Goal: Ask a question: Seek information or help from site administrators or community

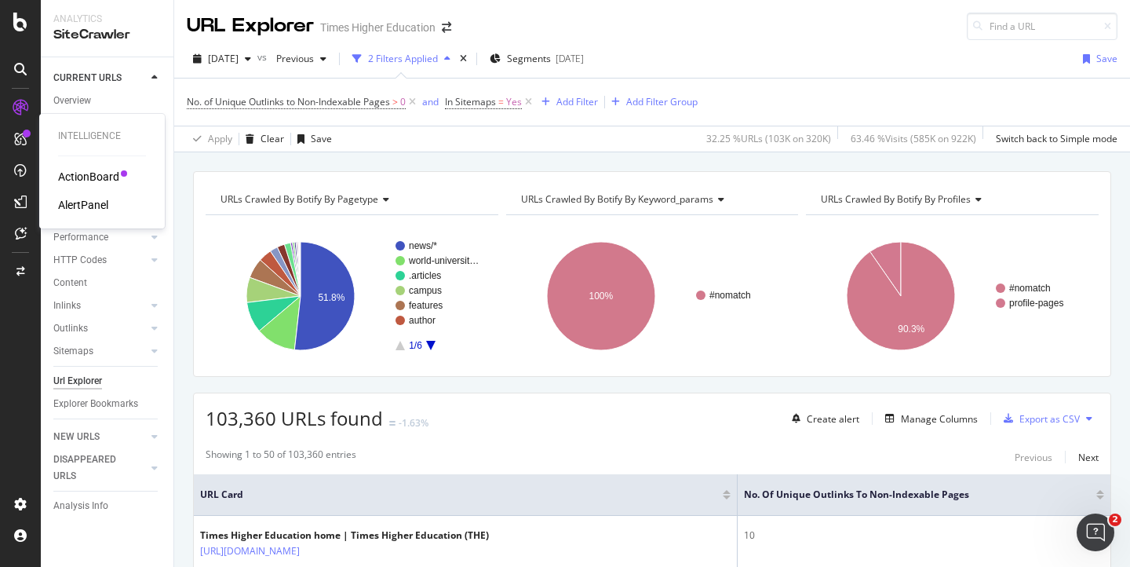
click at [86, 209] on div "AlertPanel" at bounding box center [83, 205] width 50 height 16
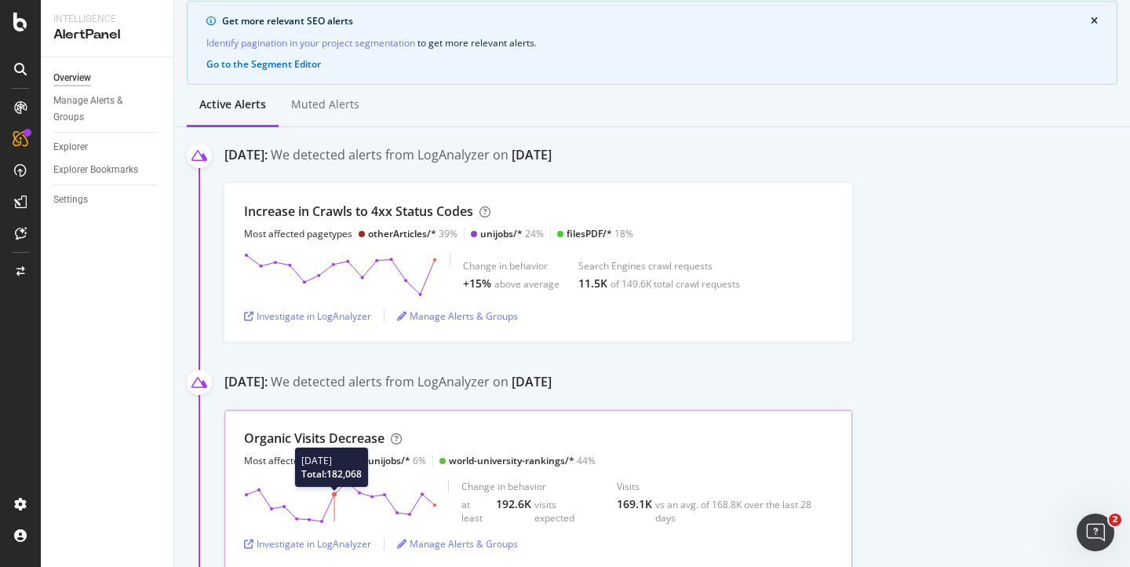
scroll to position [197, 0]
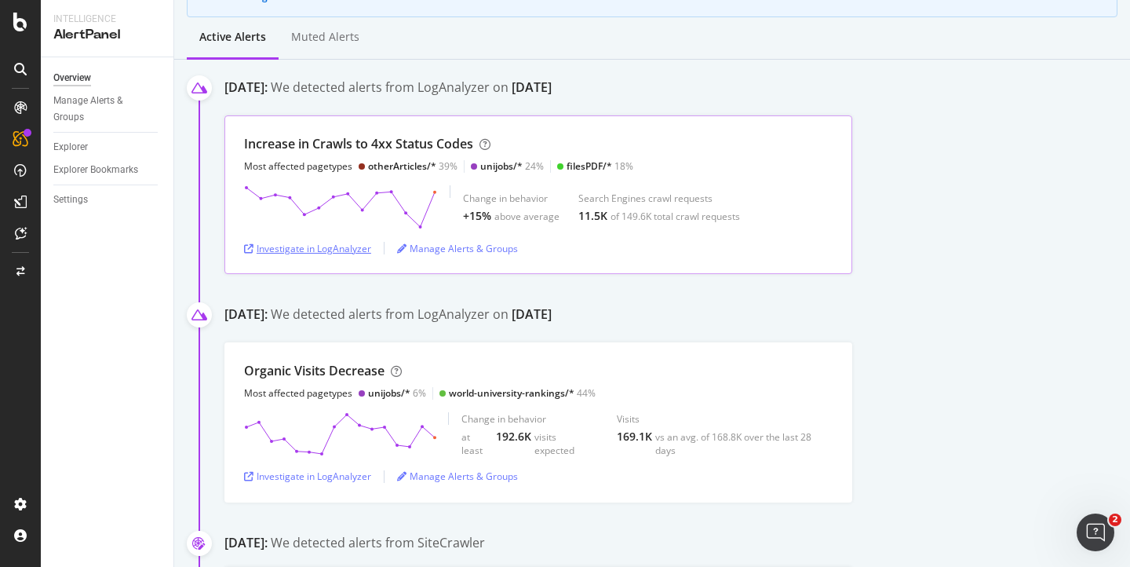
click at [315, 251] on div "Investigate in LogAnalyzer" at bounding box center [307, 248] width 127 height 13
click at [76, 177] on div "ActionBoard" at bounding box center [88, 177] width 61 height 16
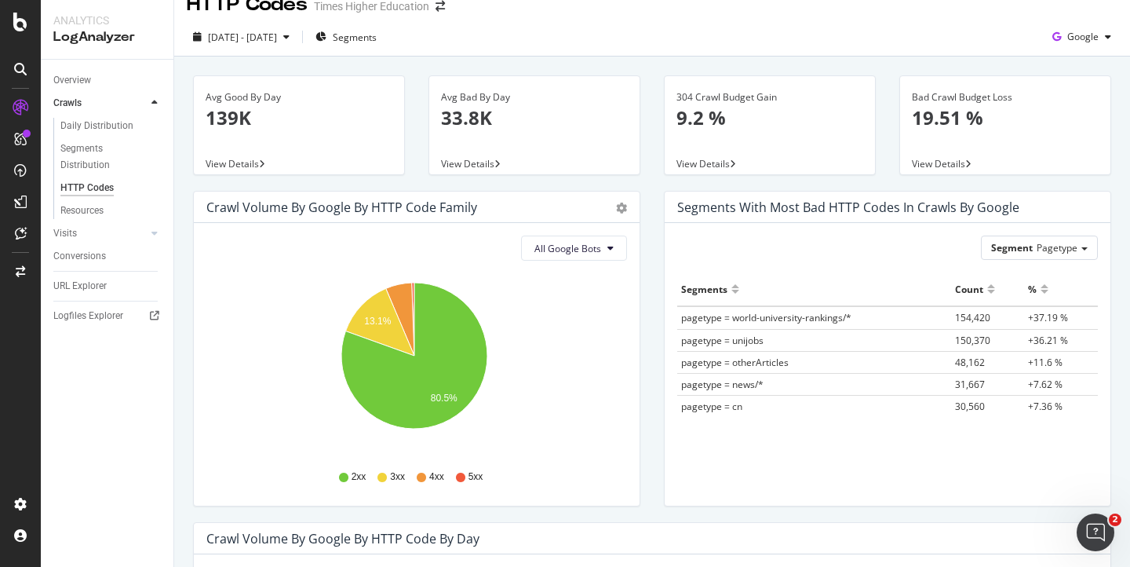
scroll to position [31, 0]
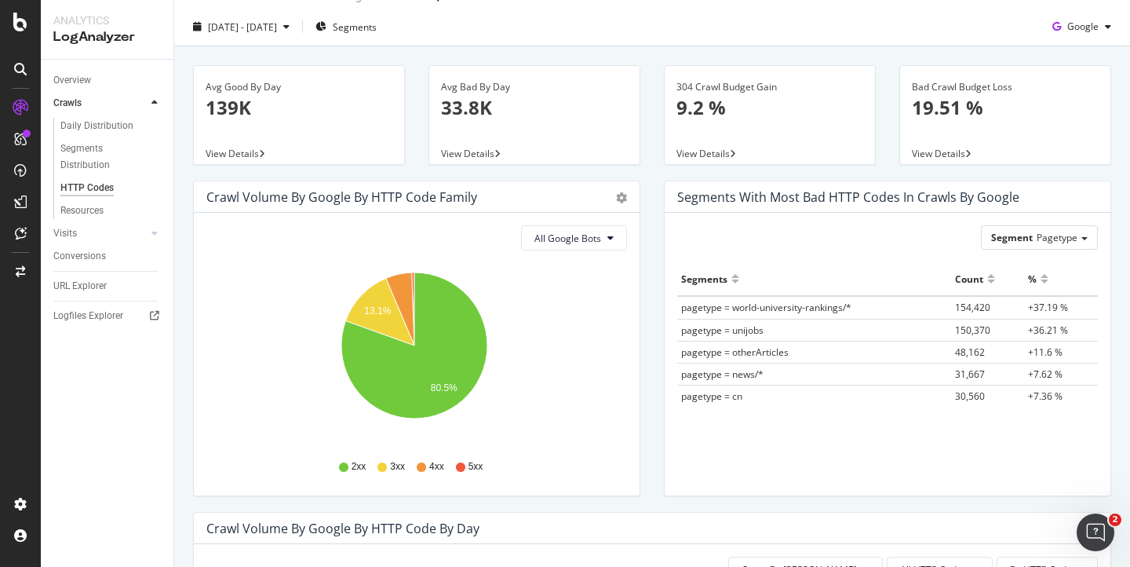
click at [793, 311] on span "pagetype = world-university-rankings/*" at bounding box center [766, 307] width 170 height 13
click at [997, 294] on th "Count" at bounding box center [988, 279] width 74 height 34
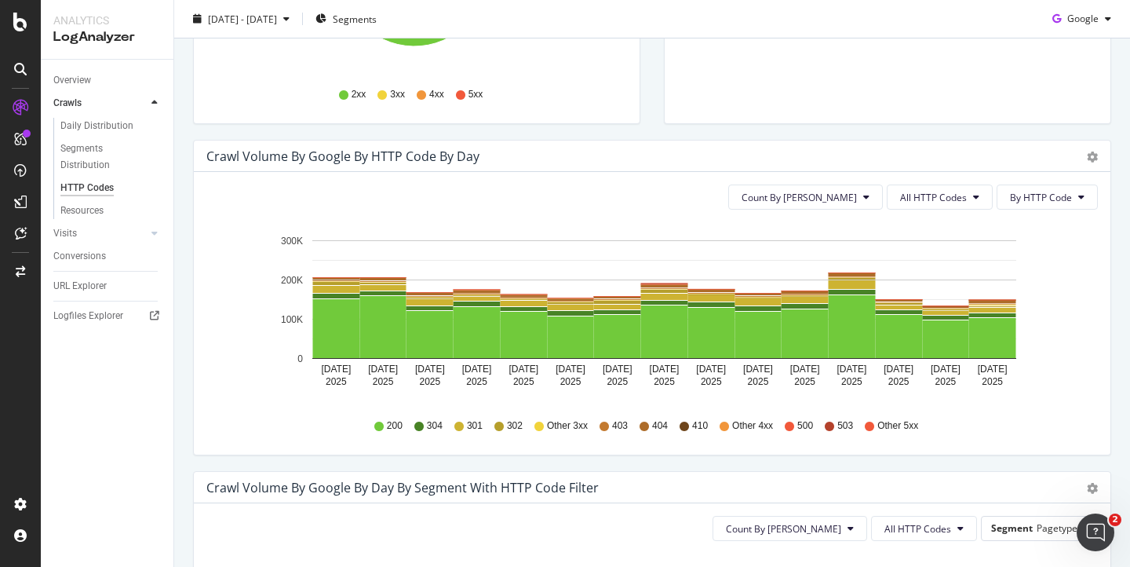
scroll to position [405, 0]
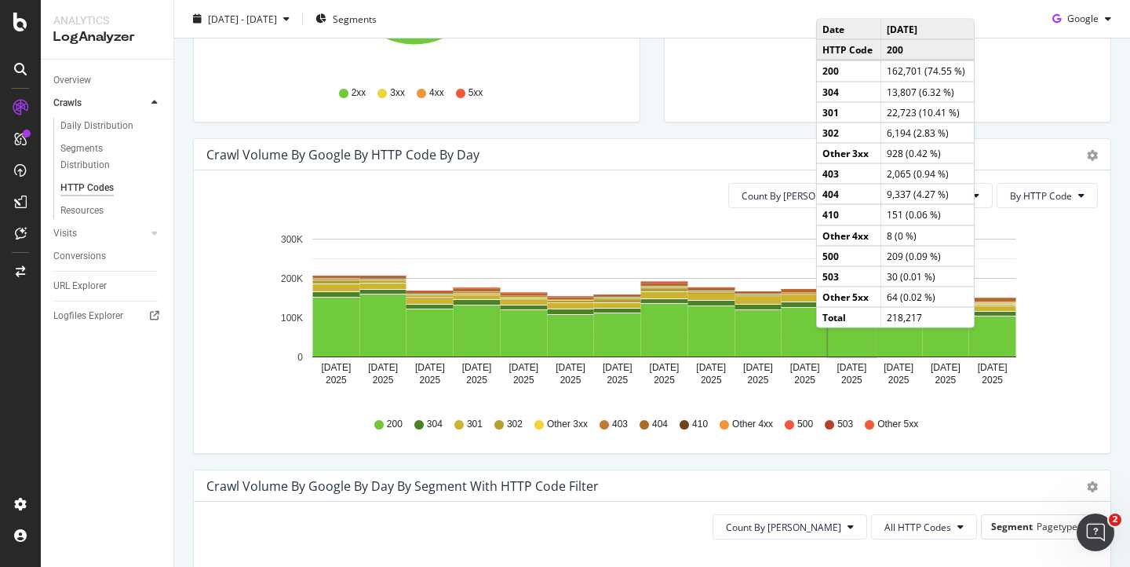
click at [1009, 143] on div "Crawl Volume by google by HTTP Code by Day Timeline (by Value) Timeline (by Per…" at bounding box center [652, 154] width 917 height 31
click at [754, 207] on div "Count By Day All HTTP Codes By HTTP Code" at bounding box center [651, 195] width 891 height 25
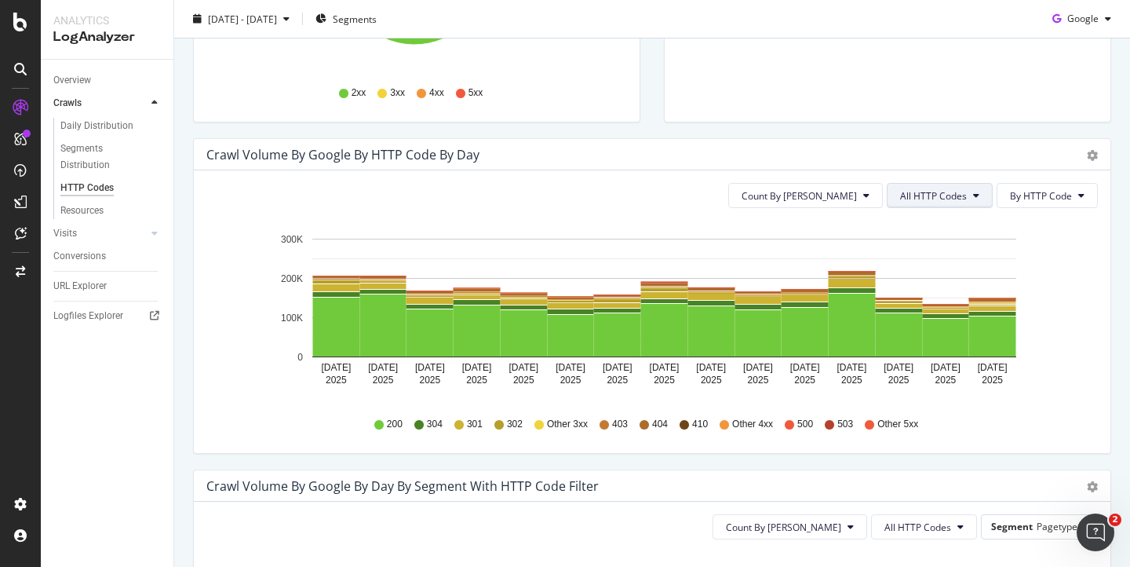
click at [917, 196] on span "All HTTP Codes" at bounding box center [933, 195] width 67 height 13
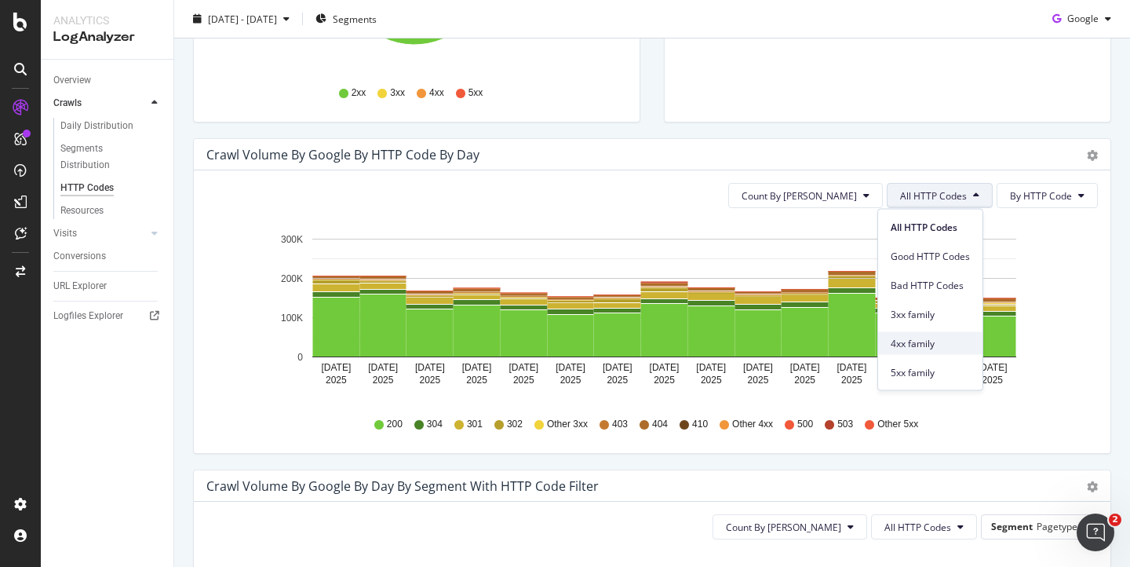
click at [909, 347] on span "4xx family" at bounding box center [930, 343] width 79 height 14
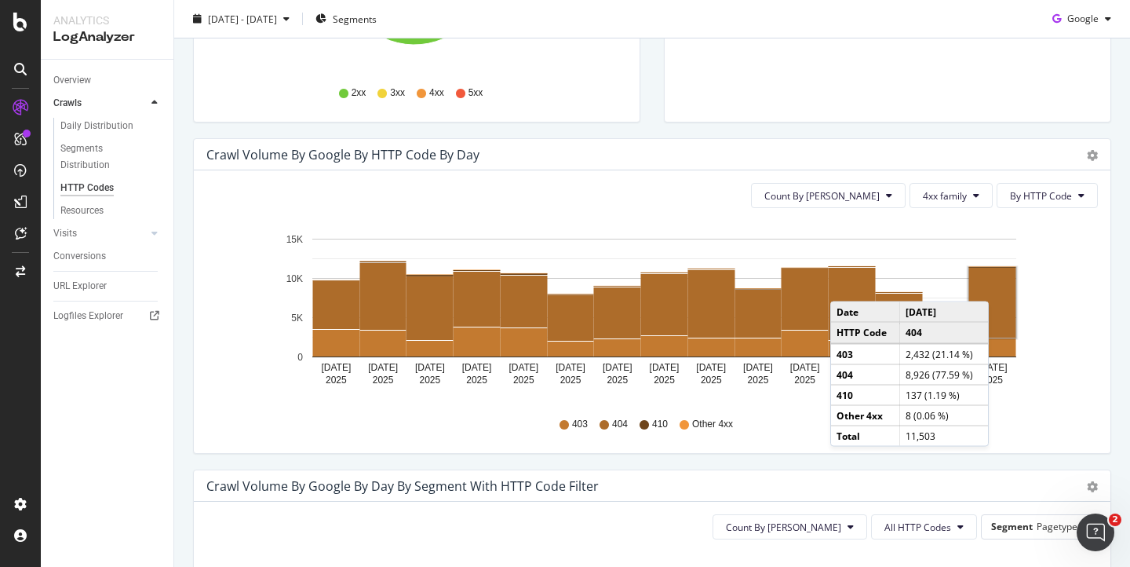
click at [993, 286] on rect "A chart." at bounding box center [992, 303] width 47 height 70
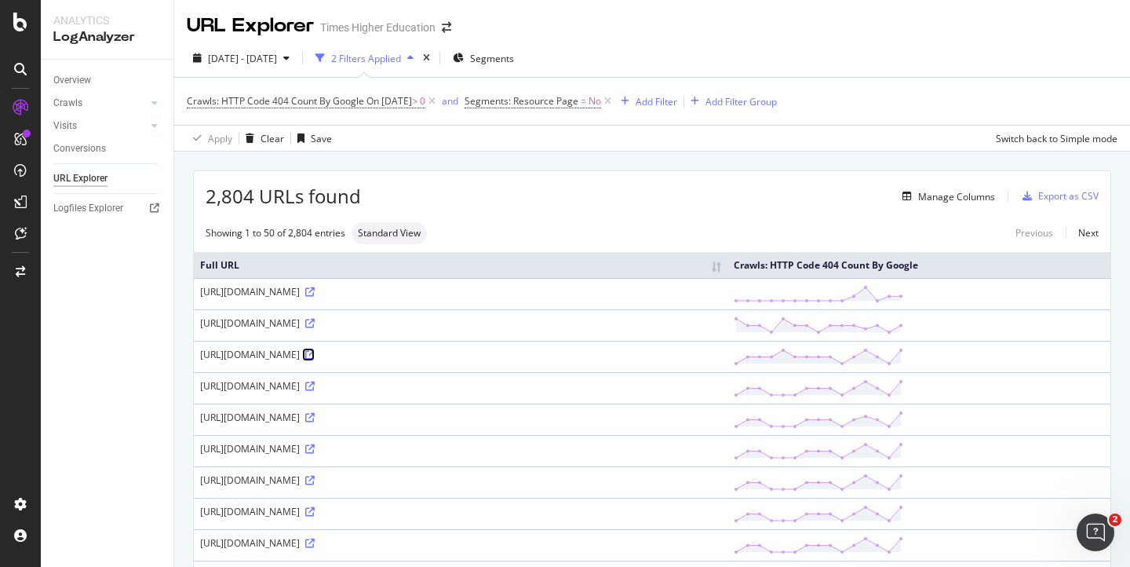
click at [315, 352] on icon at bounding box center [309, 354] width 9 height 9
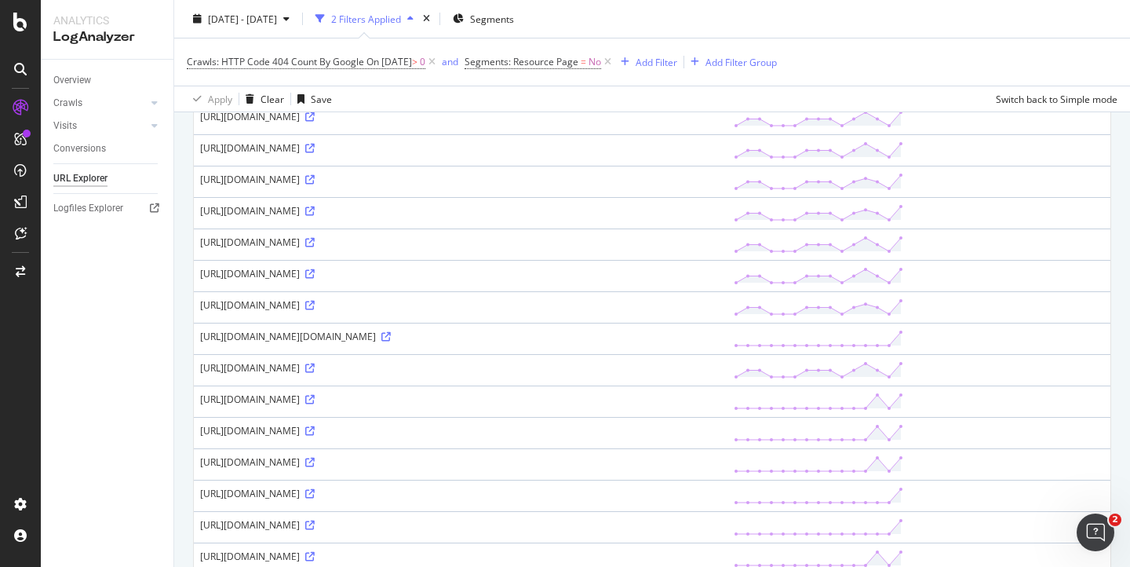
scroll to position [964, 0]
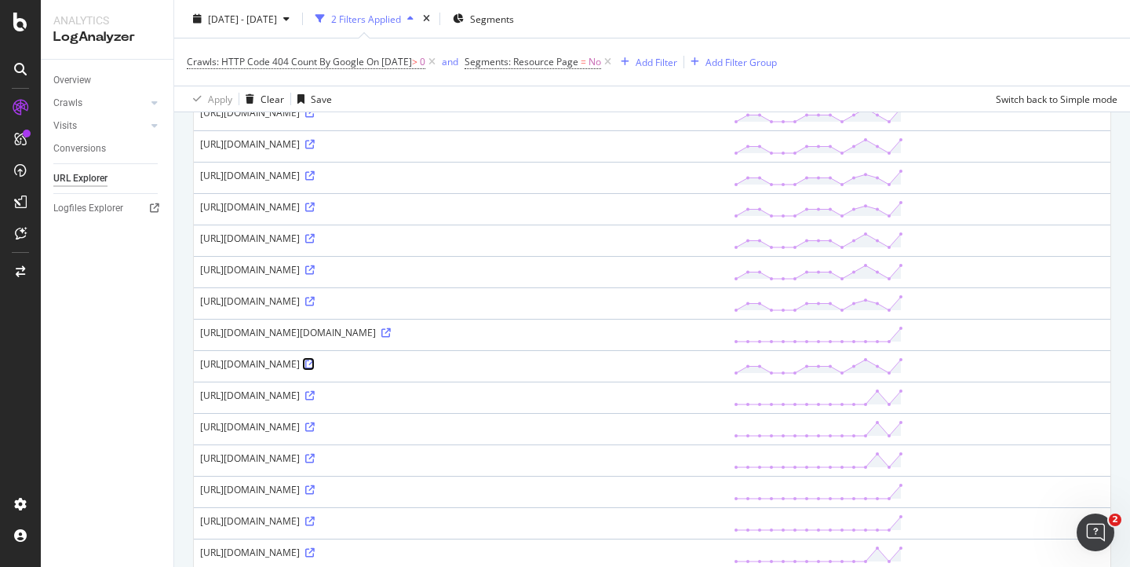
click at [315, 362] on icon at bounding box center [309, 363] width 9 height 9
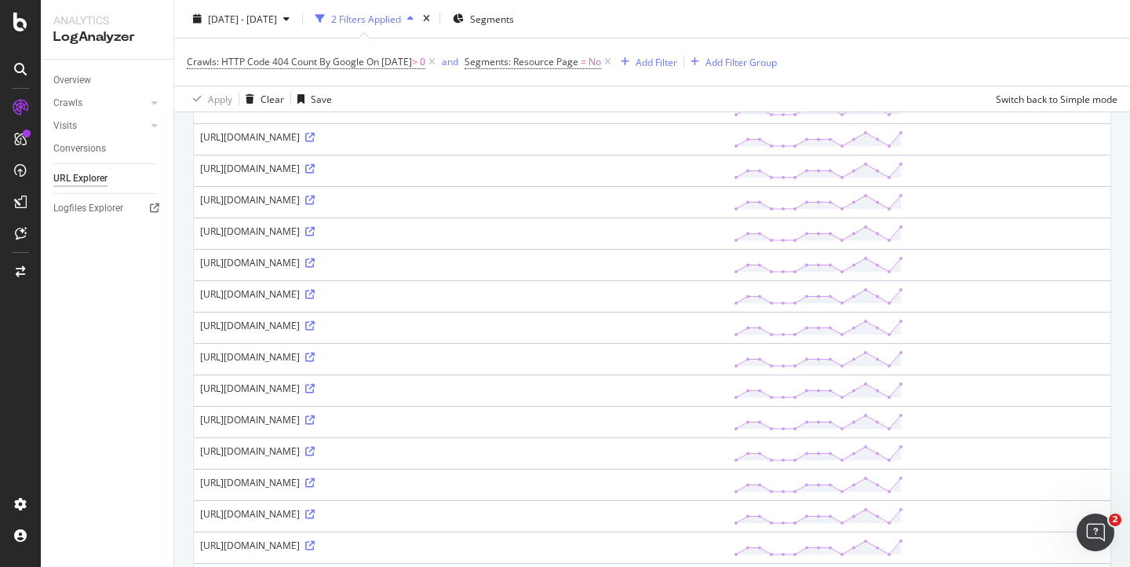
scroll to position [0, 0]
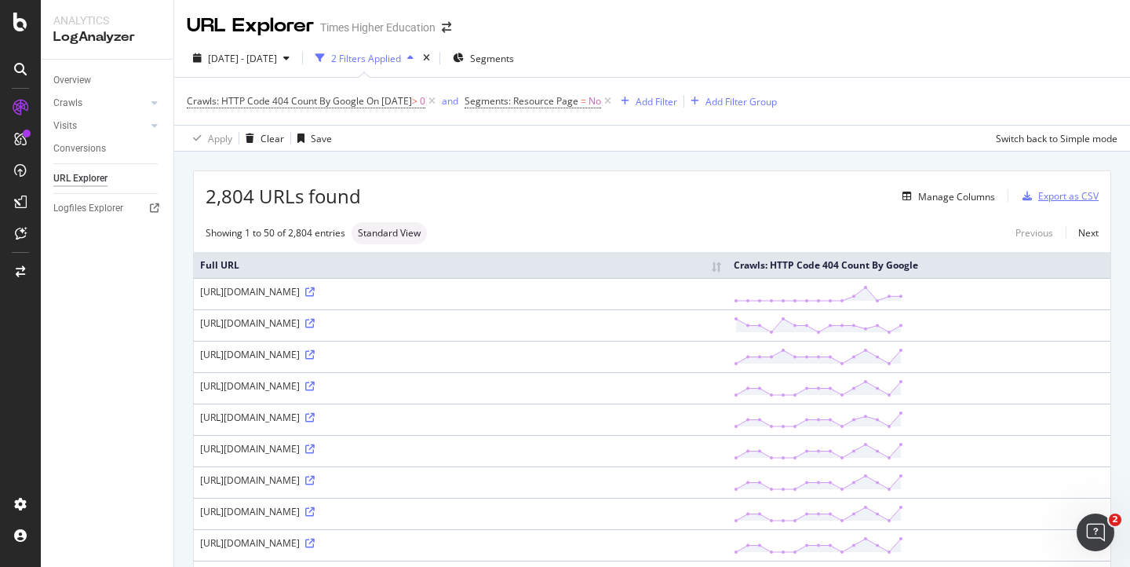
click at [1038, 200] on div "Export as CSV" at bounding box center [1068, 195] width 60 height 13
drag, startPoint x: 647, startPoint y: 352, endPoint x: 199, endPoint y: 352, distance: 447.3
click at [199, 352] on td "https://www.timeshighereducation.com/2020-amazon-alexa-edtech-skills-challenge-…" at bounding box center [461, 356] width 534 height 31
copy div "https://www.timeshighereducation.com/2020-amazon-alexa-edtech-skills-challenge-…"
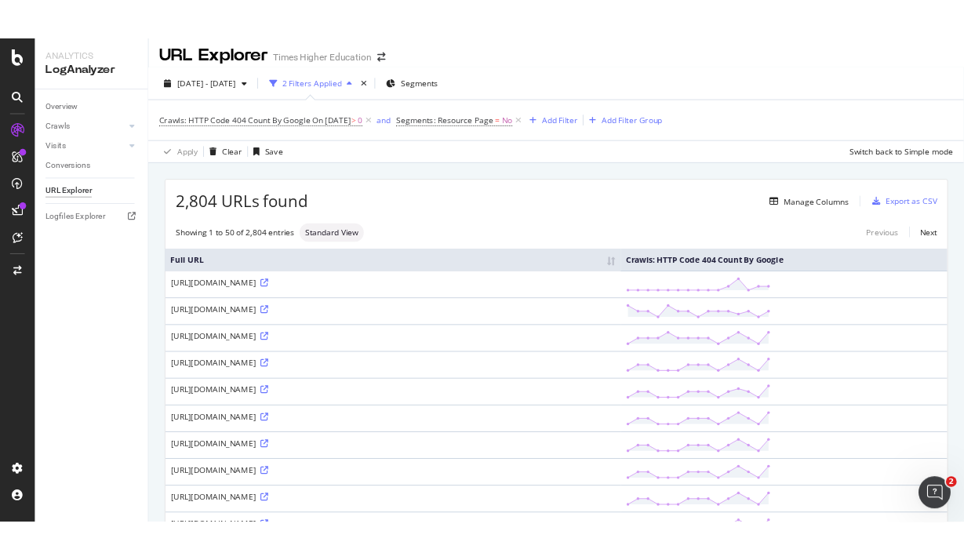
scroll to position [4, 0]
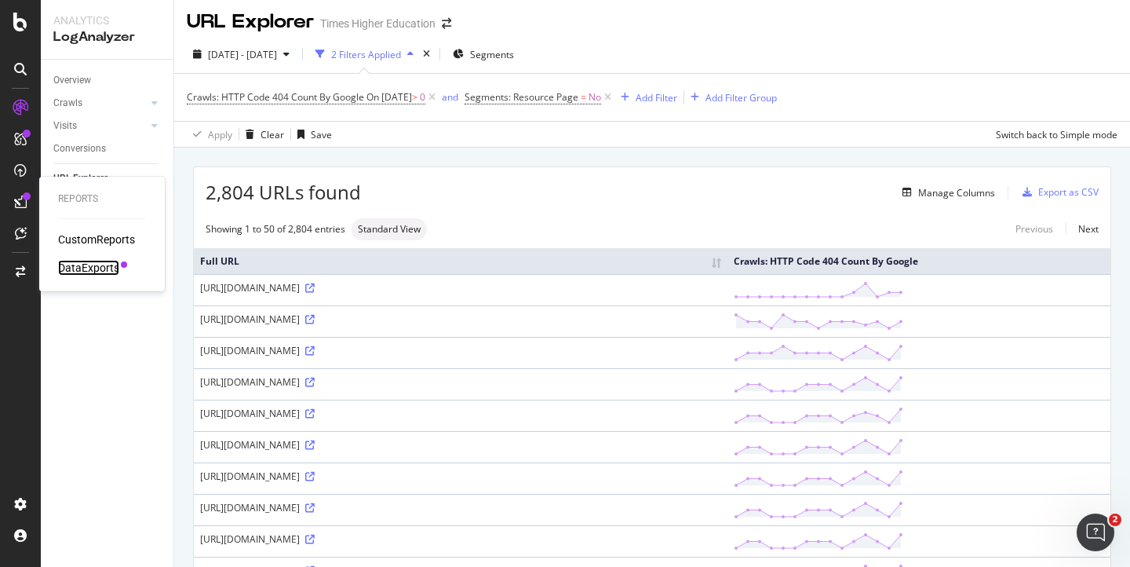
click at [71, 268] on div "DataExports" at bounding box center [88, 268] width 61 height 16
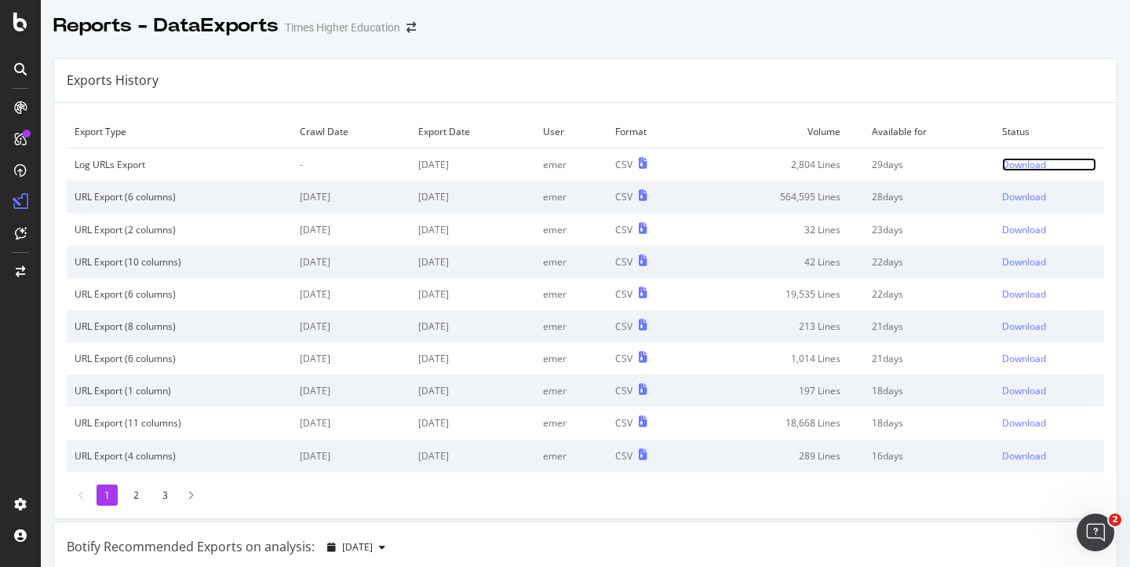
click at [1010, 166] on div "Download" at bounding box center [1024, 164] width 44 height 13
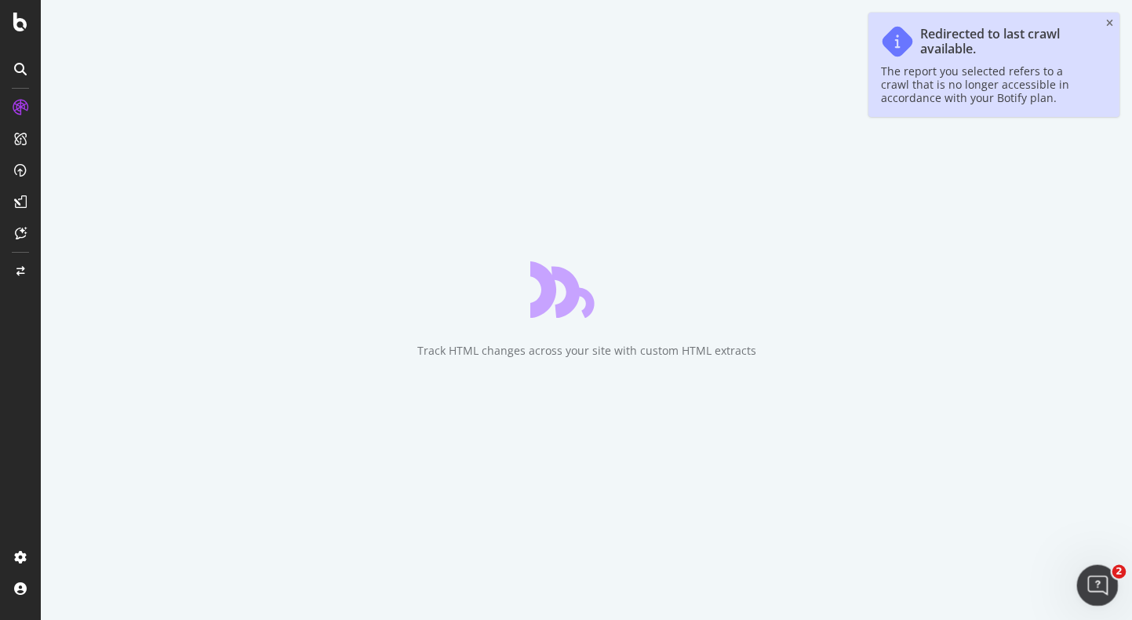
click at [964, 559] on icon "Open Intercom Messenger" at bounding box center [1096, 583] width 26 height 26
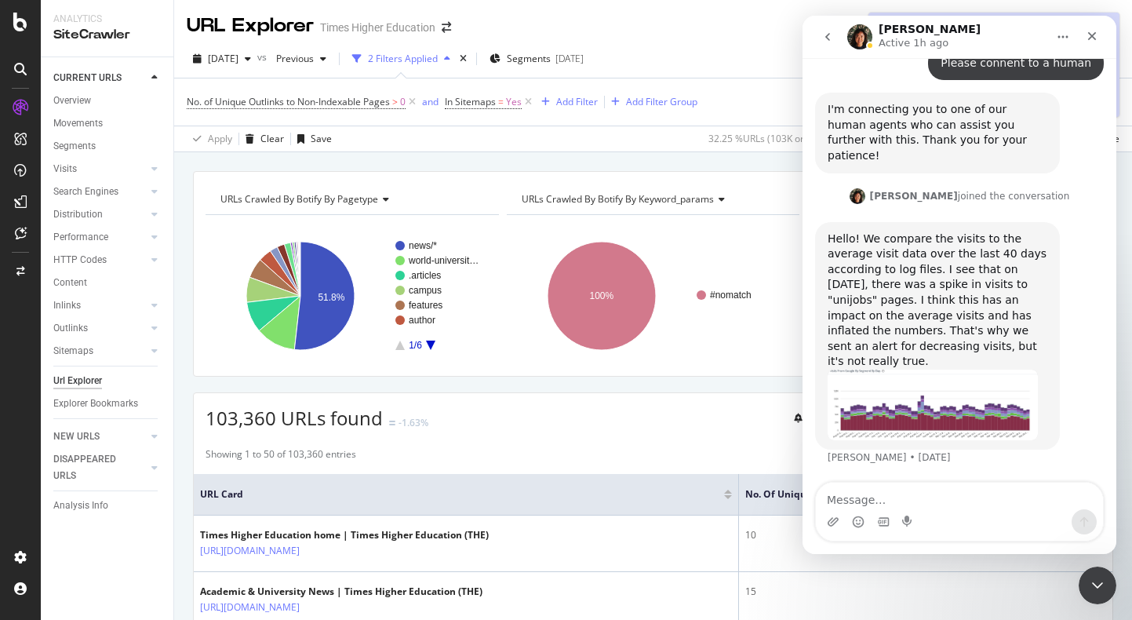
scroll to position [622, 0]
click at [964, 559] on icon "Close Intercom Messenger" at bounding box center [1095, 583] width 19 height 19
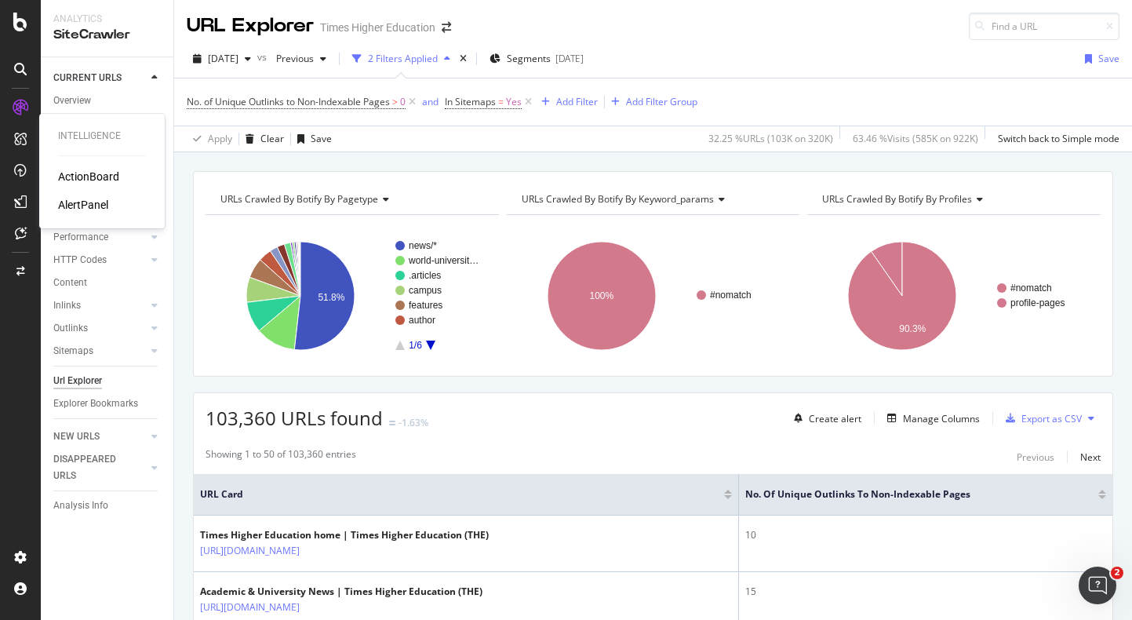
click at [70, 171] on div "ActionBoard" at bounding box center [88, 177] width 61 height 16
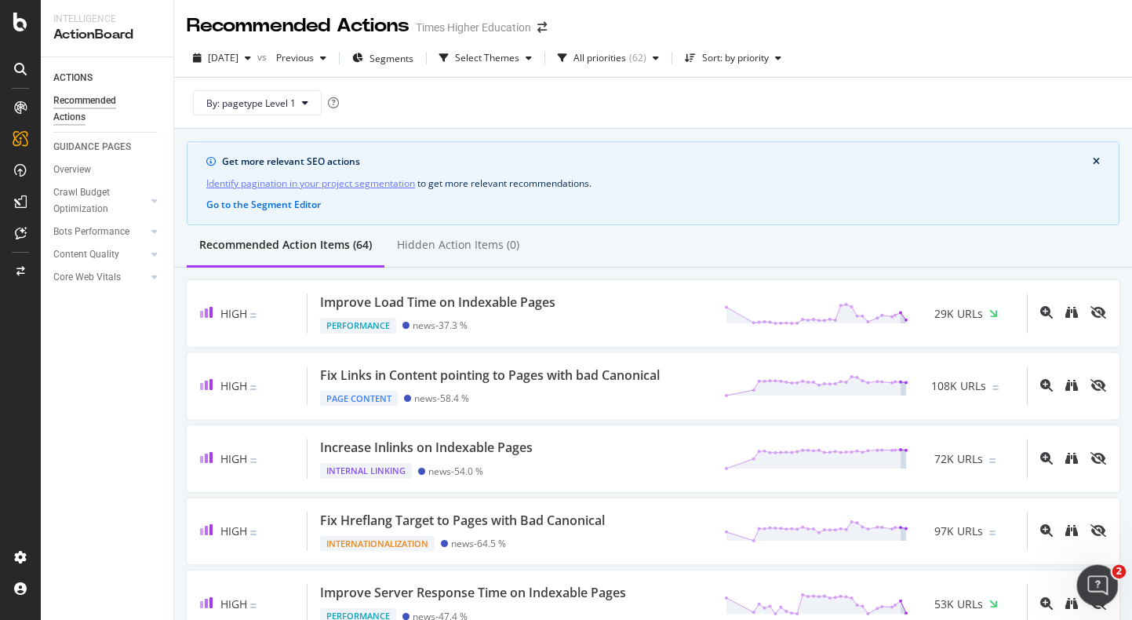
click at [964, 559] on icon "Open Intercom Messenger" at bounding box center [1096, 583] width 26 height 26
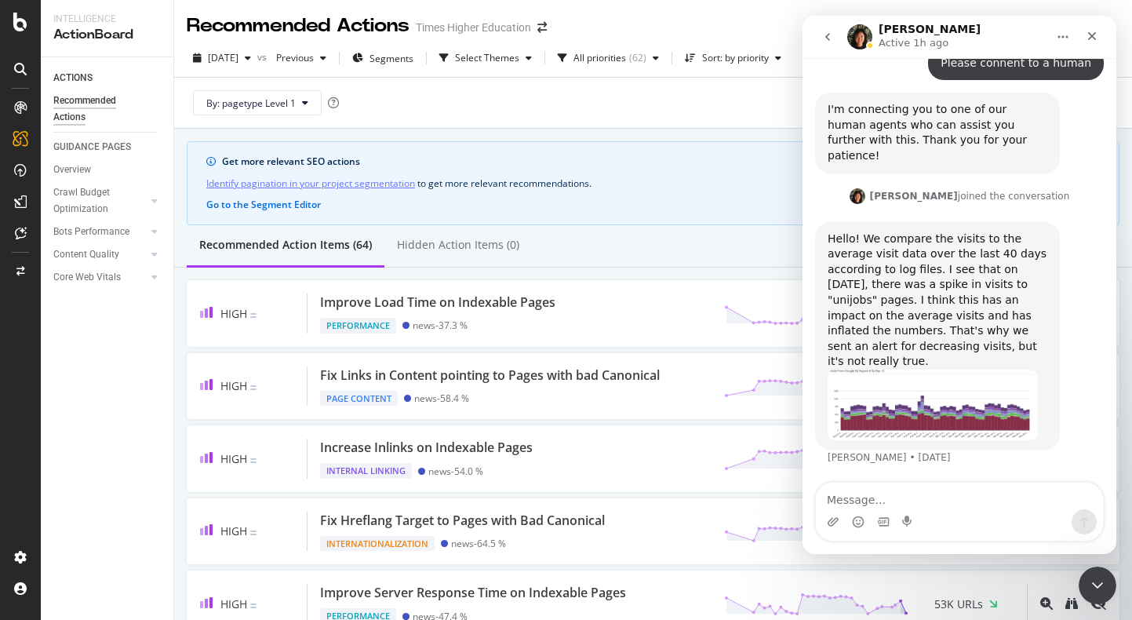
scroll to position [622, 0]
click at [845, 498] on textarea "Message…" at bounding box center [959, 496] width 287 height 27
type textarea "Hi There, thank you"
click at [838, 32] on button "go back" at bounding box center [828, 37] width 30 height 30
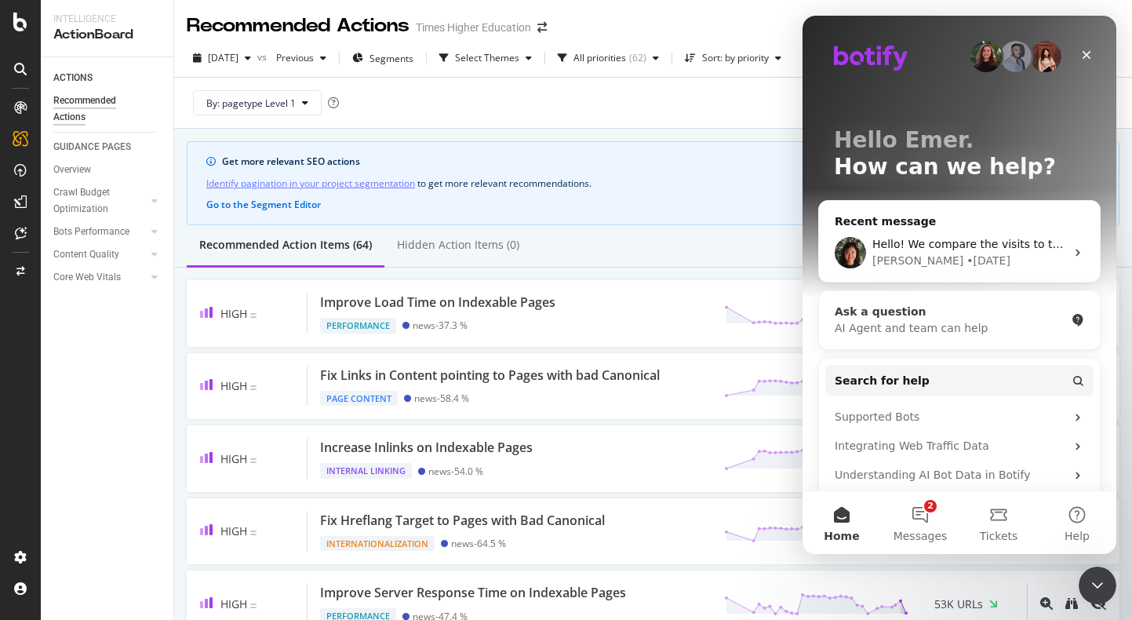
click at [909, 315] on div "Ask a question" at bounding box center [950, 312] width 231 height 16
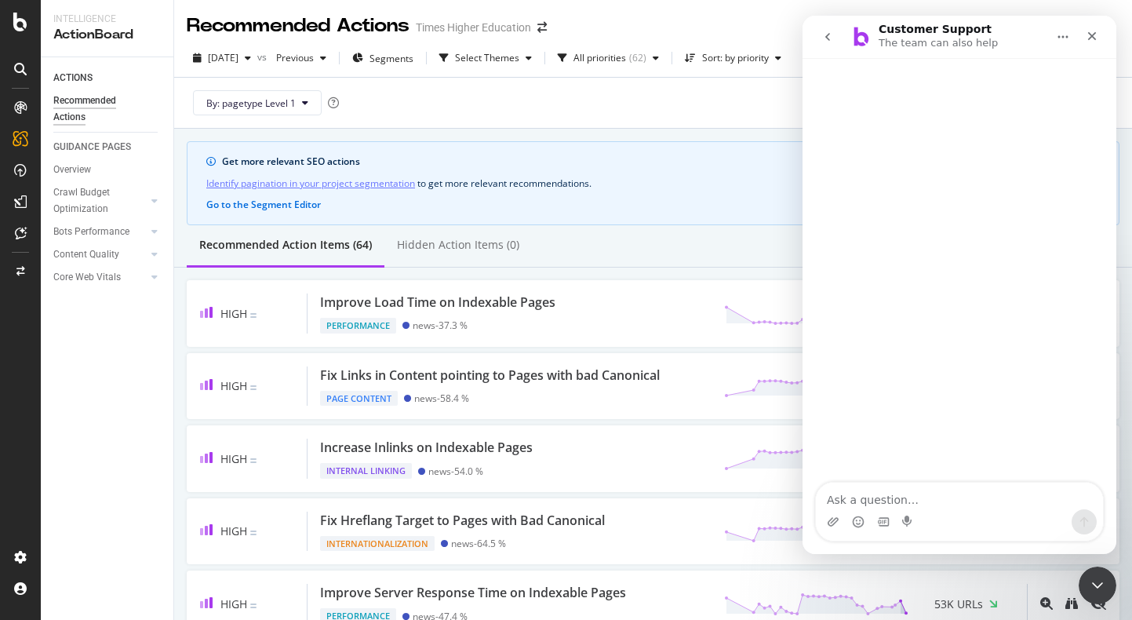
click at [851, 502] on textarea "Ask a question…" at bounding box center [959, 496] width 287 height 27
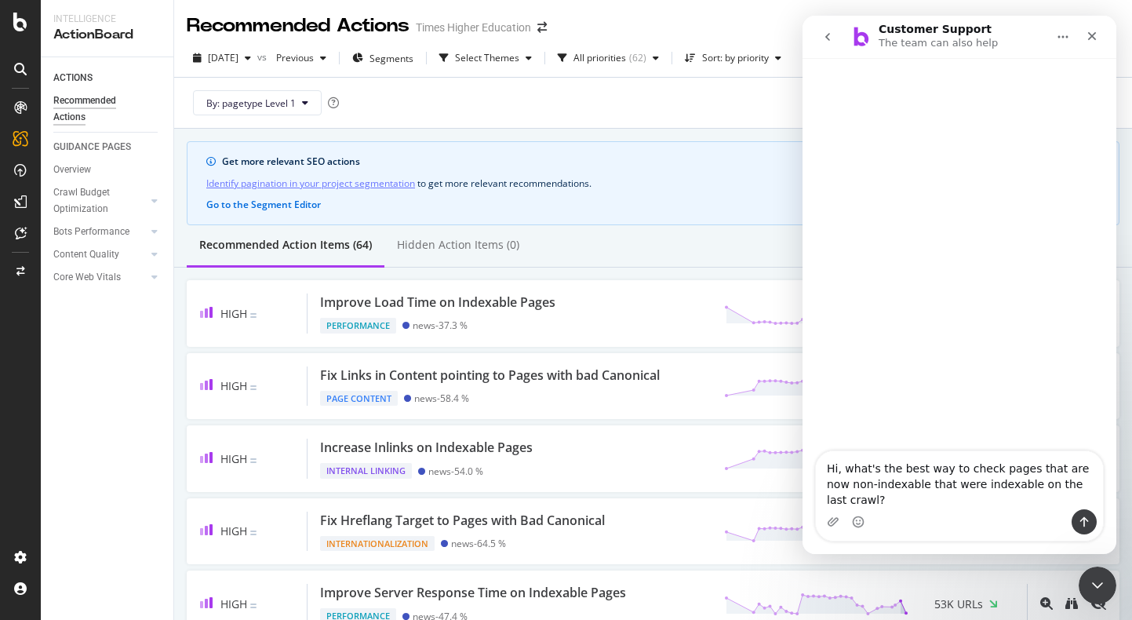
type textarea "Hi, what's the best way to check pages that are now non-indexable that were ind…"
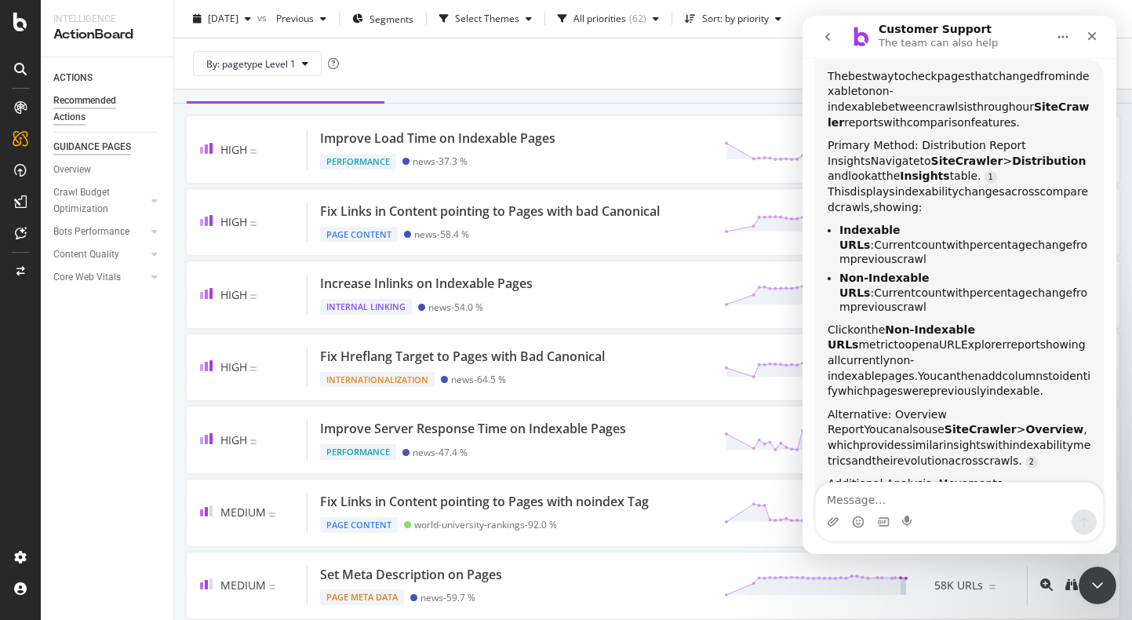
scroll to position [246, 0]
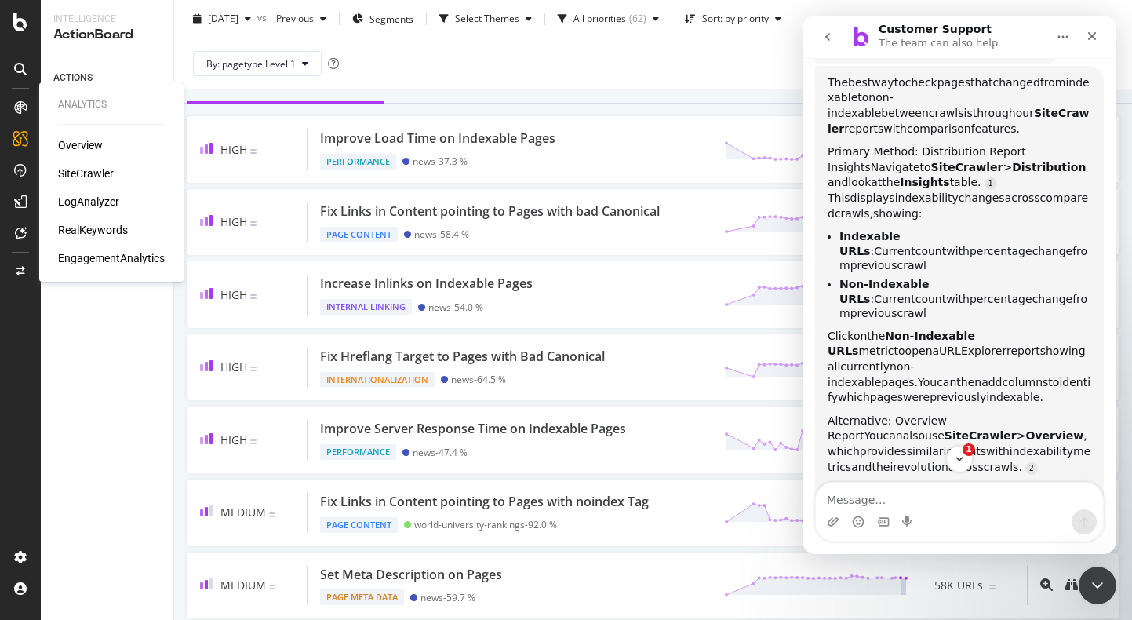
click at [92, 174] on div "SiteCrawler" at bounding box center [86, 174] width 56 height 16
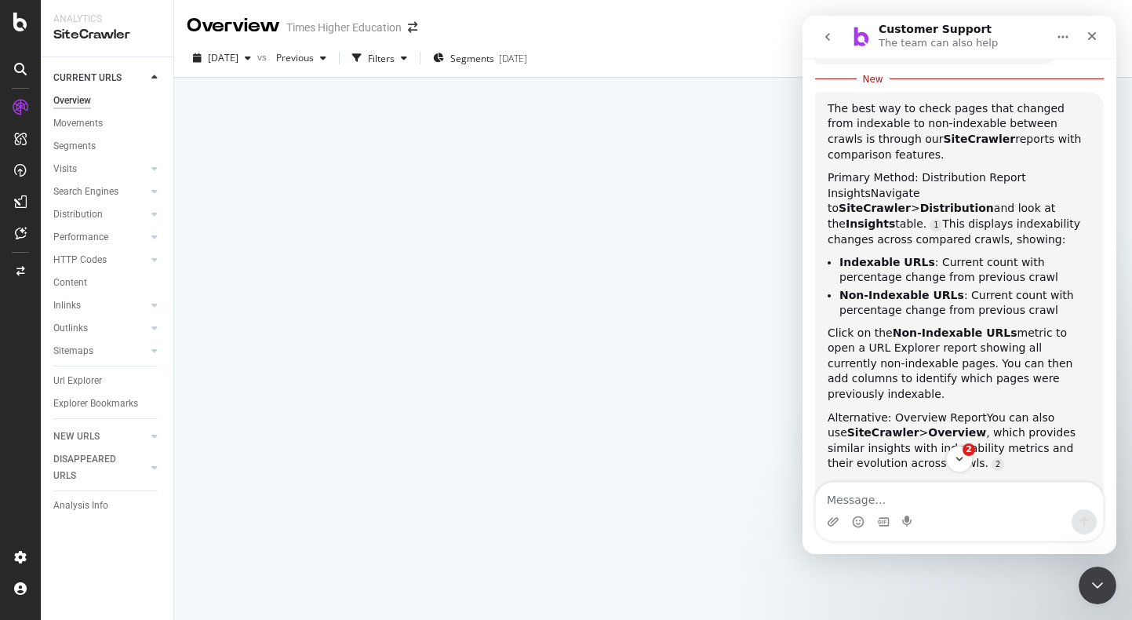
scroll to position [272, 0]
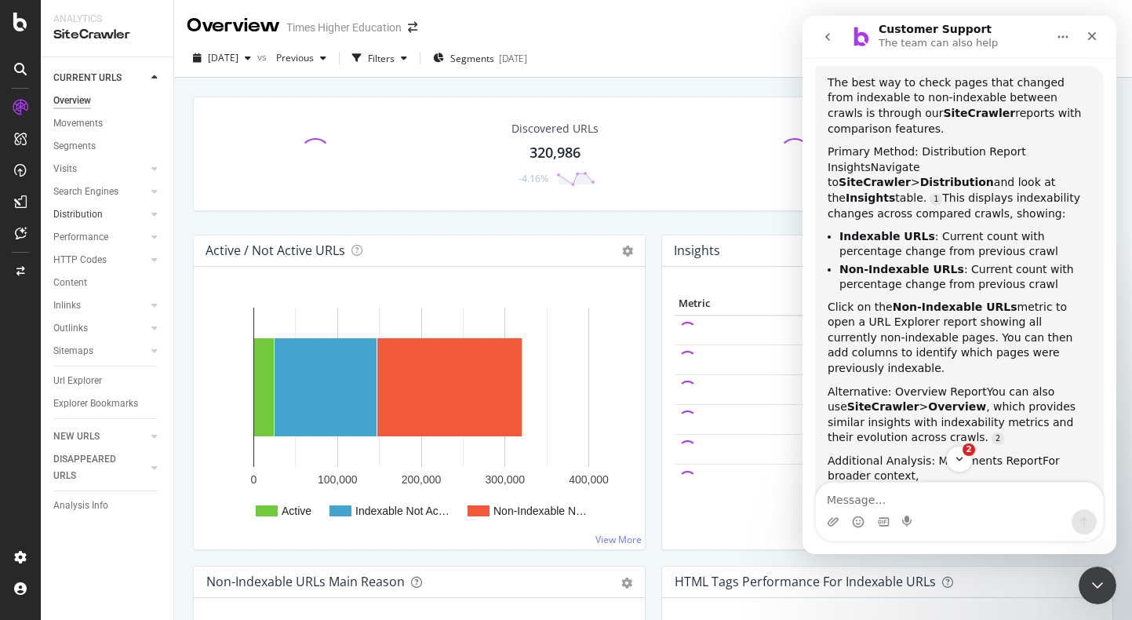
click at [115, 215] on link "Distribution" at bounding box center [99, 214] width 93 height 16
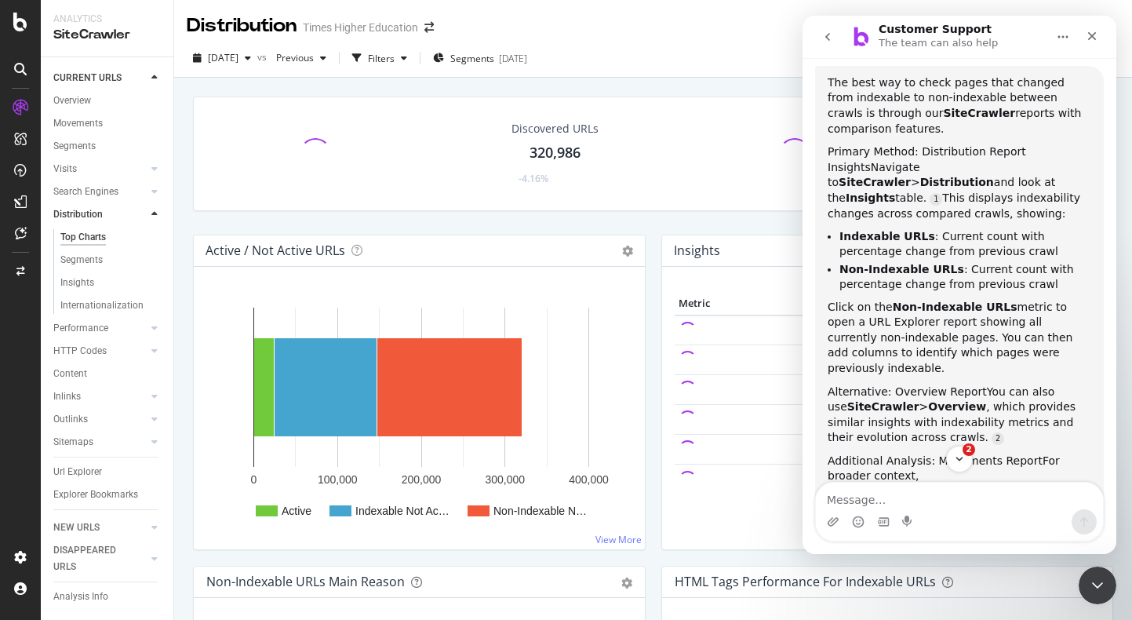
click at [151, 214] on icon at bounding box center [154, 214] width 6 height 9
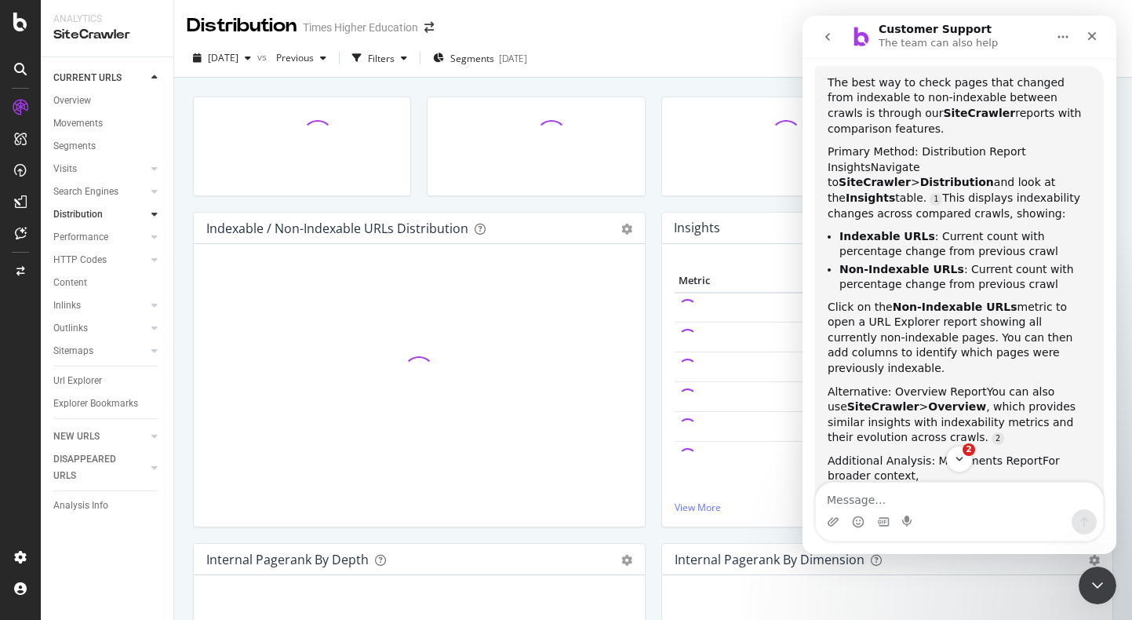
click at [121, 214] on link "Distribution" at bounding box center [99, 214] width 93 height 16
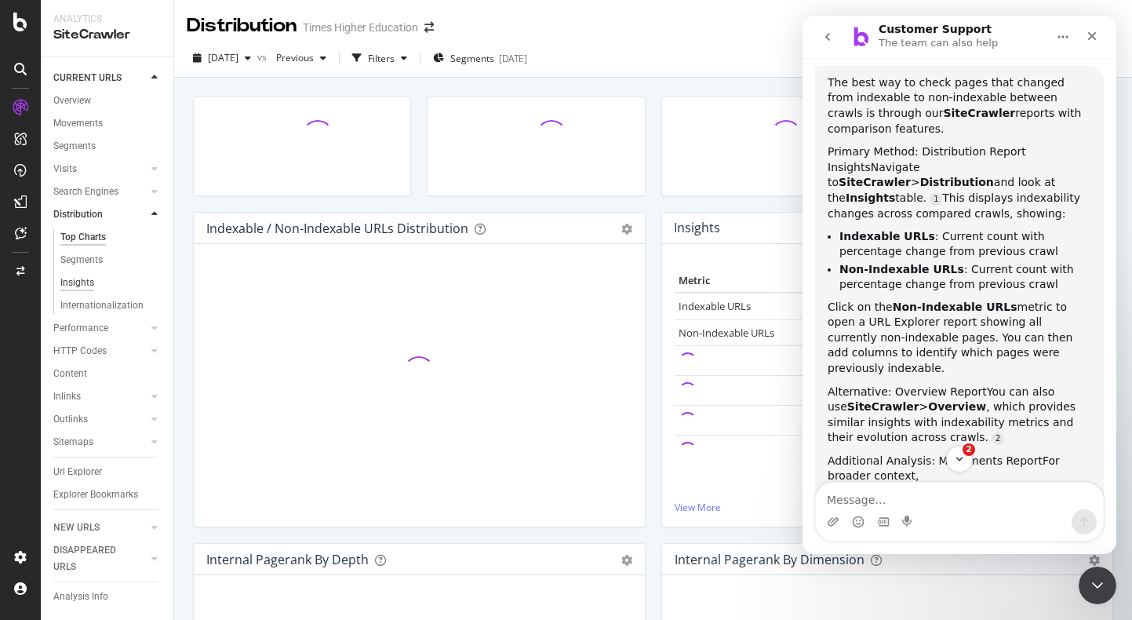
click at [86, 283] on div "Insights" at bounding box center [77, 283] width 34 height 16
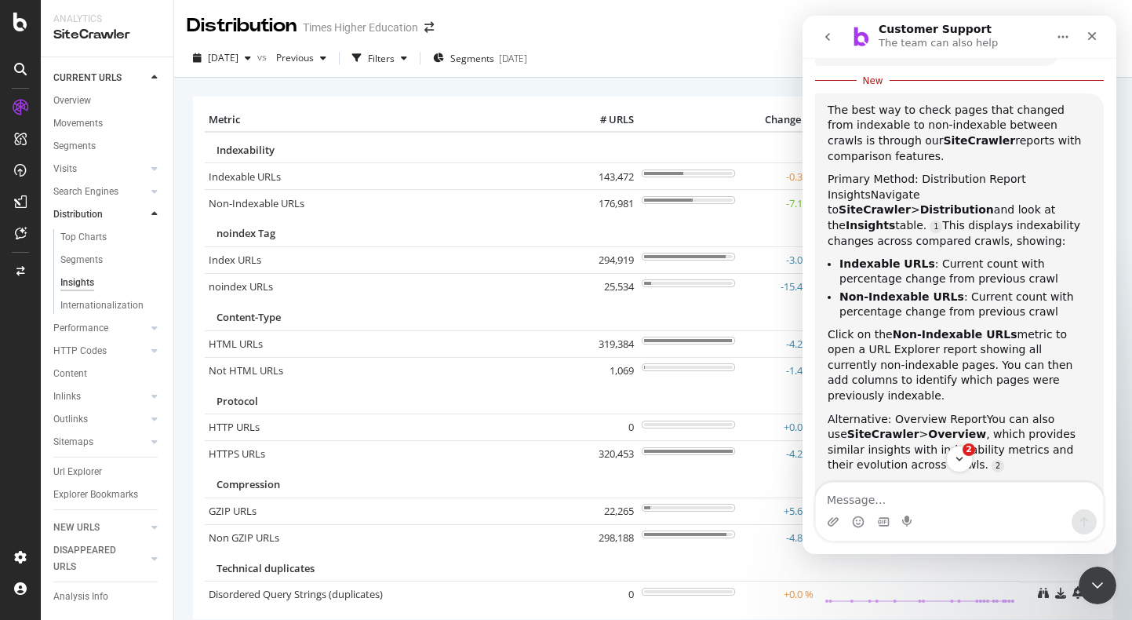
scroll to position [239, 0]
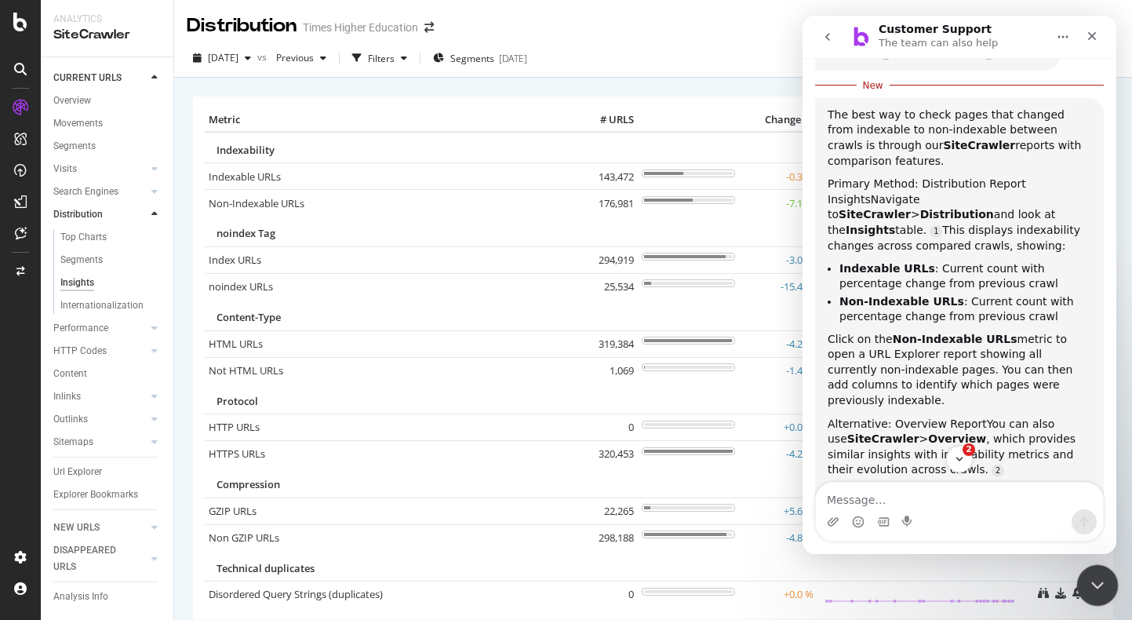
click at [964, 559] on icon "Close Intercom Messenger" at bounding box center [1095, 583] width 19 height 19
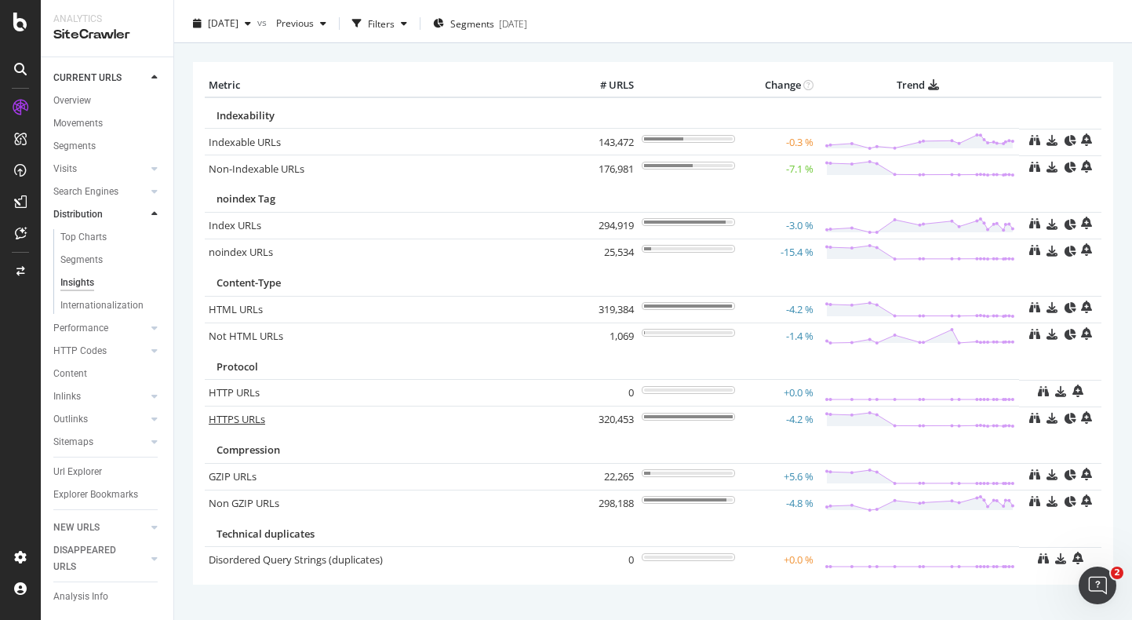
scroll to position [0, 0]
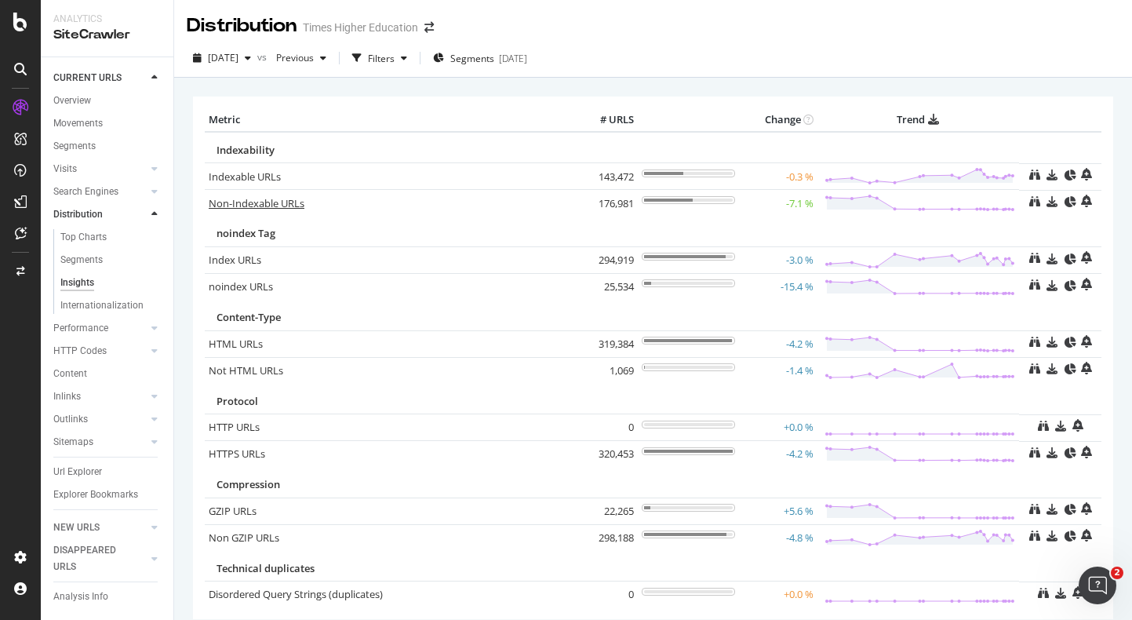
click at [255, 202] on link "Non-Indexable URLs" at bounding box center [257, 203] width 96 height 14
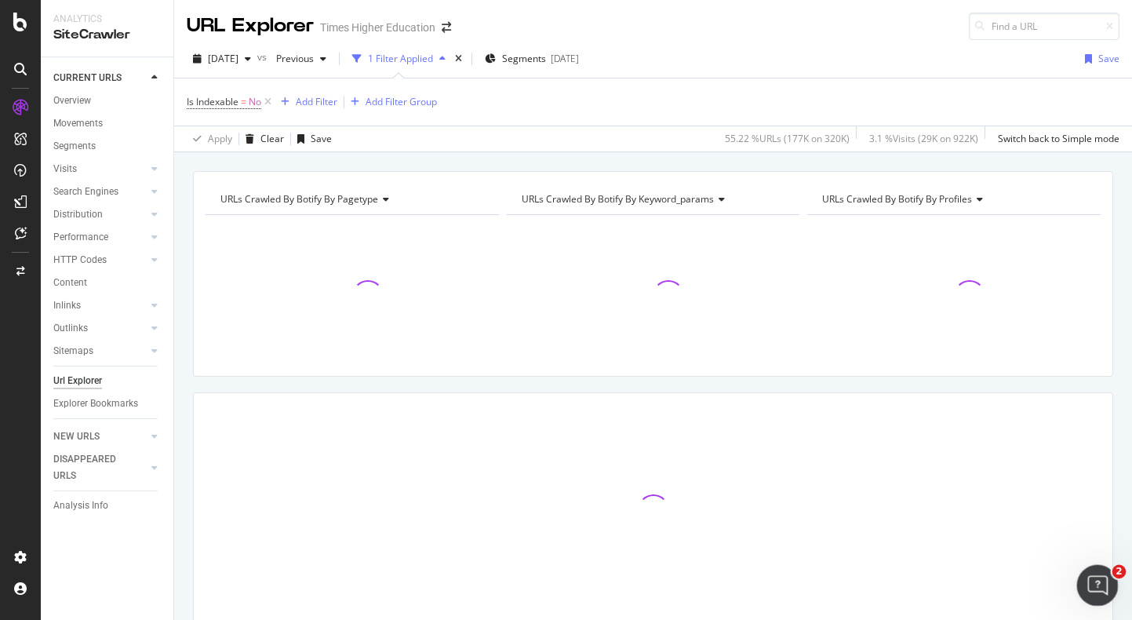
click at [964, 559] on icon "Open Intercom Messenger" at bounding box center [1096, 583] width 26 height 26
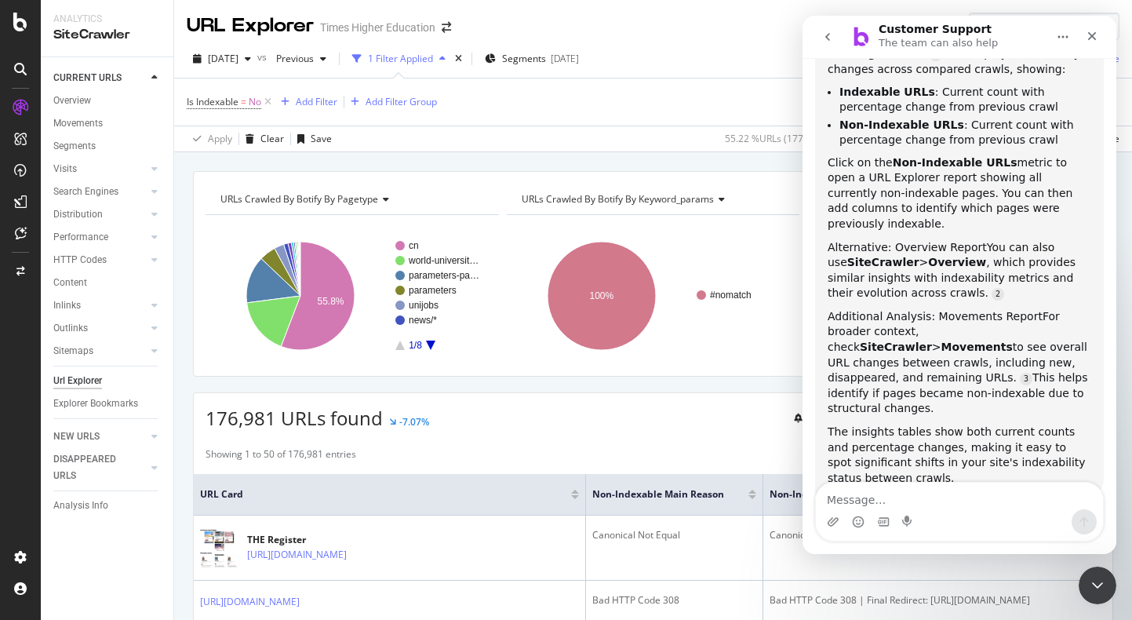
scroll to position [385, 0]
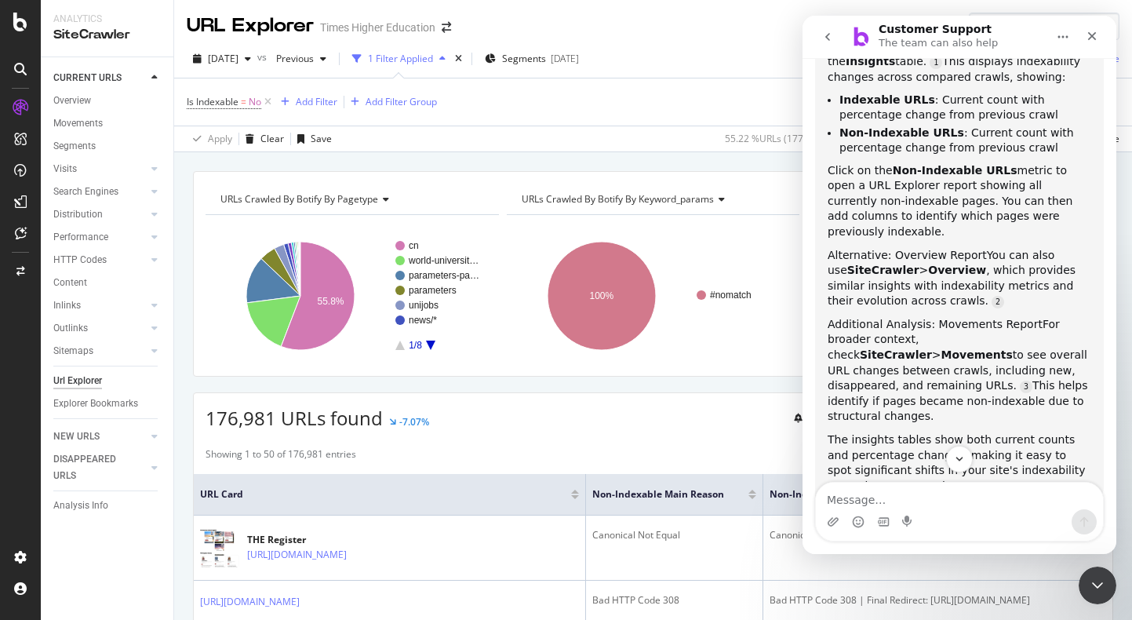
drag, startPoint x: 962, startPoint y: 184, endPoint x: 1070, endPoint y: 200, distance: 108.6
click at [964, 200] on div "Click on the Non-Indexable URLs metric to open a URL Explorer report showing al…" at bounding box center [960, 201] width 264 height 77
copy div "hen add columns to identify which pages were previously indexable."
click at [319, 103] on div "Add Filter" at bounding box center [317, 101] width 42 height 13
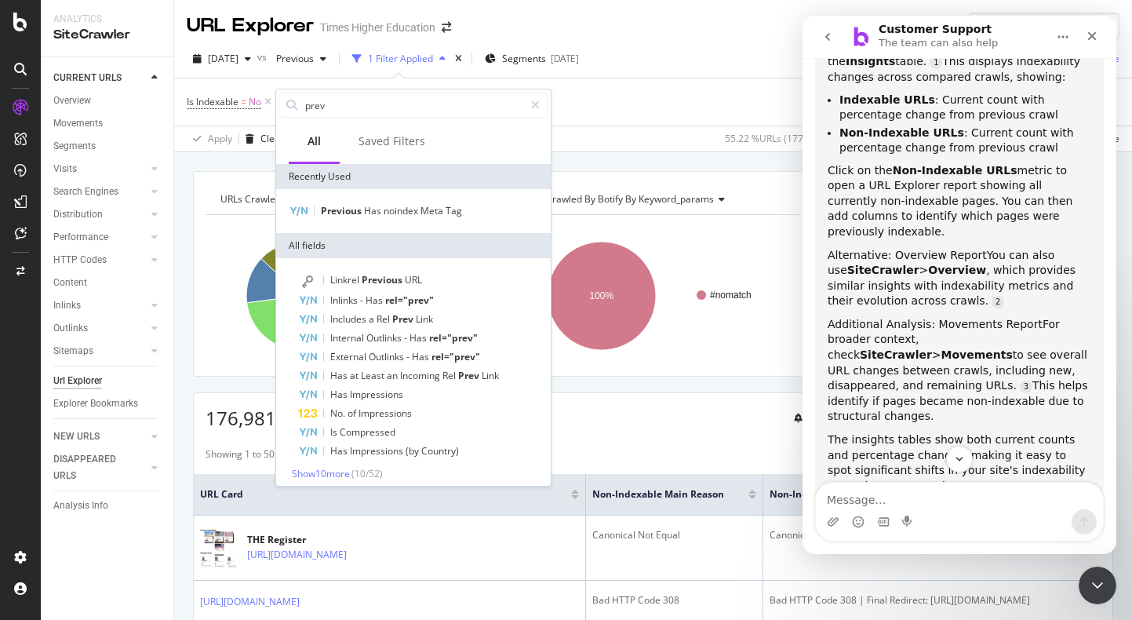
type input "prev"
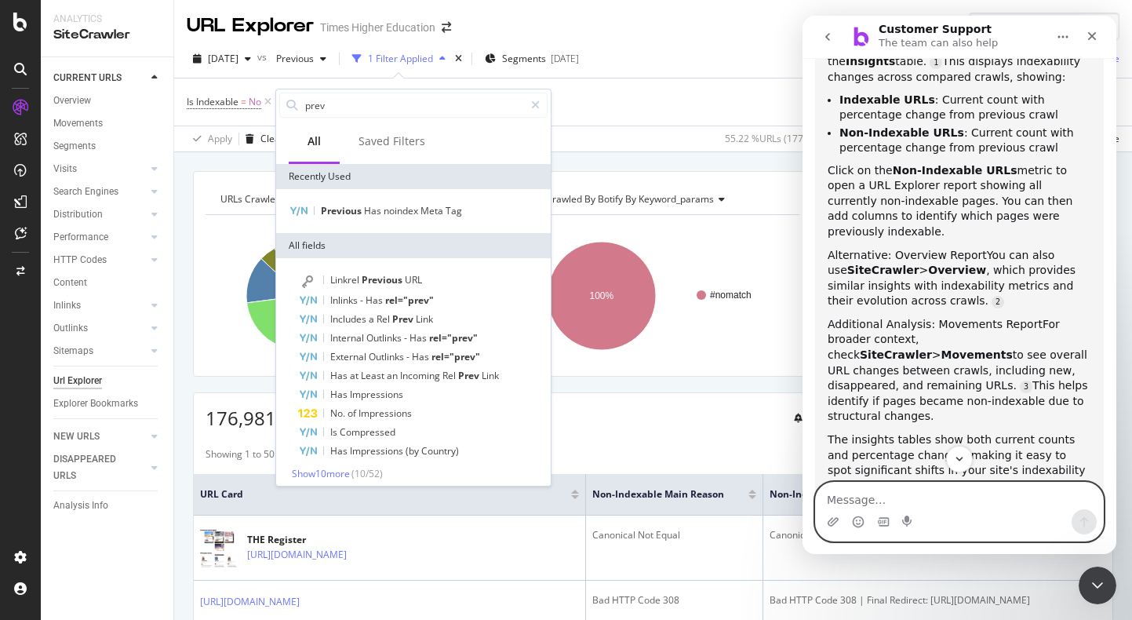
click at [844, 493] on textarea "Message…" at bounding box center [959, 496] width 287 height 27
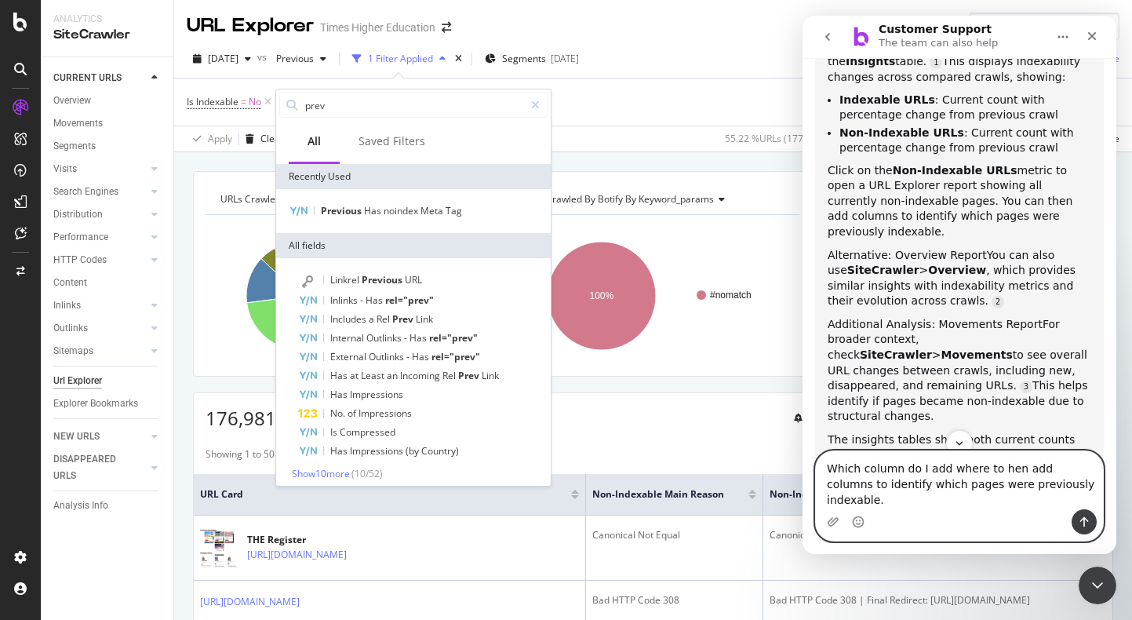
click at [964, 487] on textarea "Which column do I add where to hen add columns to identify which pages were pre…" at bounding box center [959, 480] width 287 height 58
type textarea "Which column do I add where to for this step: add columns to identify which pag…"
click at [964, 519] on icon "Send a message…" at bounding box center [1085, 522] width 9 height 10
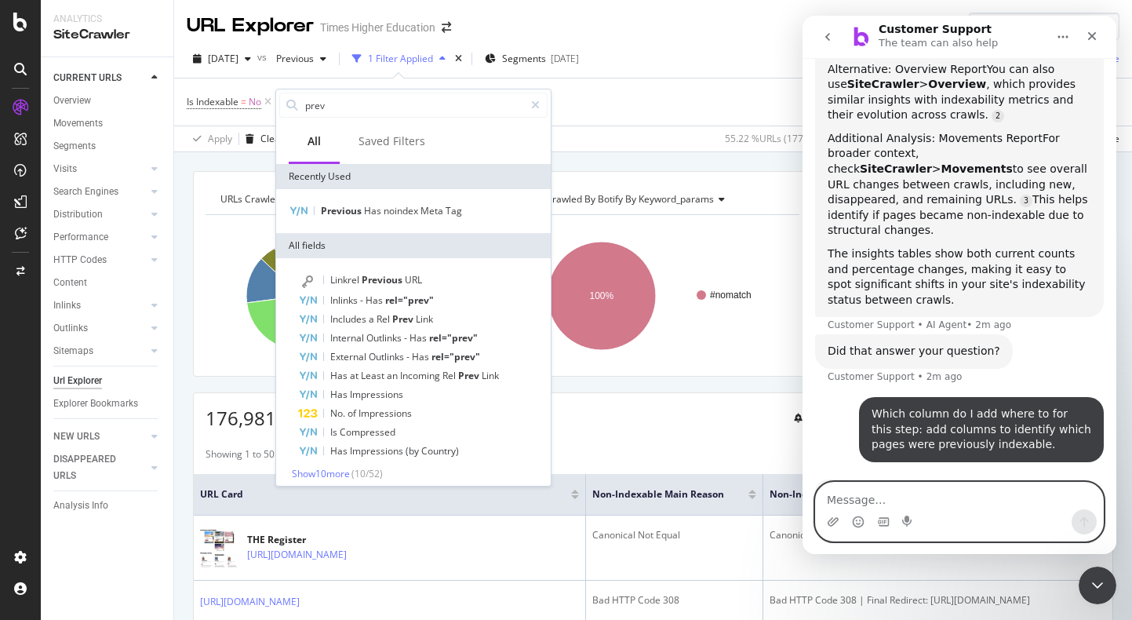
scroll to position [572, 0]
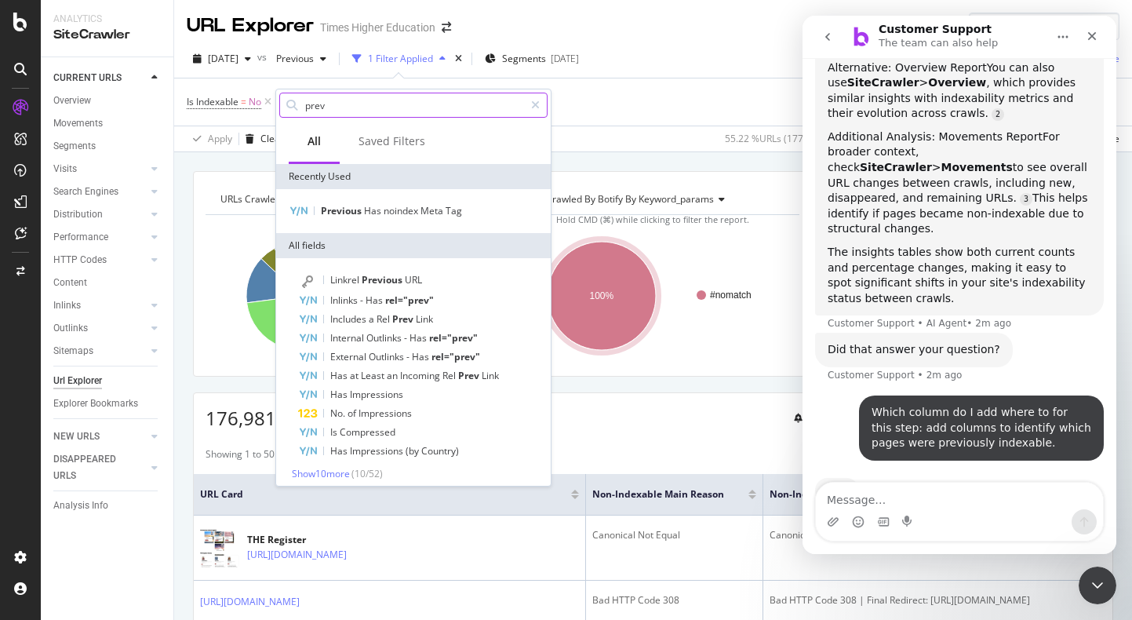
click at [332, 103] on input "prev" at bounding box center [414, 105] width 221 height 24
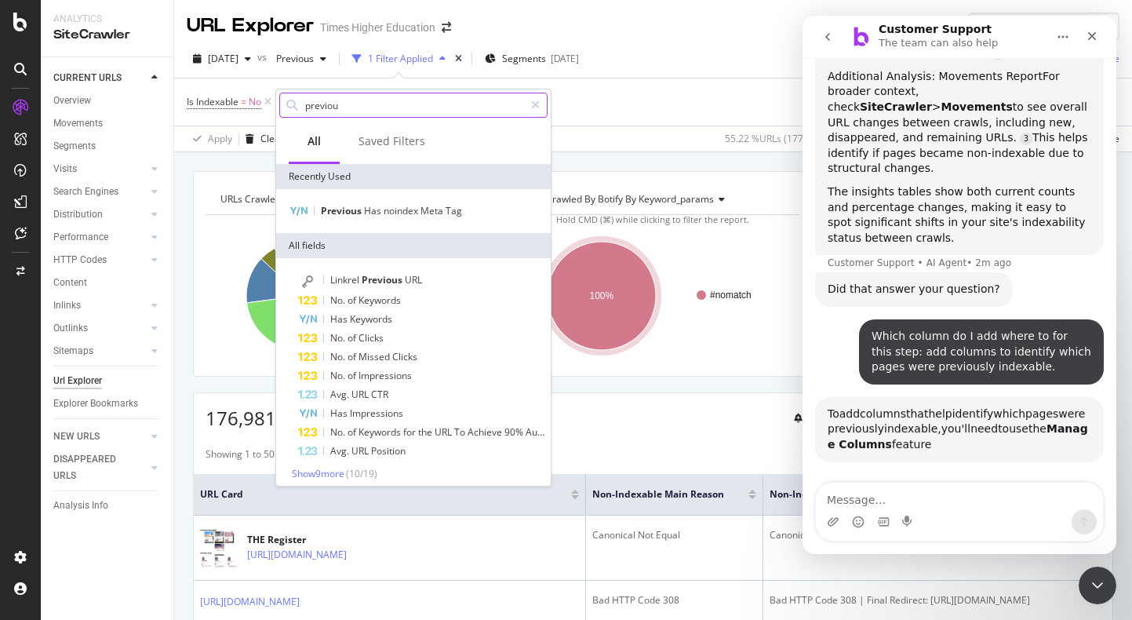
scroll to position [851, 0]
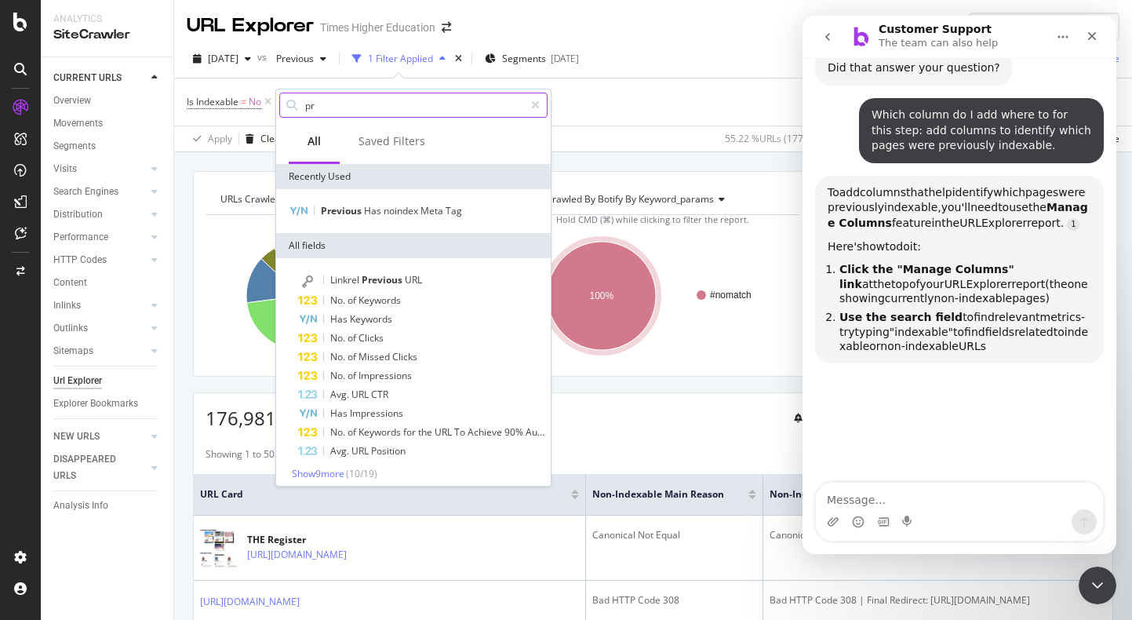
type input "p"
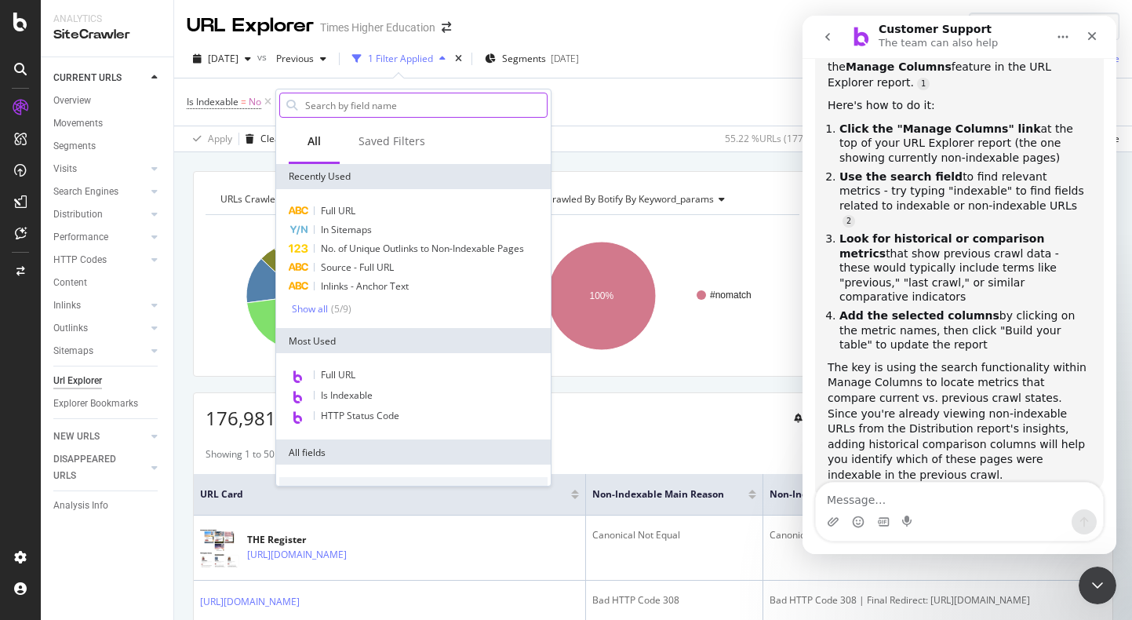
scroll to position [1013, 0]
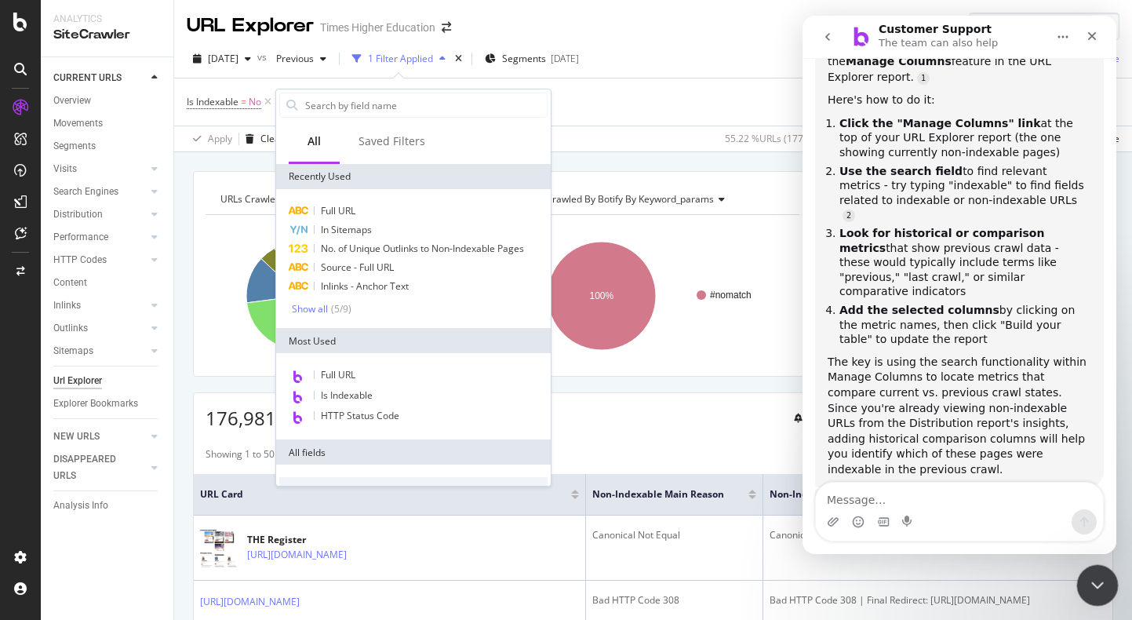
click at [964, 559] on icon "Close Intercom Messenger" at bounding box center [1095, 583] width 19 height 19
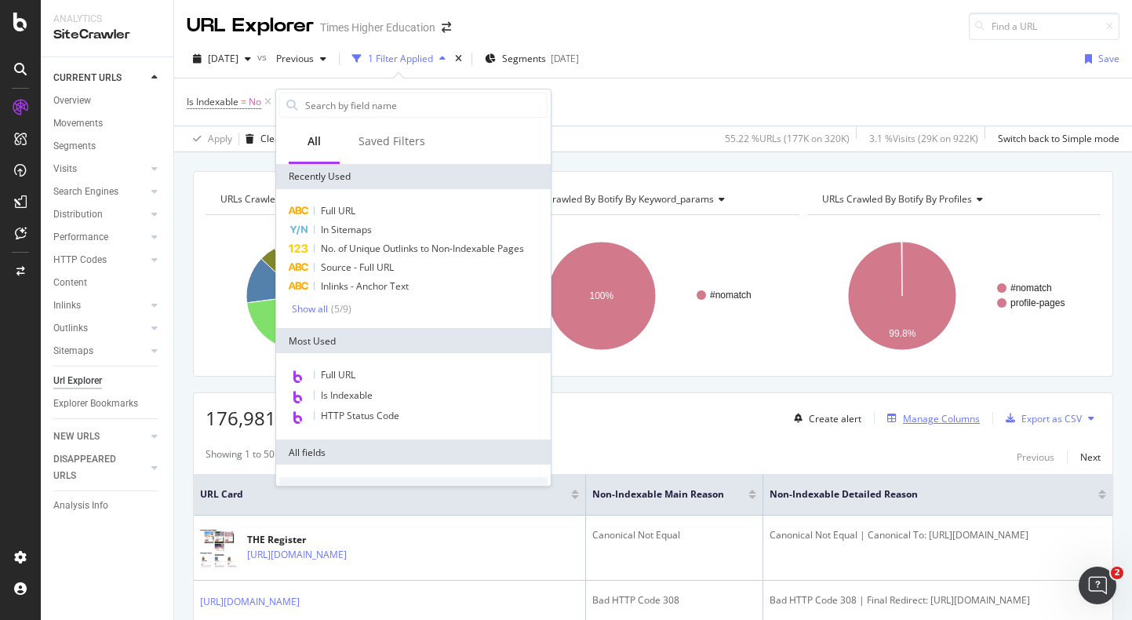
click at [903, 415] on div "Manage Columns" at bounding box center [941, 418] width 77 height 13
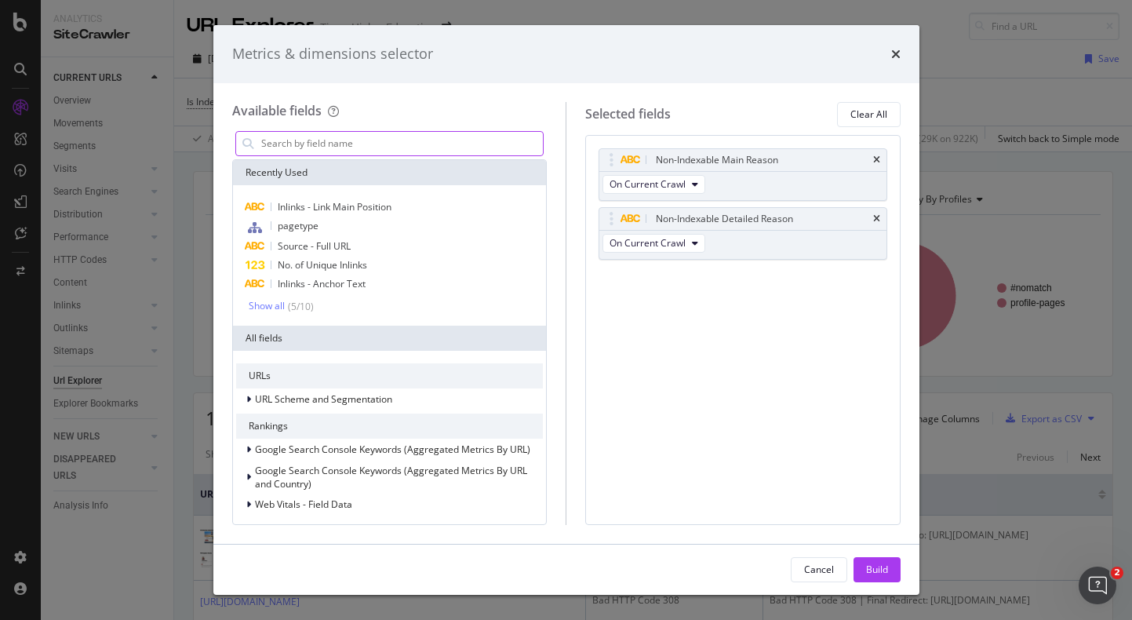
click at [324, 138] on input "modal" at bounding box center [402, 144] width 284 height 24
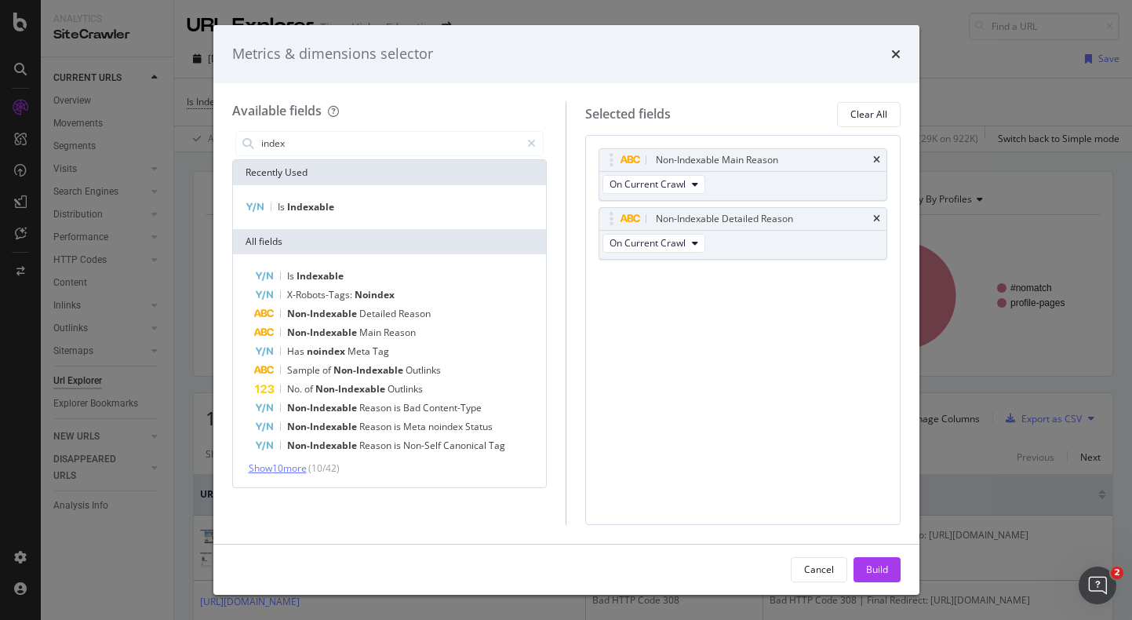
type input "index"
click at [292, 466] on span "Show 10 more" at bounding box center [278, 467] width 58 height 13
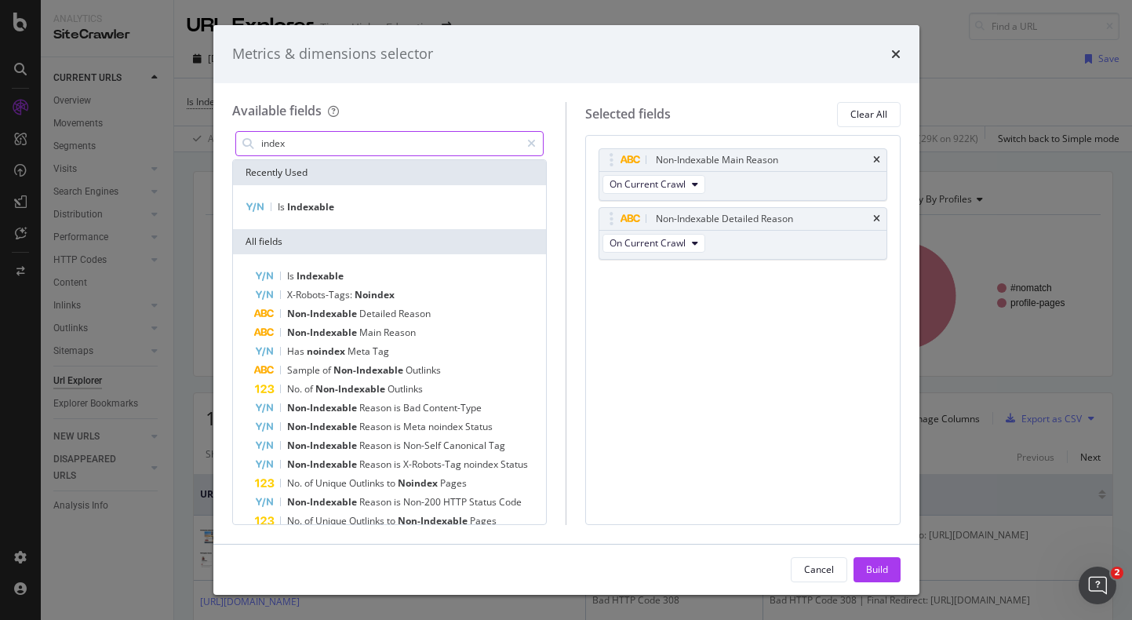
click at [308, 135] on input "index" at bounding box center [390, 144] width 261 height 24
drag, startPoint x: 307, startPoint y: 144, endPoint x: 261, endPoint y: 143, distance: 45.5
click at [261, 144] on input "index" at bounding box center [390, 144] width 261 height 24
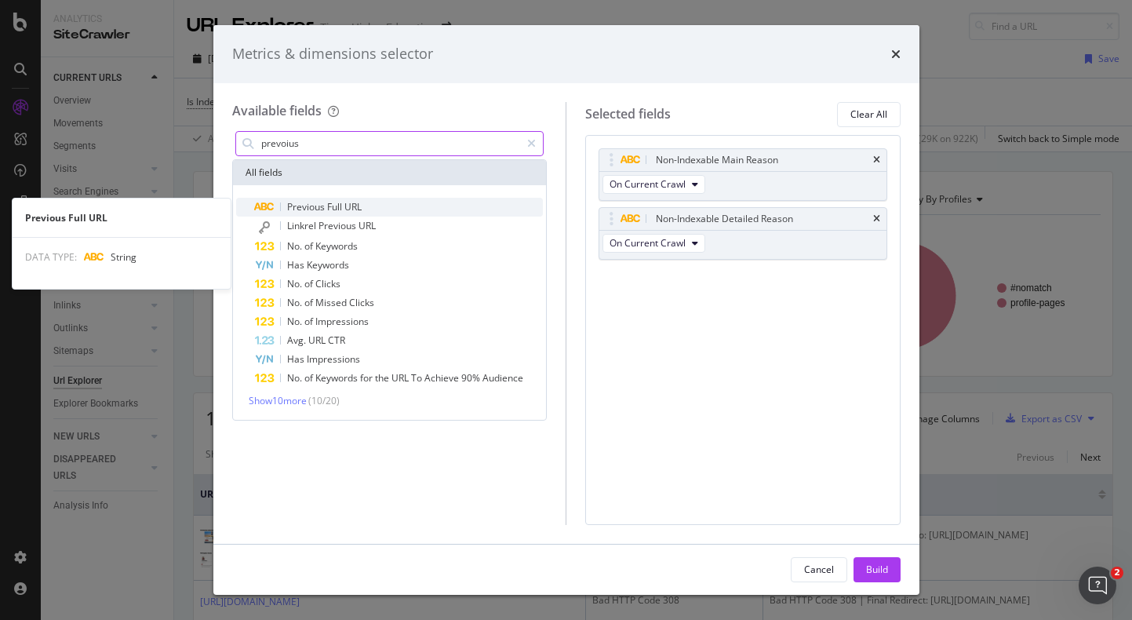
type input "prevoius"
click at [307, 209] on span "Previous" at bounding box center [307, 206] width 40 height 13
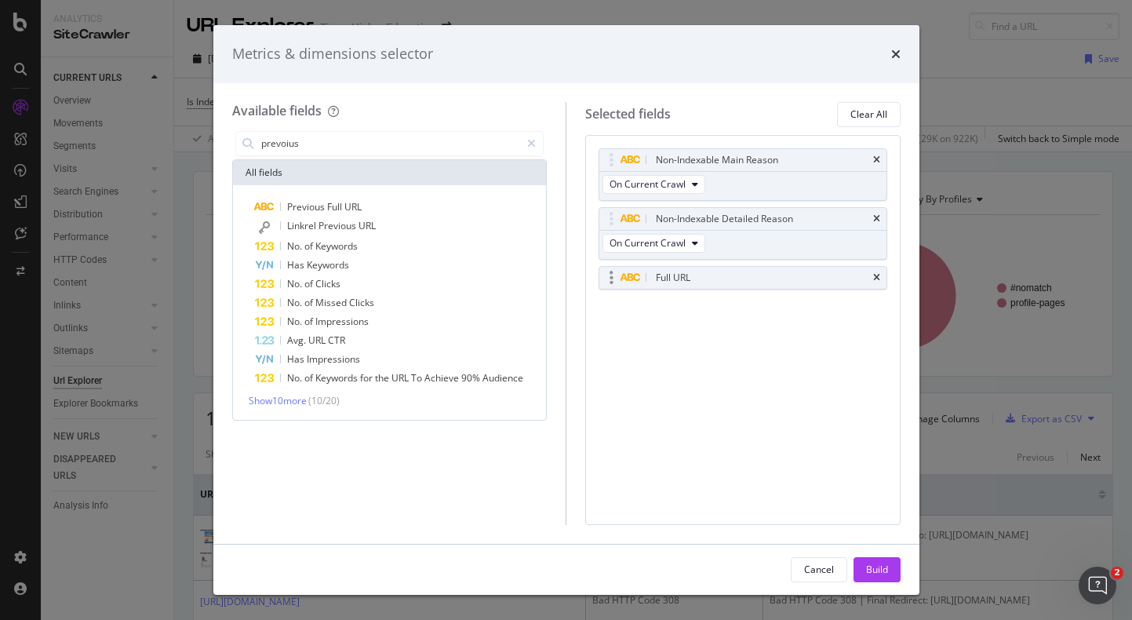
click at [679, 279] on div "Full URL" at bounding box center [673, 278] width 35 height 16
click at [881, 282] on div "Full URL" at bounding box center [743, 278] width 287 height 22
click at [894, 52] on icon "times" at bounding box center [895, 54] width 9 height 13
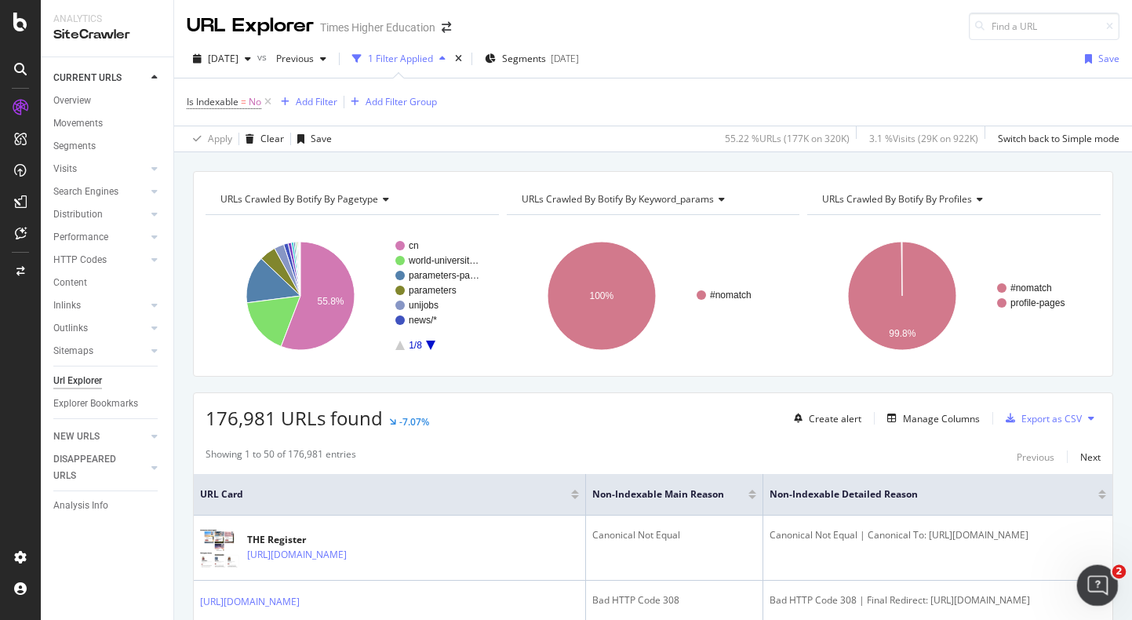
click at [964, 559] on icon "Open Intercom Messenger" at bounding box center [1096, 583] width 26 height 26
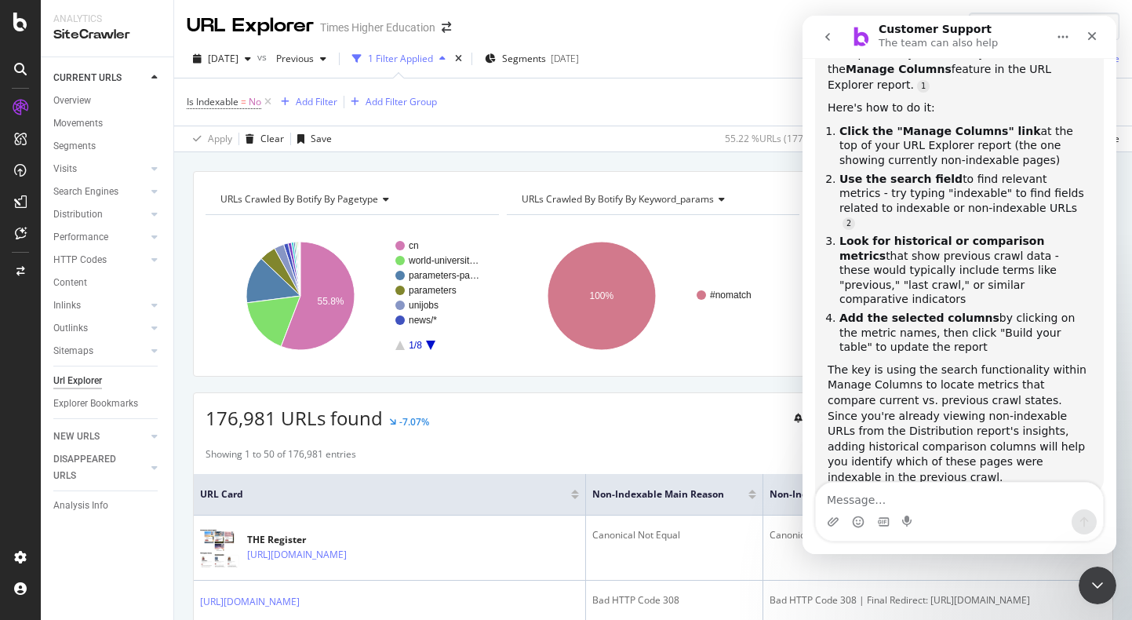
scroll to position [997, 0]
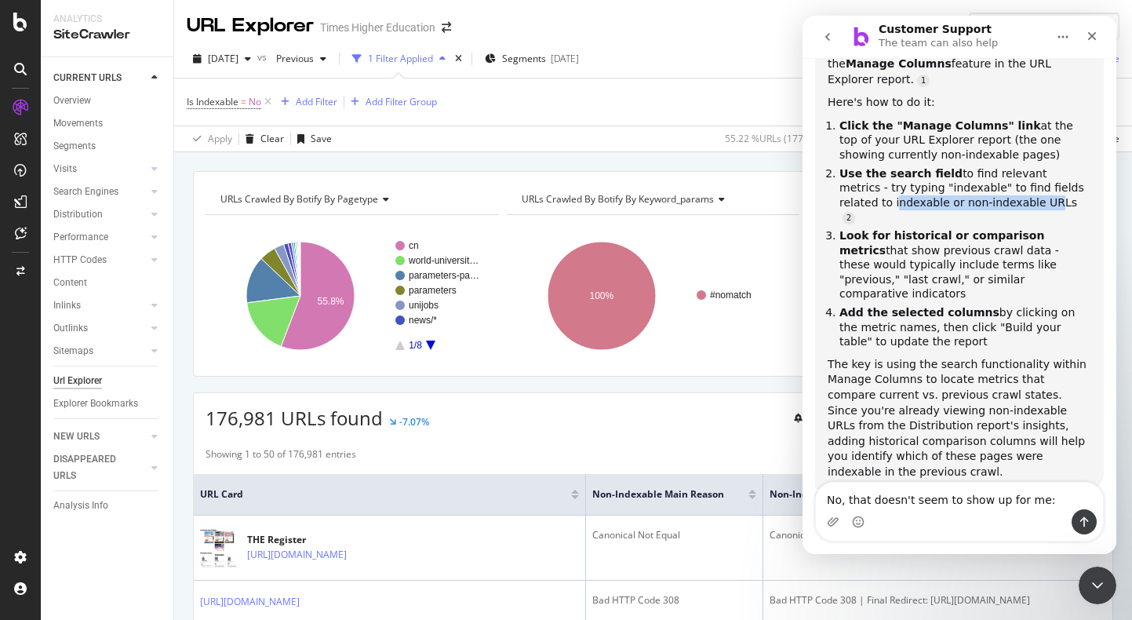
drag, startPoint x: 832, startPoint y: 154, endPoint x: 982, endPoint y: 157, distance: 149.9
click at [964, 155] on ol "Click the "Manage Columns" link at the top of your URL Explorer report (the one…" at bounding box center [960, 233] width 264 height 231
click at [935, 228] on li "Look for historical or comparison metrics that show previous crawl data - these…" at bounding box center [966, 264] width 252 height 73
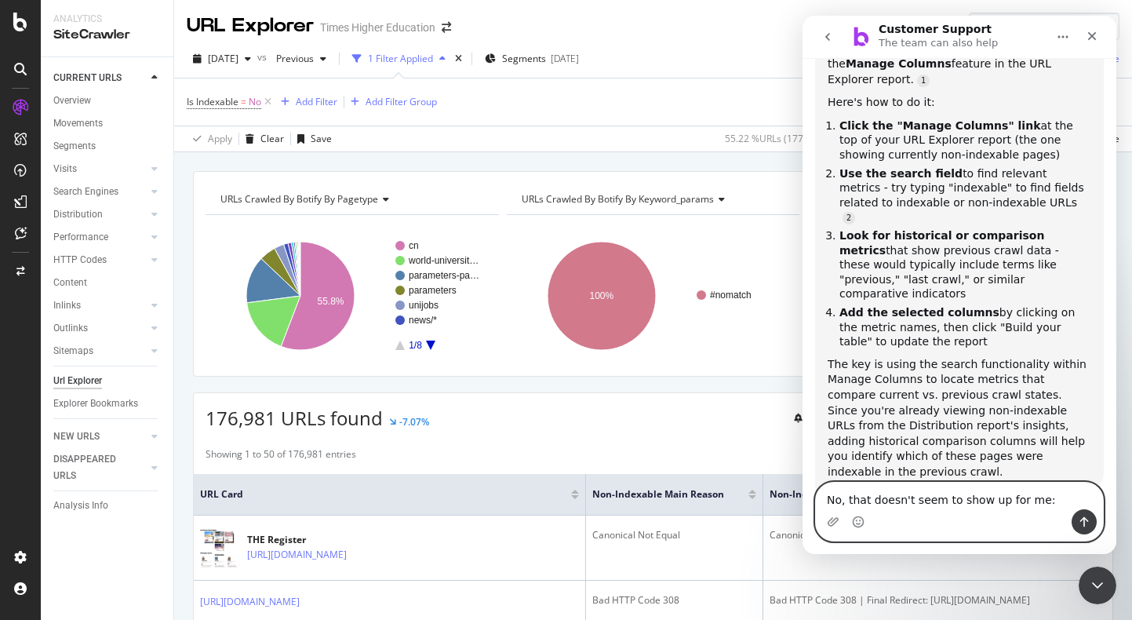
click at [964, 505] on textarea "No, that doesn't seem to show up for me:" at bounding box center [959, 496] width 287 height 27
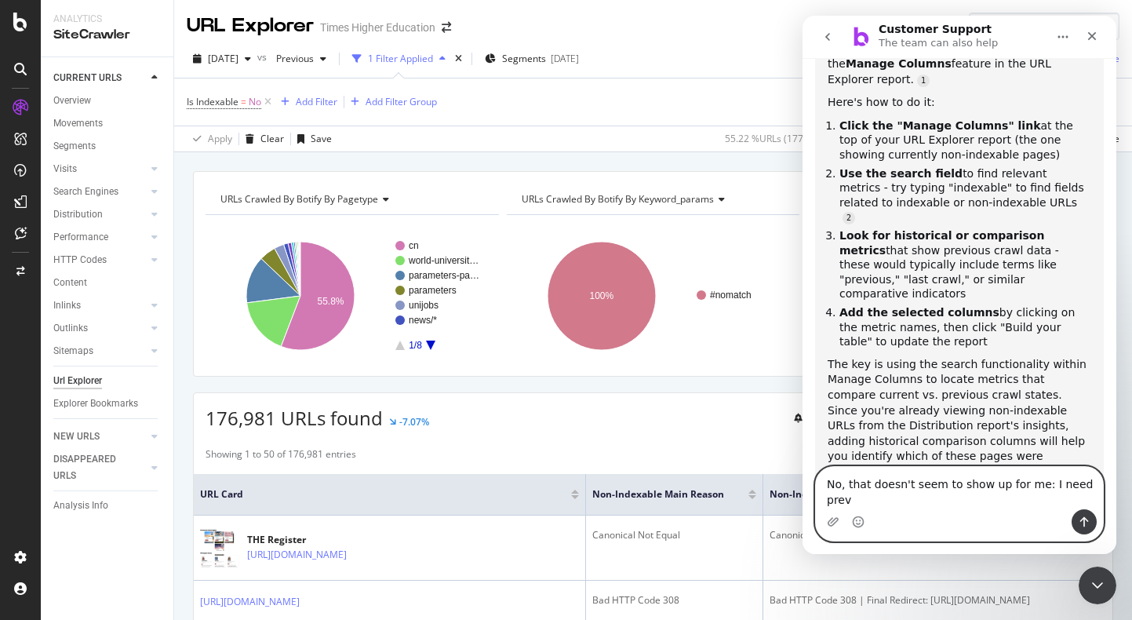
scroll to position [1013, 0]
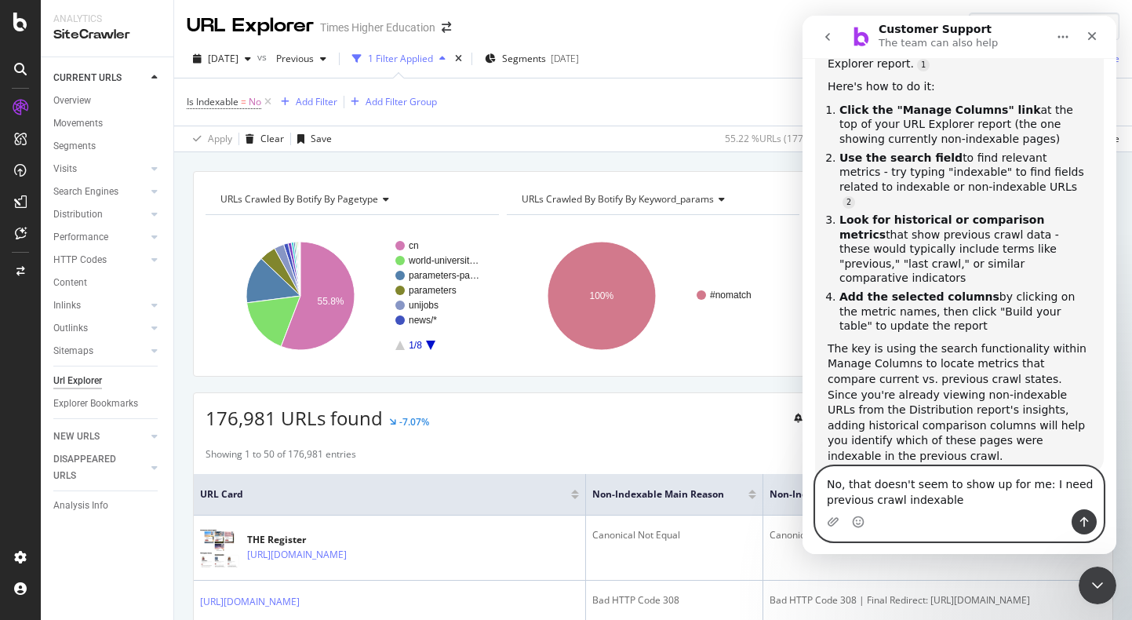
type textarea "No, that doesn't seem to show up for me: I need previous crawl indexable!"
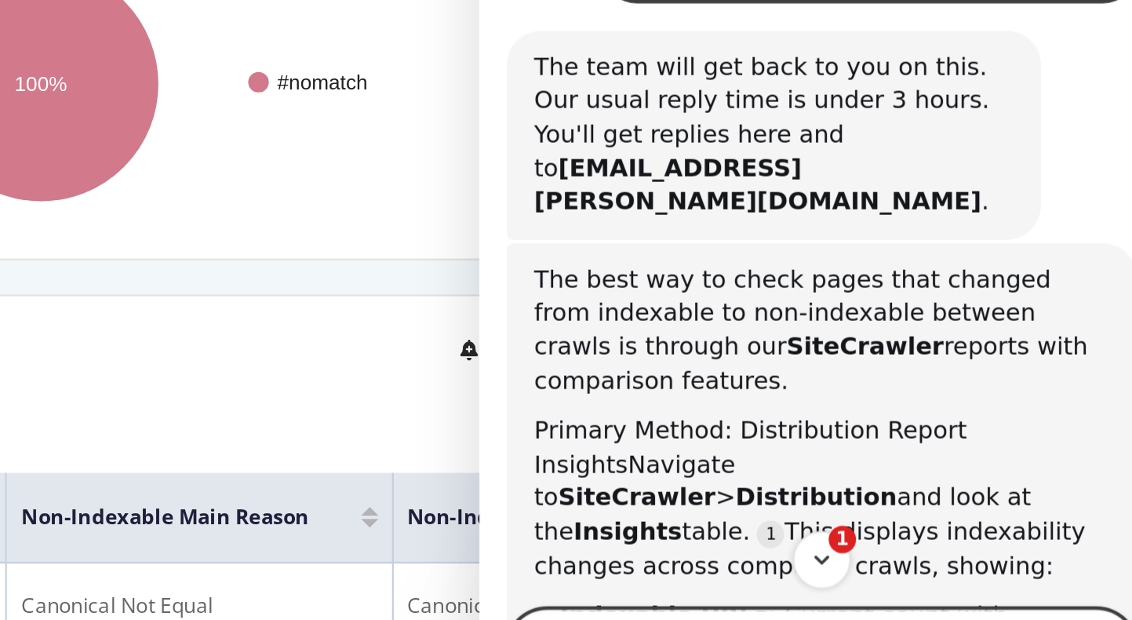
scroll to position [65, 0]
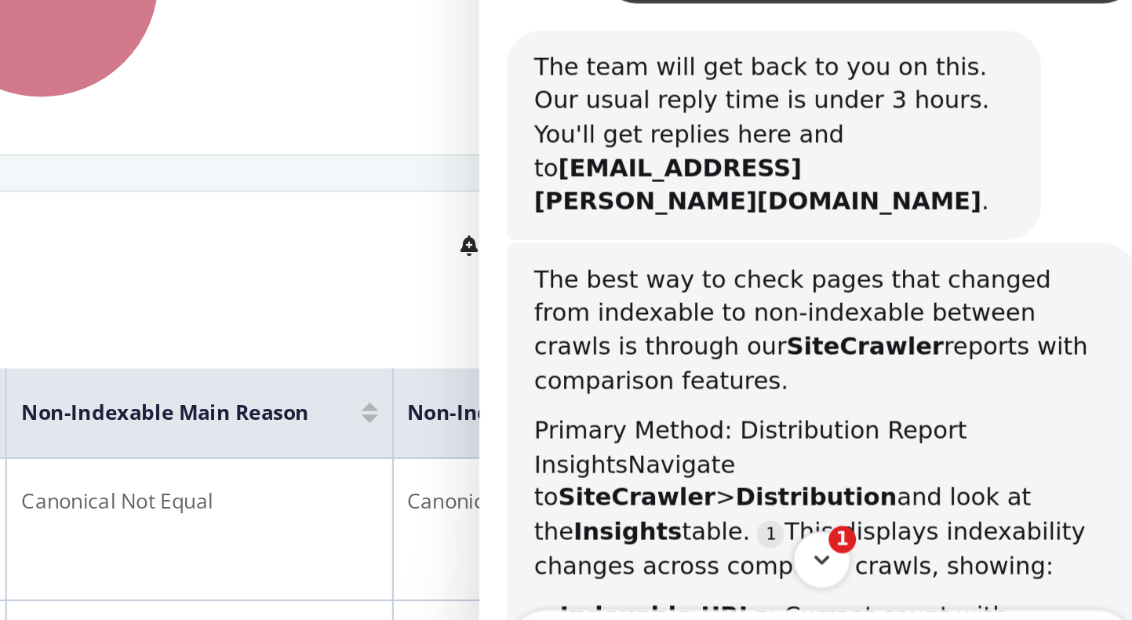
scroll to position [104, 0]
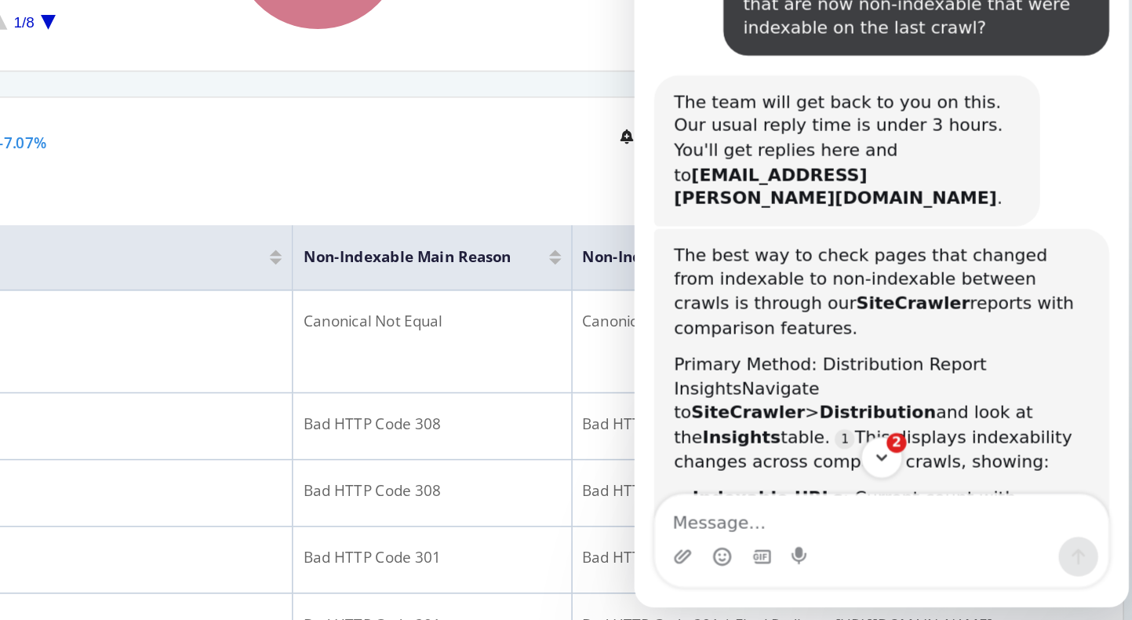
click at [754, 146] on span "Primary Method: Distribution Report Insights" at bounding box center [758, 151] width 199 height 28
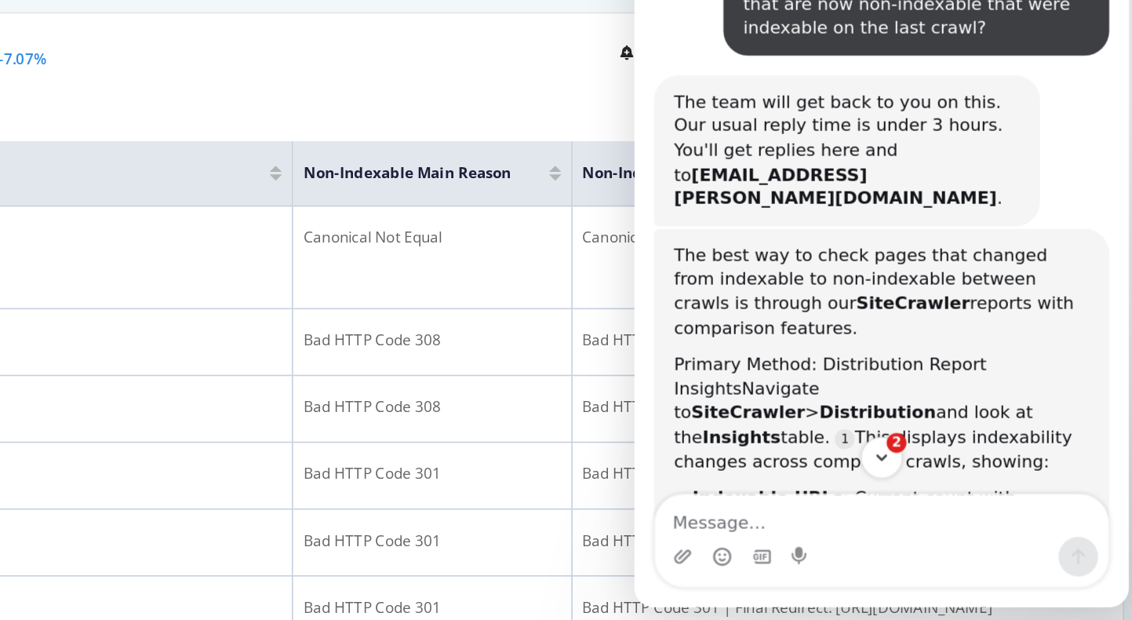
scroll to position [224, 0]
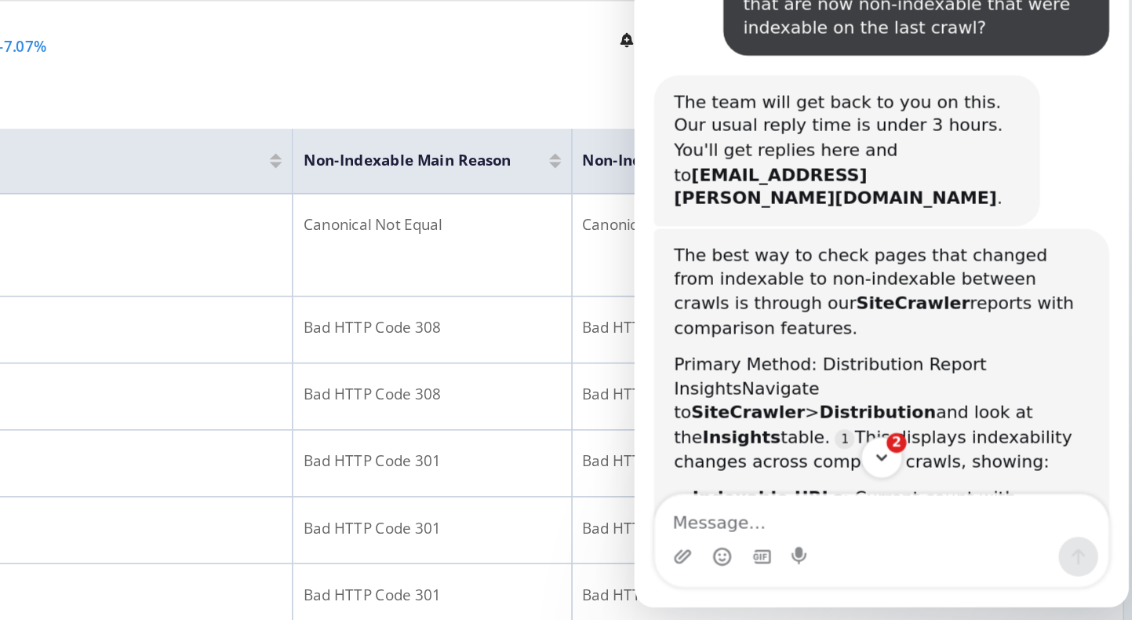
click at [819, 110] on div "The best way to check pages that changed from indexable to non-indexable betwee…" at bounding box center [791, 97] width 264 height 61
click at [790, 202] on icon "Scroll to bottom" at bounding box center [791, 202] width 14 height 14
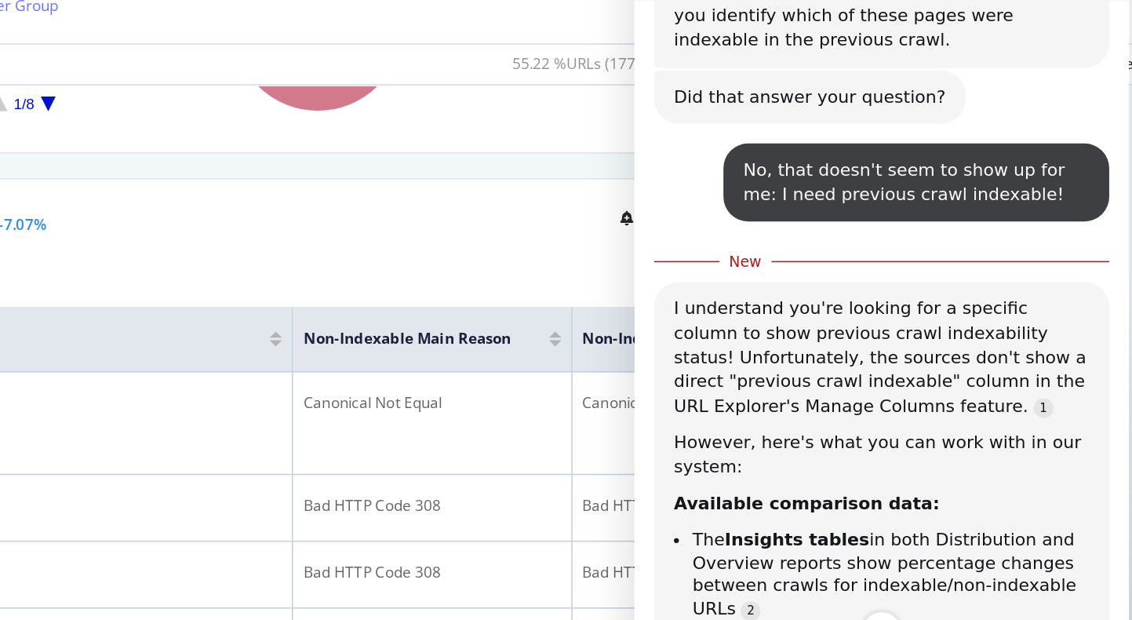
scroll to position [1466, 0]
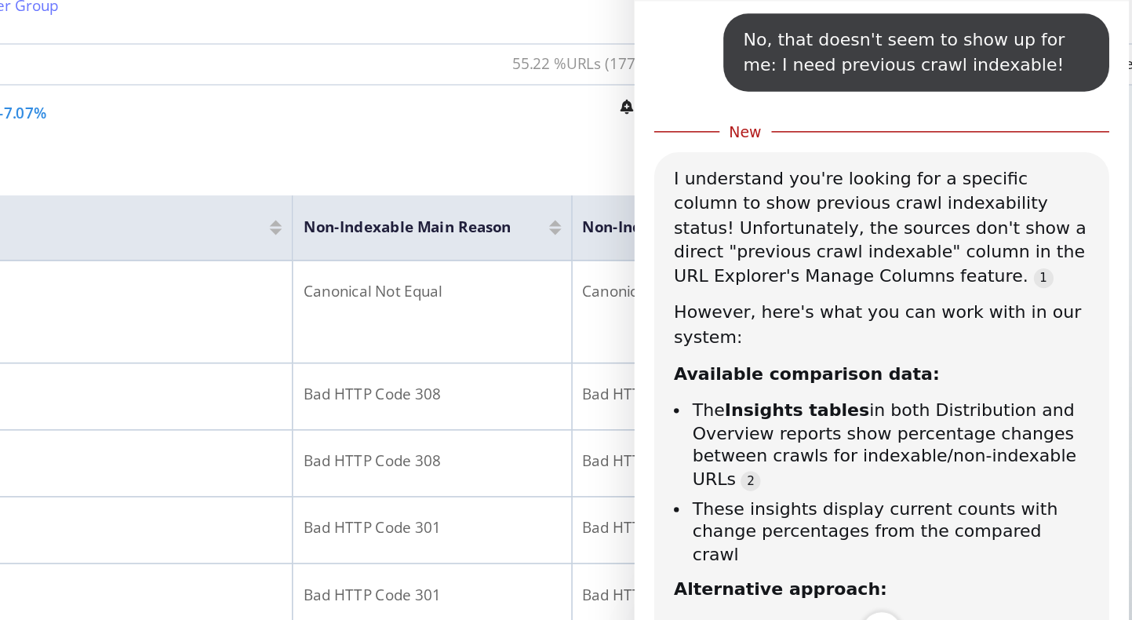
click at [836, 228] on li "The Insights tables in both Distribution and Overview reports show percentage c…" at bounding box center [797, 257] width 252 height 58
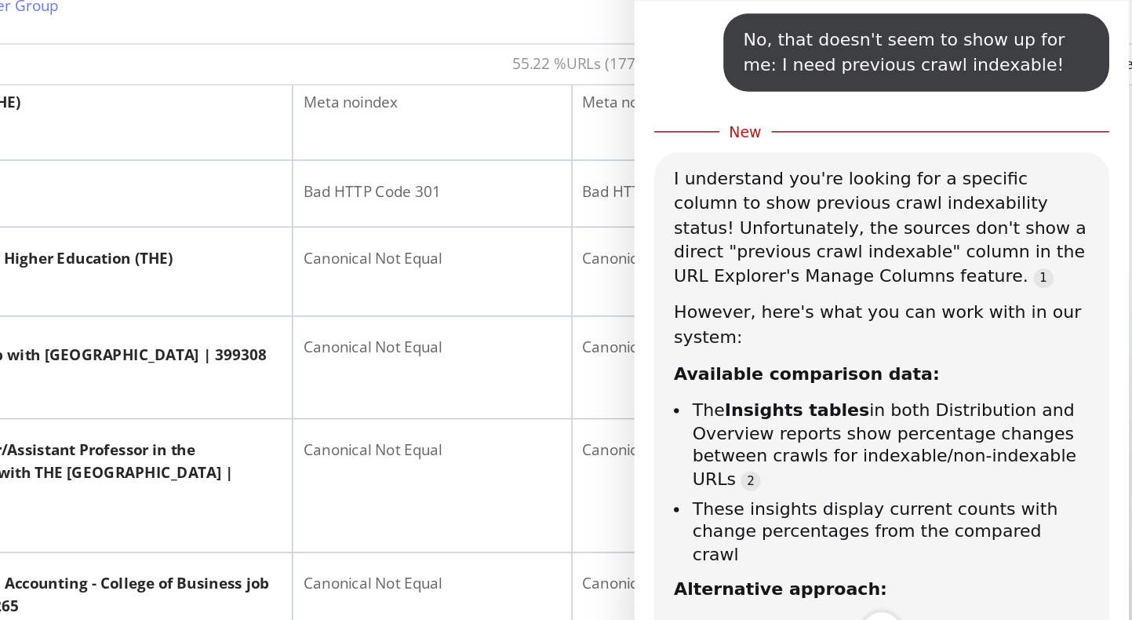
scroll to position [859, 0]
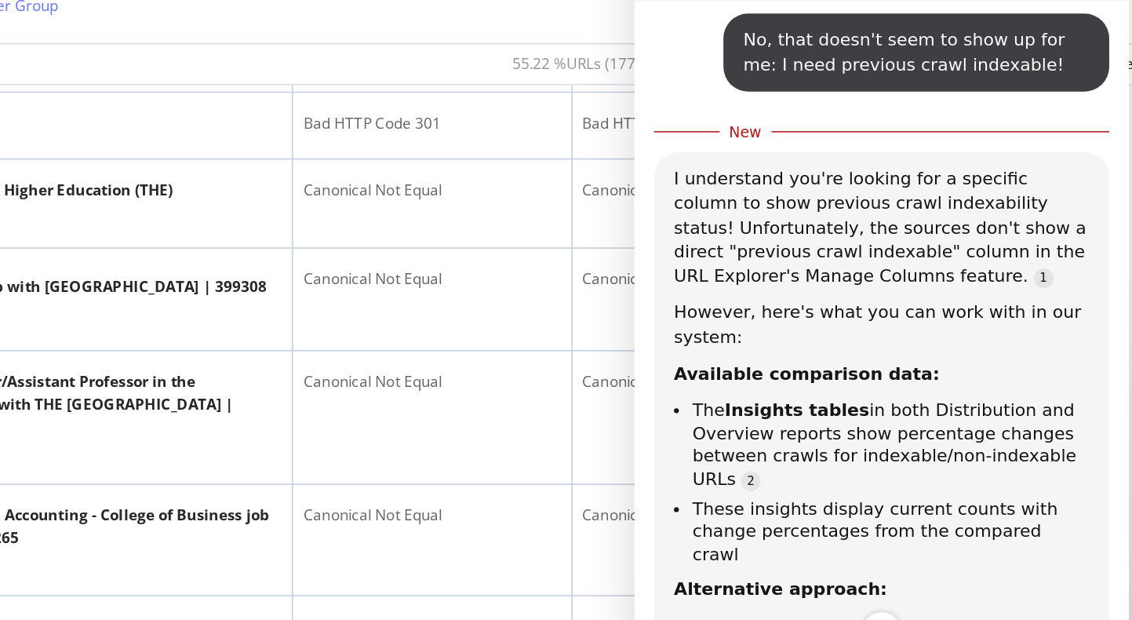
click at [902, 366] on div "Since you need to identify specific URLs that changed from indexable to non-ind…" at bounding box center [791, 389] width 264 height 46
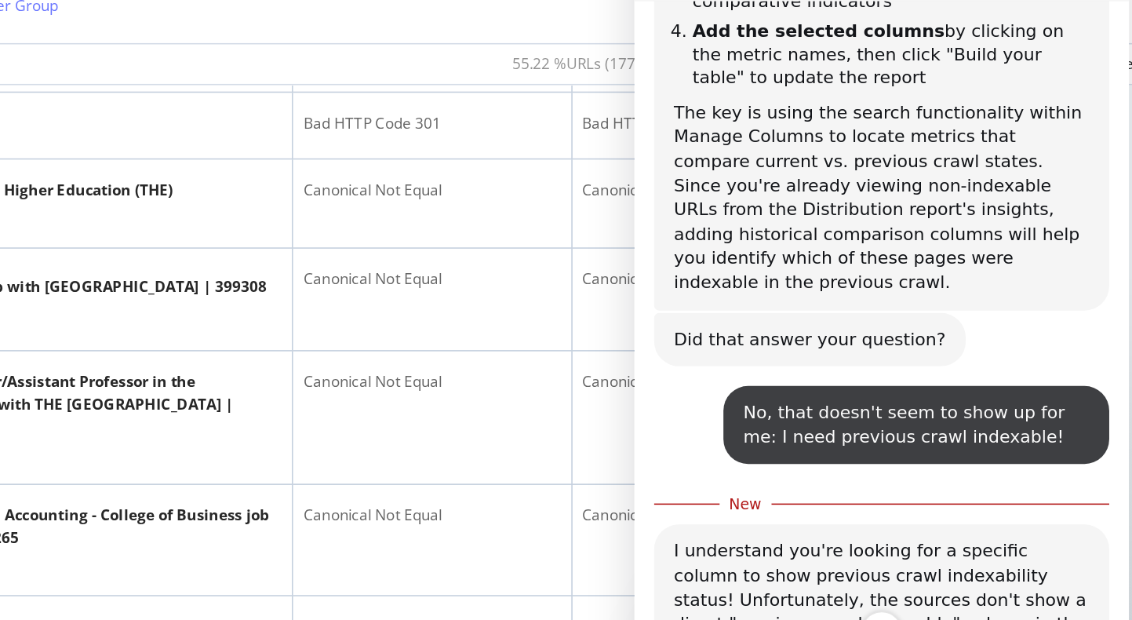
scroll to position [1641, 0]
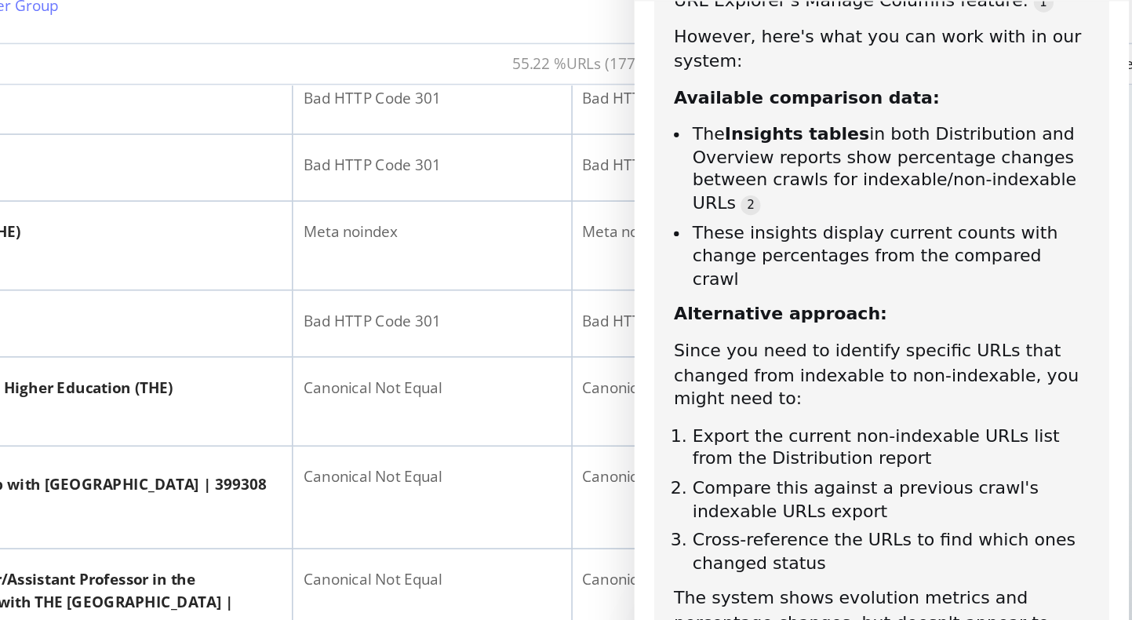
click at [764, 191] on div "Since you need to identify specific URLs that changed from indexable to non-ind…" at bounding box center [791, 214] width 264 height 46
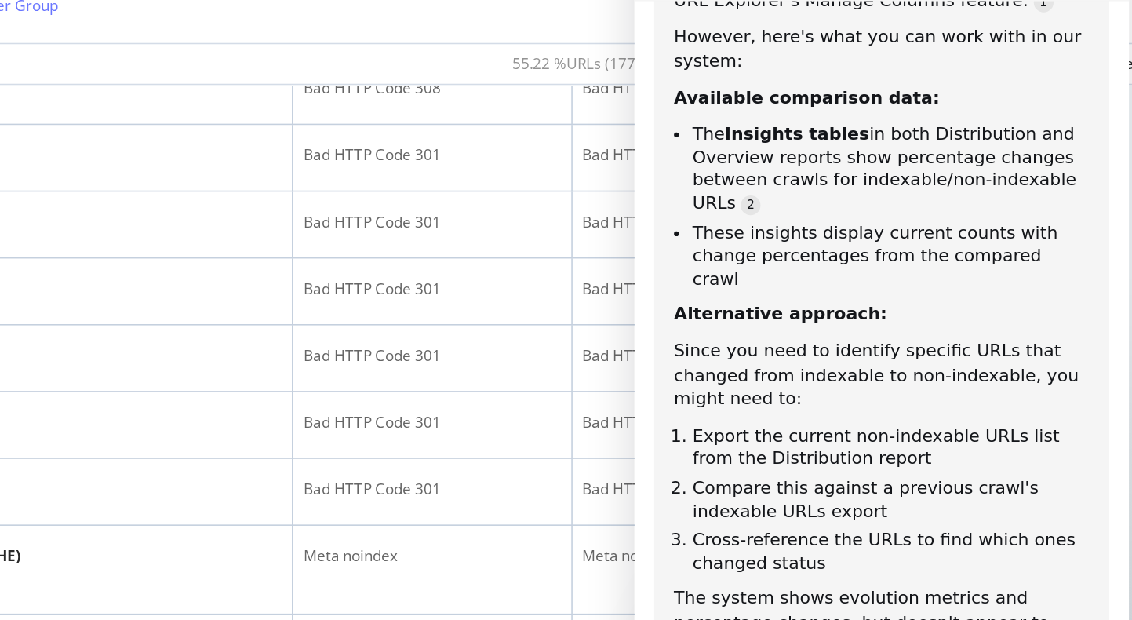
scroll to position [1657, 0]
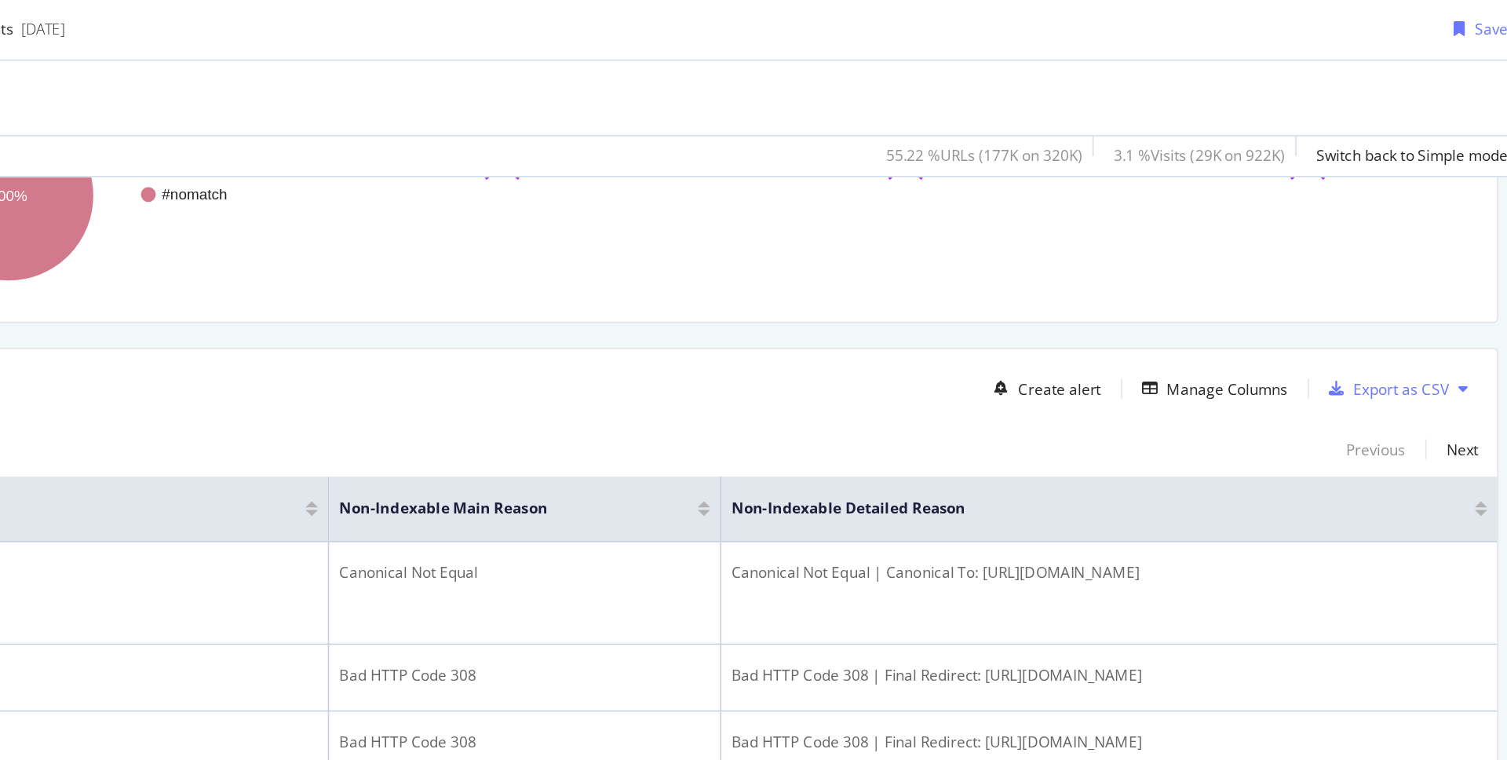
scroll to position [203, 0]
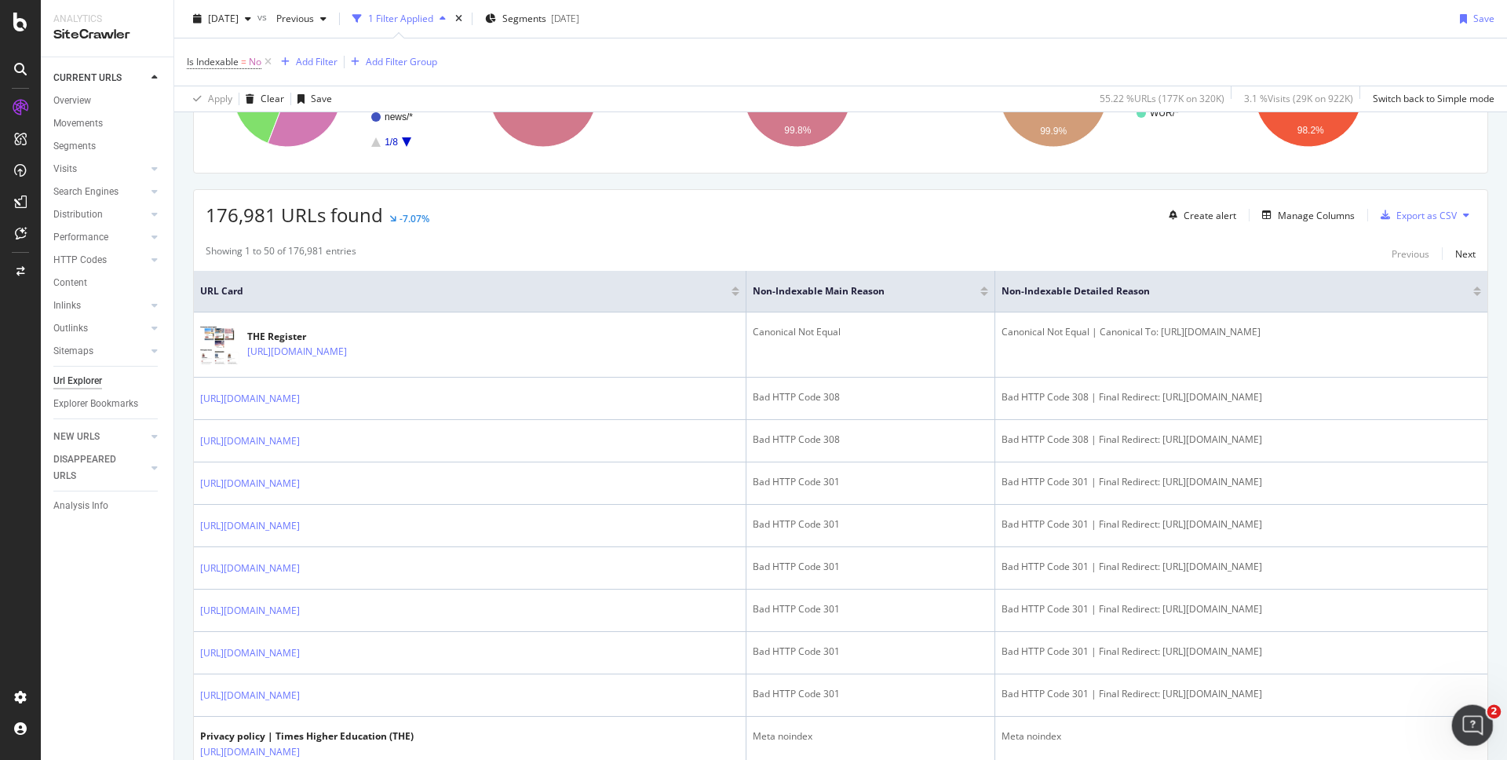
drag, startPoint x: 1470, startPoint y: 726, endPoint x: 2747, endPoint y: 1150, distance: 1346.2
click at [1451, 704] on html at bounding box center [1470, 723] width 38 height 38
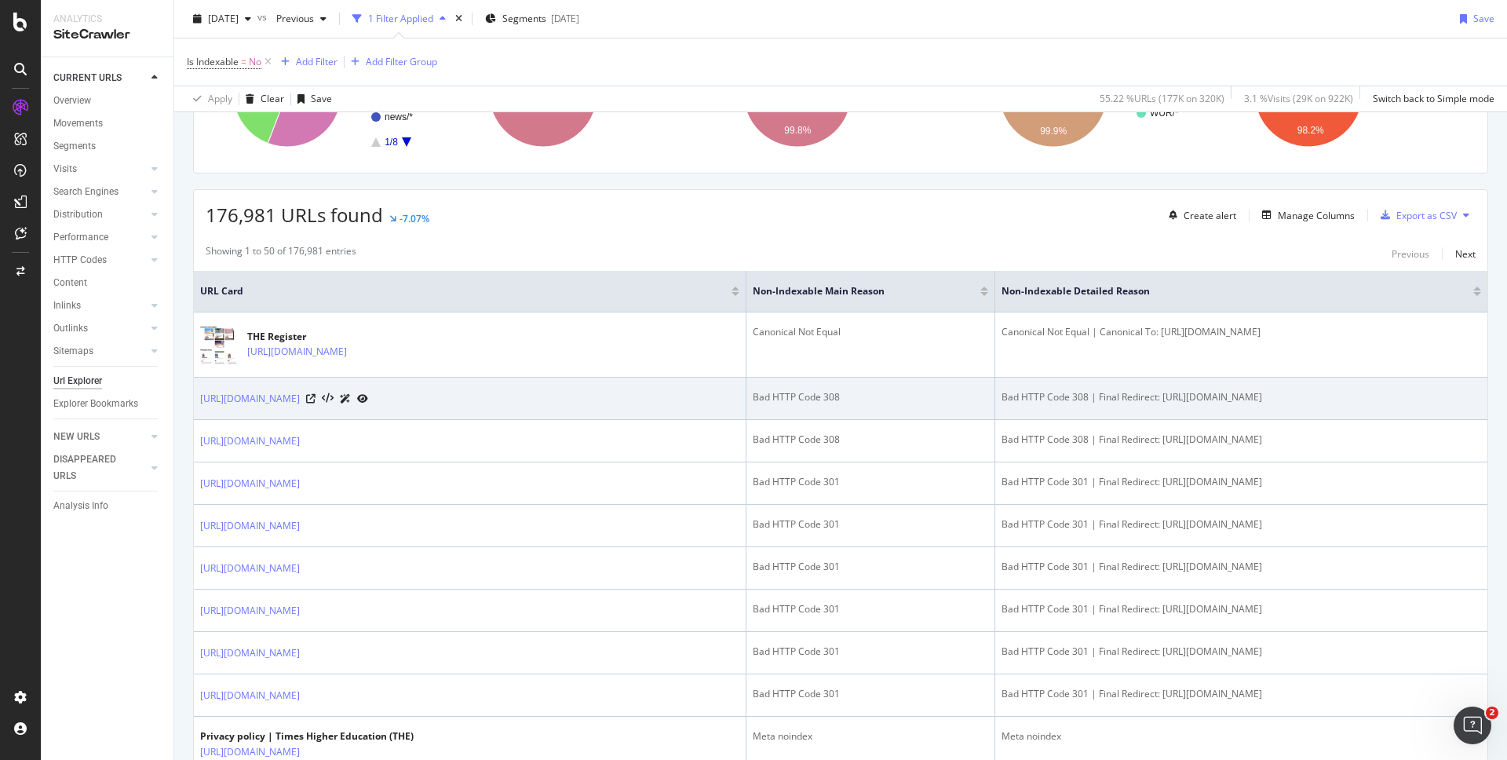
scroll to position [0, 0]
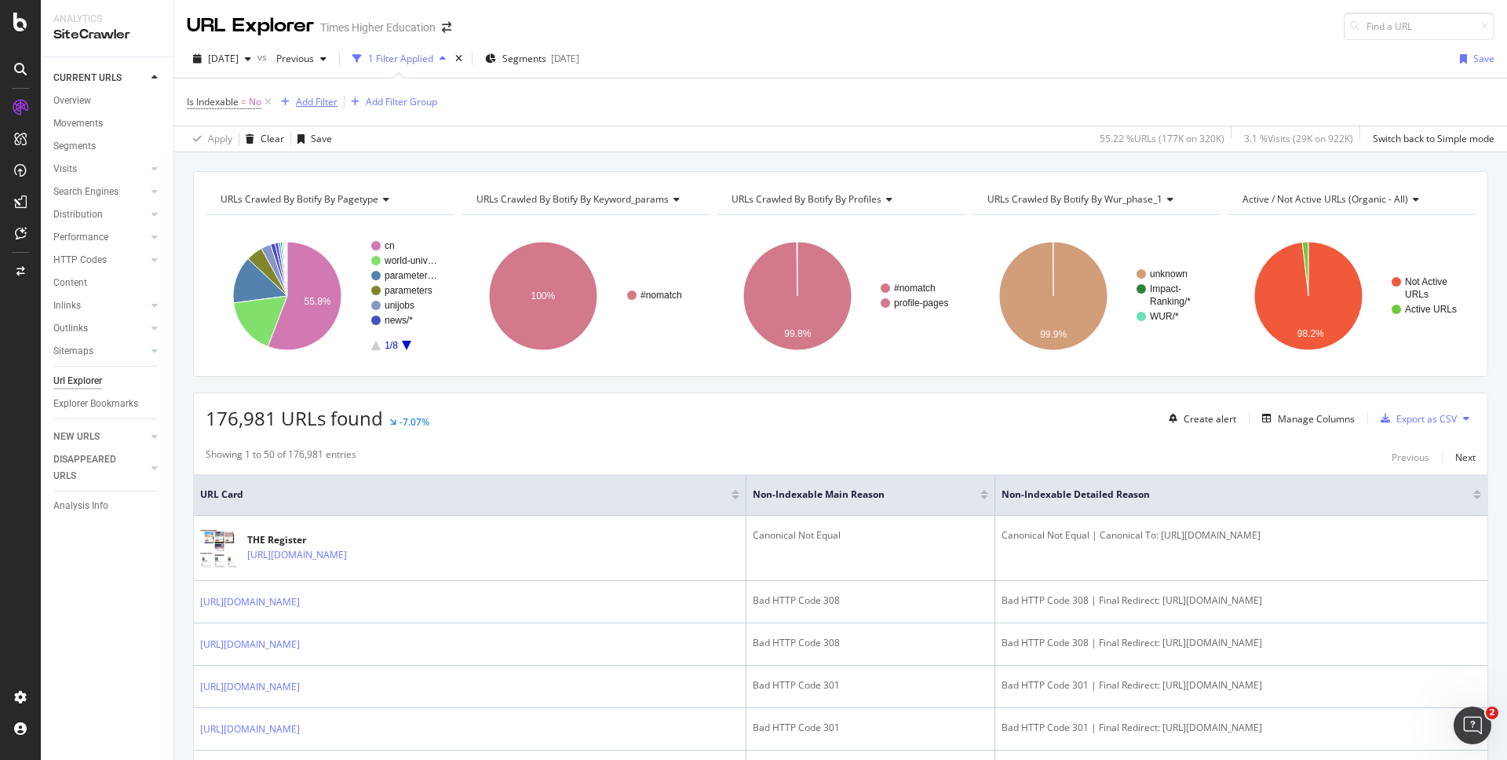
click at [320, 97] on div "Add Filter" at bounding box center [317, 101] width 42 height 13
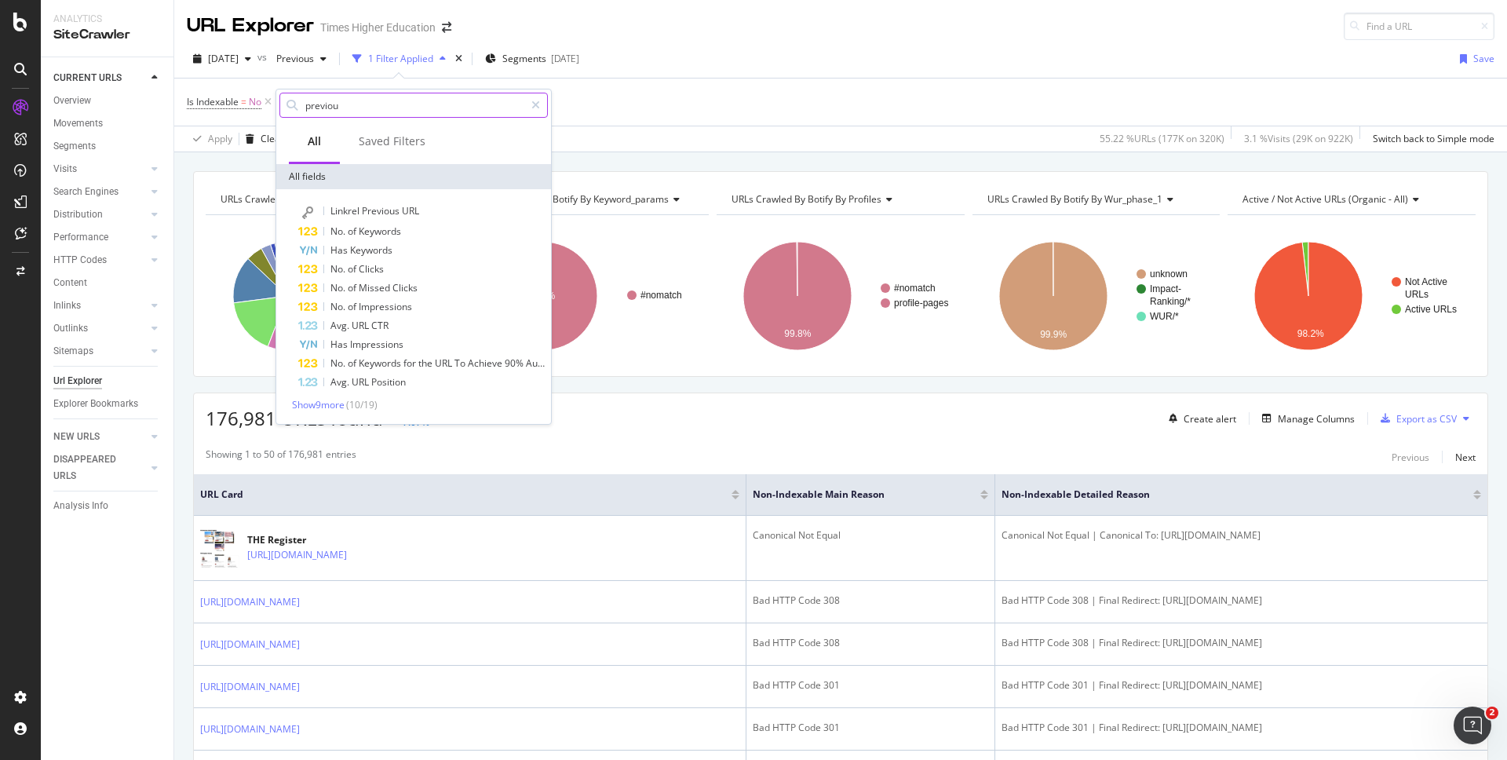
type input "previous"
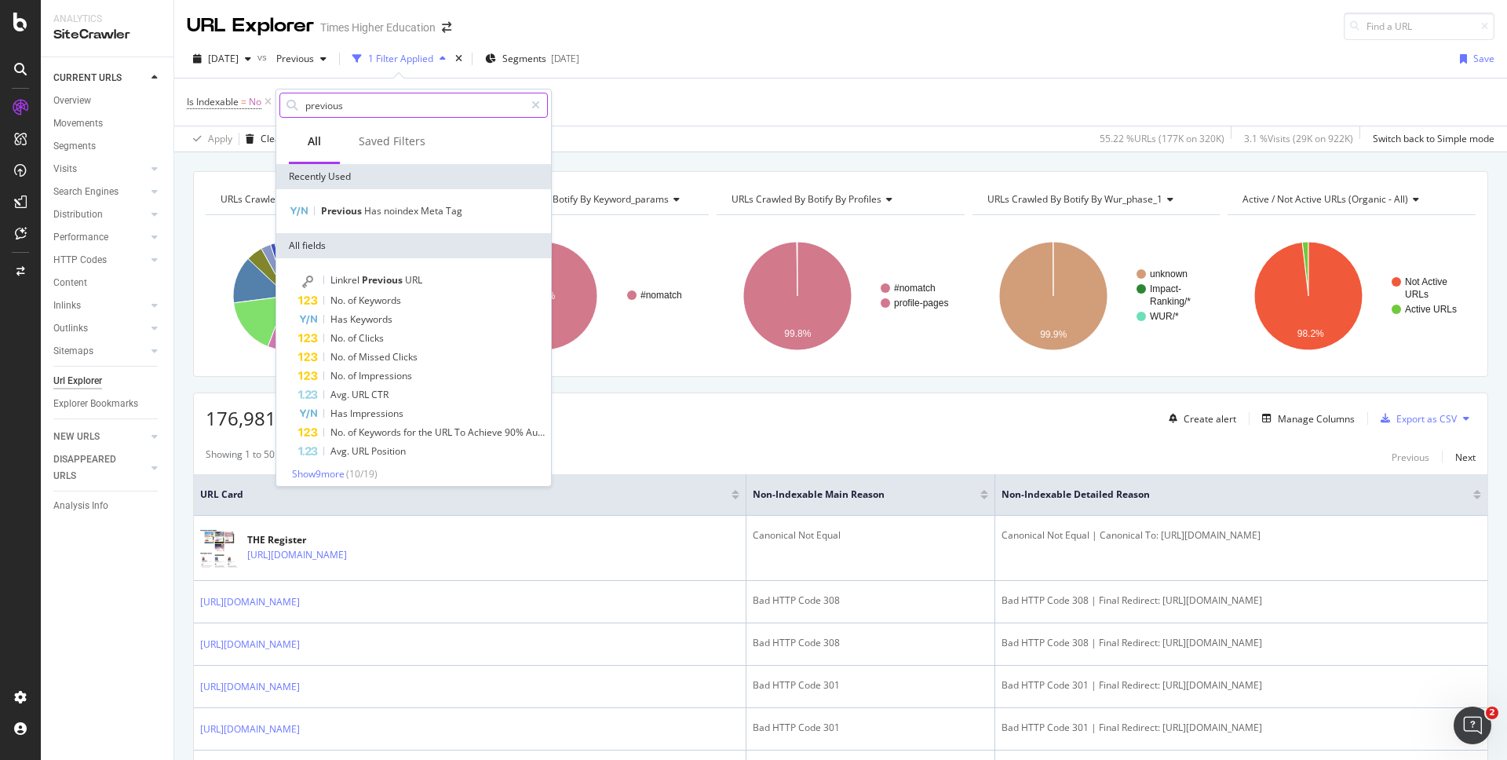
drag, startPoint x: 353, startPoint y: 104, endPoint x: 283, endPoint y: 105, distance: 69.8
click at [283, 105] on div "previous" at bounding box center [413, 105] width 268 height 25
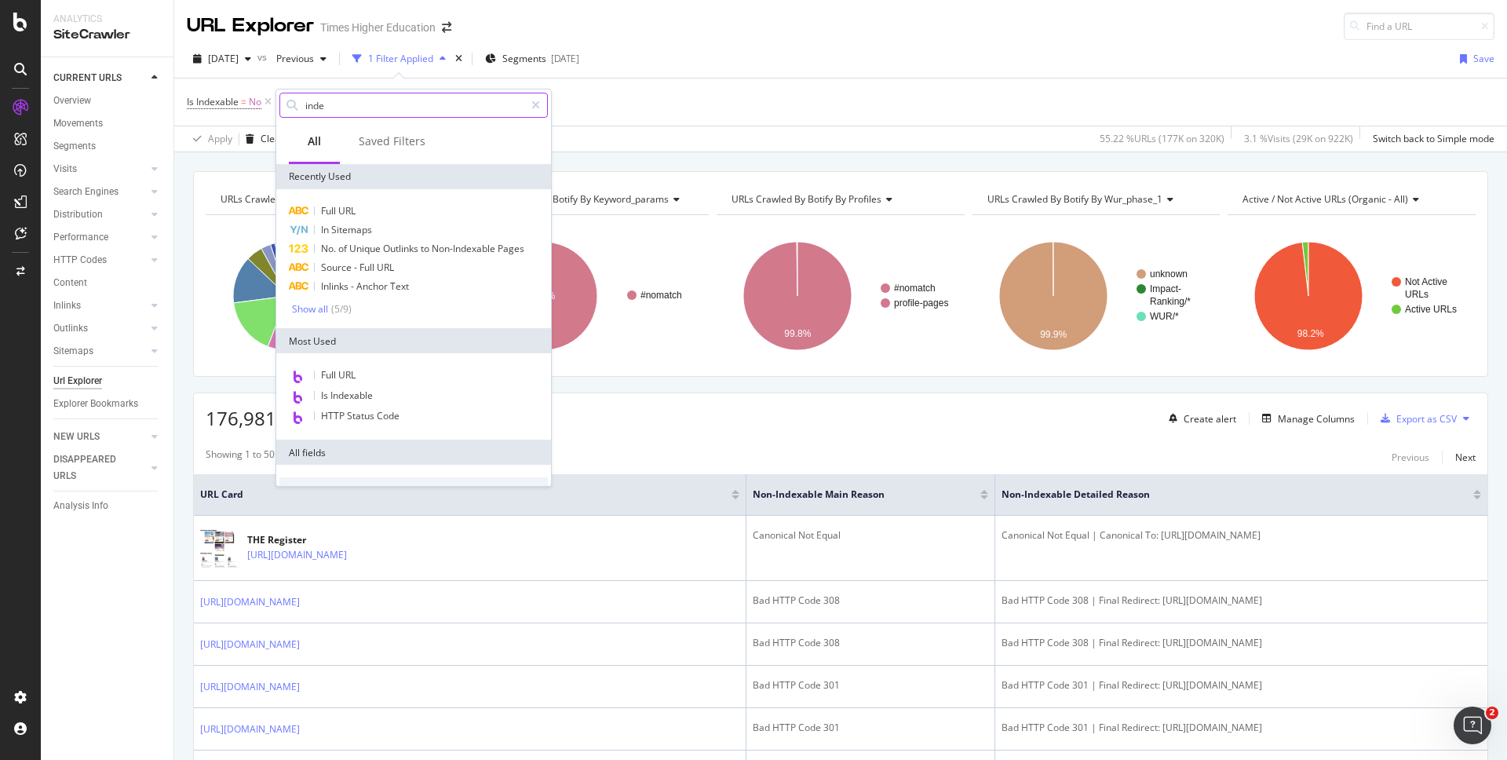
type input "index"
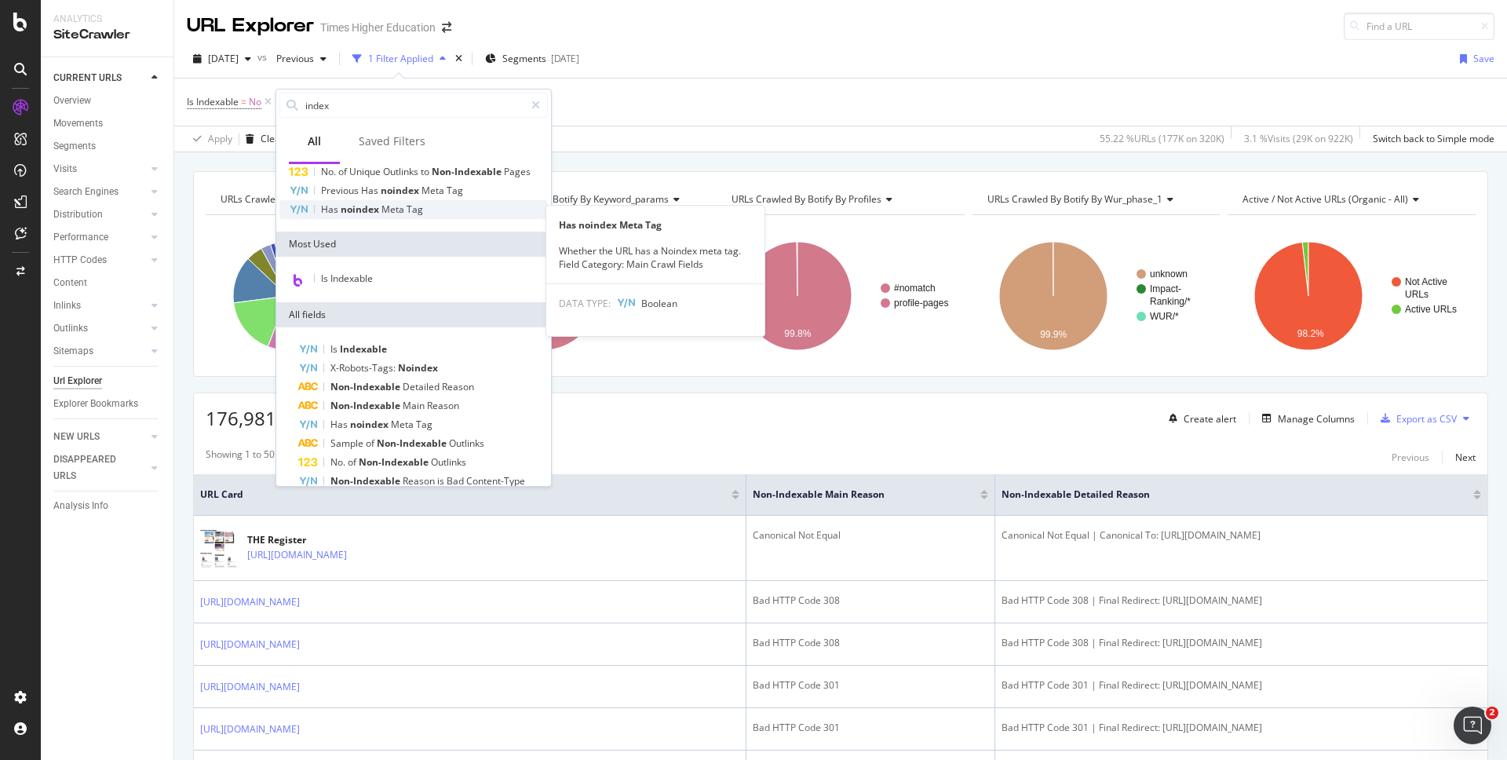
scroll to position [43, 0]
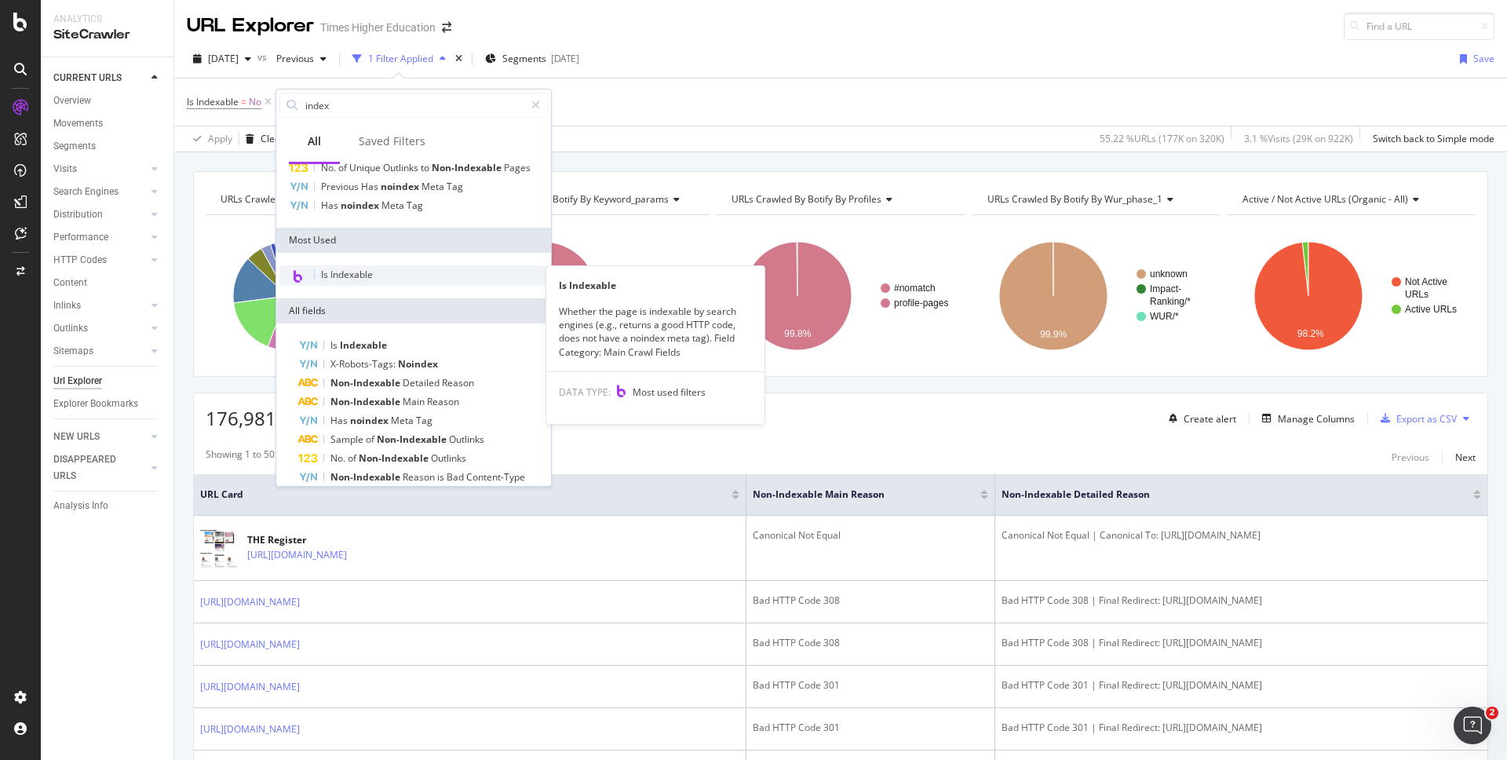
type input "index"
click at [348, 270] on span "Is Indexable" at bounding box center [347, 274] width 52 height 13
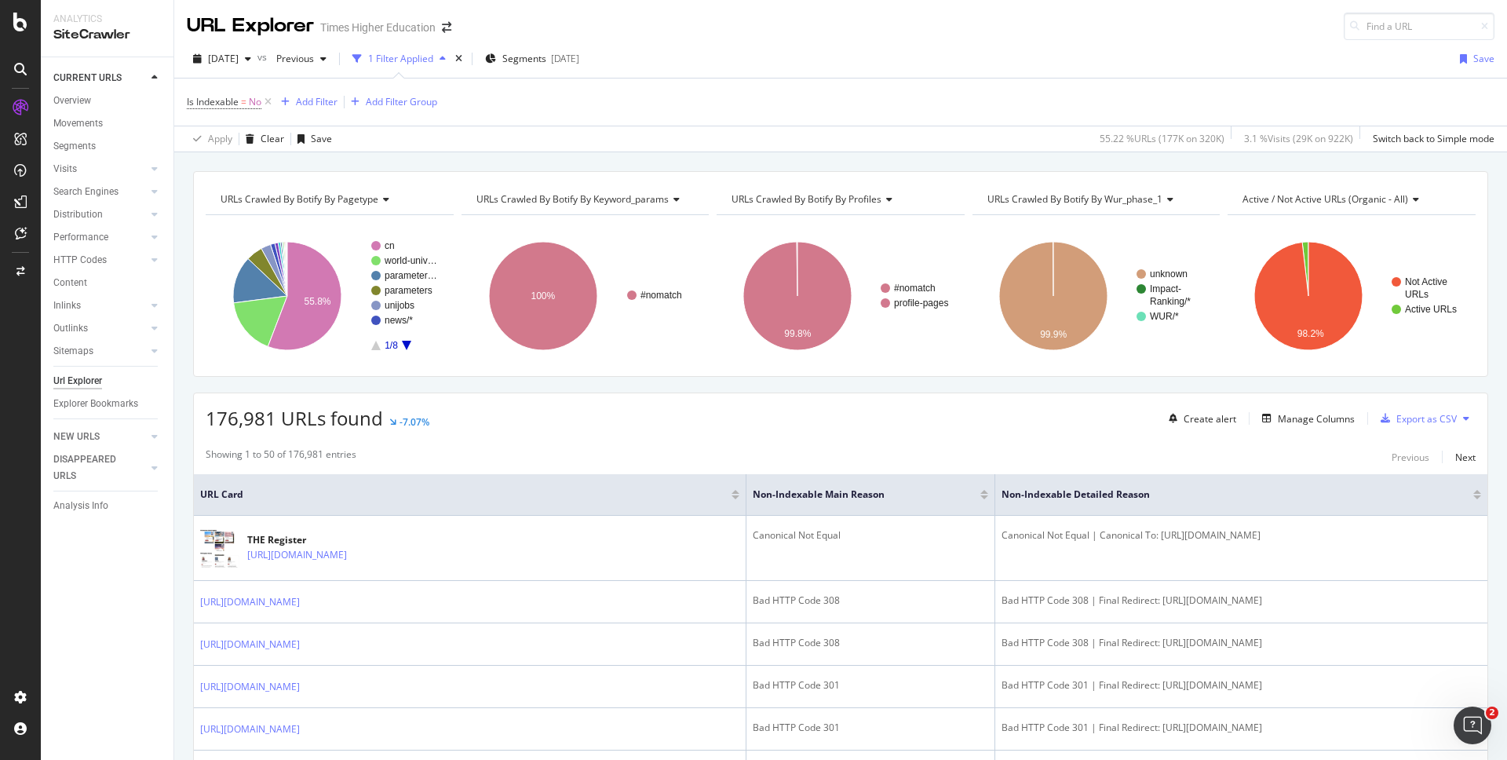
click at [501, 112] on div "Is Indexable = No Add Filter Add Filter Group" at bounding box center [840, 101] width 1307 height 47
click at [322, 103] on div "Add Filter" at bounding box center [317, 101] width 42 height 13
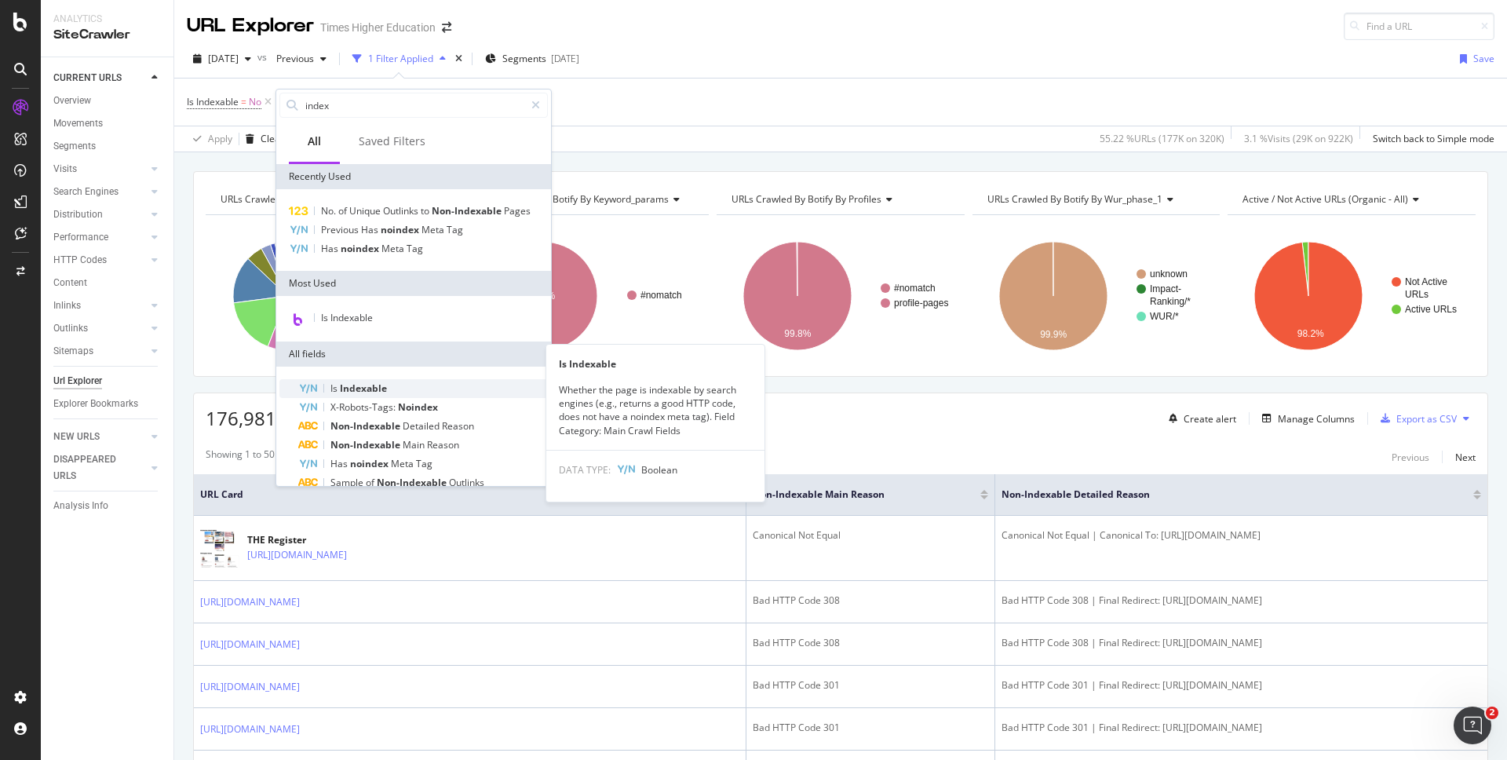
scroll to position [114, 0]
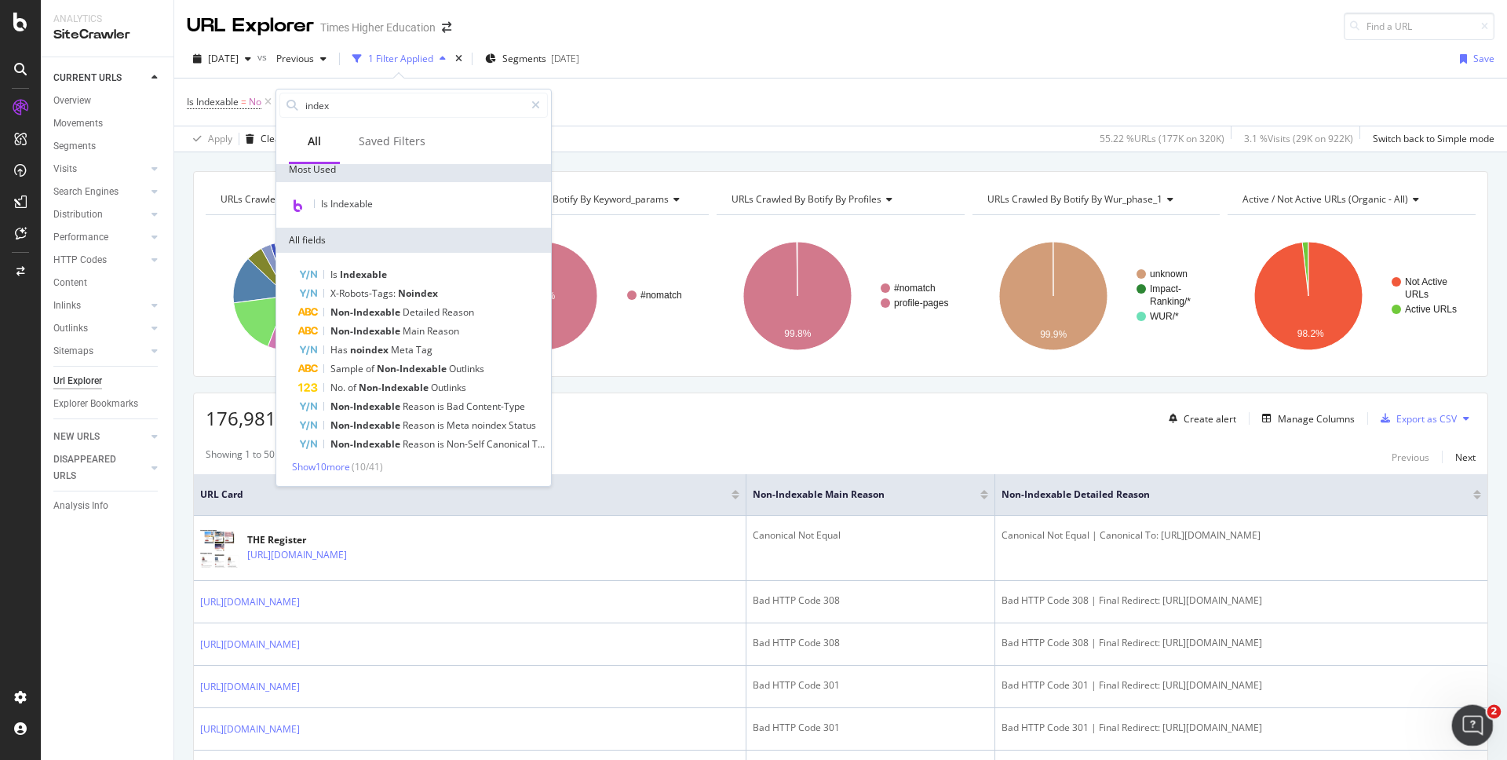
click at [1463, 710] on div "Open Intercom Messenger" at bounding box center [1470, 723] width 52 height 52
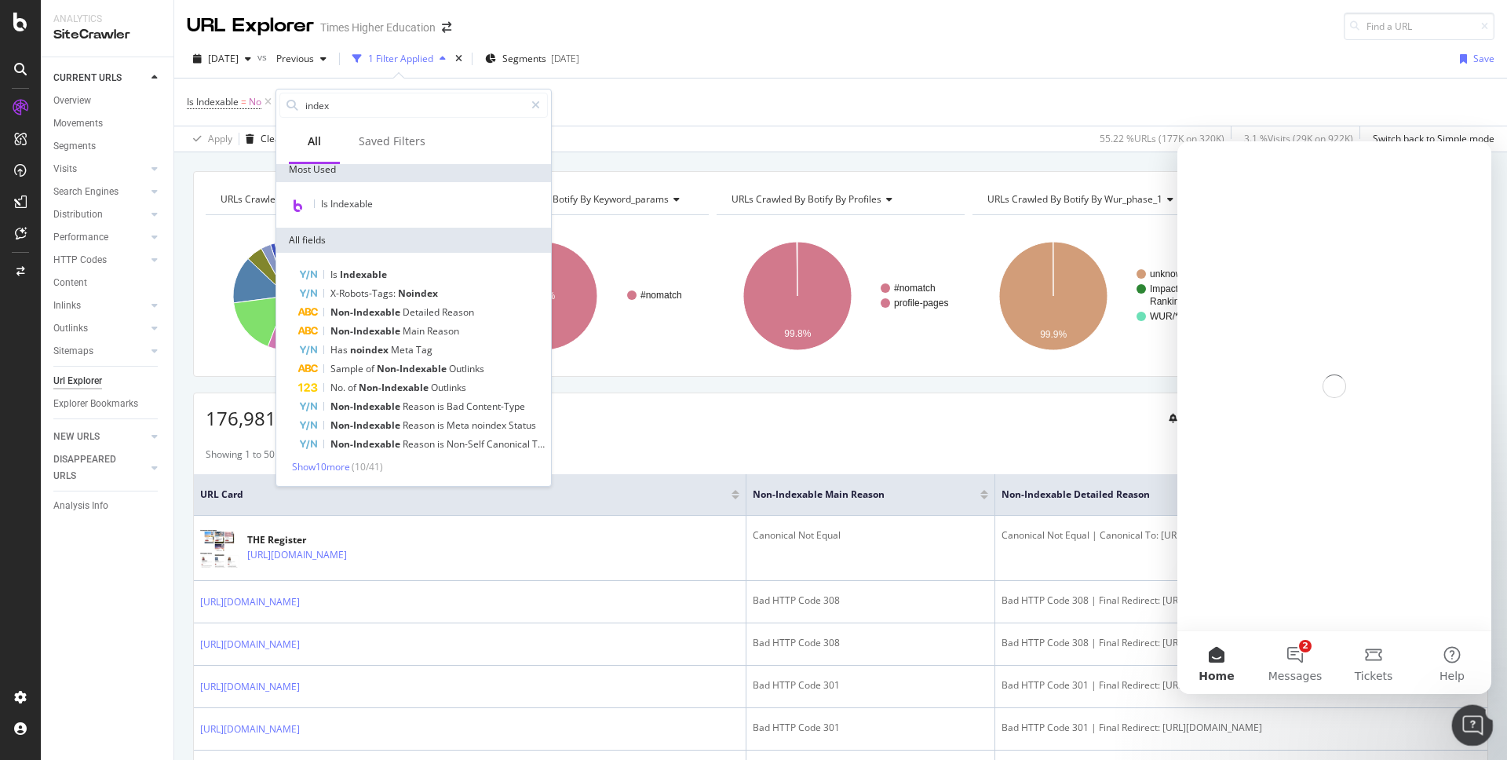
scroll to position [0, 0]
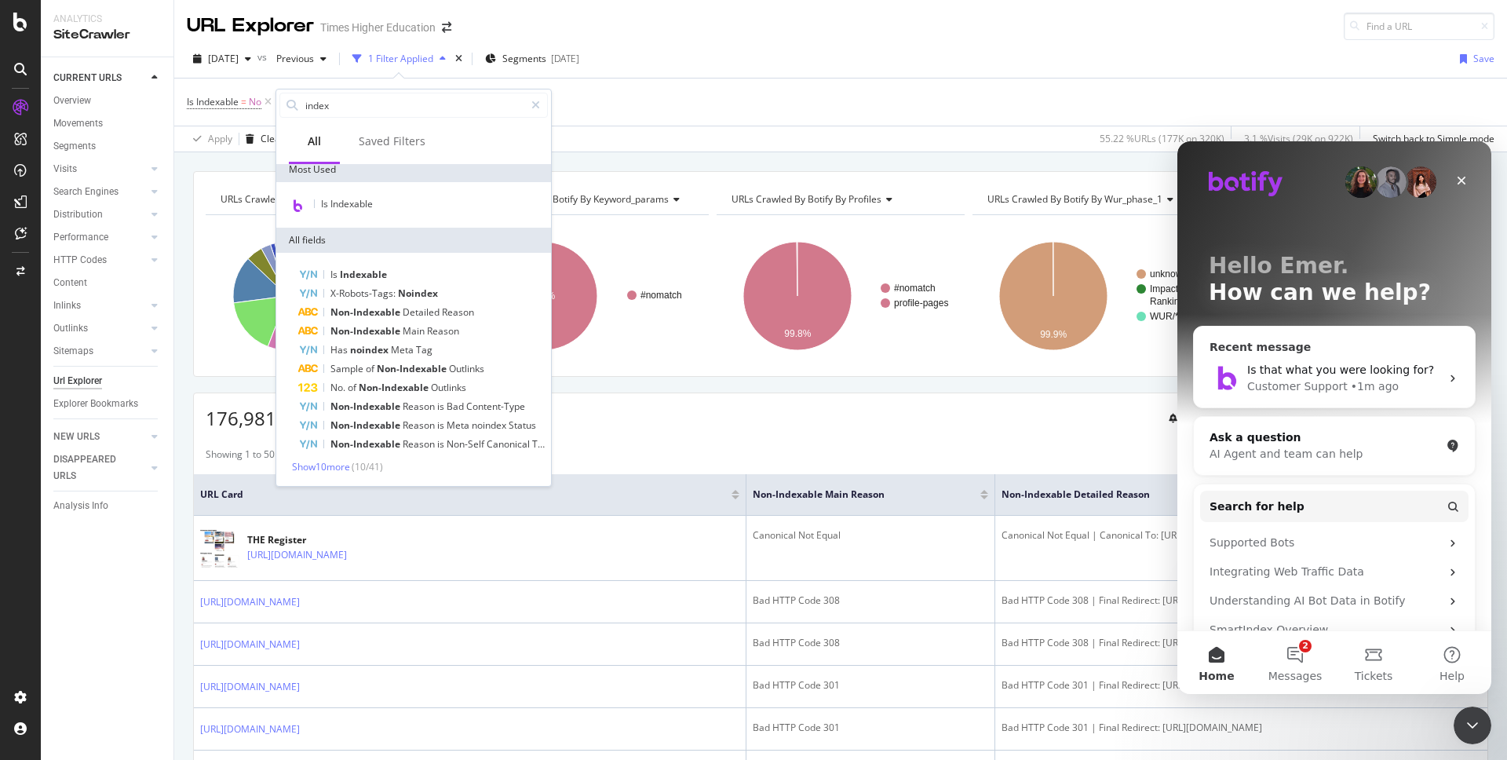
click at [1321, 378] on div "Customer Support" at bounding box center [1297, 386] width 100 height 16
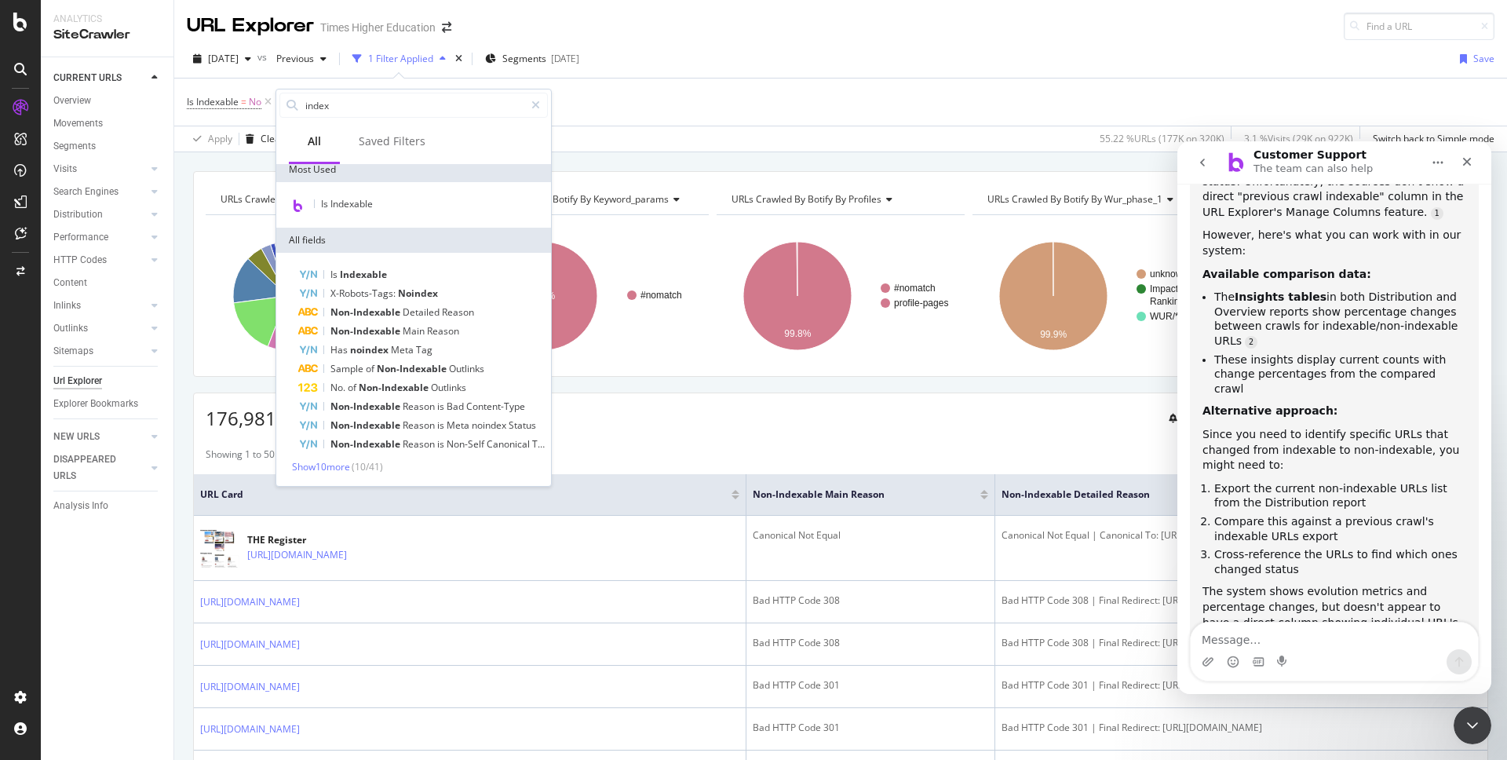
scroll to position [1601, 0]
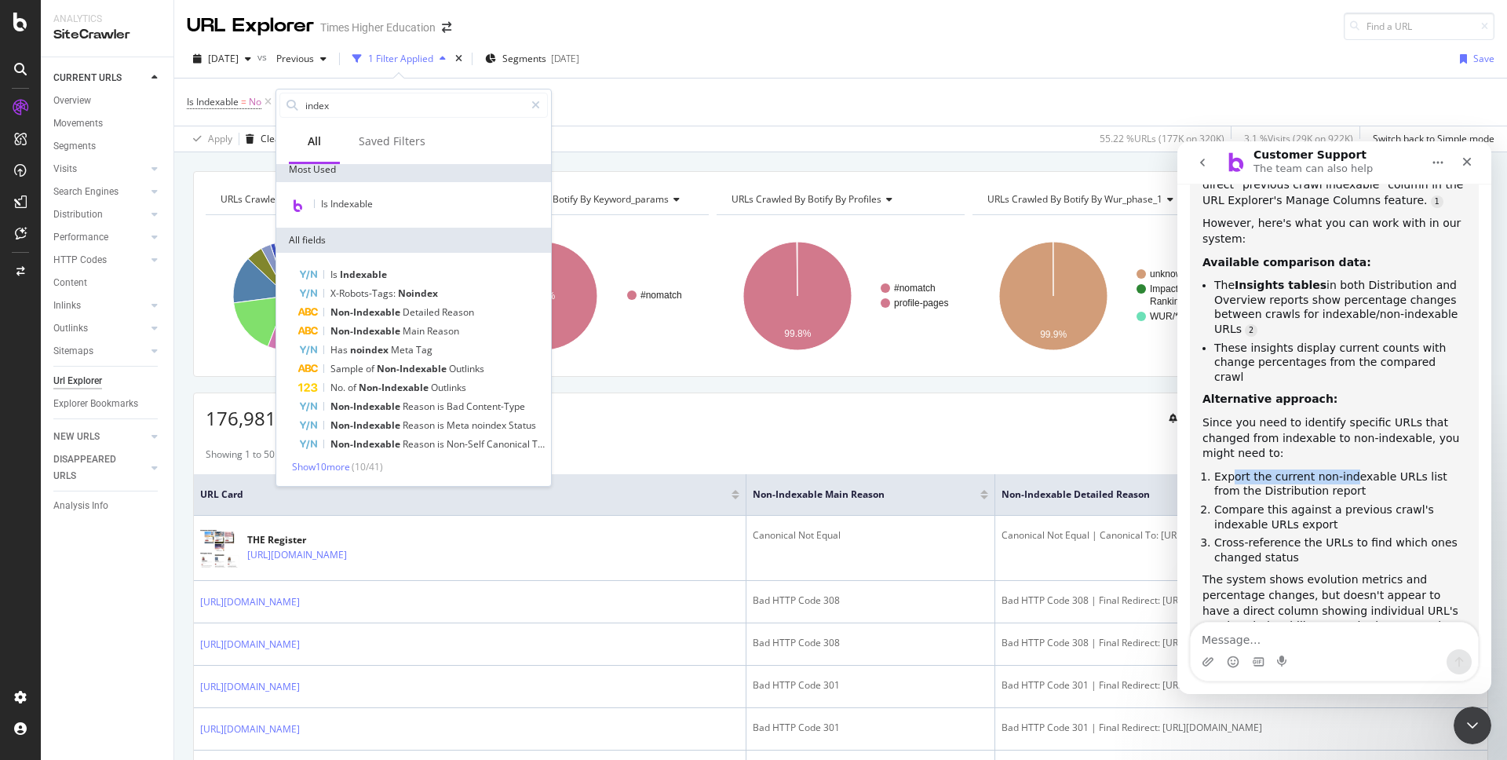
drag, startPoint x: 1234, startPoint y: 389, endPoint x: 1348, endPoint y: 391, distance: 114.6
click at [1349, 469] on li "Export the current non-indexable URLs list from the Distribution report" at bounding box center [1340, 483] width 252 height 29
click at [1329, 502] on li "Compare this against a previous crawl's indexable URLs export" at bounding box center [1340, 516] width 252 height 29
click at [1263, 647] on textarea "Message…" at bounding box center [1333, 635] width 287 height 27
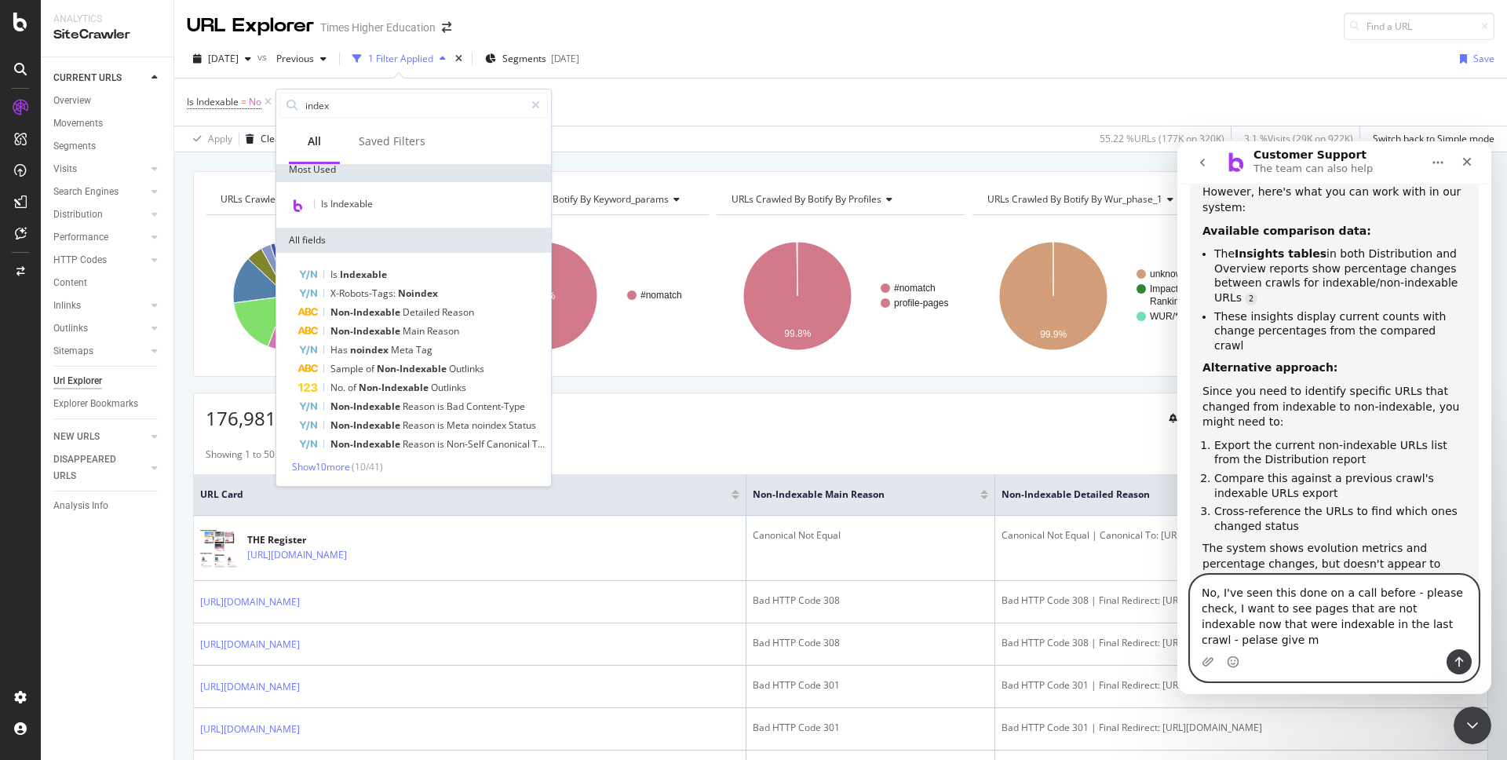
scroll to position [1648, 0]
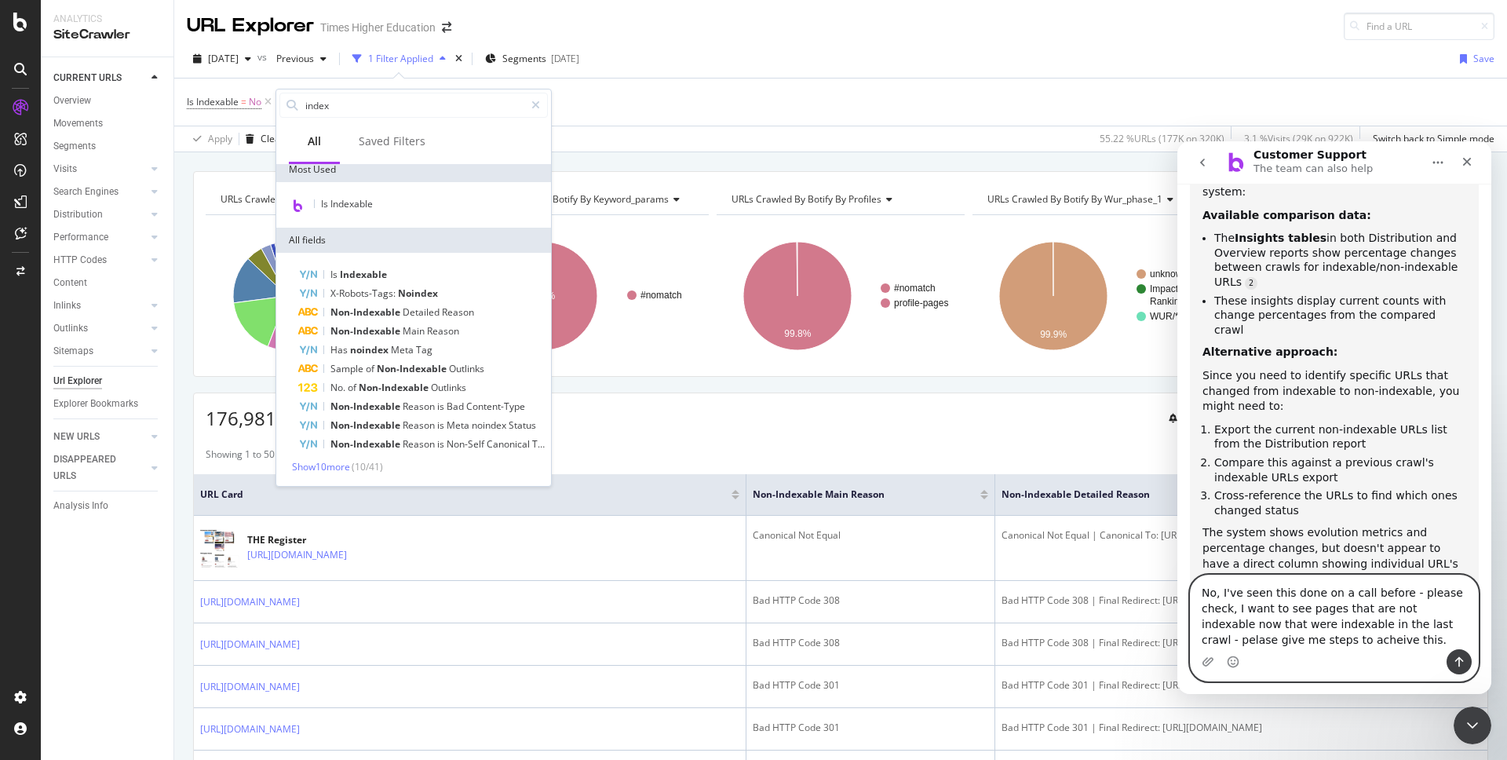
type textarea "No, I've seen this done on a call before - please check, I want to see pages th…"
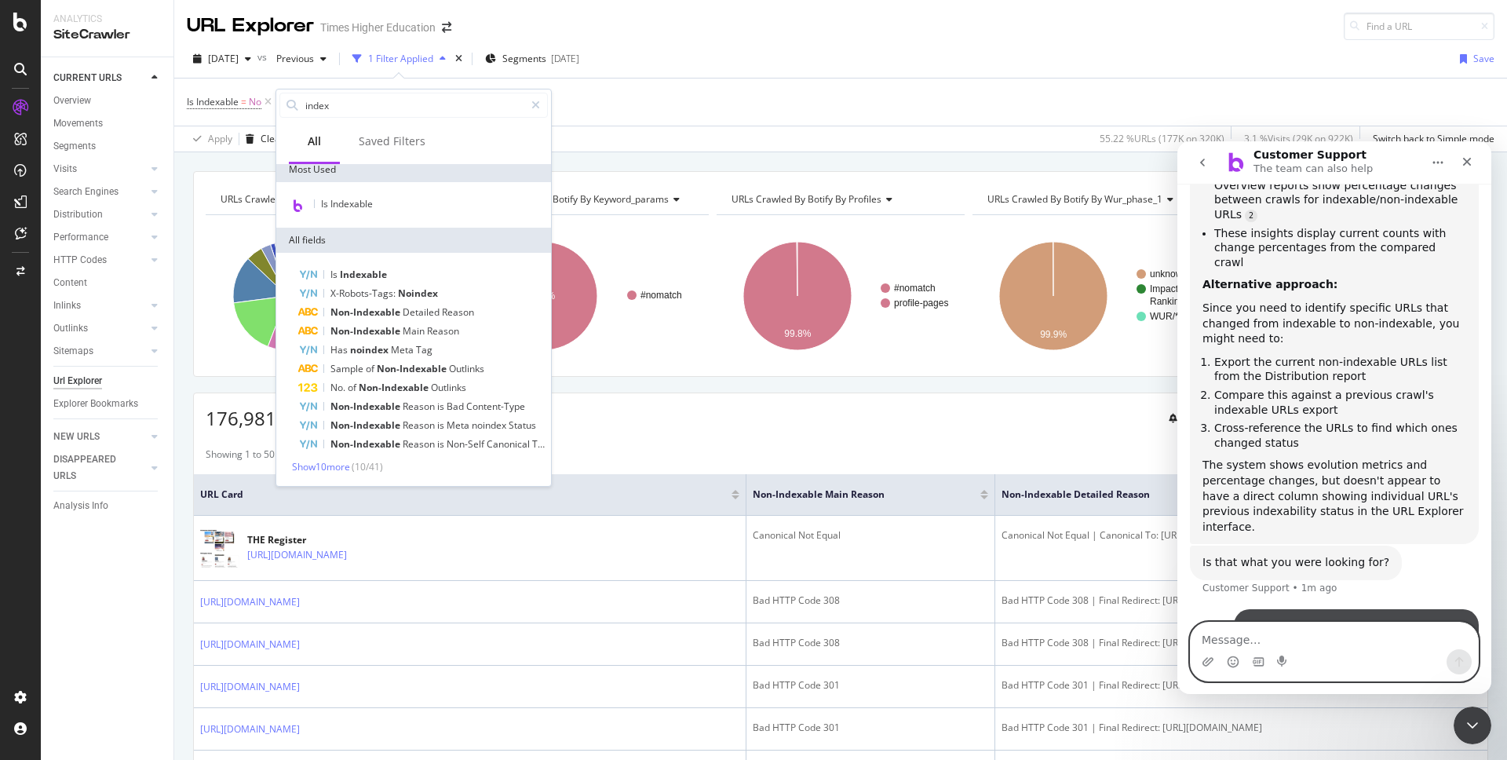
scroll to position [1760, 0]
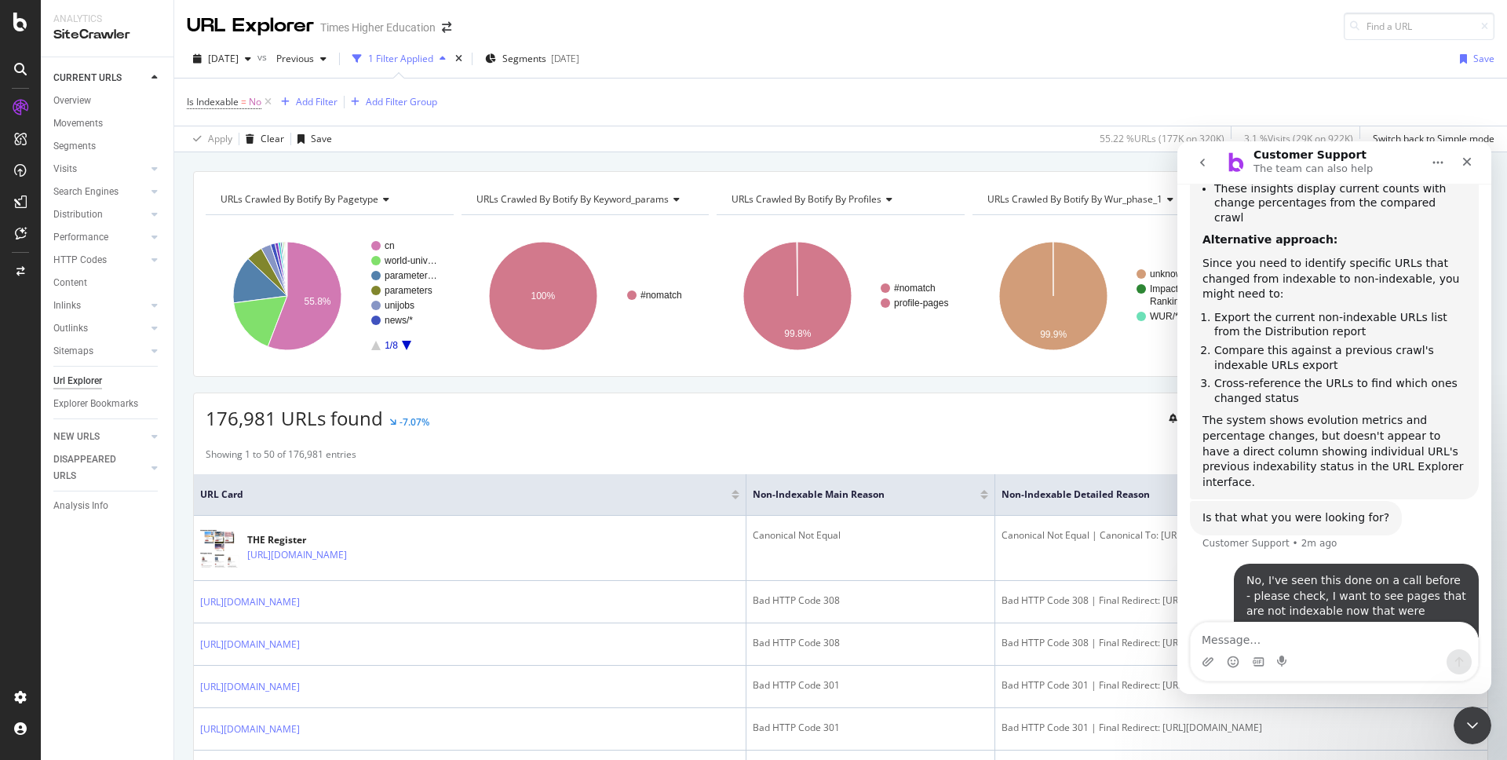
click at [599, 30] on div "URL Explorer Times Higher Education" at bounding box center [840, 20] width 1332 height 40
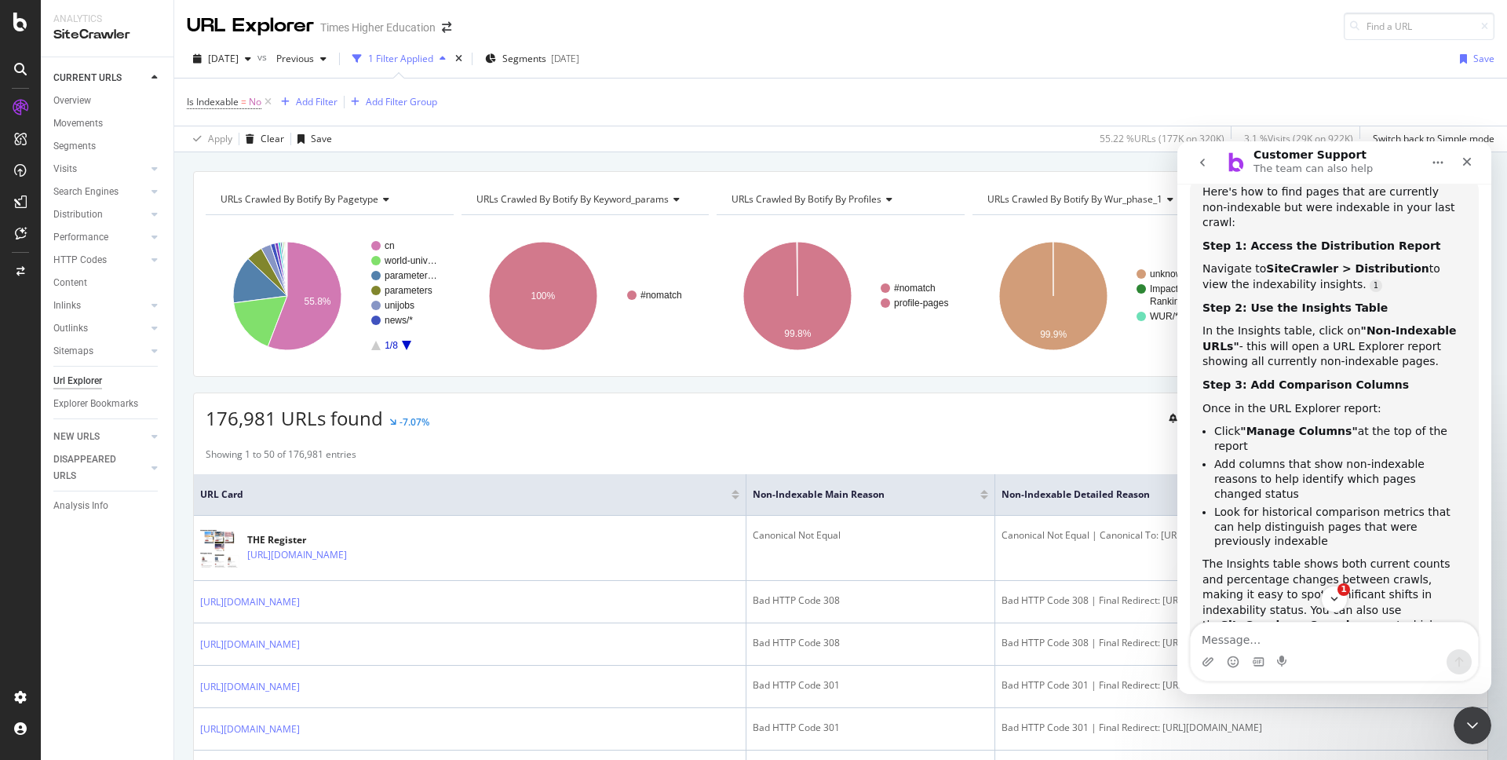
scroll to position [2241, 0]
drag, startPoint x: 1267, startPoint y: 405, endPoint x: 1214, endPoint y: 377, distance: 60.4
click at [1214, 502] on li "Look for historical comparison metrics that can help distinguish pages that wer…" at bounding box center [1340, 524] width 252 height 44
copy li "Look for historical comparison metrics that can help distinguish pages that wer…"
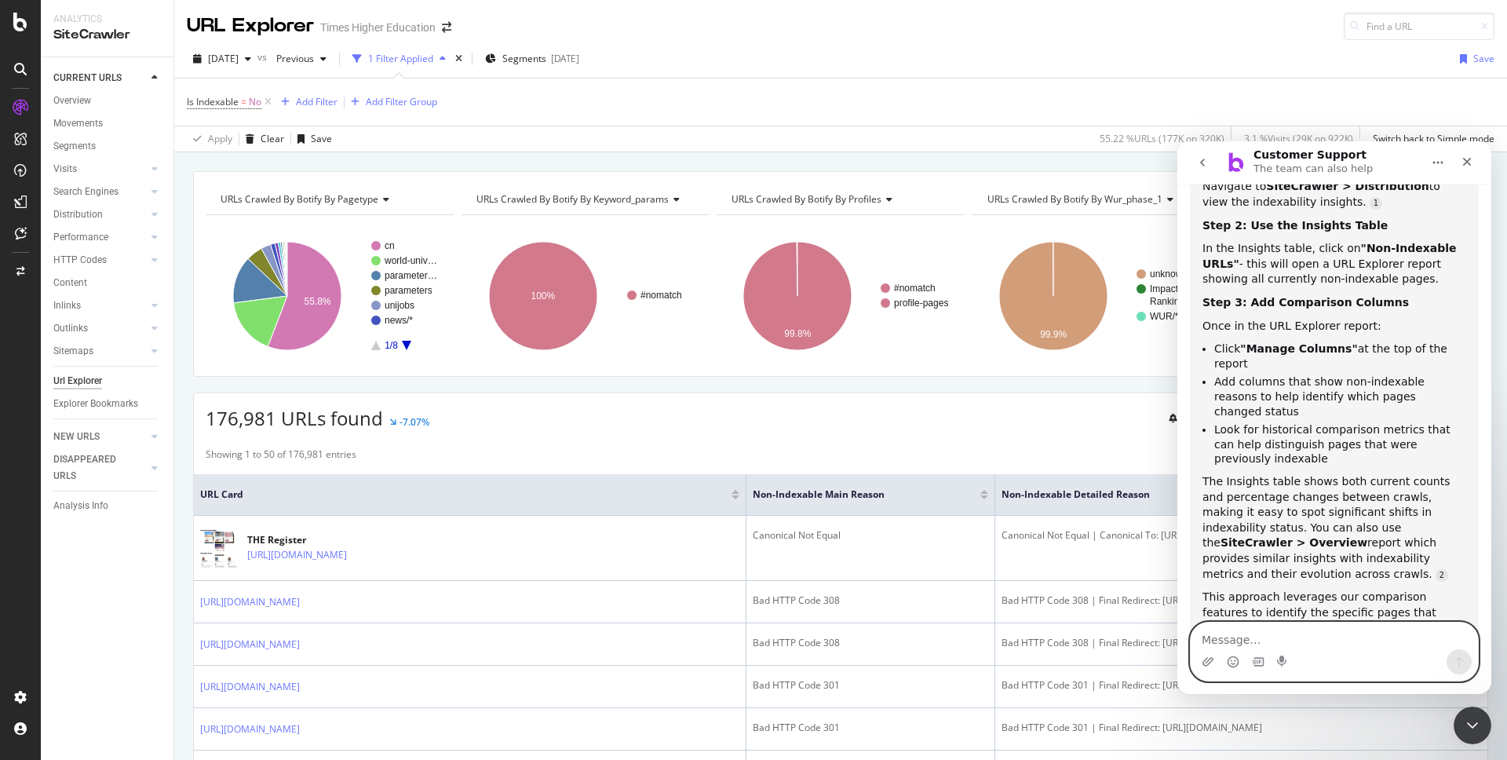
click at [1259, 632] on textarea "Message…" at bounding box center [1333, 635] width 287 height 27
paste textarea "Look for historical comparison metrics that can help distinguish pages that wer…"
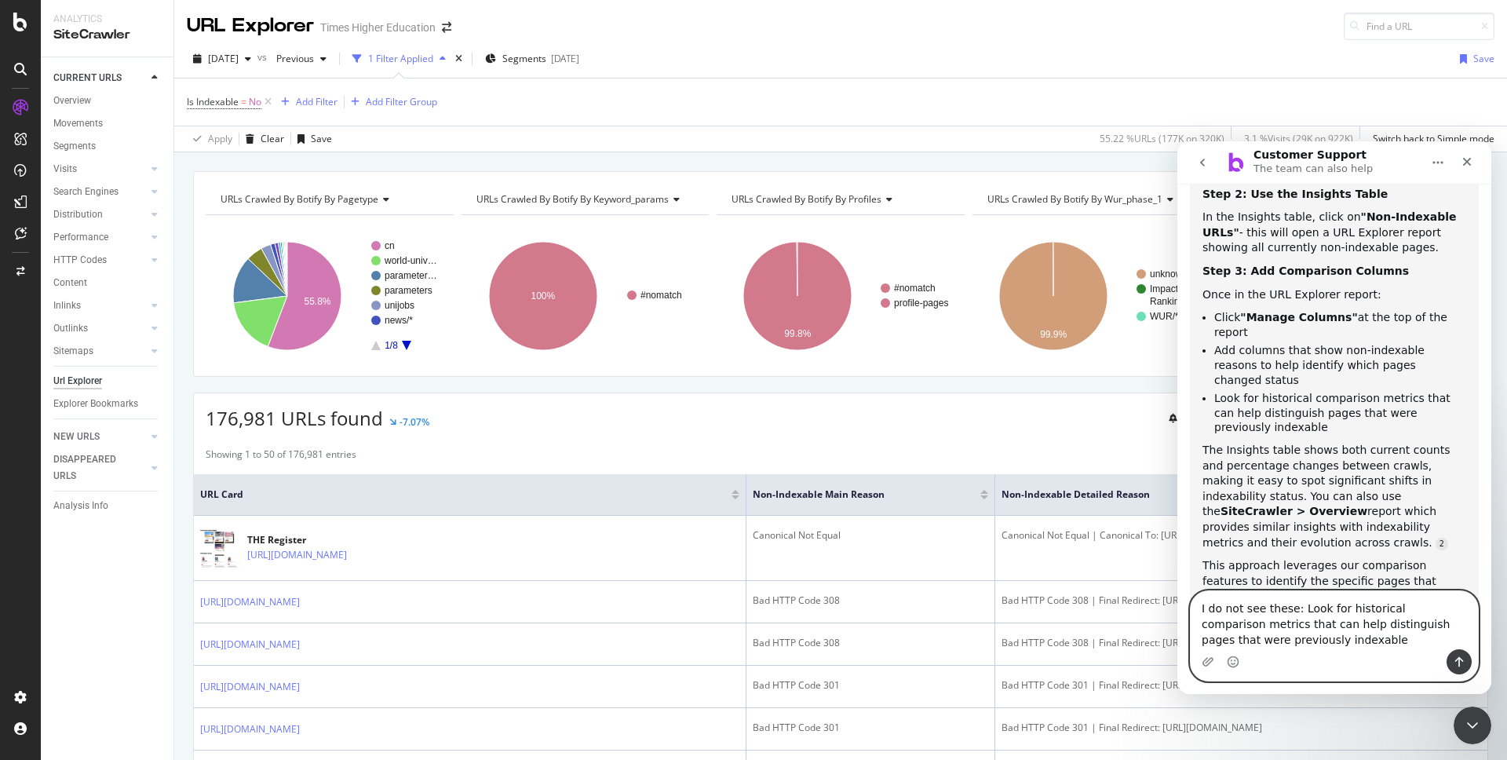
click at [1299, 610] on textarea "I do not see these: Look for historical comparison metrics that can help distin…" at bounding box center [1333, 620] width 287 height 58
click at [1317, 640] on textarea "I do not see these: Look for historical comparison metrics that can help distin…" at bounding box center [1333, 620] width 287 height 58
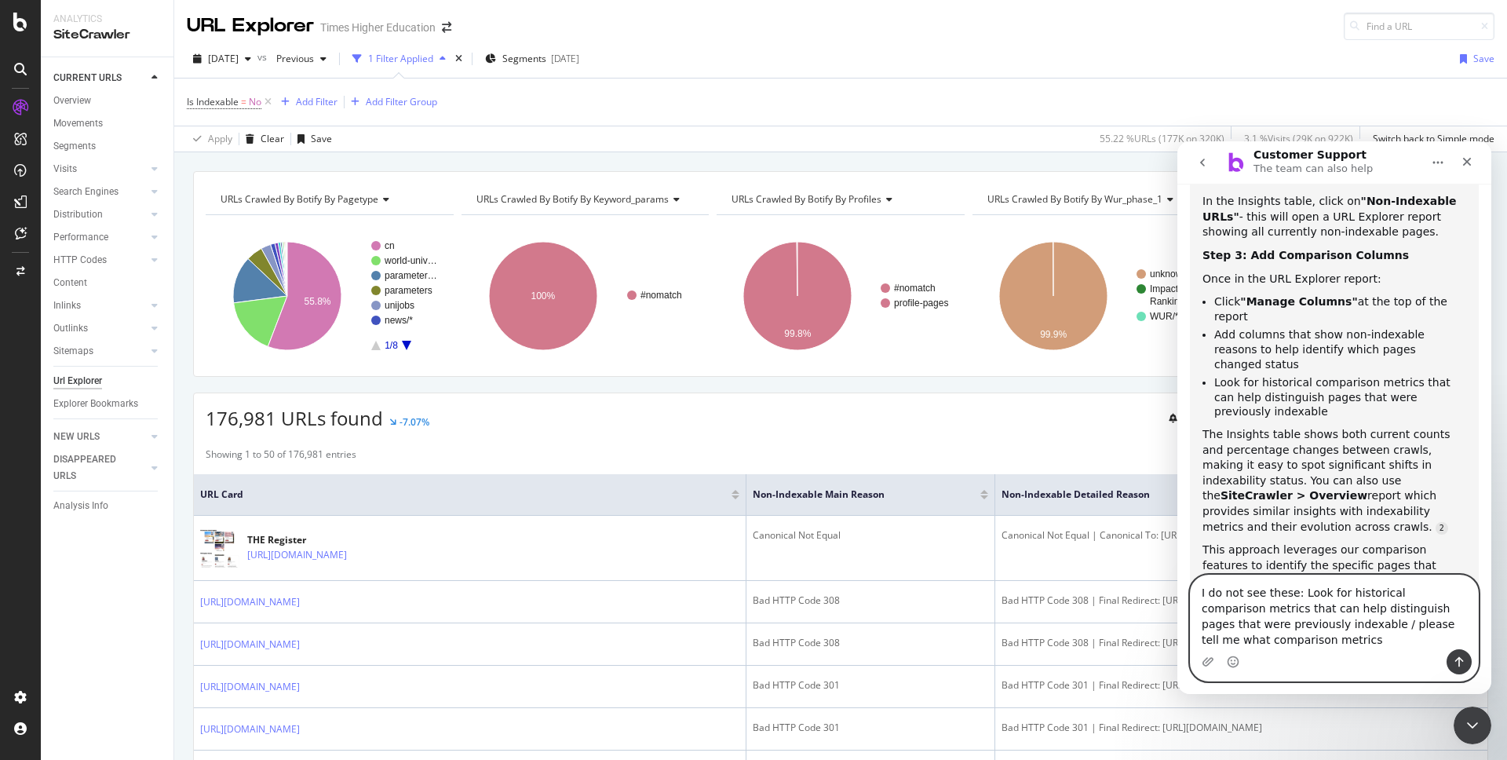
click at [1386, 625] on textarea "I do not see these: Look for historical comparison metrics that can help distin…" at bounding box center [1333, 612] width 287 height 74
drag, startPoint x: 1449, startPoint y: 628, endPoint x: 1480, endPoint y: 629, distance: 30.6
click at [1480, 629] on div "I do not see these: Look for historical comparison metrics that can help distin…" at bounding box center [1334, 627] width 314 height 107
click at [1369, 623] on textarea "I do not see these: Look for historical comparison metrics that can help distin…" at bounding box center [1333, 612] width 287 height 74
click at [1386, 625] on textarea "I do not see these: Look for historical comparison metrics that can help distin…" at bounding box center [1333, 612] width 287 height 74
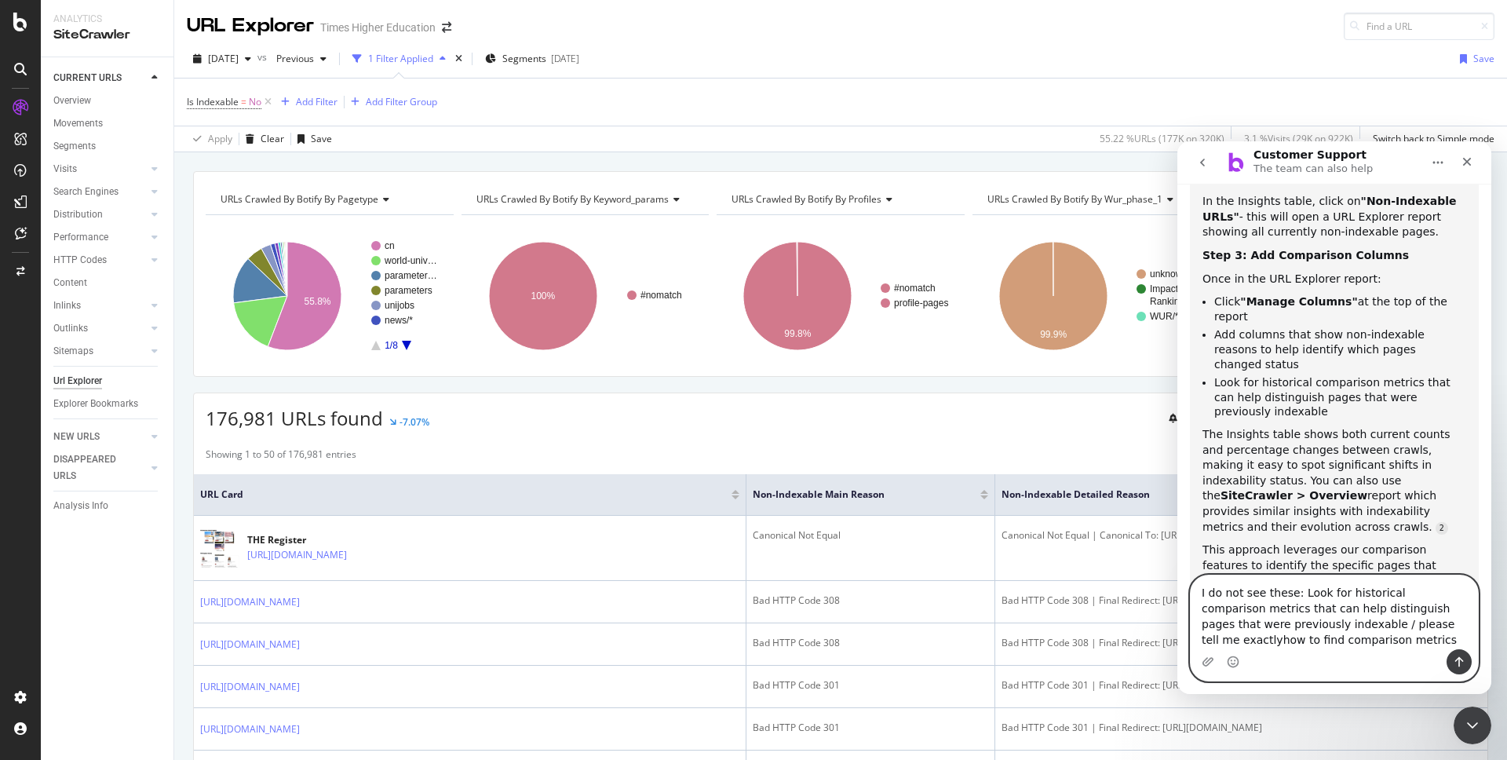
type textarea "I do not see these: Look for historical comparison metrics that can help distin…"
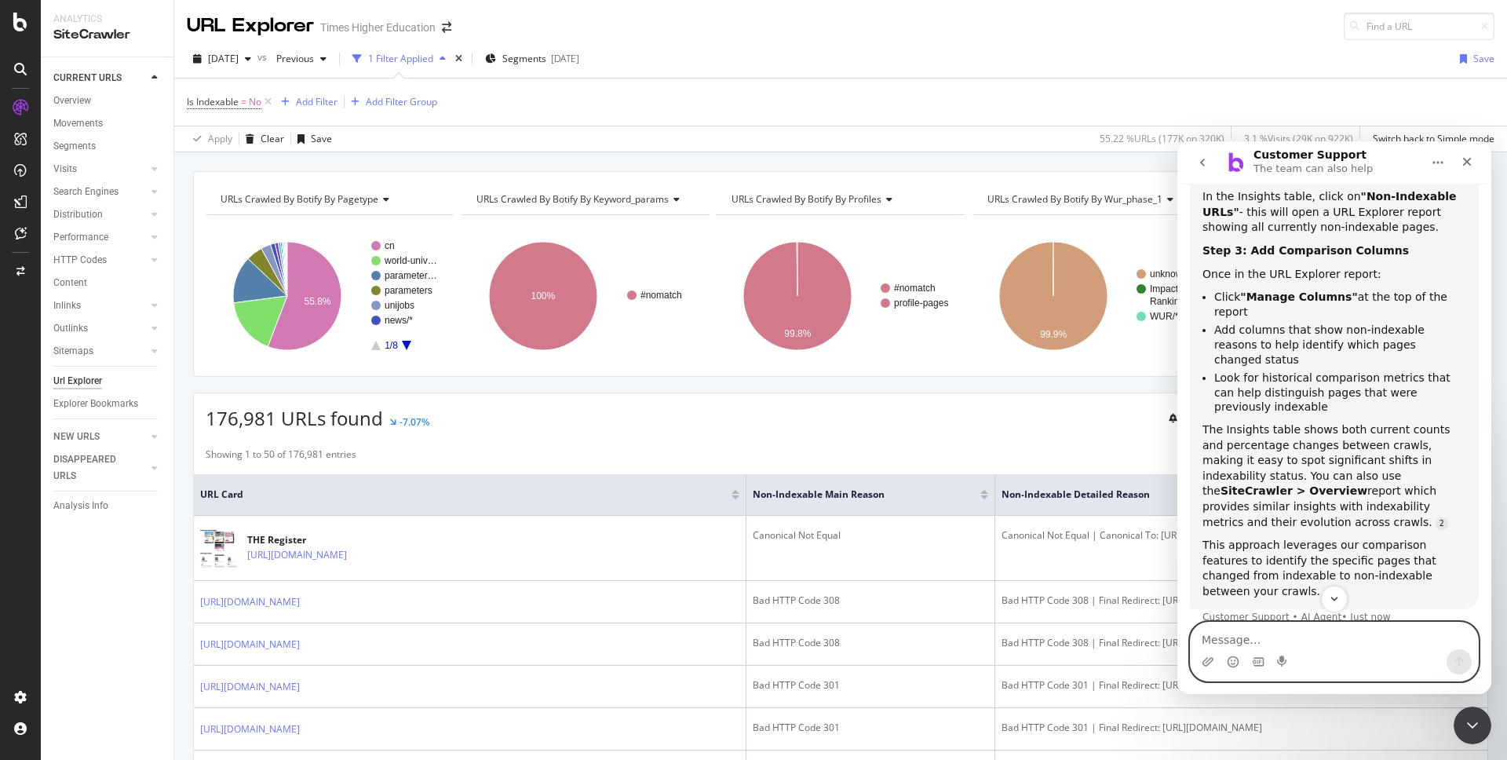
scroll to position [2342, 0]
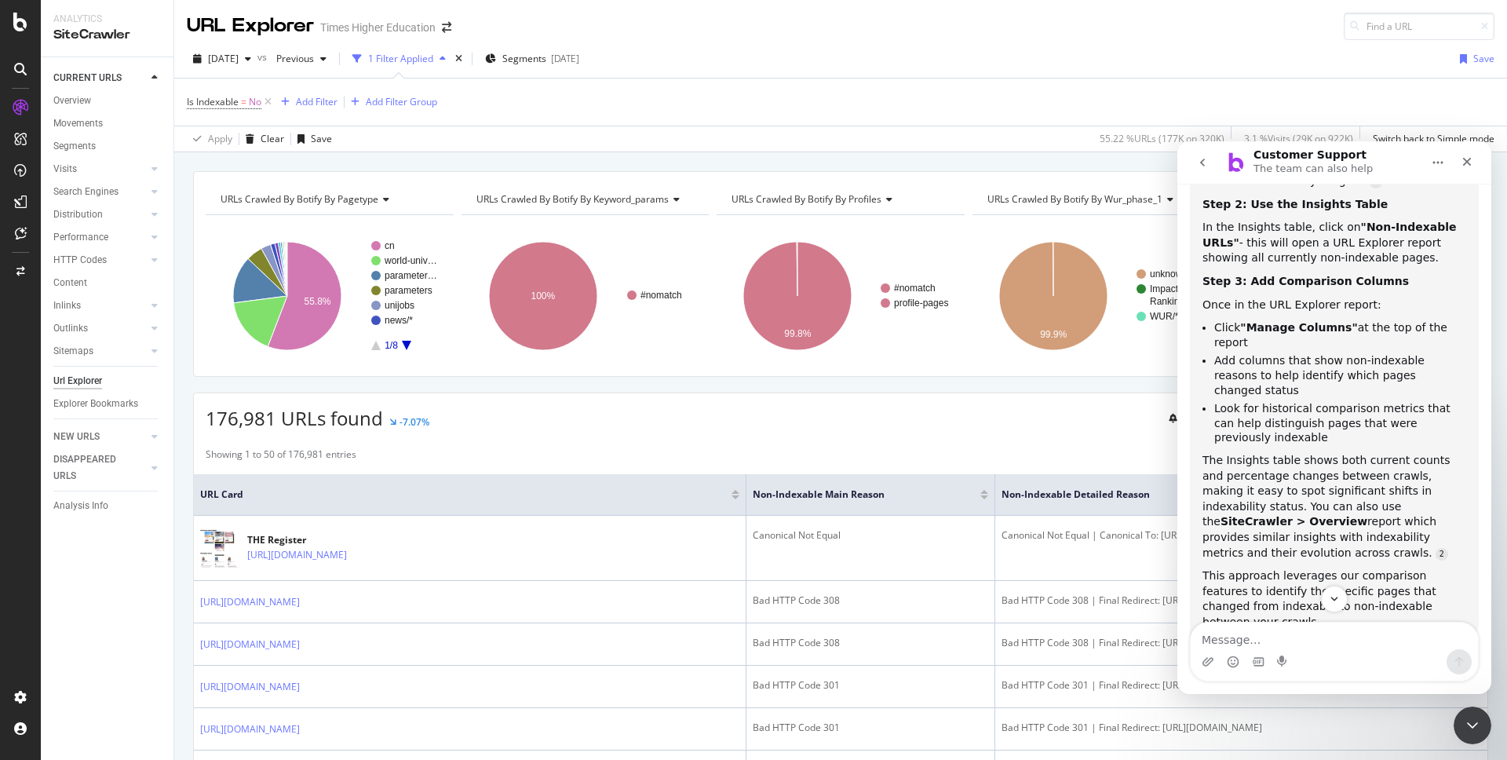
click at [1265, 453] on div "The Insights table shows both current counts and percentage changes between cra…" at bounding box center [1334, 507] width 264 height 108
click at [1376, 453] on div "The Insights table shows both current counts and percentage changes between cra…" at bounding box center [1334, 507] width 264 height 108
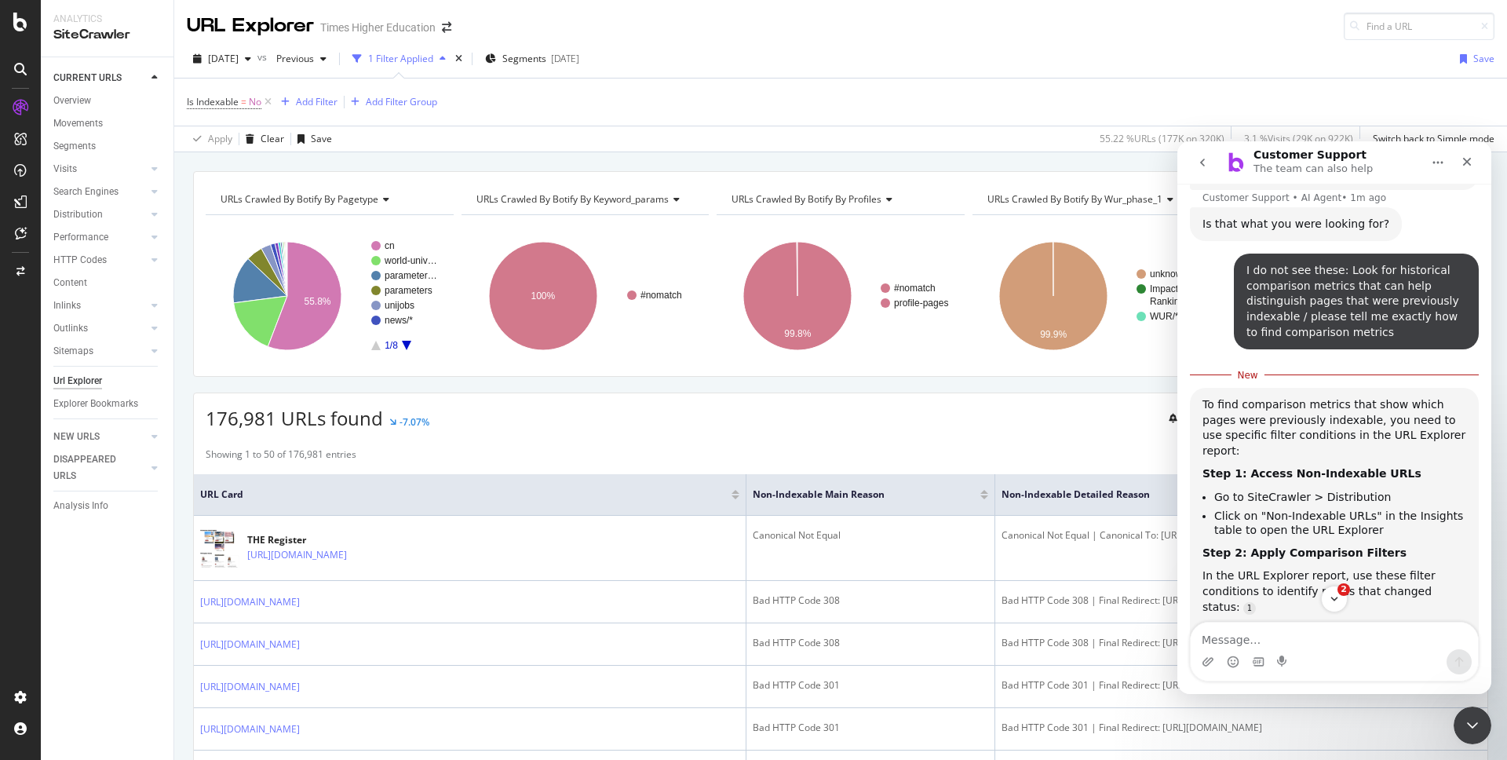
scroll to position [2797, 0]
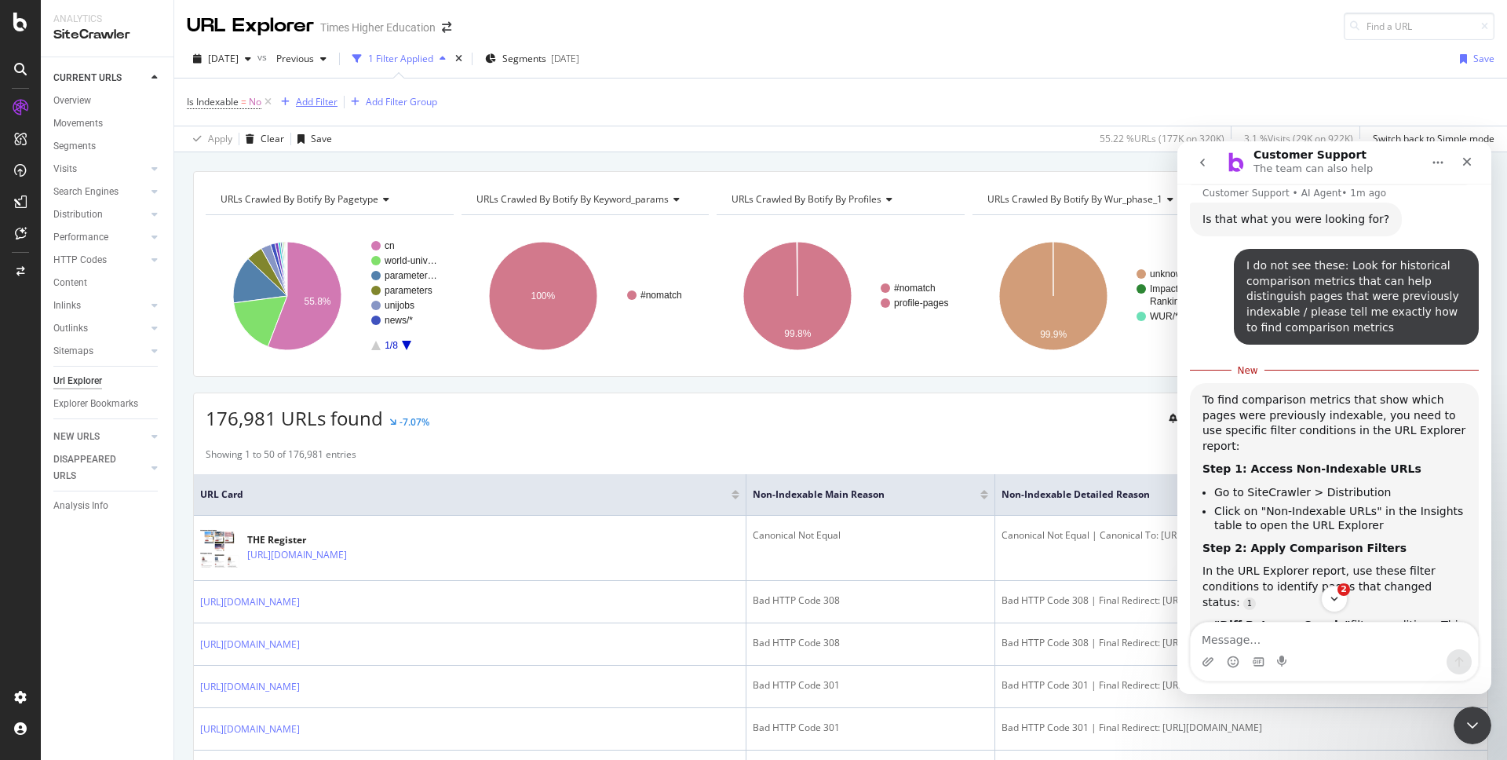
click at [322, 100] on div "Add Filter" at bounding box center [317, 101] width 42 height 13
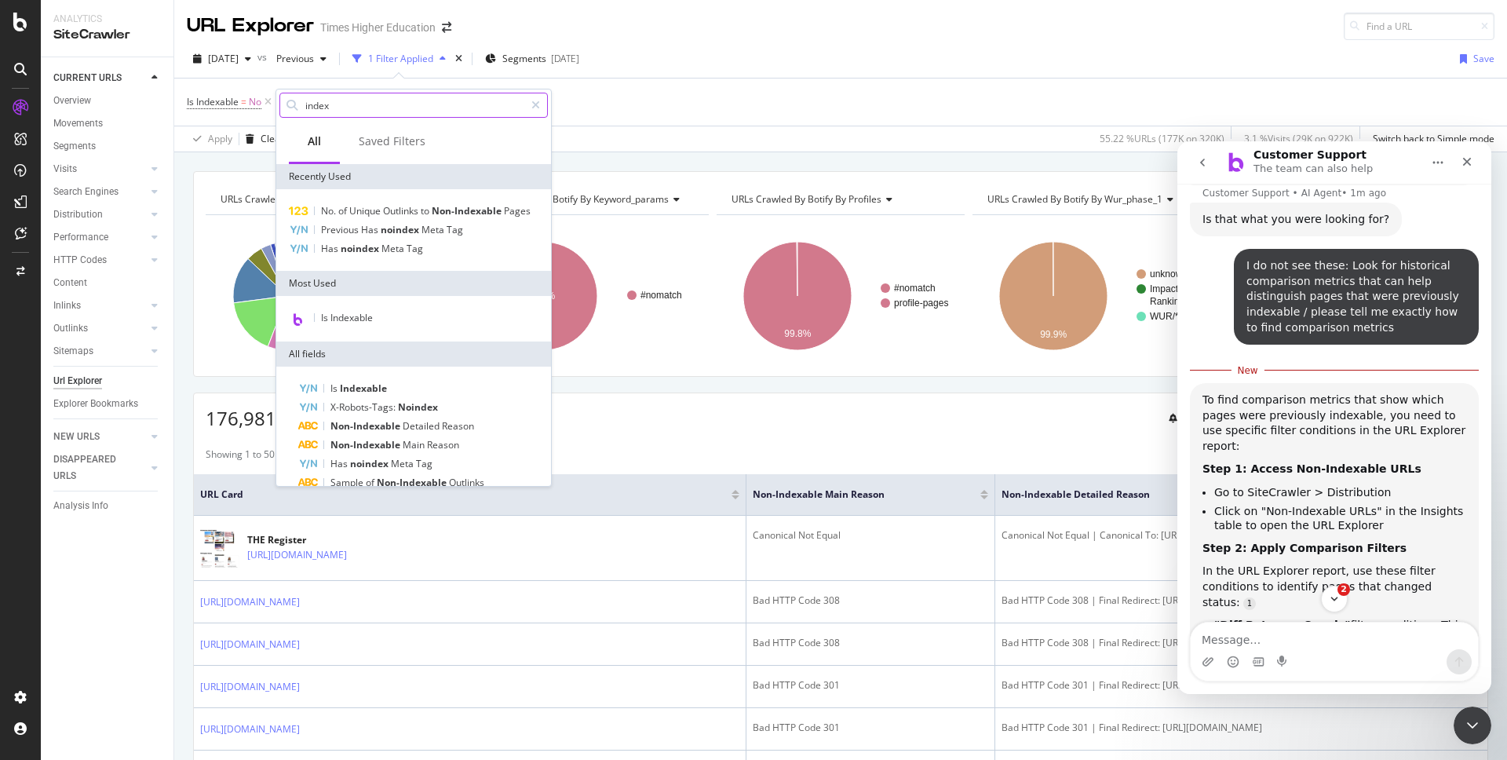
click at [357, 103] on input "index" at bounding box center [414, 105] width 221 height 24
type input "i"
type input "diff"
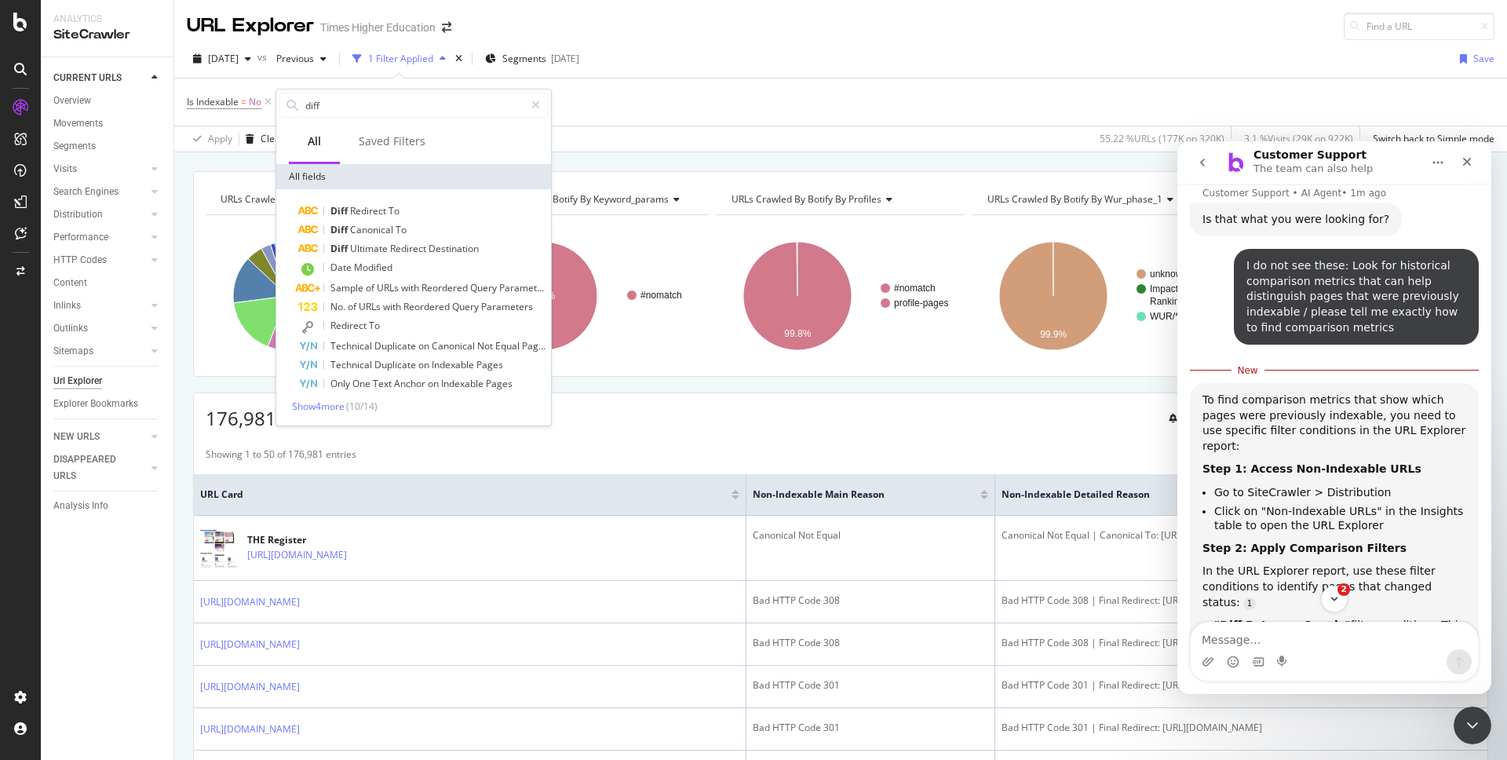
click at [658, 53] on div "[DATE] vs Previous 1 Filter Applied Segments [DATE] Save" at bounding box center [840, 61] width 1332 height 31
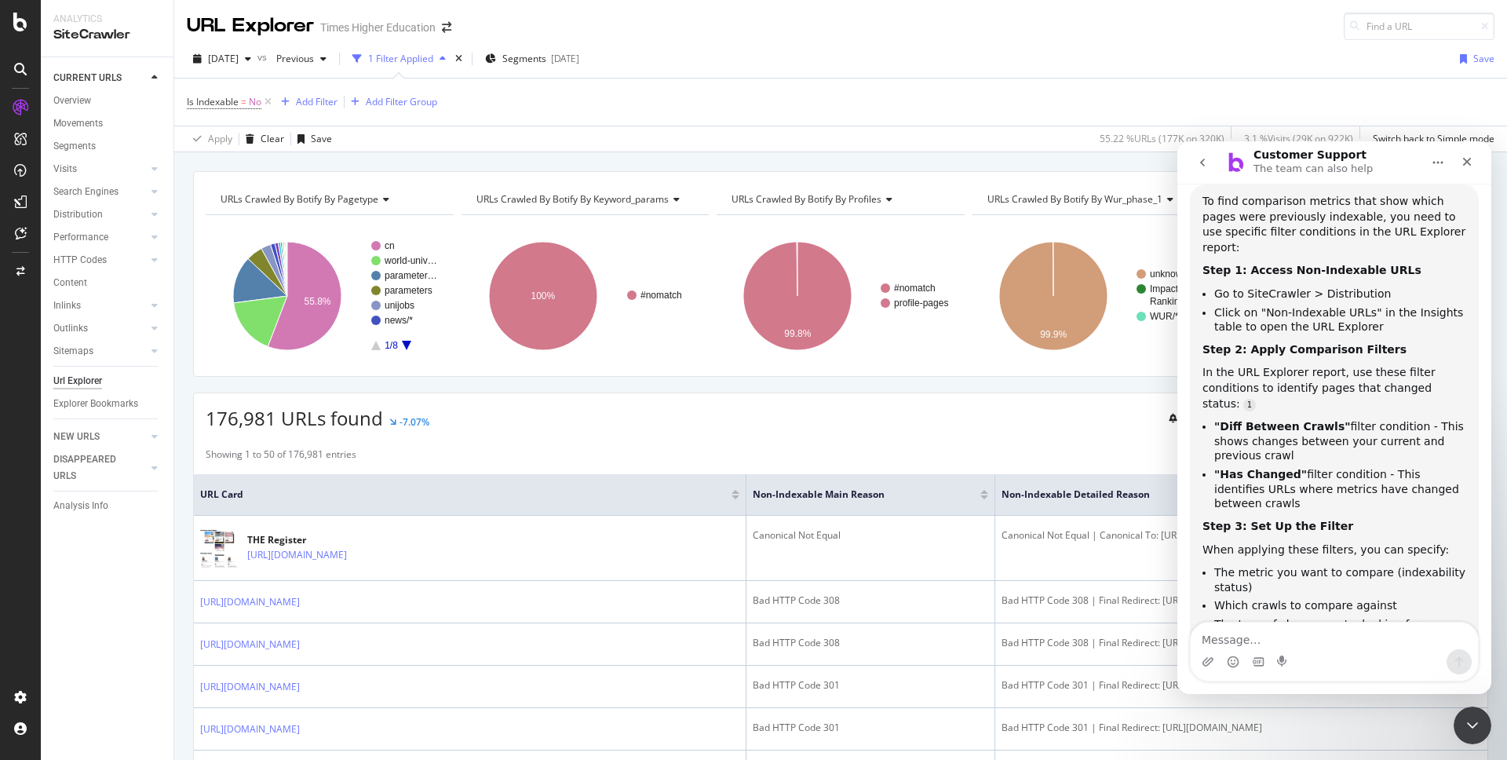
scroll to position [2998, 0]
click at [1470, 716] on icon "Close Intercom Messenger" at bounding box center [1469, 722] width 19 height 19
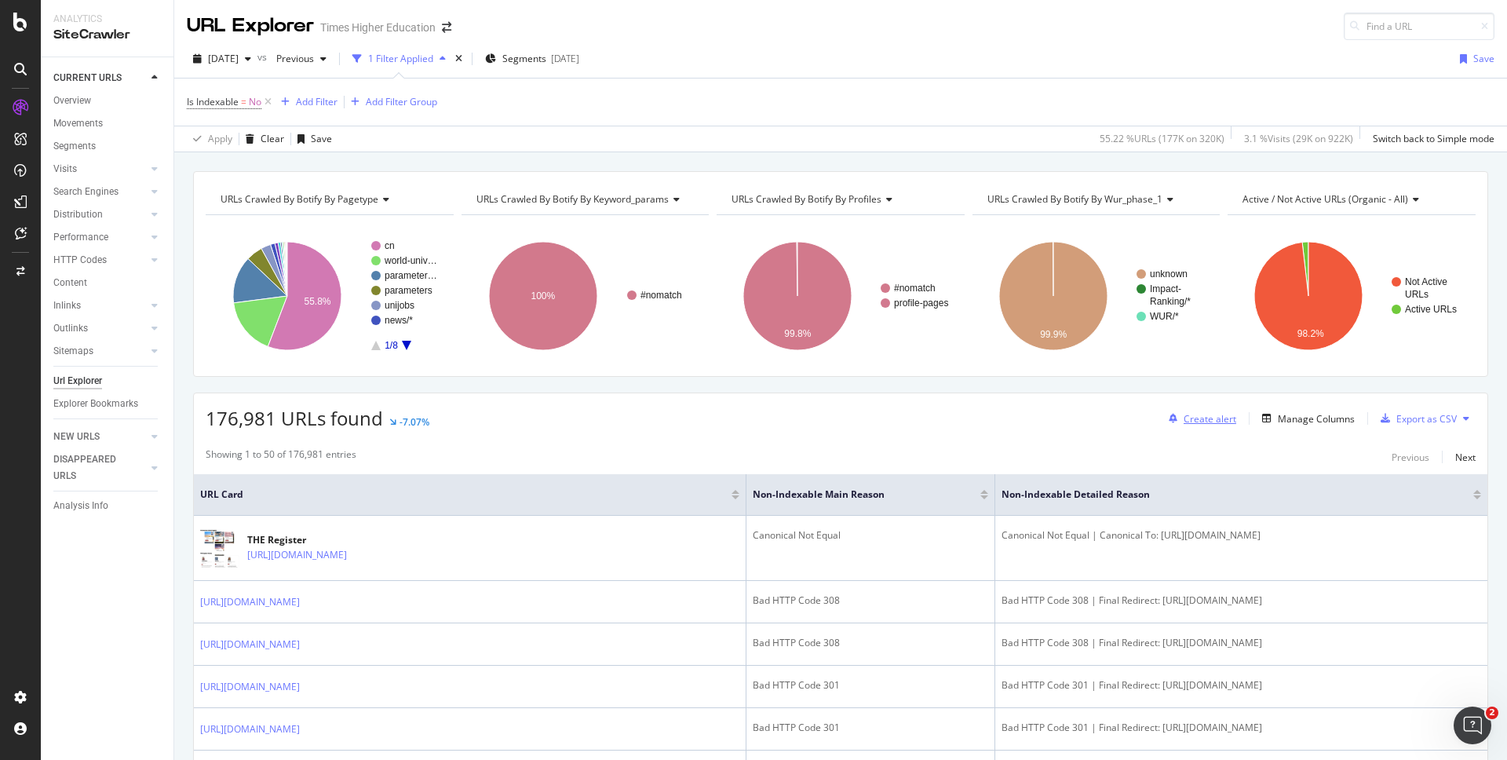
scroll to position [2956, 0]
click at [1286, 416] on div "Manage Columns" at bounding box center [1316, 418] width 77 height 13
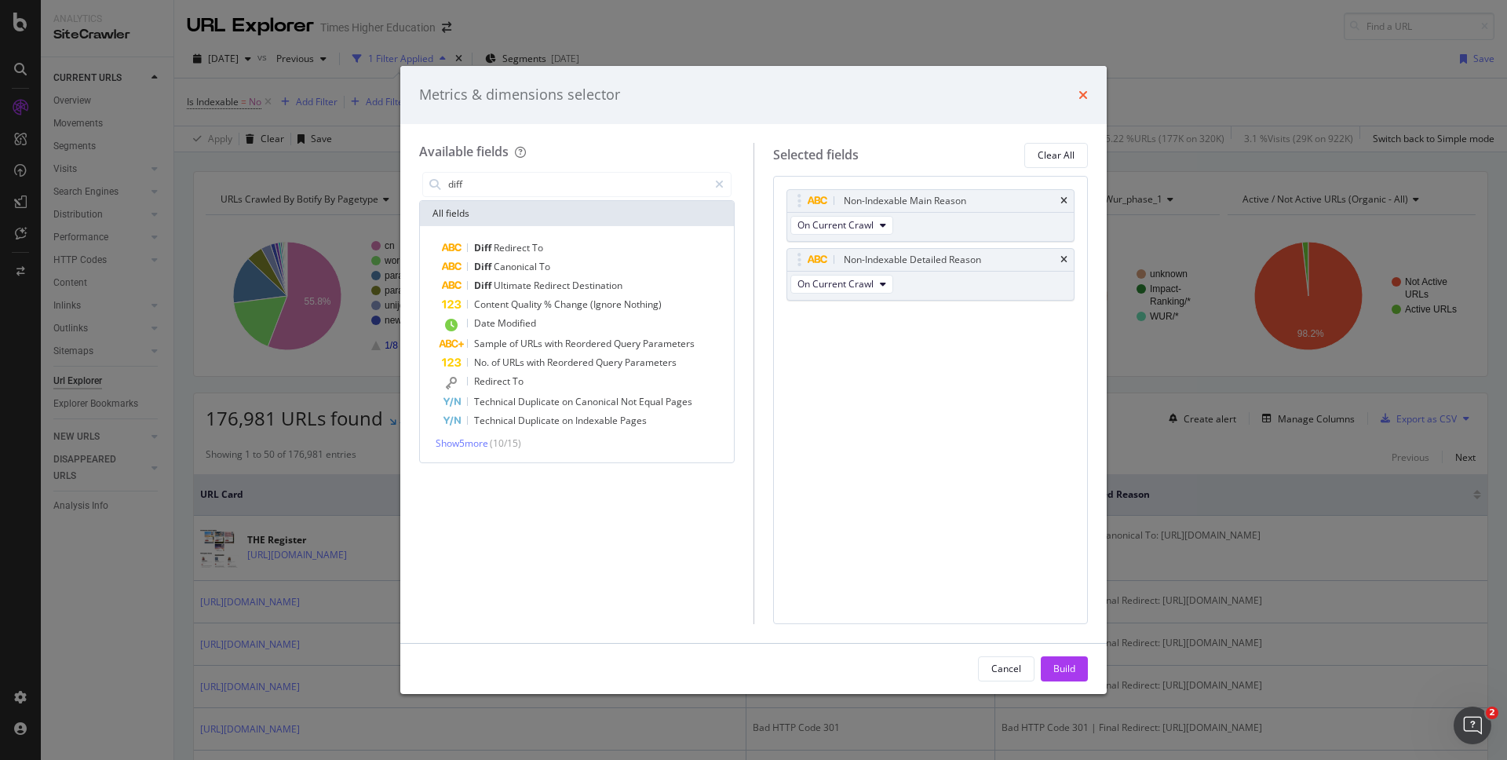
type input "diff"
click at [1079, 93] on icon "times" at bounding box center [1082, 95] width 9 height 13
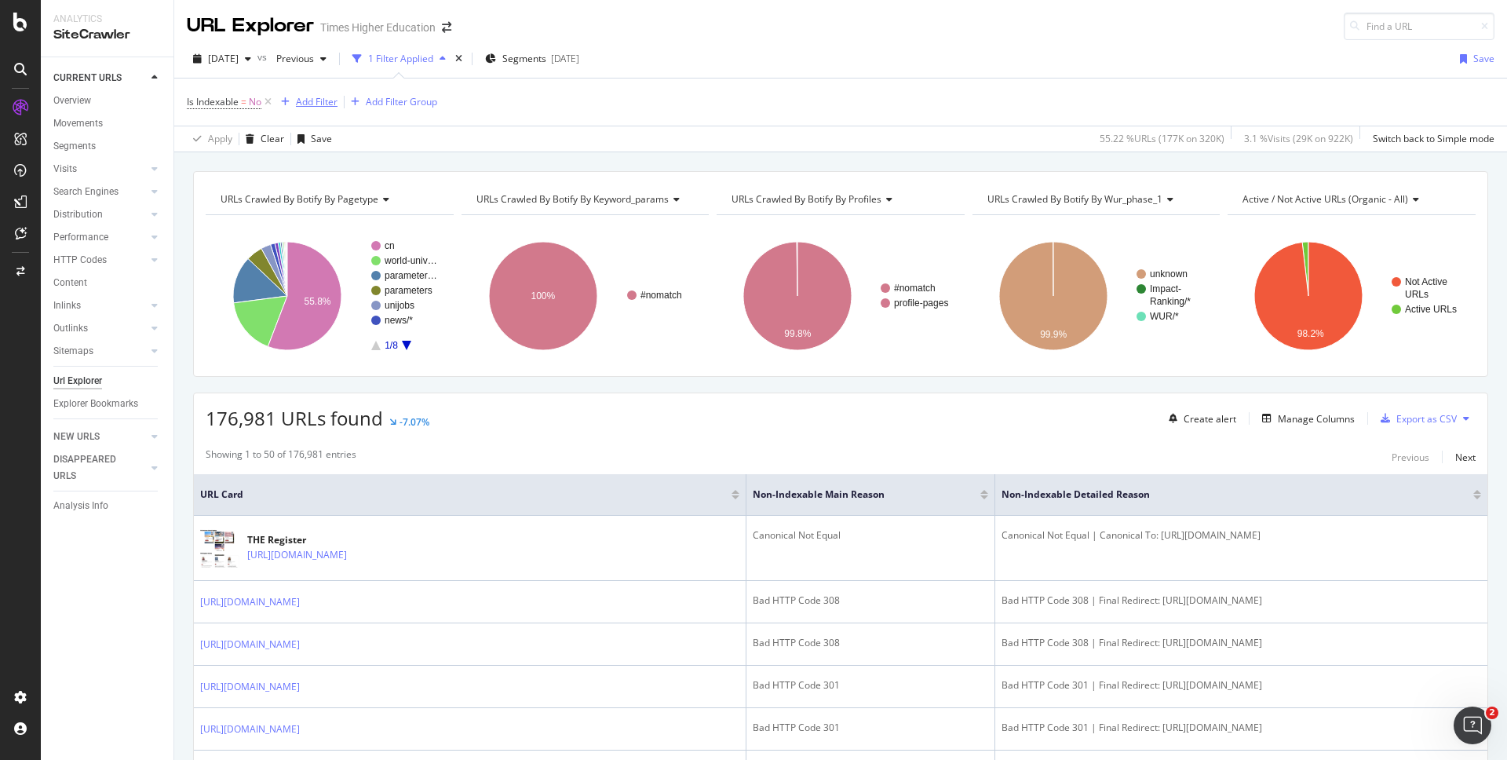
click at [311, 100] on div "Add Filter" at bounding box center [317, 101] width 42 height 13
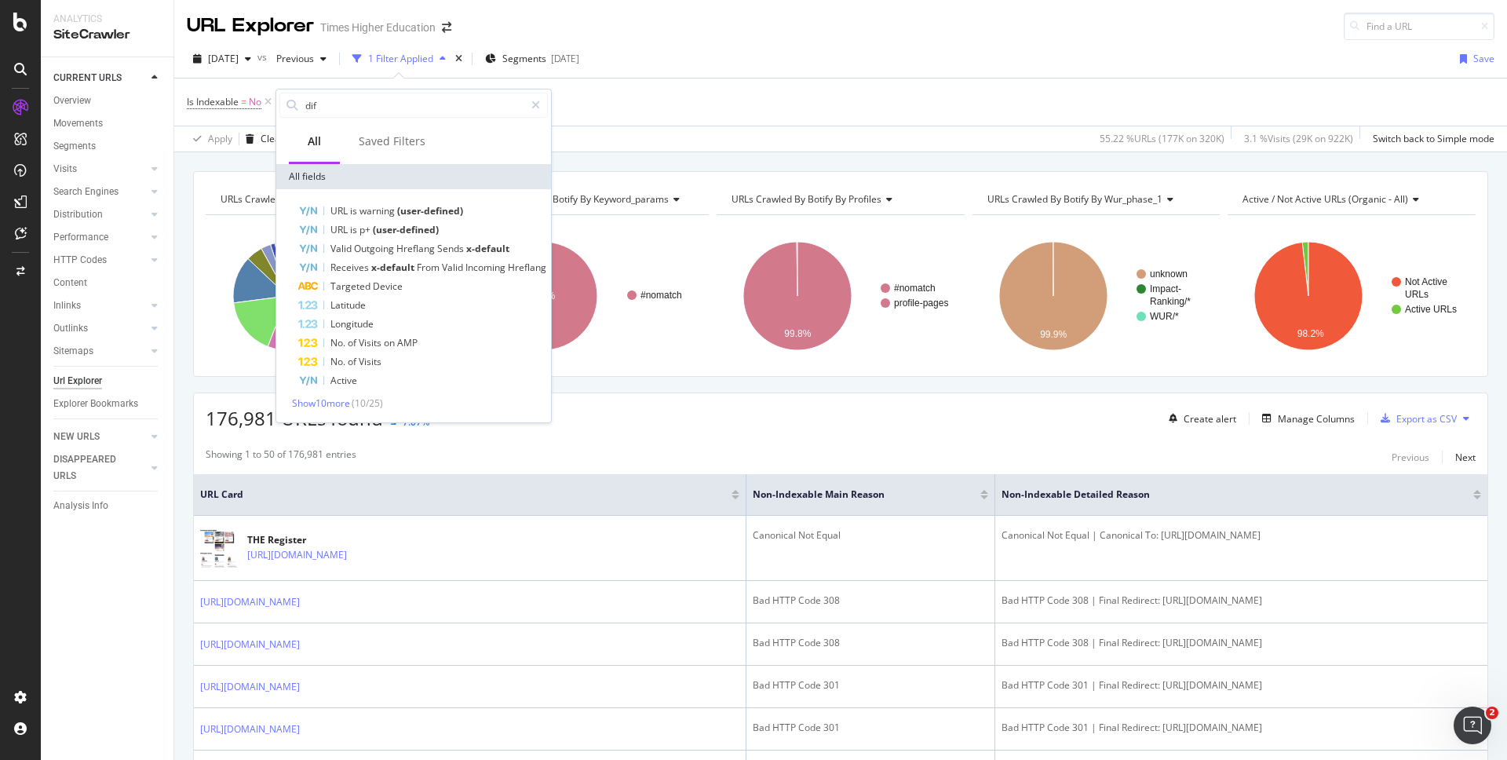
type input "diff"
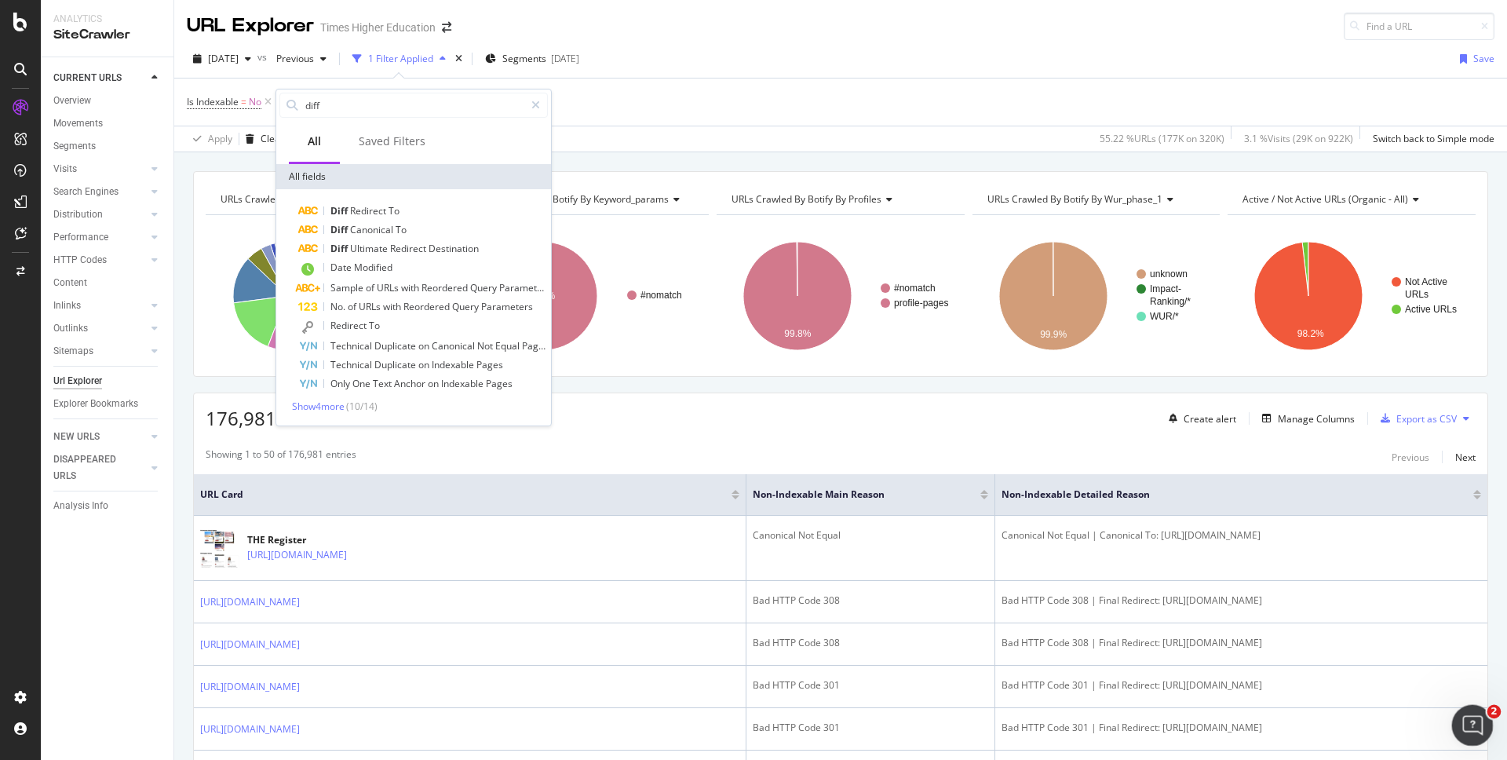
click at [1474, 715] on icon "Open Intercom Messenger" at bounding box center [1470, 723] width 26 height 26
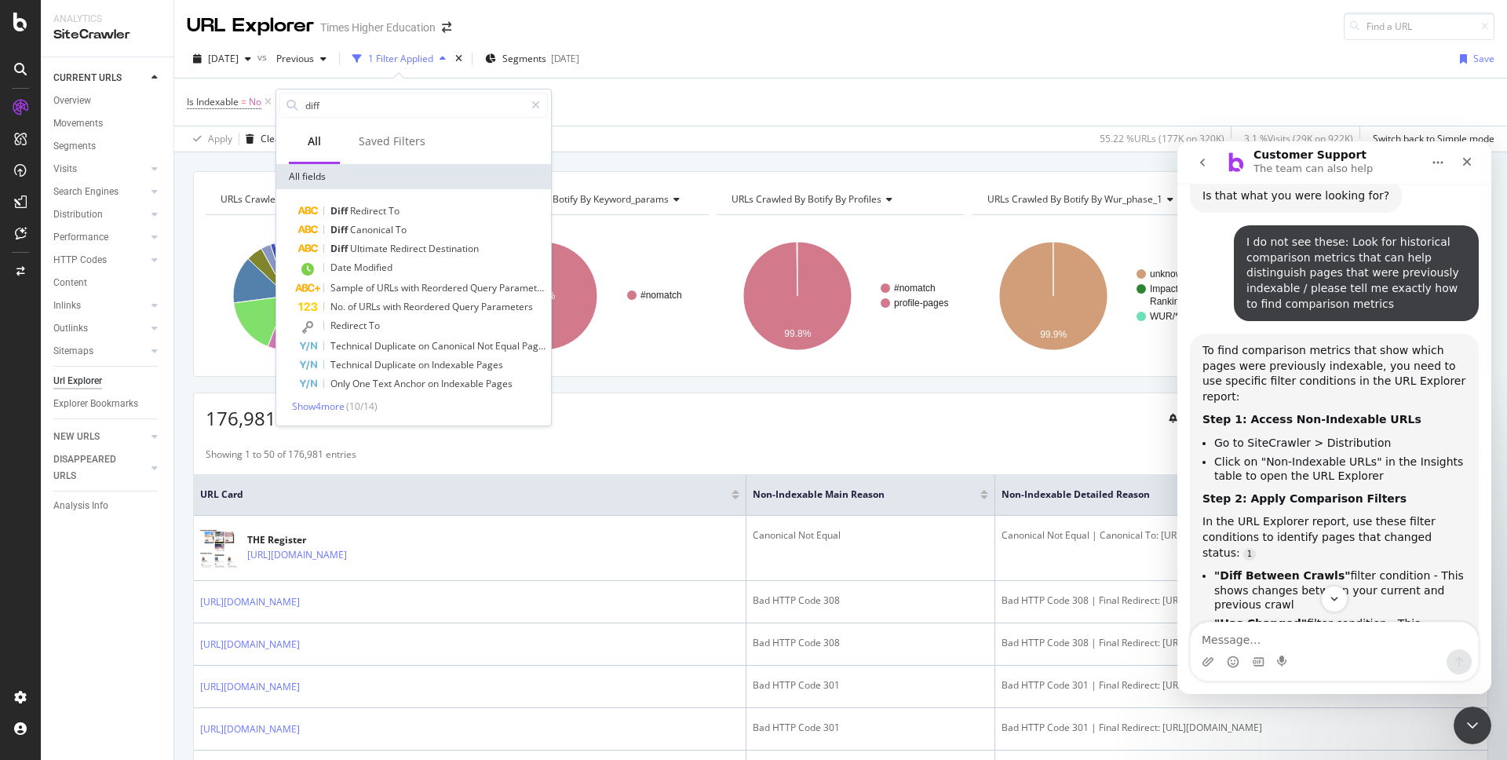
scroll to position [2806, 0]
click at [1277, 493] on b "Step 2: Apply Comparison Filters" at bounding box center [1304, 499] width 204 height 13
drag, startPoint x: 1205, startPoint y: 370, endPoint x: 1416, endPoint y: 495, distance: 245.9
click at [1416, 495] on div "To find comparison metrics that show which pages were previously indexable, you…" at bounding box center [1334, 597] width 264 height 507
copy div "n the URL Explorer report, use these filter conditions to identify pages that c…"
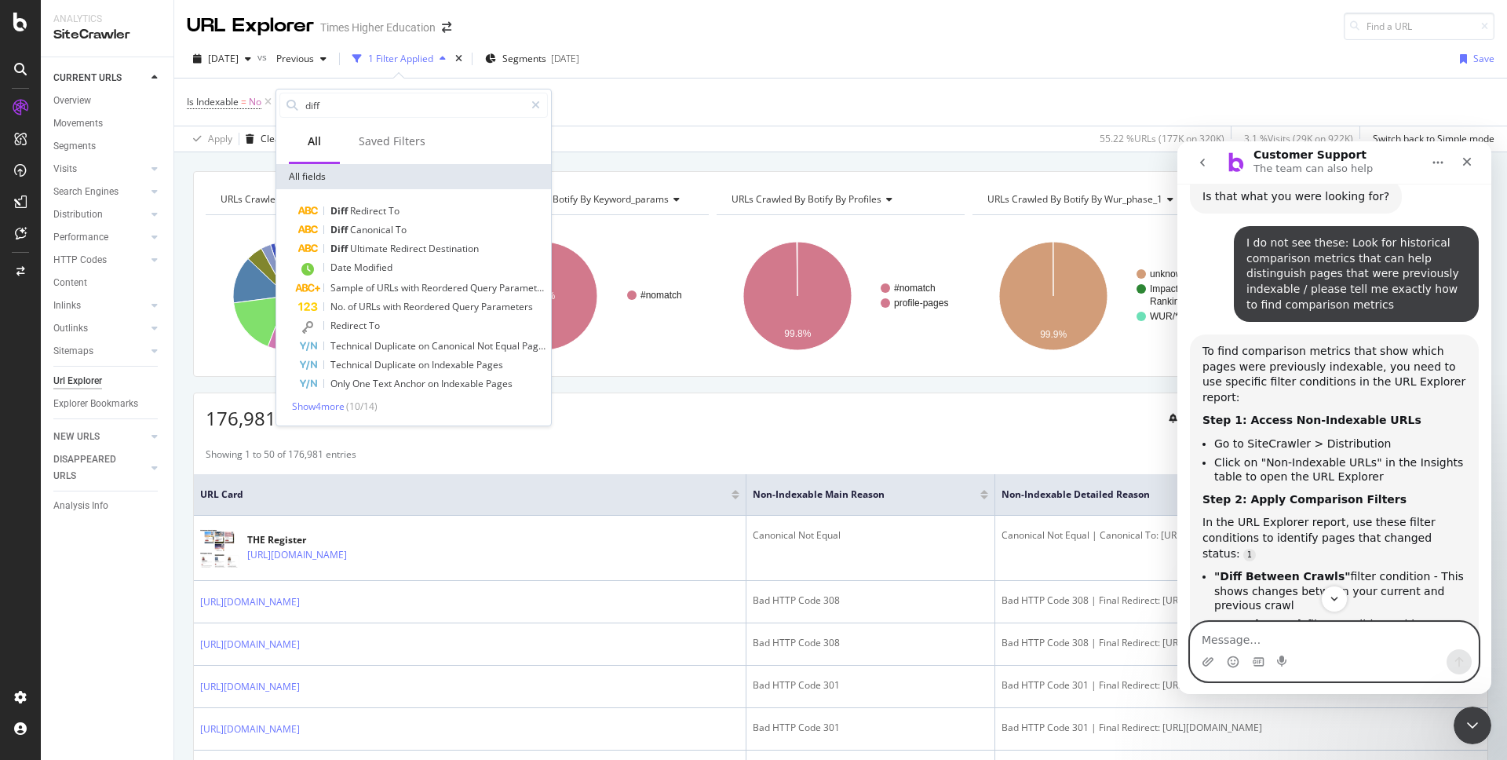
click at [1278, 641] on textarea "Message…" at bounding box center [1333, 635] width 287 height 27
paste textarea "n the URL Explorer report, use these filter conditions to identify pages that c…"
type textarea "I do not see this: where exactly do I find this: n the URL Explorer report, use…"
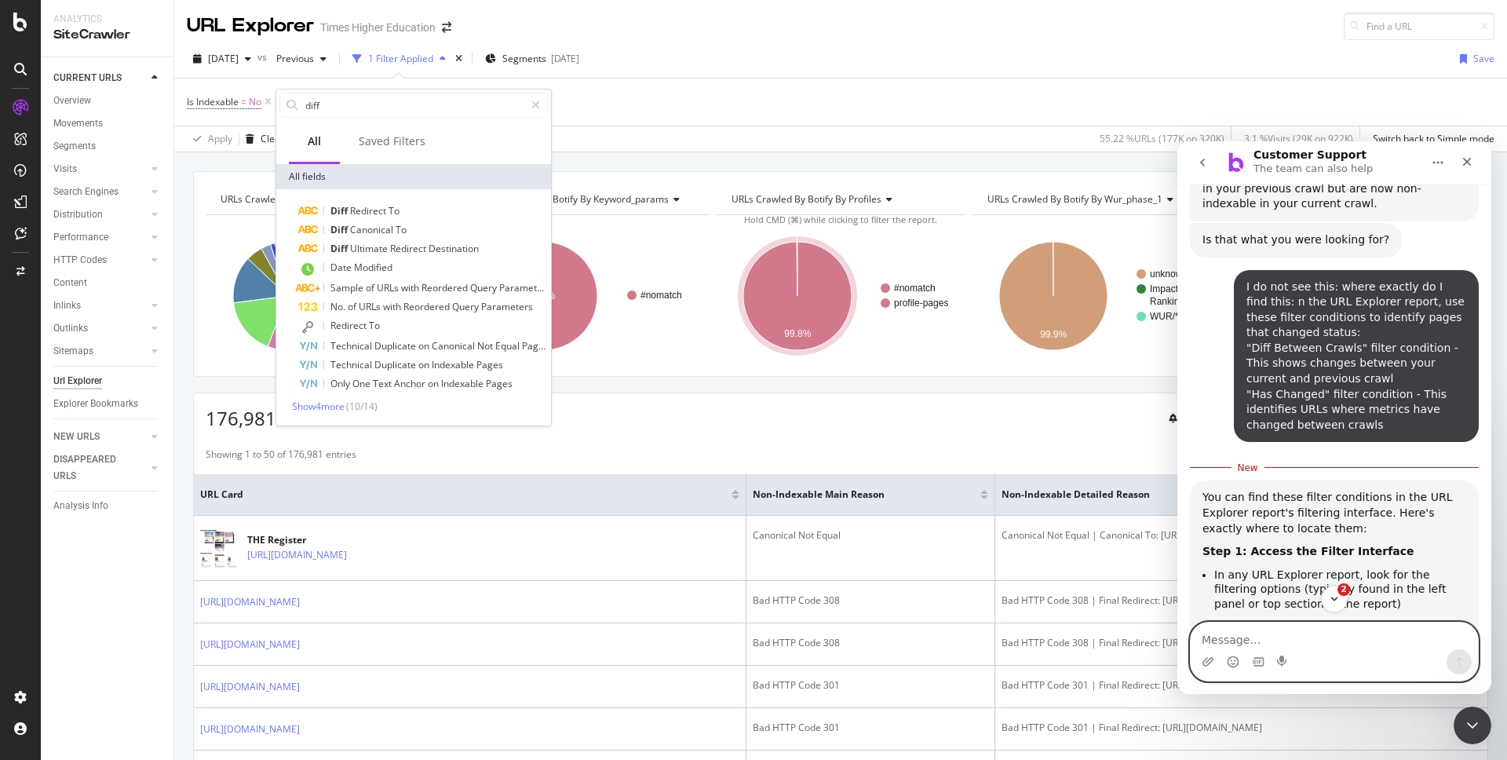
scroll to position [3440, 0]
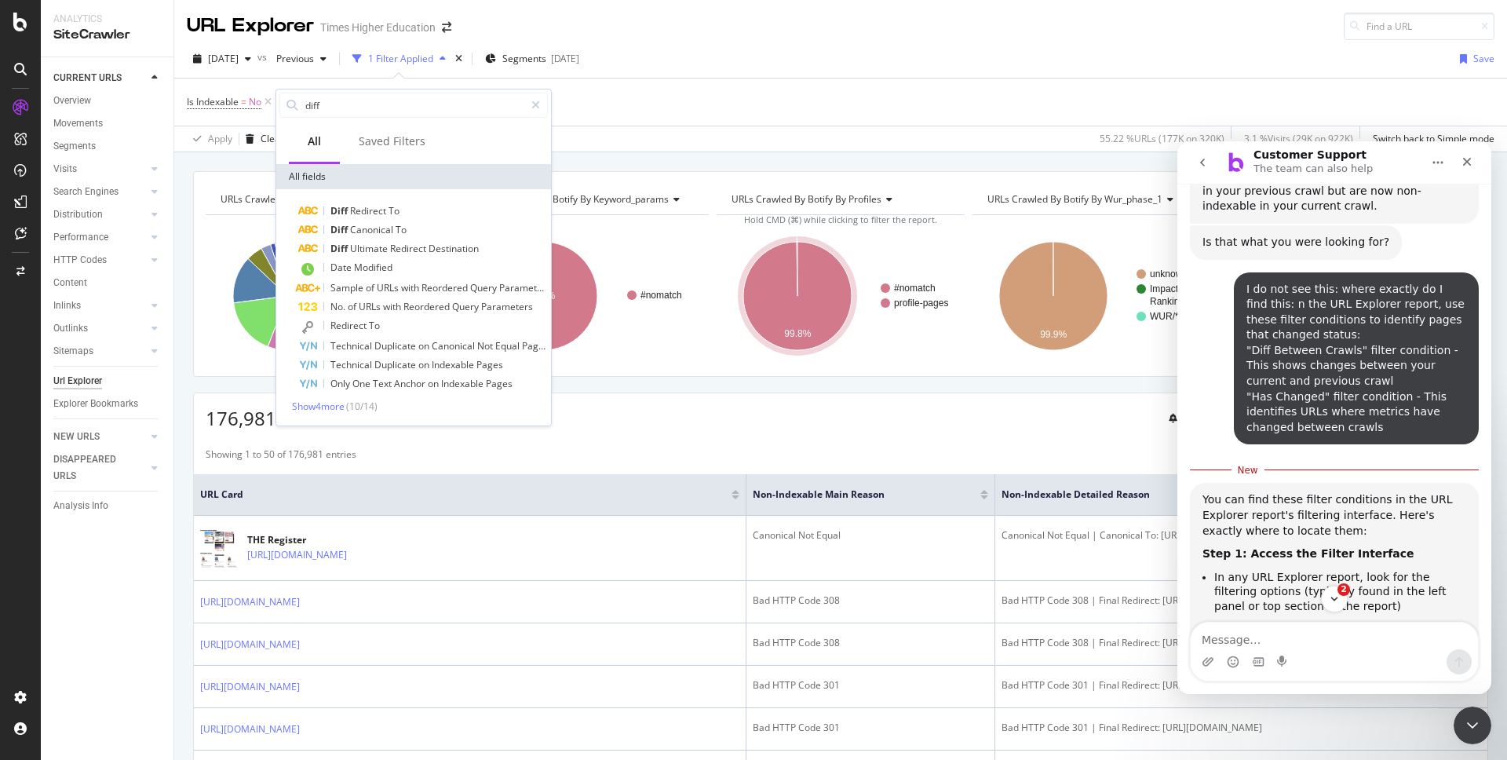
click at [1288, 492] on div "You can find these filter conditions in the URL Explorer report's filtering int…" at bounding box center [1334, 728] width 264 height 472
click at [330, 106] on input "diff" at bounding box center [414, 105] width 221 height 24
type input "d"
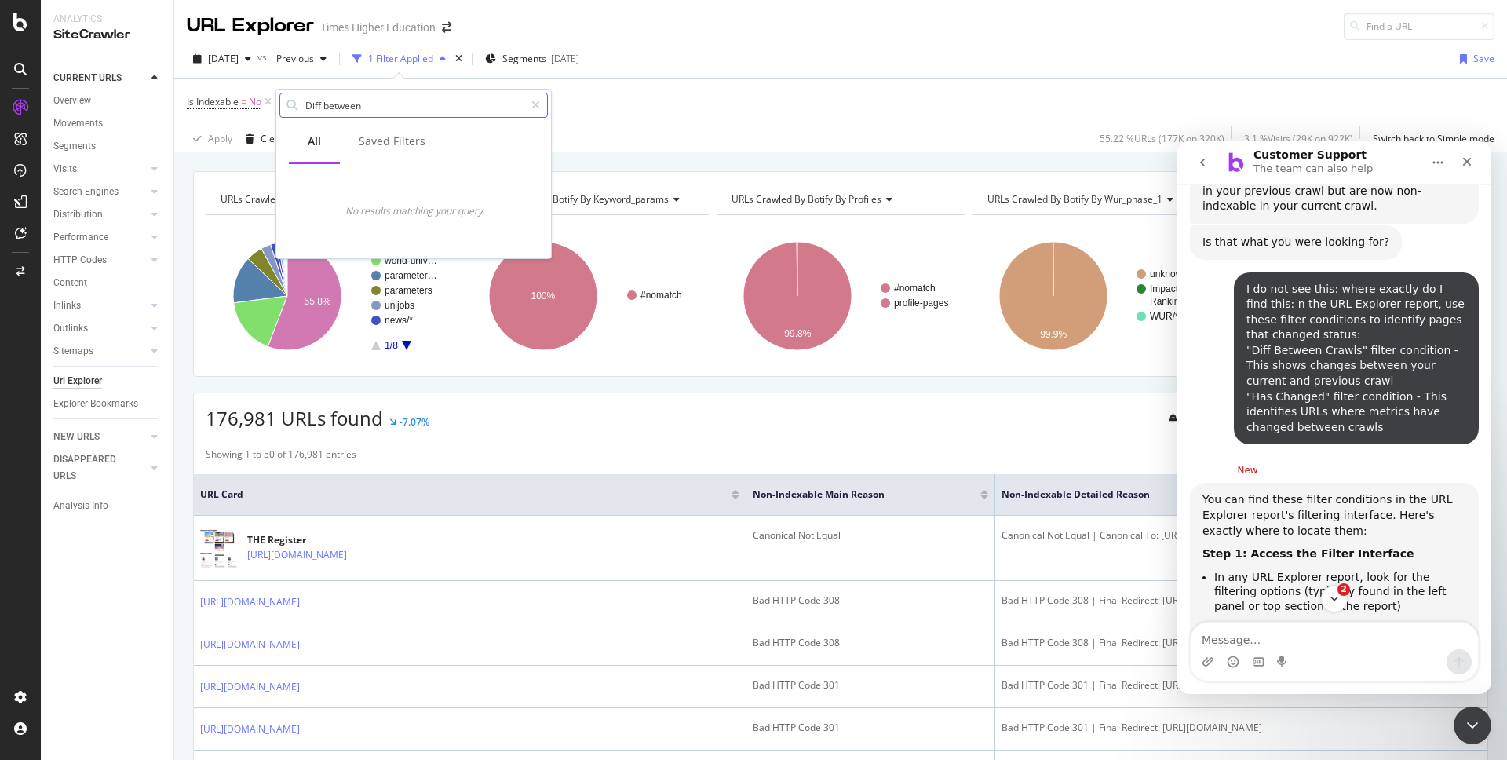
drag, startPoint x: 368, startPoint y: 103, endPoint x: 297, endPoint y: 103, distance: 71.4
click at [297, 103] on div "Diff between" at bounding box center [413, 105] width 268 height 25
type input "Diff between"
click at [1256, 640] on textarea "Message…" at bounding box center [1333, 635] width 287 height 27
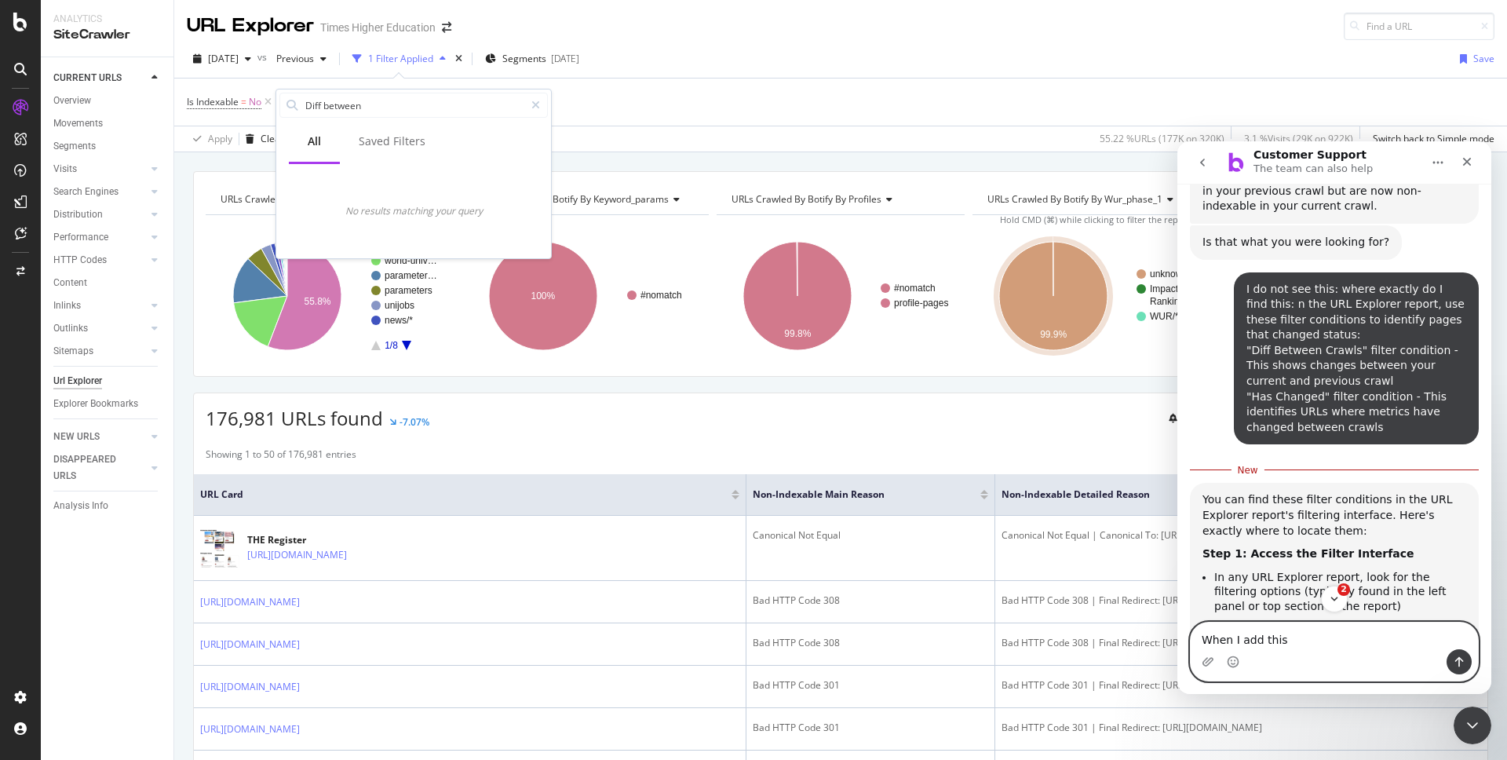
paste textarea "Diff between"
type textarea "When I add this Diff between to the drop down it says 'no results match your qu…"
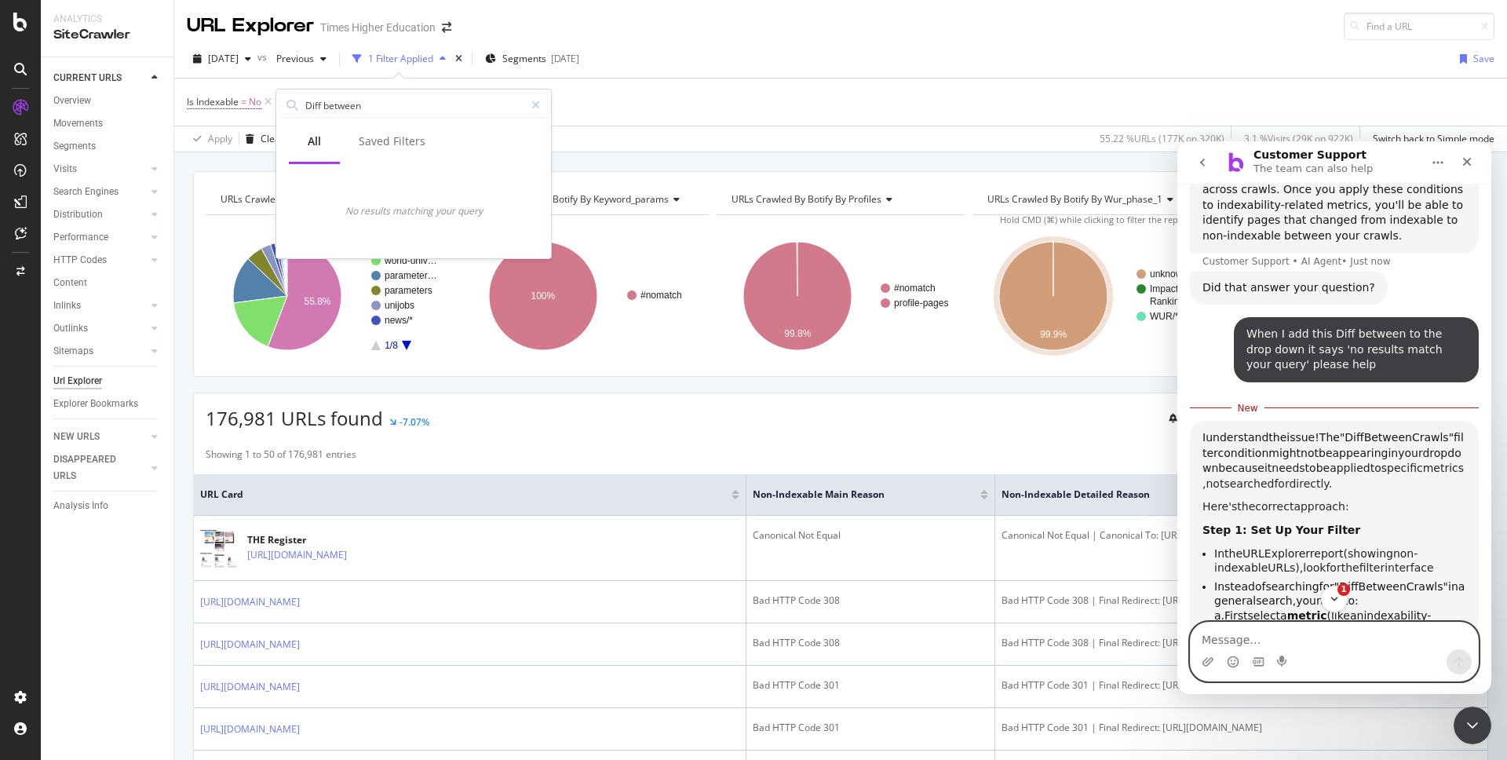
scroll to position [4150, 0]
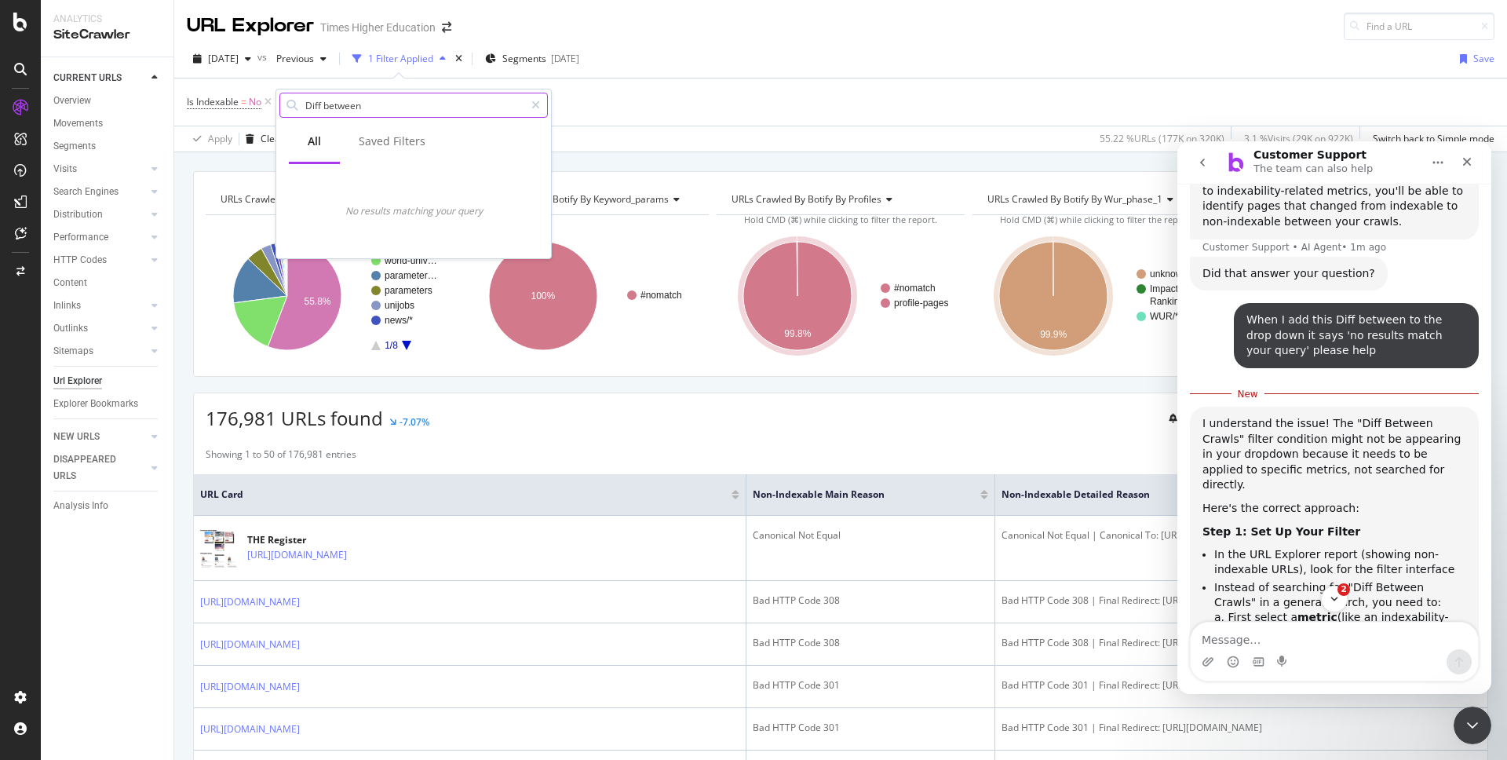
drag, startPoint x: 373, startPoint y: 108, endPoint x: 307, endPoint y: 104, distance: 66.0
click at [307, 105] on input "Diff between" at bounding box center [414, 105] width 221 height 24
drag, startPoint x: 368, startPoint y: 108, endPoint x: 304, endPoint y: 108, distance: 63.6
click at [305, 108] on input "Diff between" at bounding box center [414, 105] width 221 height 24
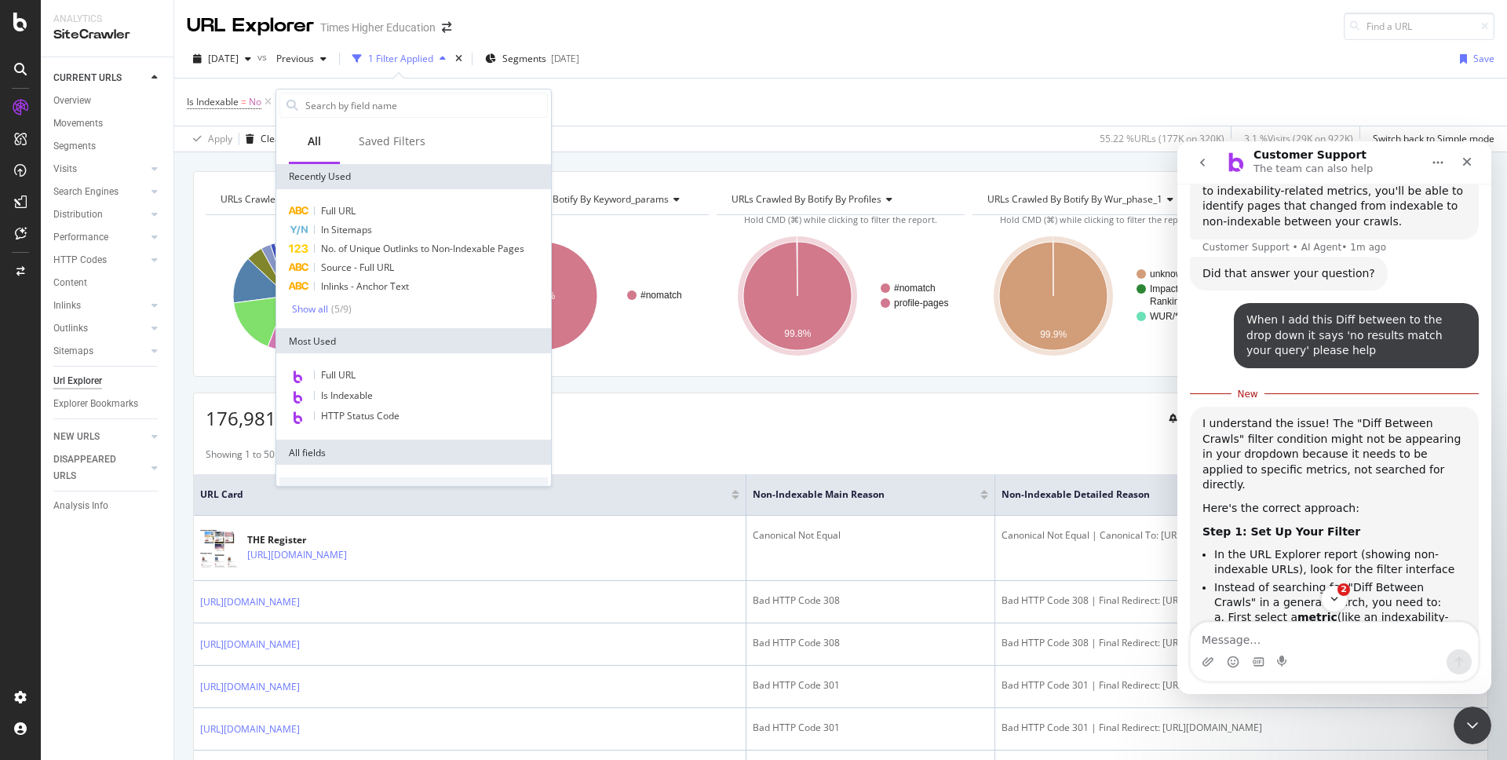
click at [244, 126] on div "Apply Clear Save 55.22 % URLs ( 177K on 320K ) 3.1 % Visits ( 29K on 922K ) Swi…" at bounding box center [840, 139] width 1332 height 26
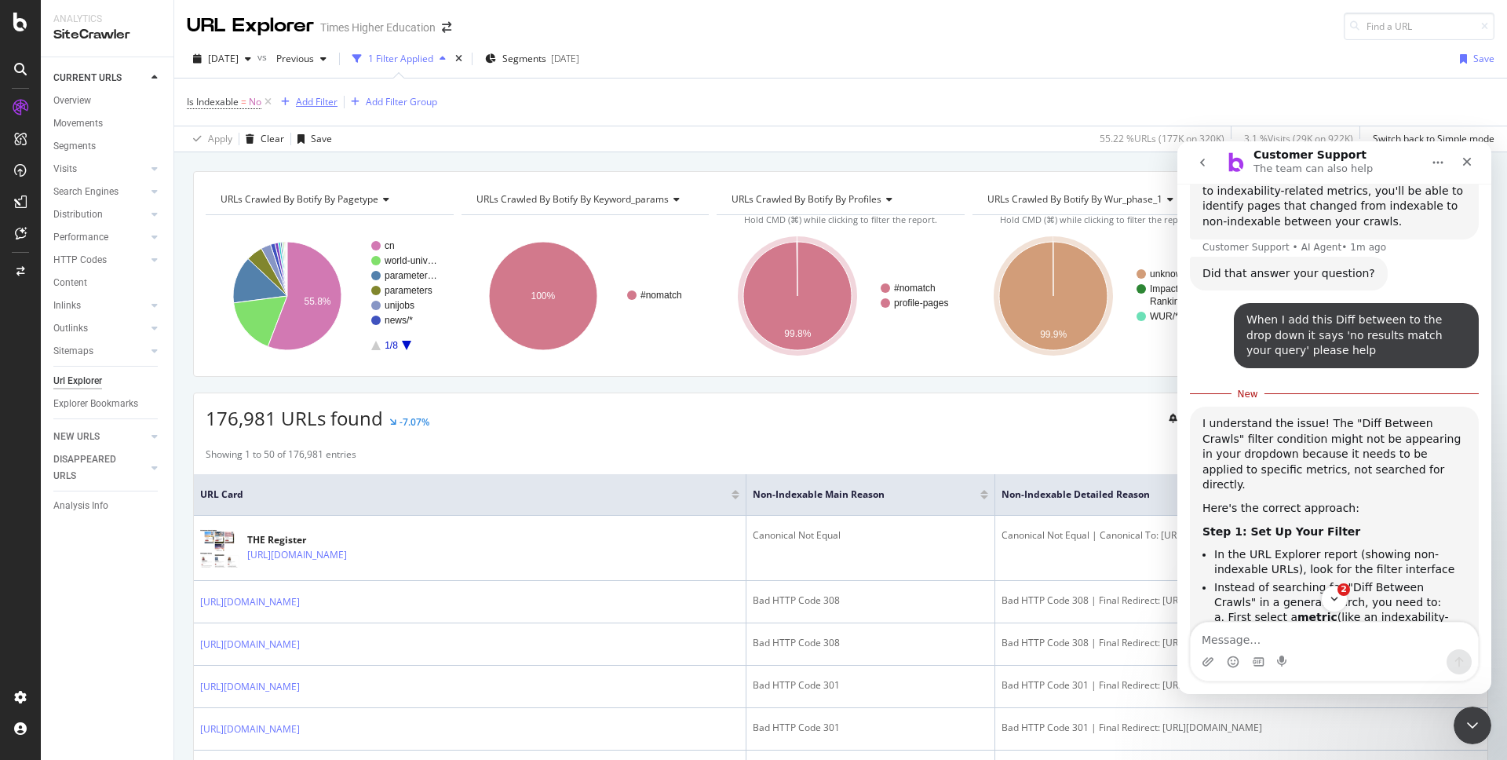
click at [308, 101] on div "Add Filter" at bounding box center [317, 101] width 42 height 13
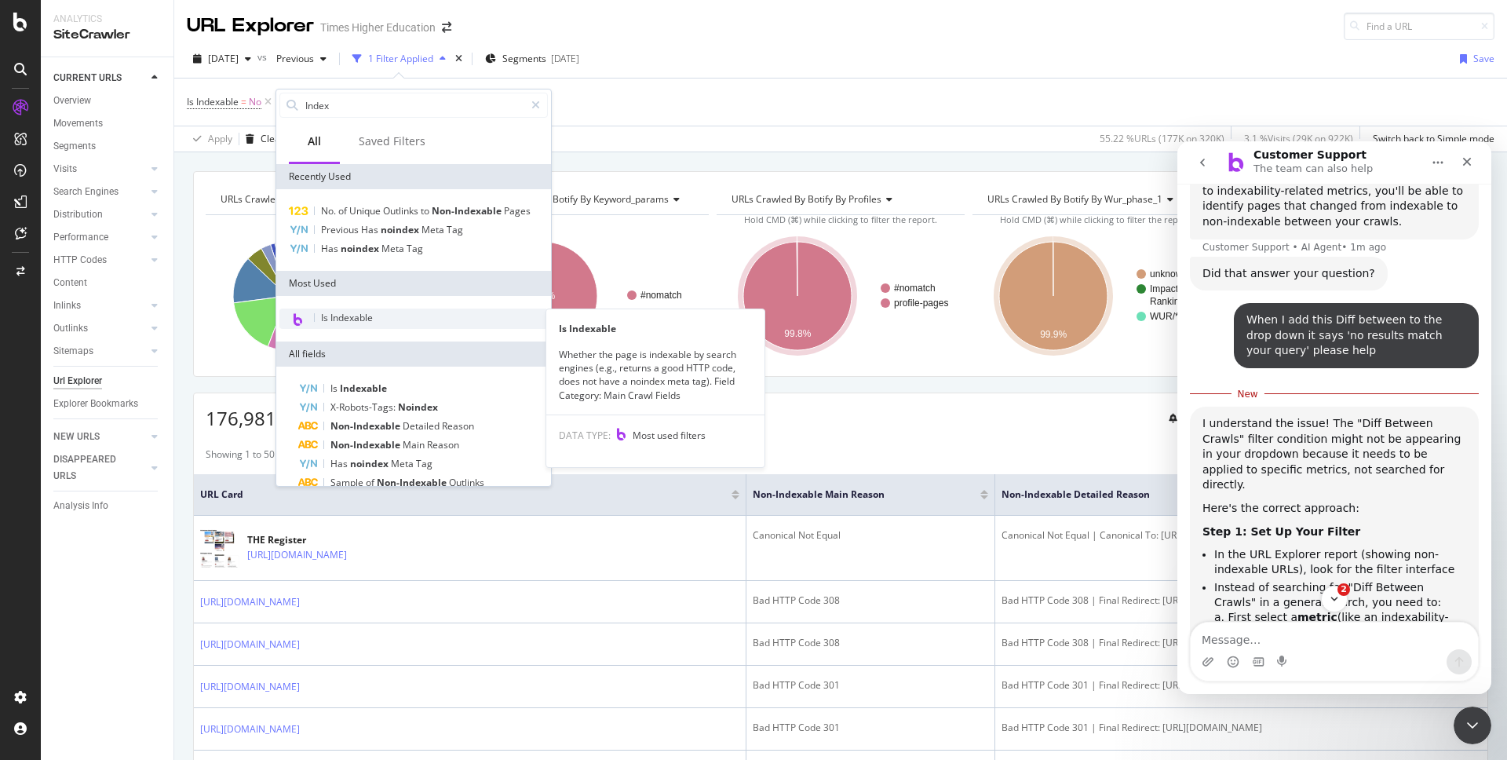
type input "Index"
click at [351, 316] on span "Is Indexable" at bounding box center [347, 317] width 52 height 13
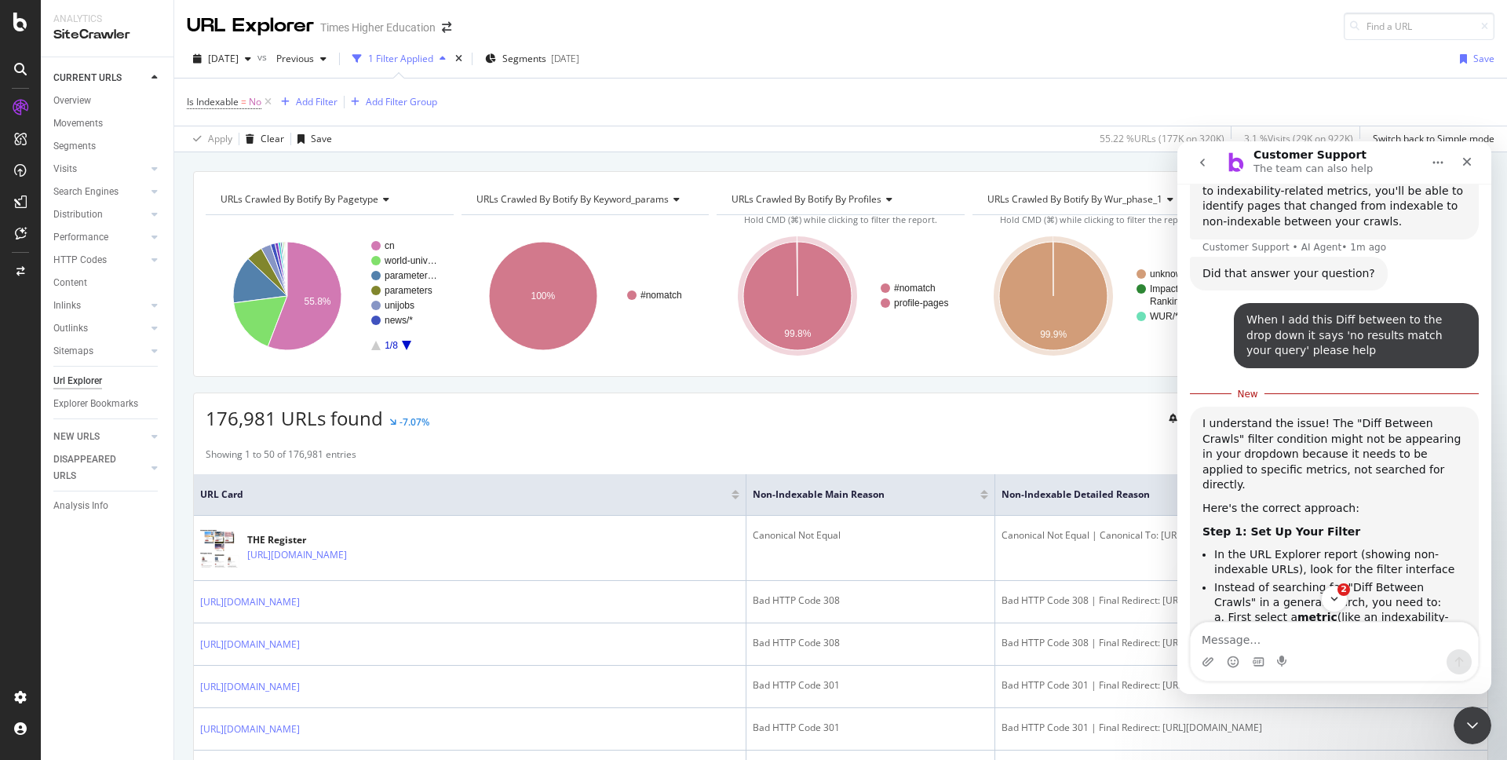
click at [606, 90] on div "Is Indexable = No Add Filter Add Filter Group" at bounding box center [840, 101] width 1307 height 47
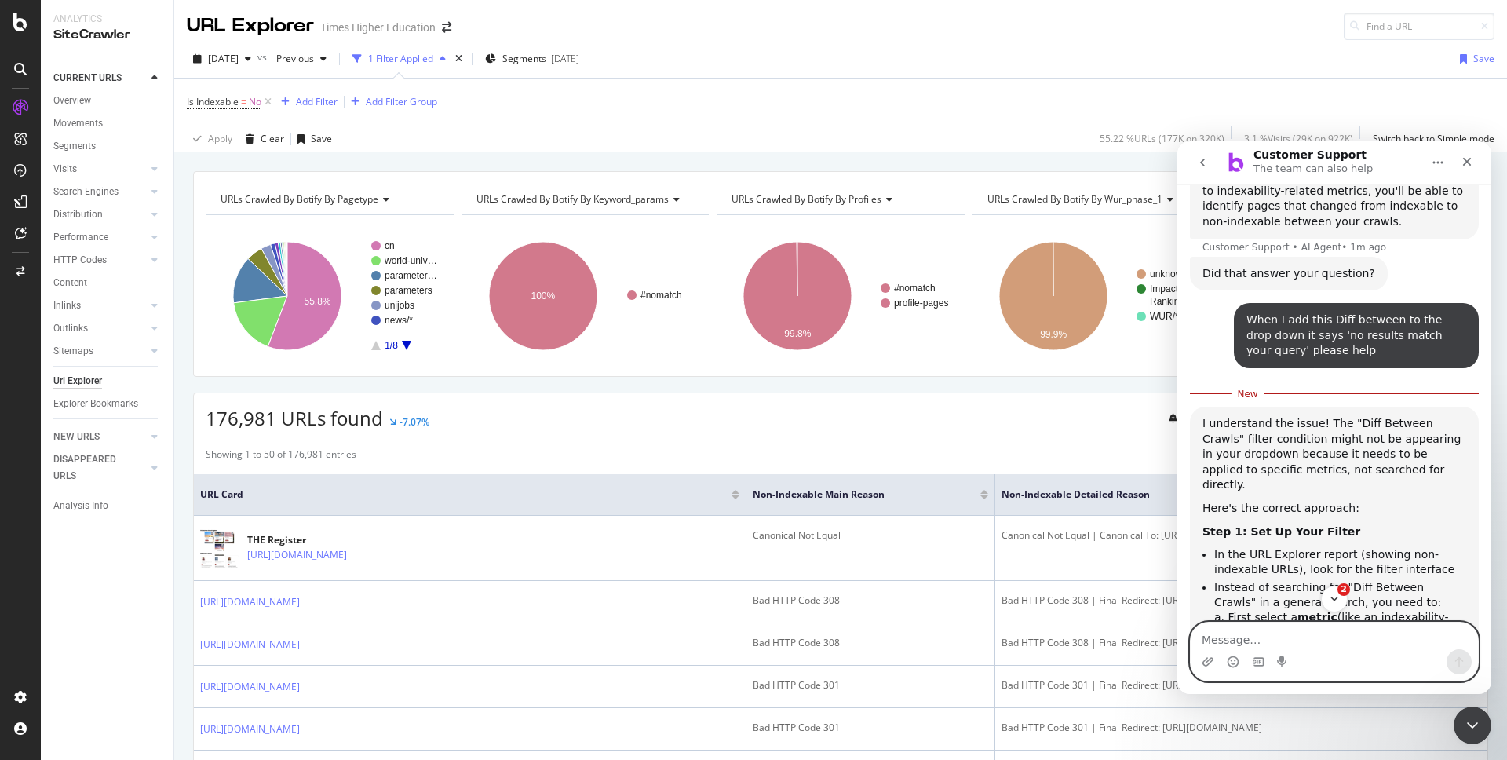
click at [1216, 635] on textarea "Message…" at bounding box center [1333, 635] width 287 height 27
type textarea "The first filter is ALREADY selected as 'is indexable = No"
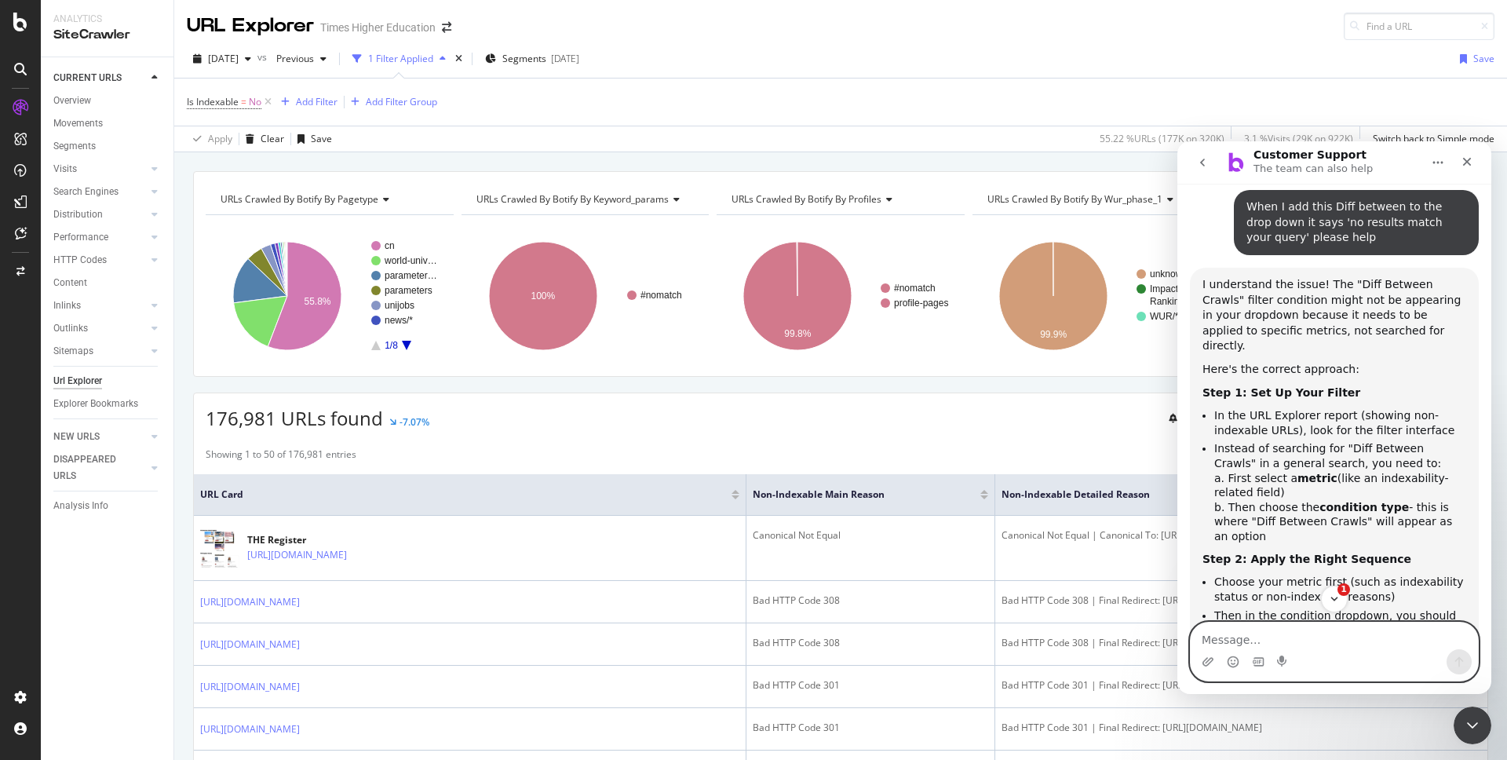
scroll to position [4272, 0]
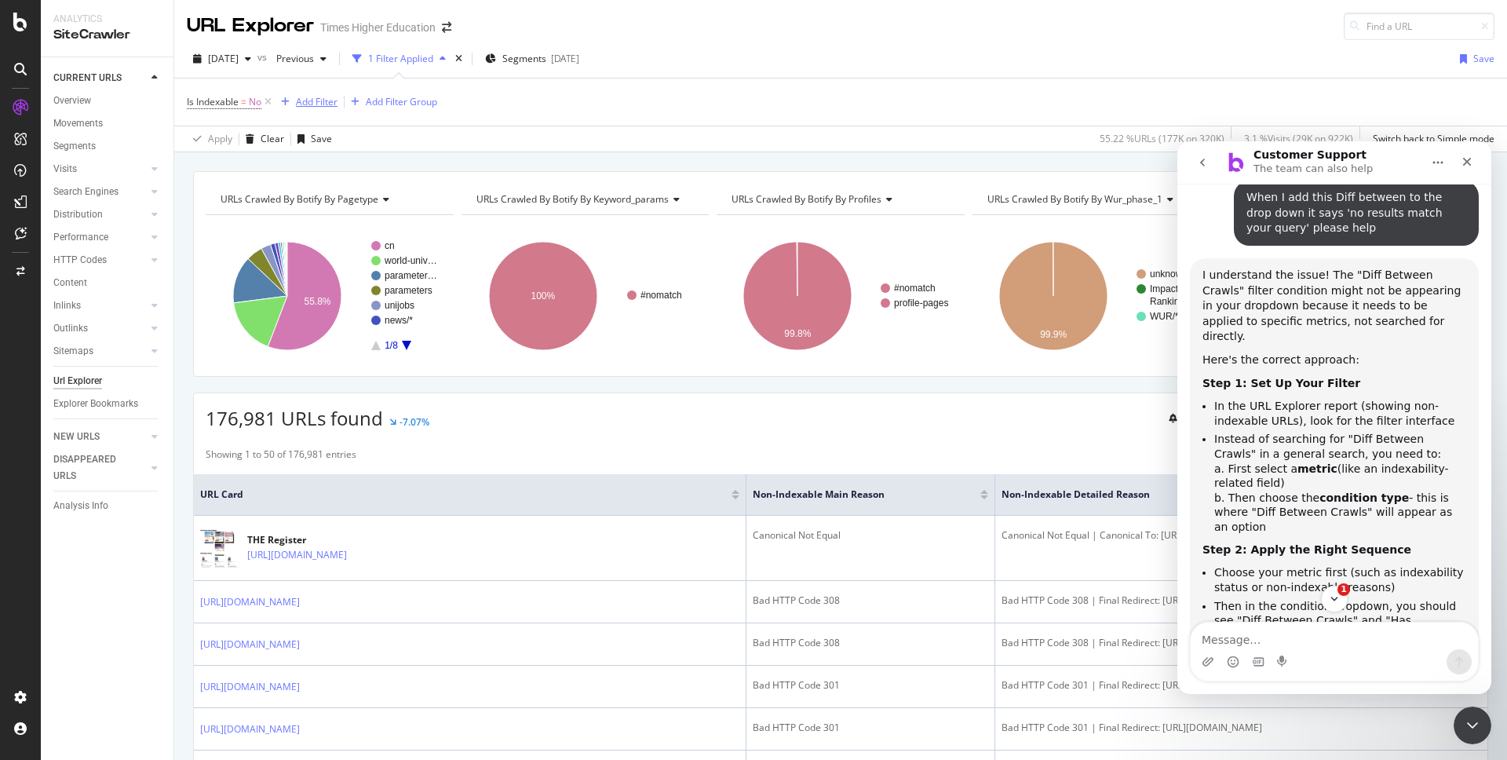
click at [310, 103] on div "Add Filter" at bounding box center [317, 101] width 42 height 13
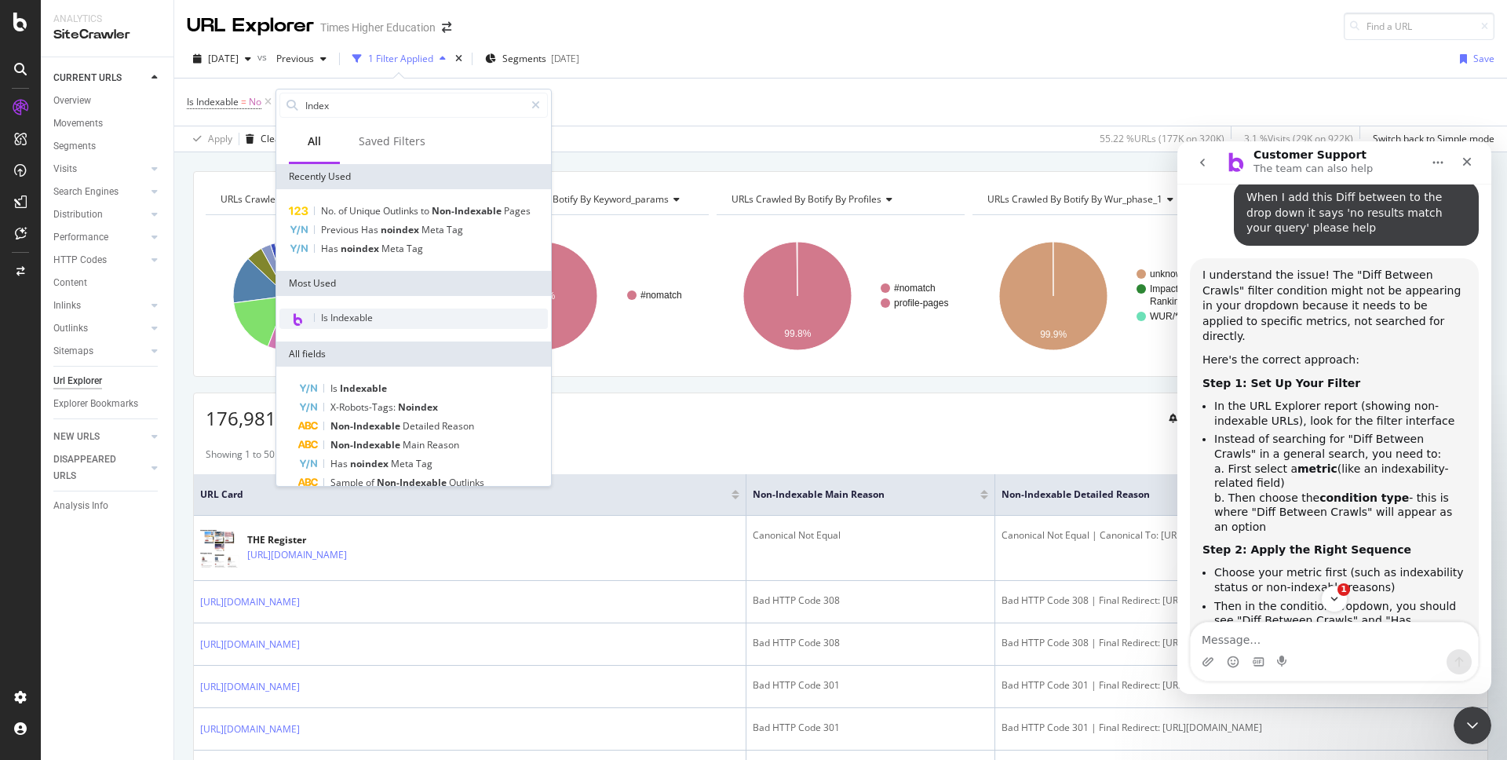
click at [338, 319] on span "Is Indexable" at bounding box center [347, 317] width 52 height 13
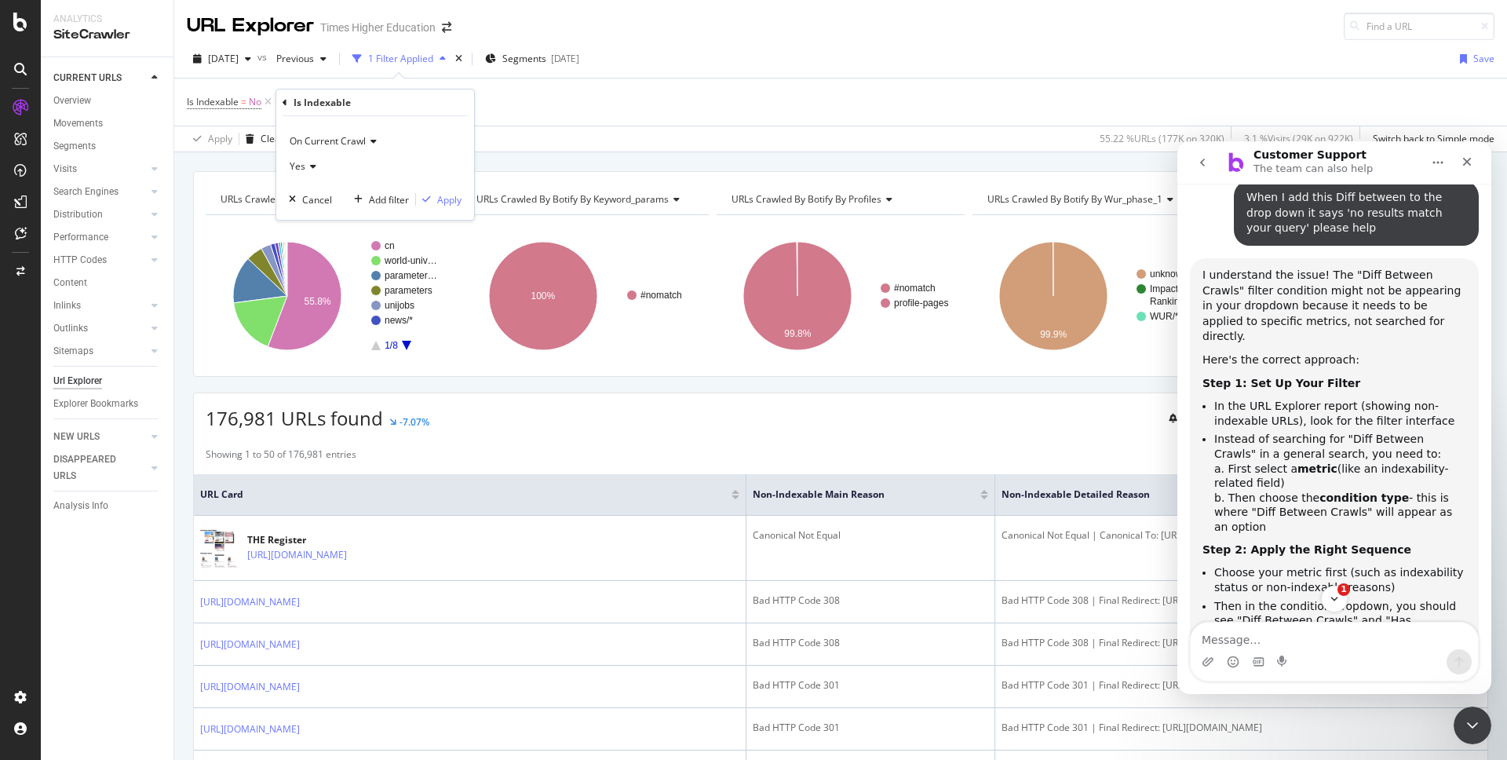
click at [312, 164] on icon at bounding box center [310, 166] width 11 height 9
click at [331, 137] on span "On Current Crawl" at bounding box center [328, 140] width 76 height 13
click at [332, 209] on span "Diff Between Crawls" at bounding box center [341, 214] width 89 height 13
click at [334, 165] on icon at bounding box center [330, 166] width 11 height 9
click at [522, 98] on div "Is Indexable = No and Diff Is Indexable = missing value Add Filter Add Filter G…" at bounding box center [840, 101] width 1307 height 47
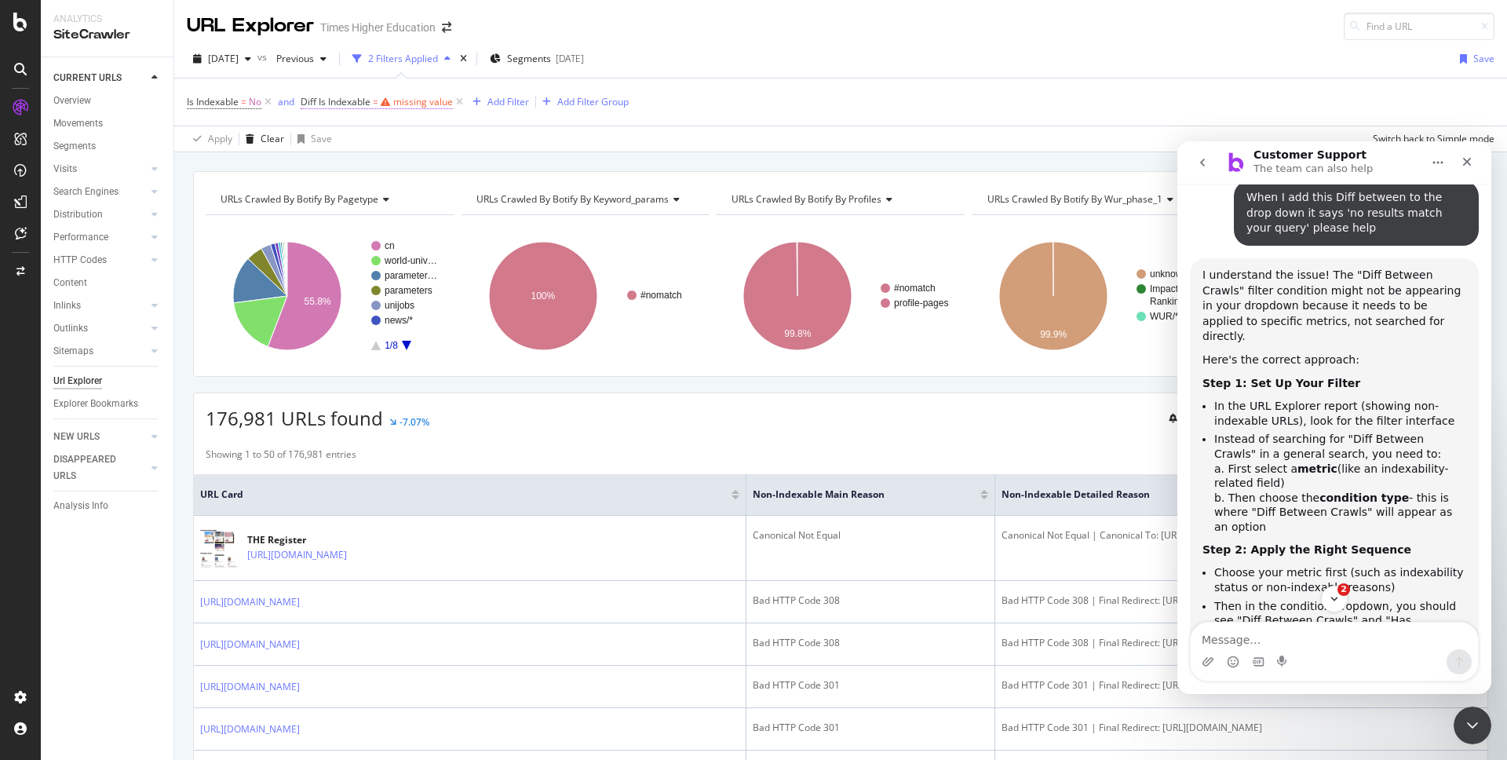
click at [418, 102] on div "missing value" at bounding box center [423, 101] width 60 height 13
click at [345, 163] on span "Equal to" at bounding box center [333, 163] width 35 height 13
click at [540, 129] on div "Apply Clear Save Switch back to Simple mode" at bounding box center [840, 139] width 1332 height 26
click at [410, 100] on div "missing value" at bounding box center [423, 101] width 60 height 13
click at [352, 190] on input "text" at bounding box center [401, 192] width 171 height 25
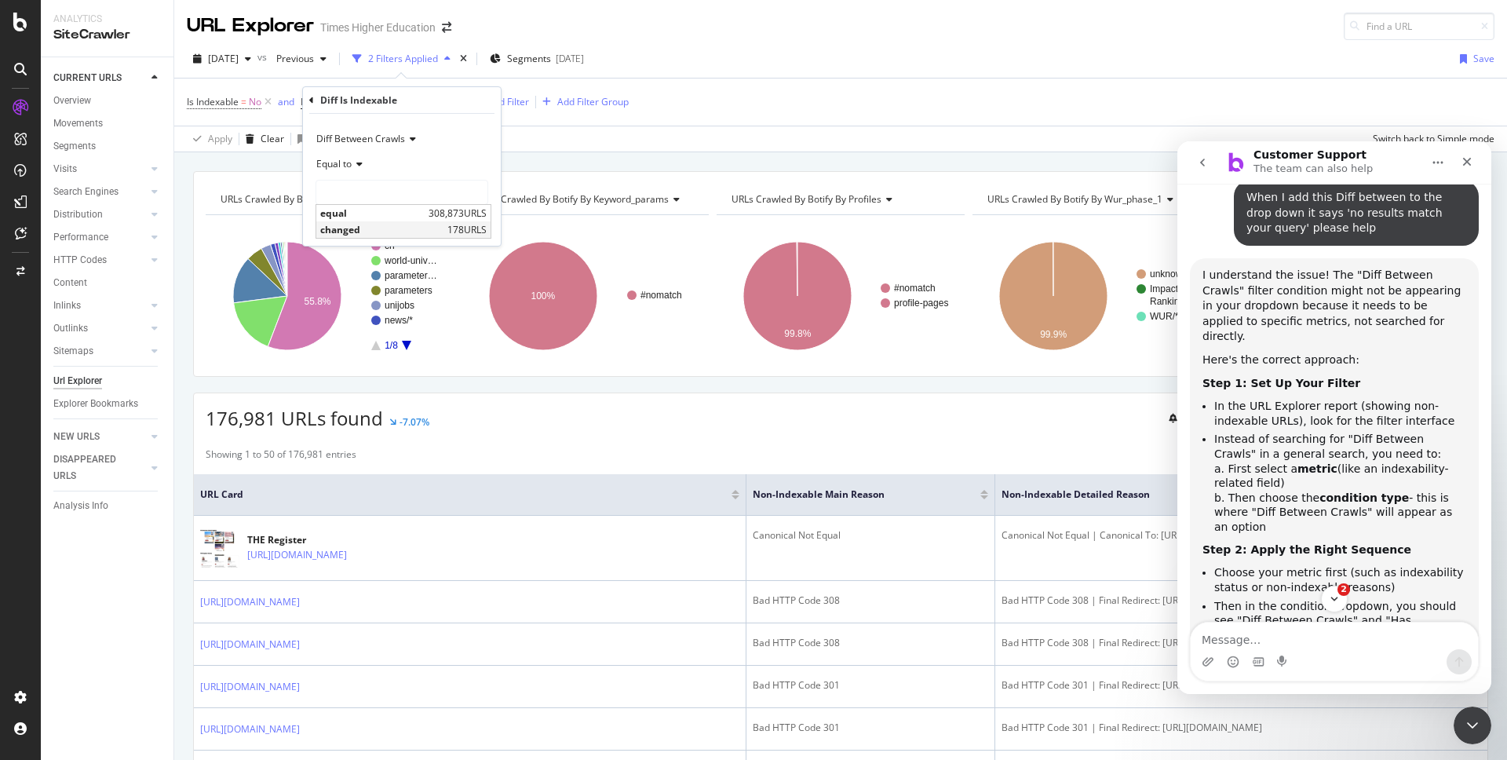
click at [370, 230] on span "changed" at bounding box center [381, 229] width 123 height 13
type input "changed"
click at [478, 224] on div "Apply" at bounding box center [476, 225] width 24 height 13
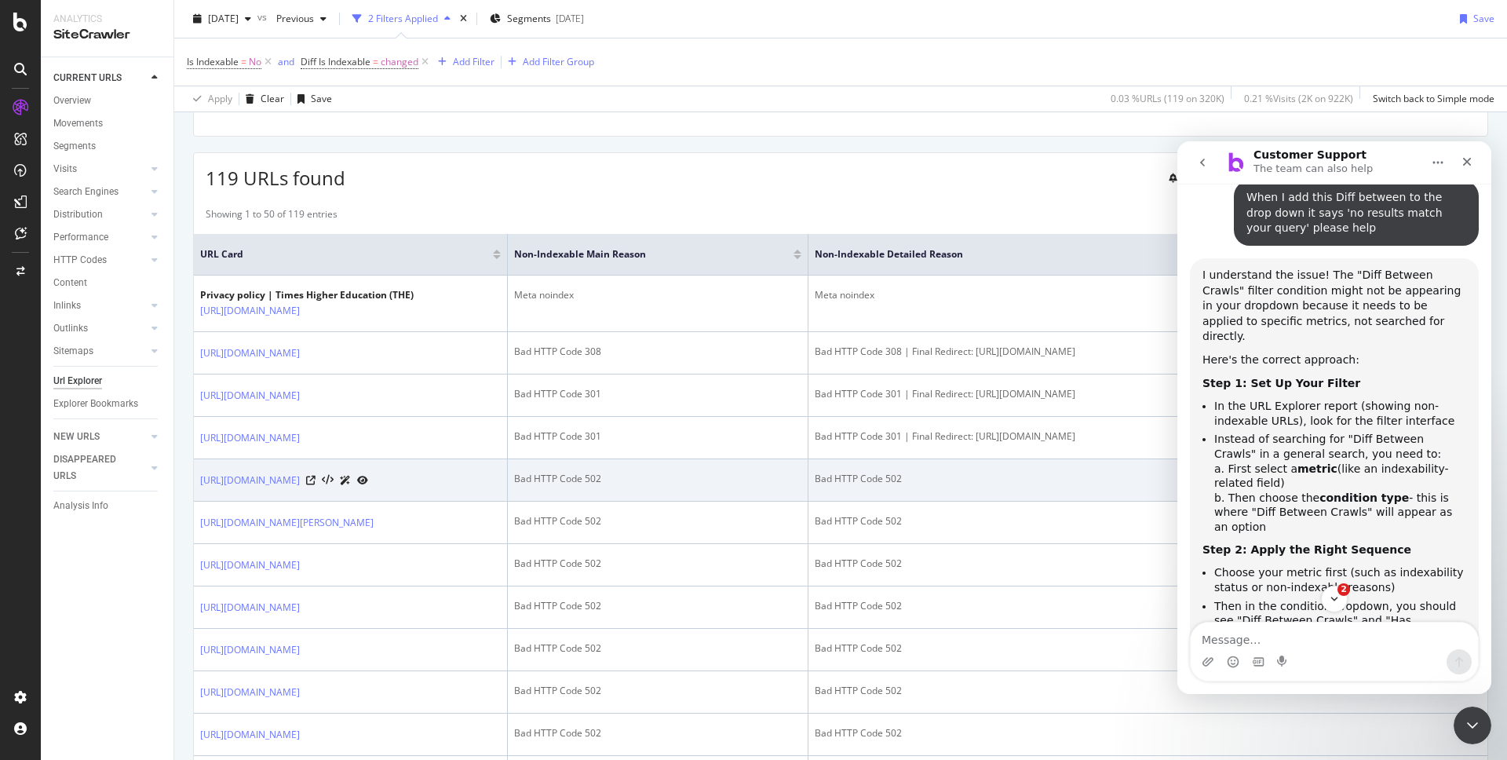
scroll to position [243, 0]
click at [315, 482] on icon at bounding box center [310, 476] width 9 height 9
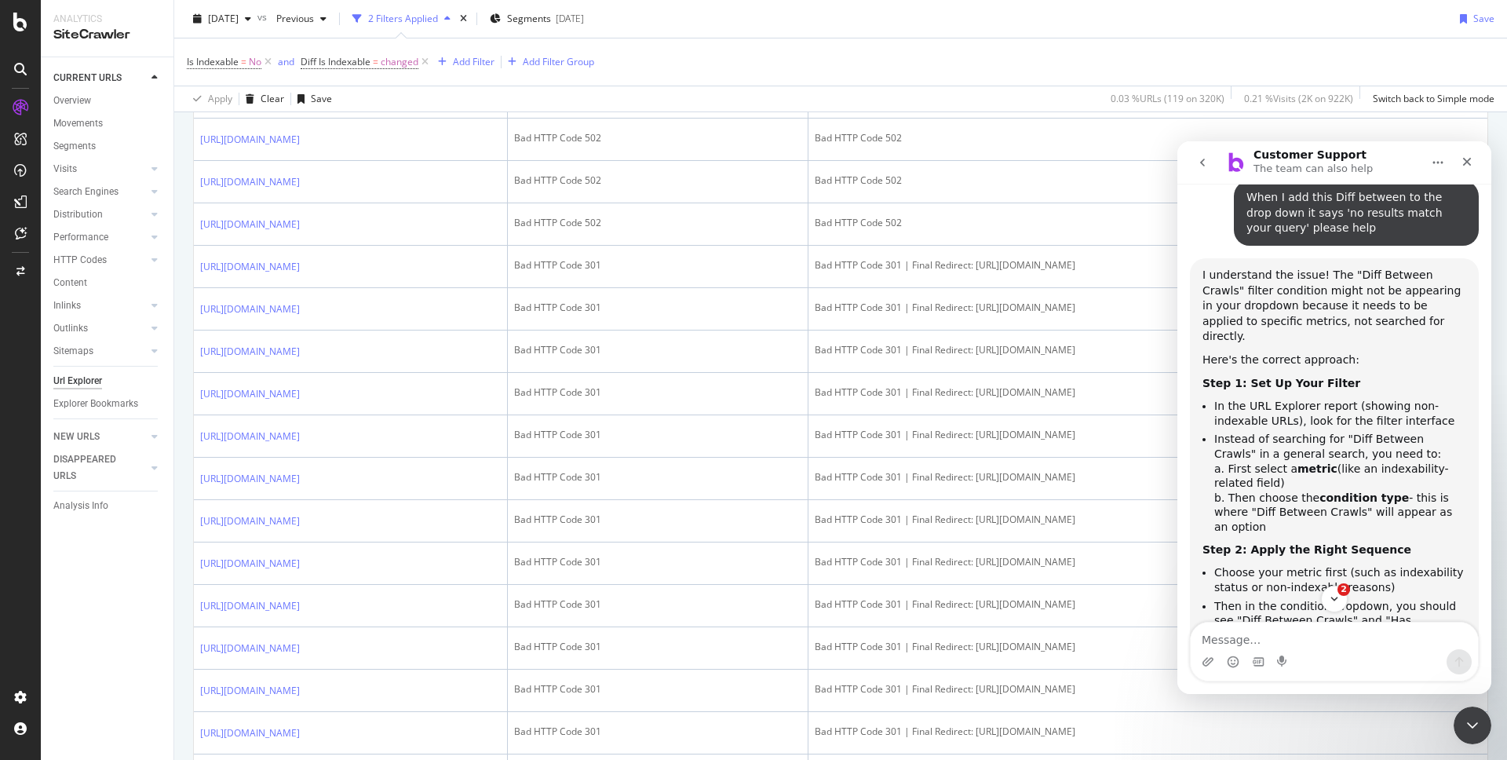
scroll to position [794, 0]
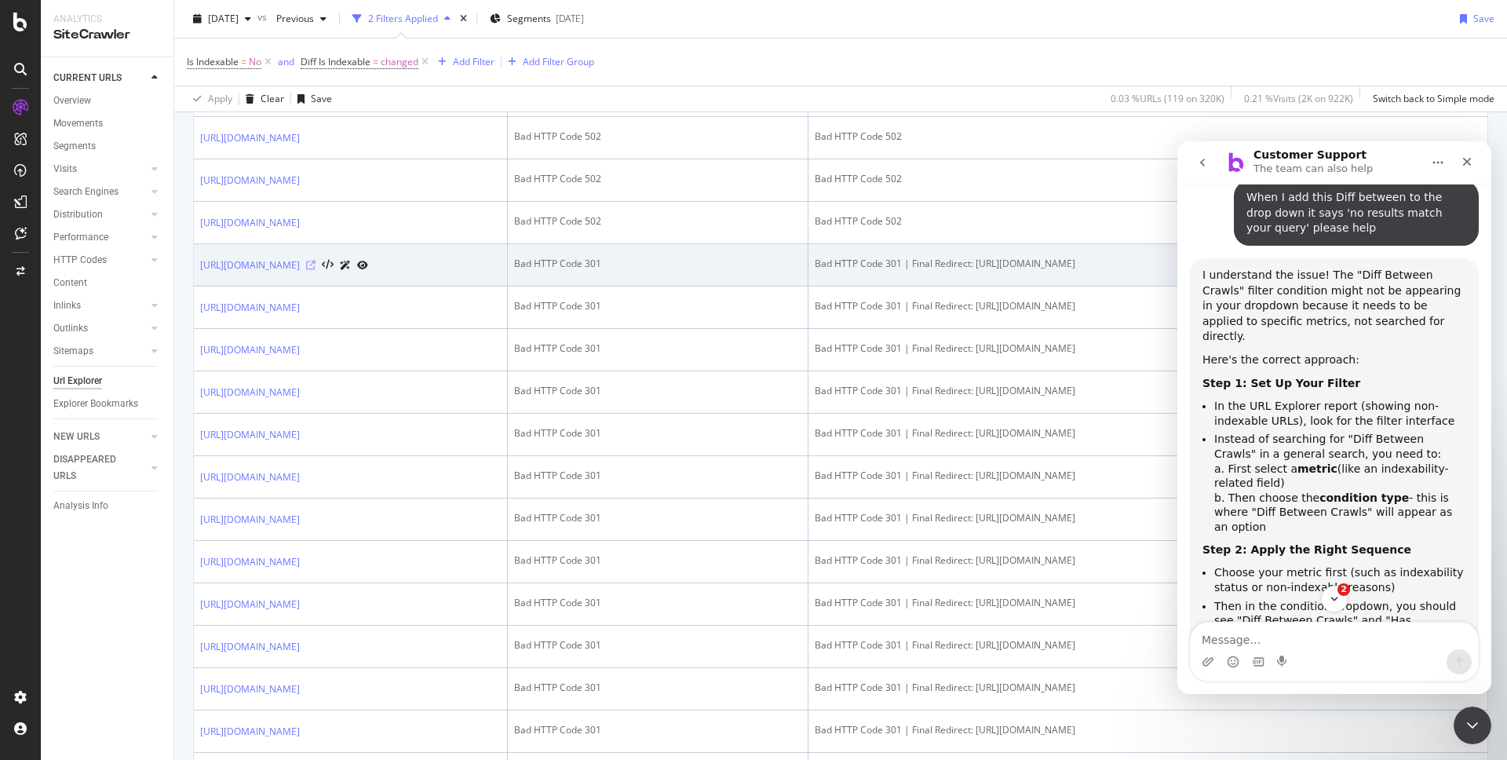
click at [315, 270] on icon at bounding box center [310, 265] width 9 height 9
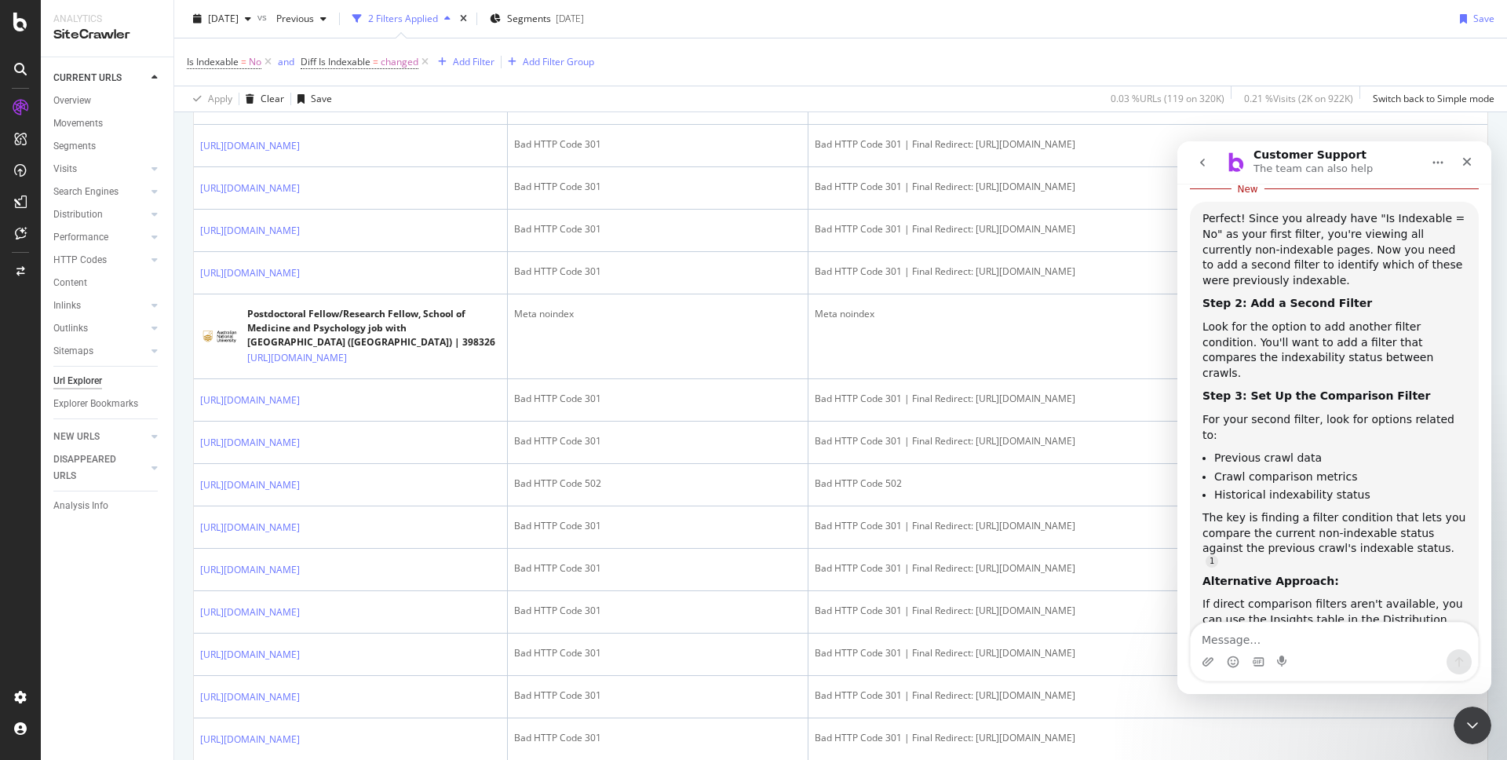
scroll to position [5017, 0]
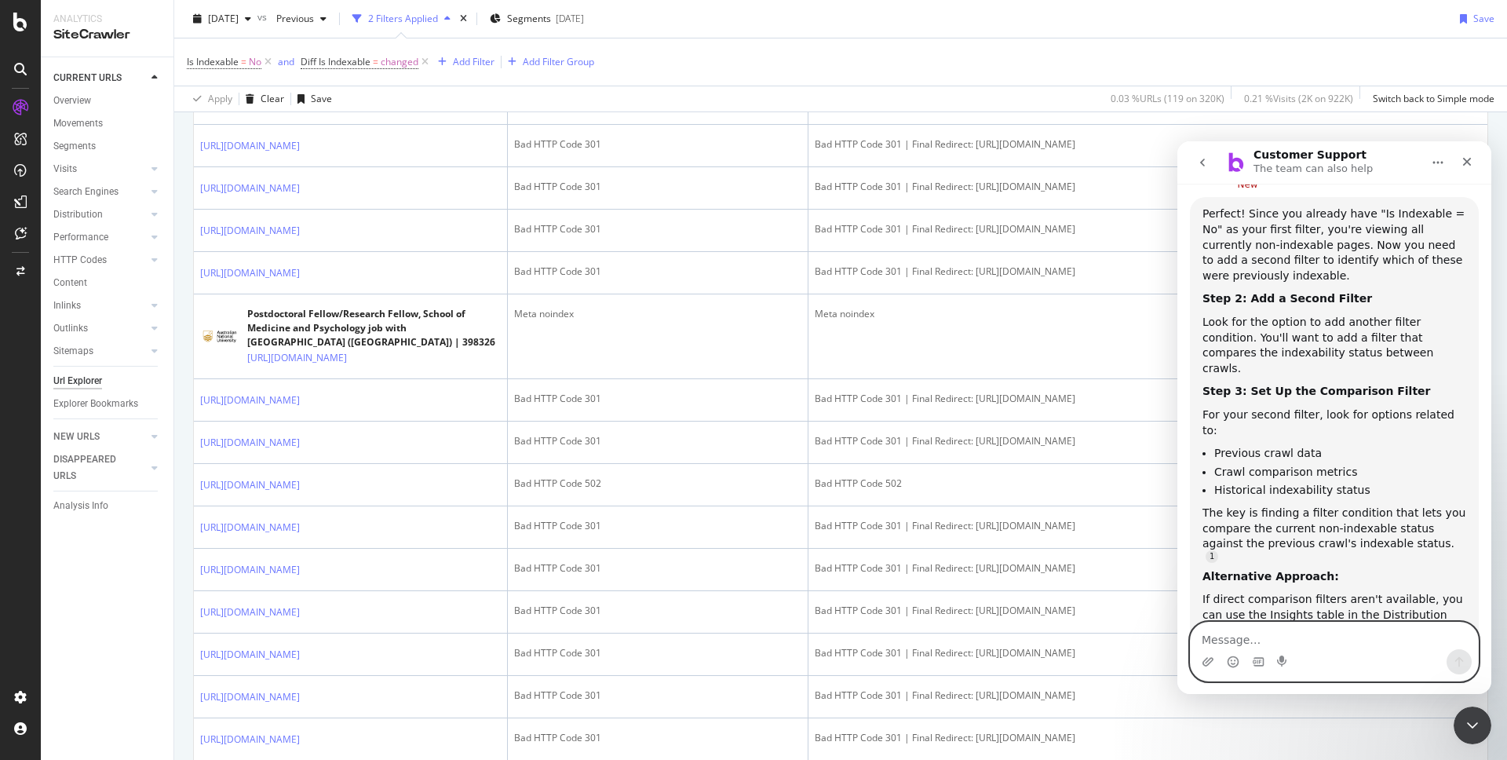
click at [1237, 647] on textarea "Message…" at bounding box center [1333, 635] width 287 height 27
type textarea "Not sure, am testing"
click at [1479, 705] on div "Close Intercom Messenger" at bounding box center [1470, 723] width 38 height 38
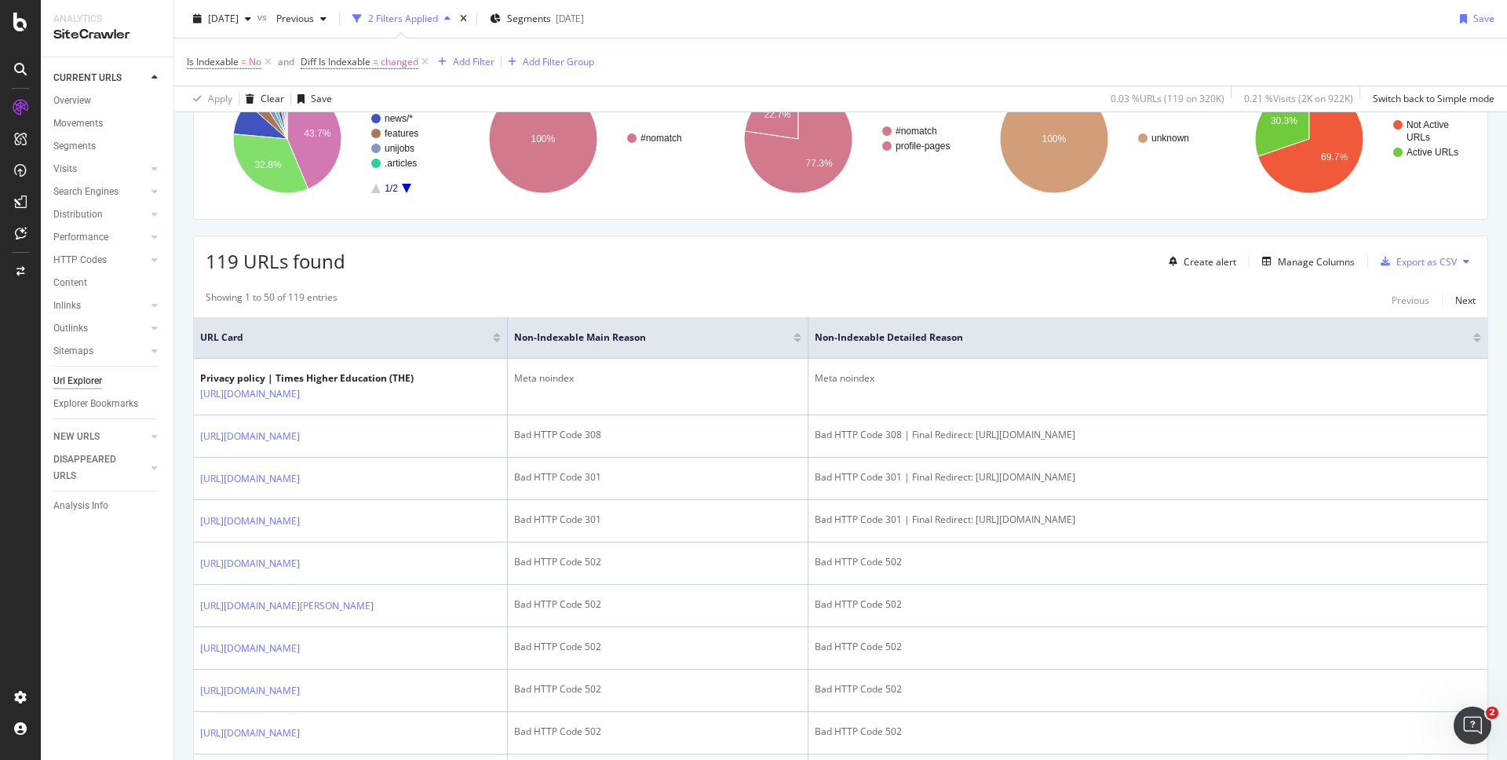
scroll to position [144, 0]
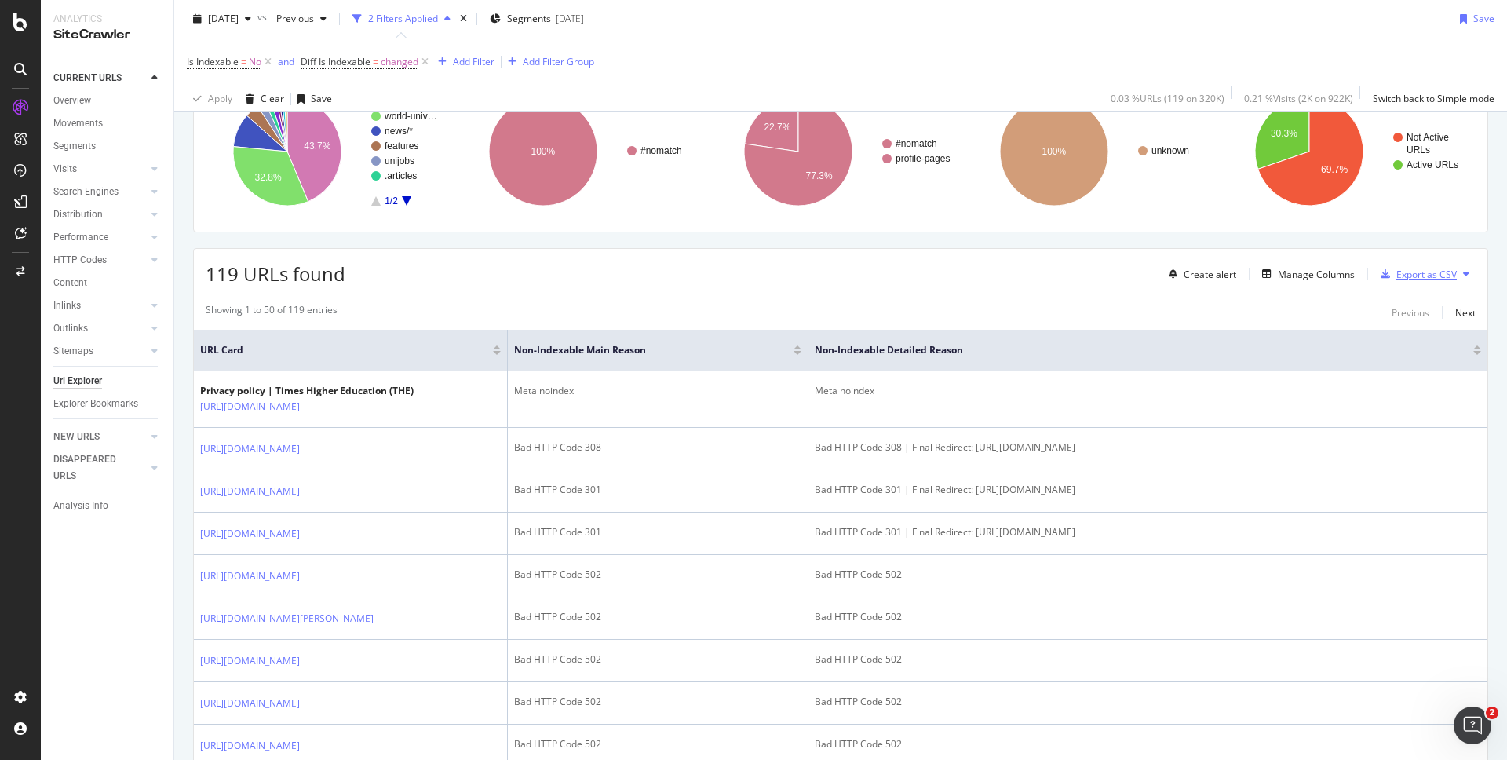
click at [1410, 277] on div "Export as CSV" at bounding box center [1426, 274] width 60 height 13
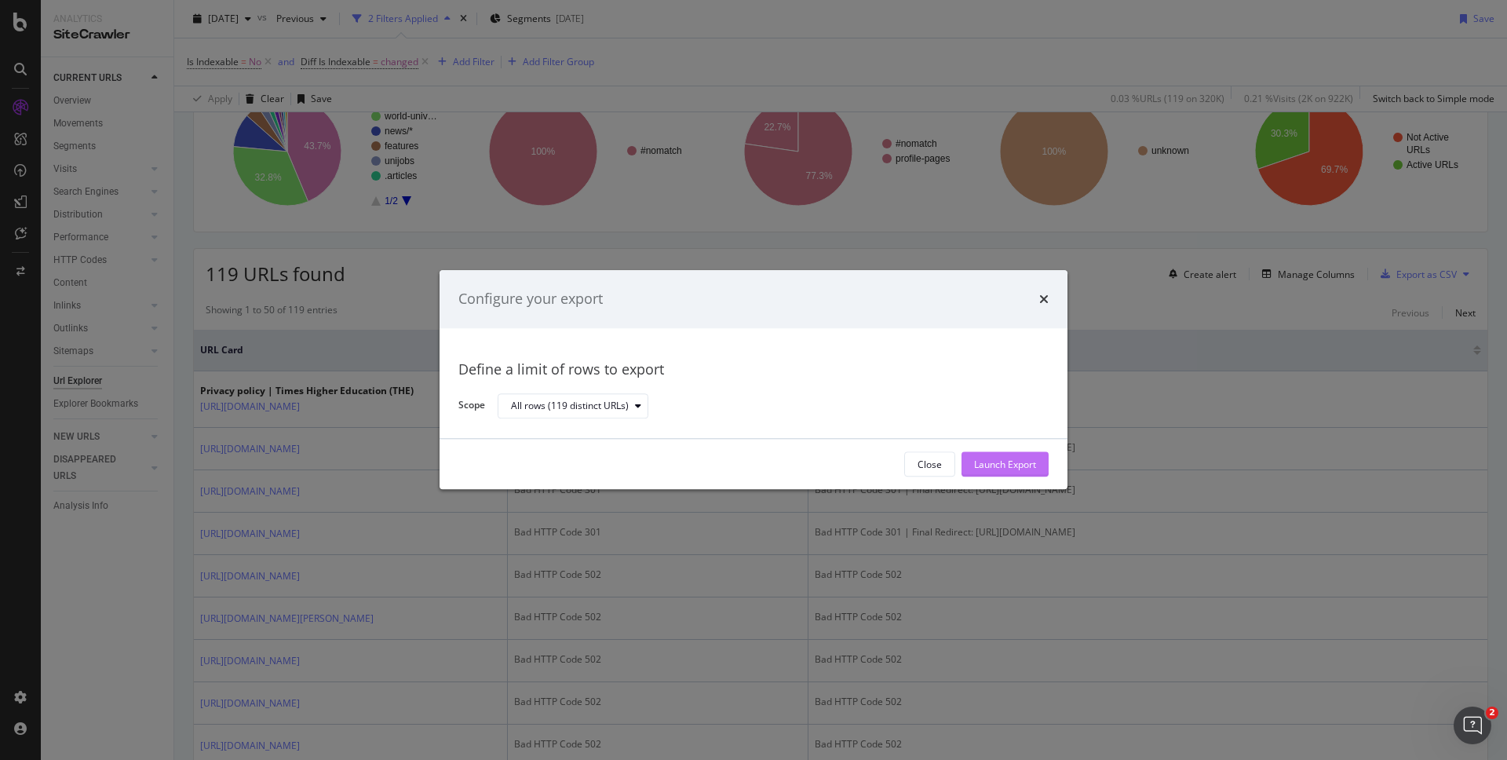
click at [974, 463] on div "Launch Export" at bounding box center [1005, 463] width 62 height 13
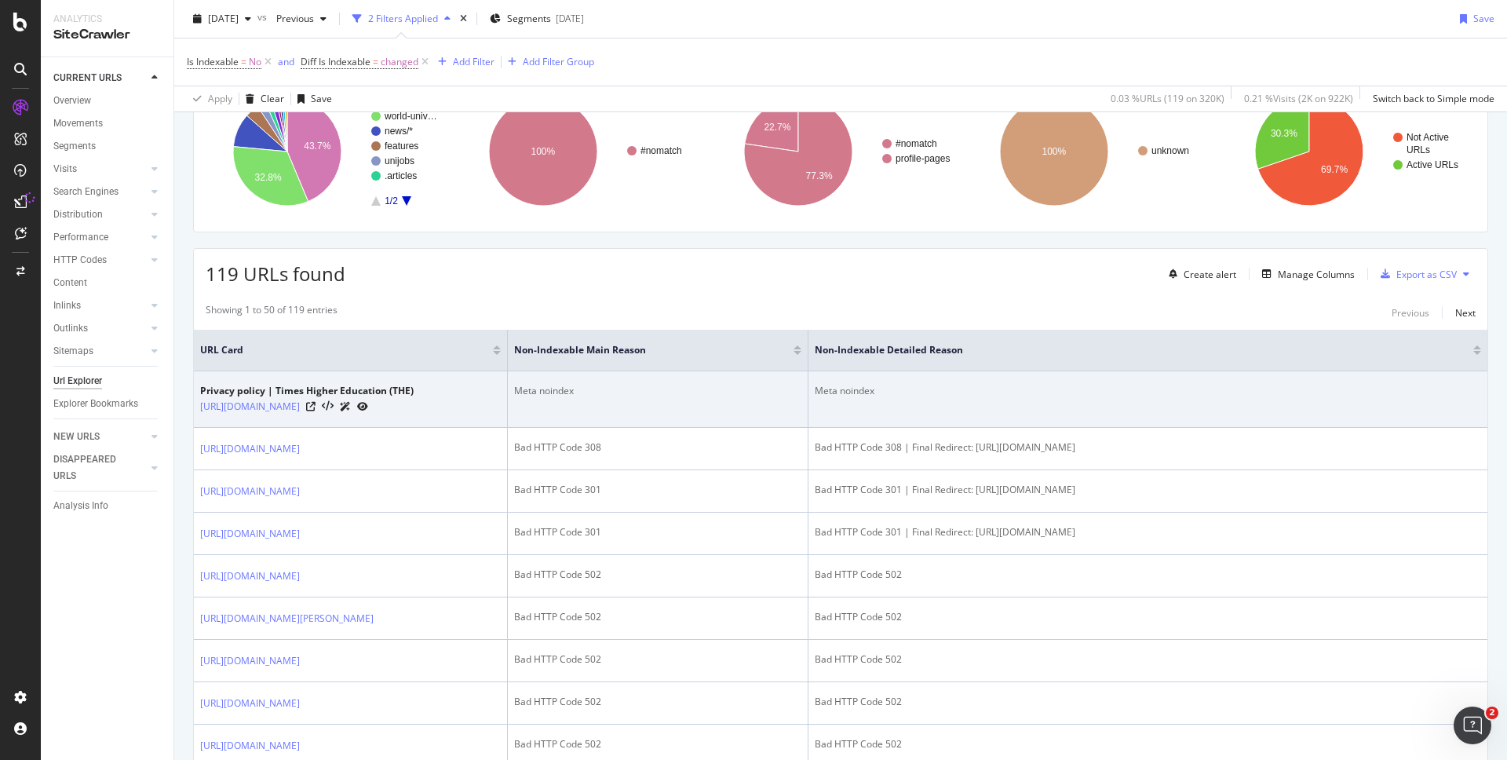
click at [719, 407] on td "Meta noindex" at bounding box center [658, 399] width 301 height 56
click at [916, 406] on td "Meta noindex" at bounding box center [1147, 399] width 679 height 56
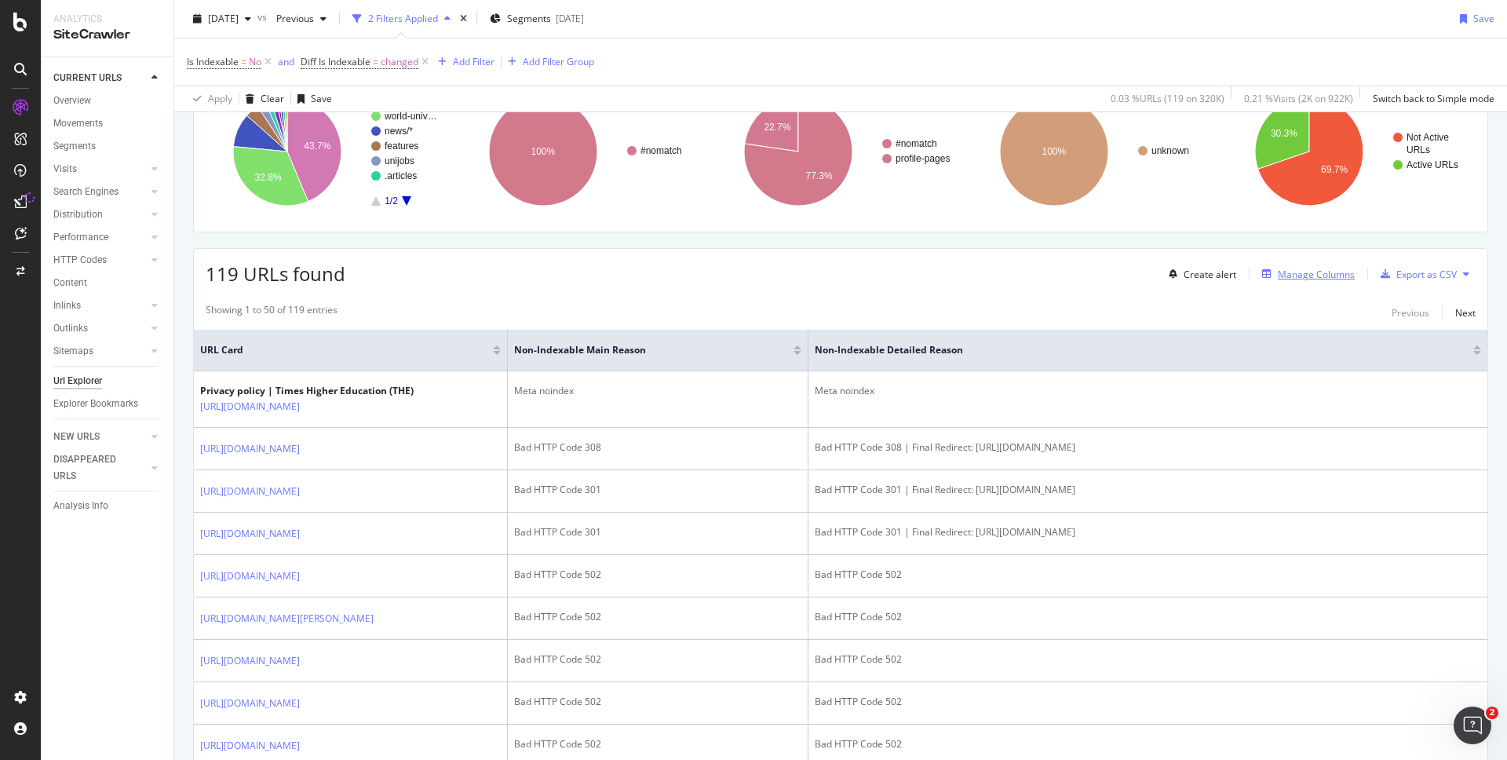
click at [1287, 272] on div "Manage Columns" at bounding box center [1316, 274] width 77 height 13
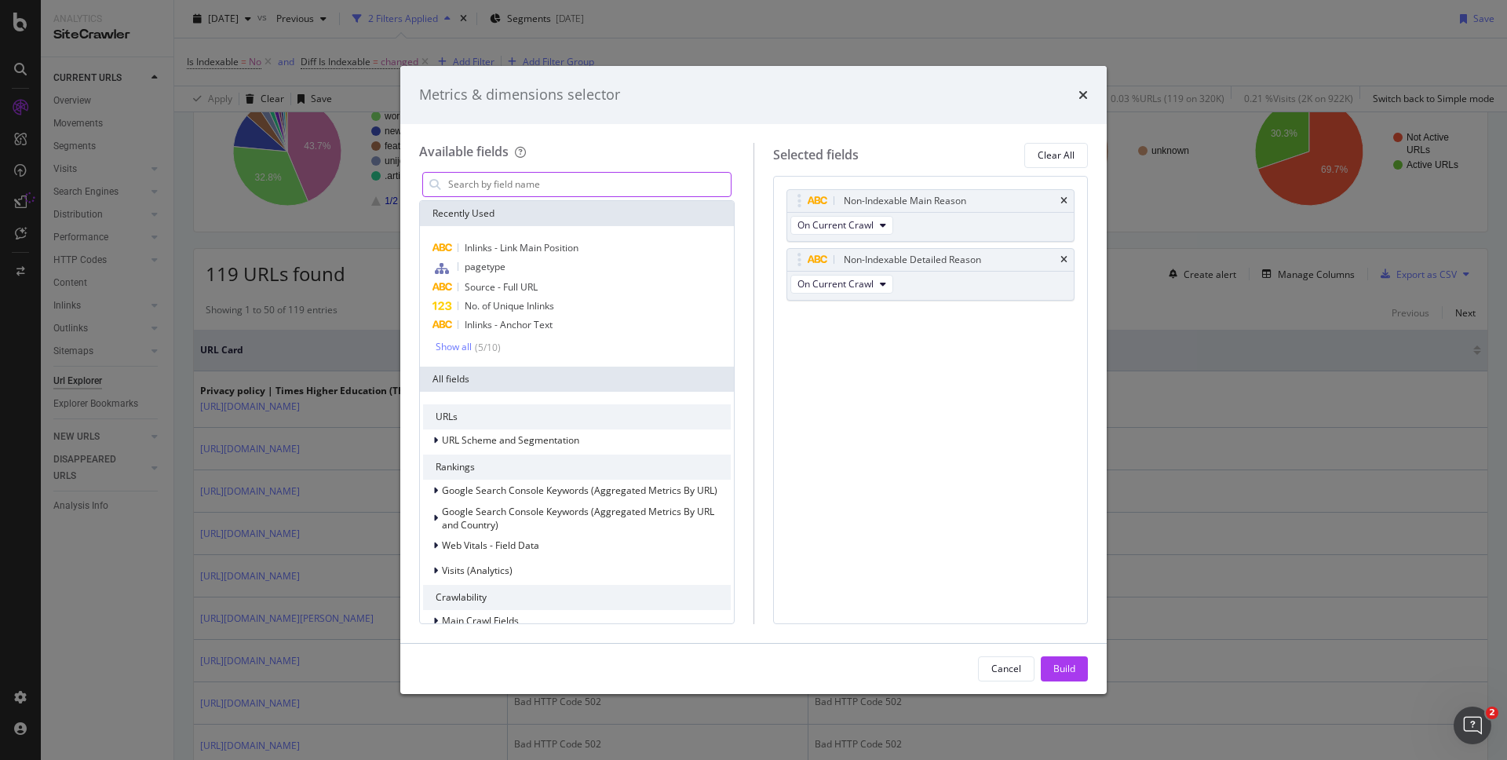
click at [479, 179] on input "modal" at bounding box center [589, 185] width 284 height 24
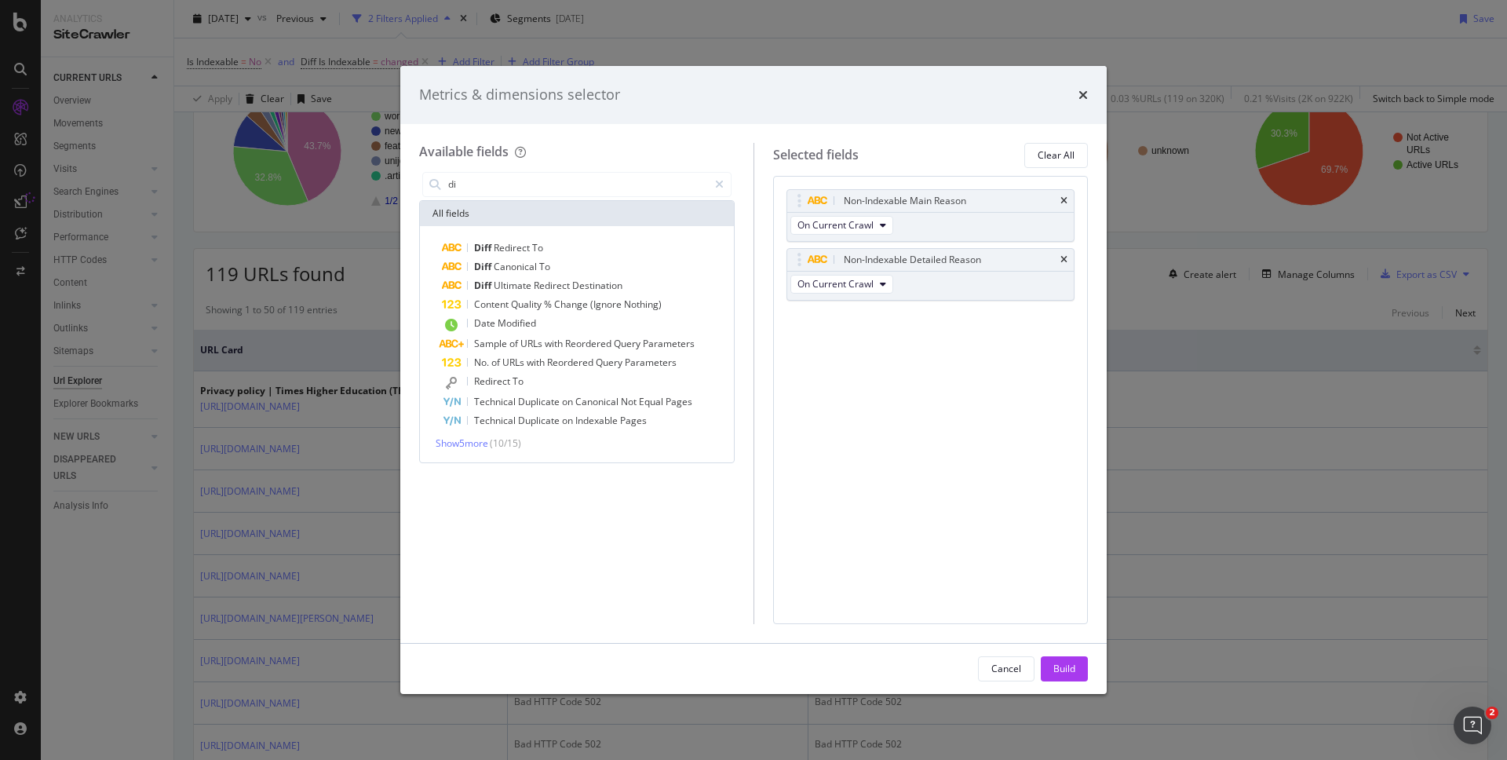
type input "d"
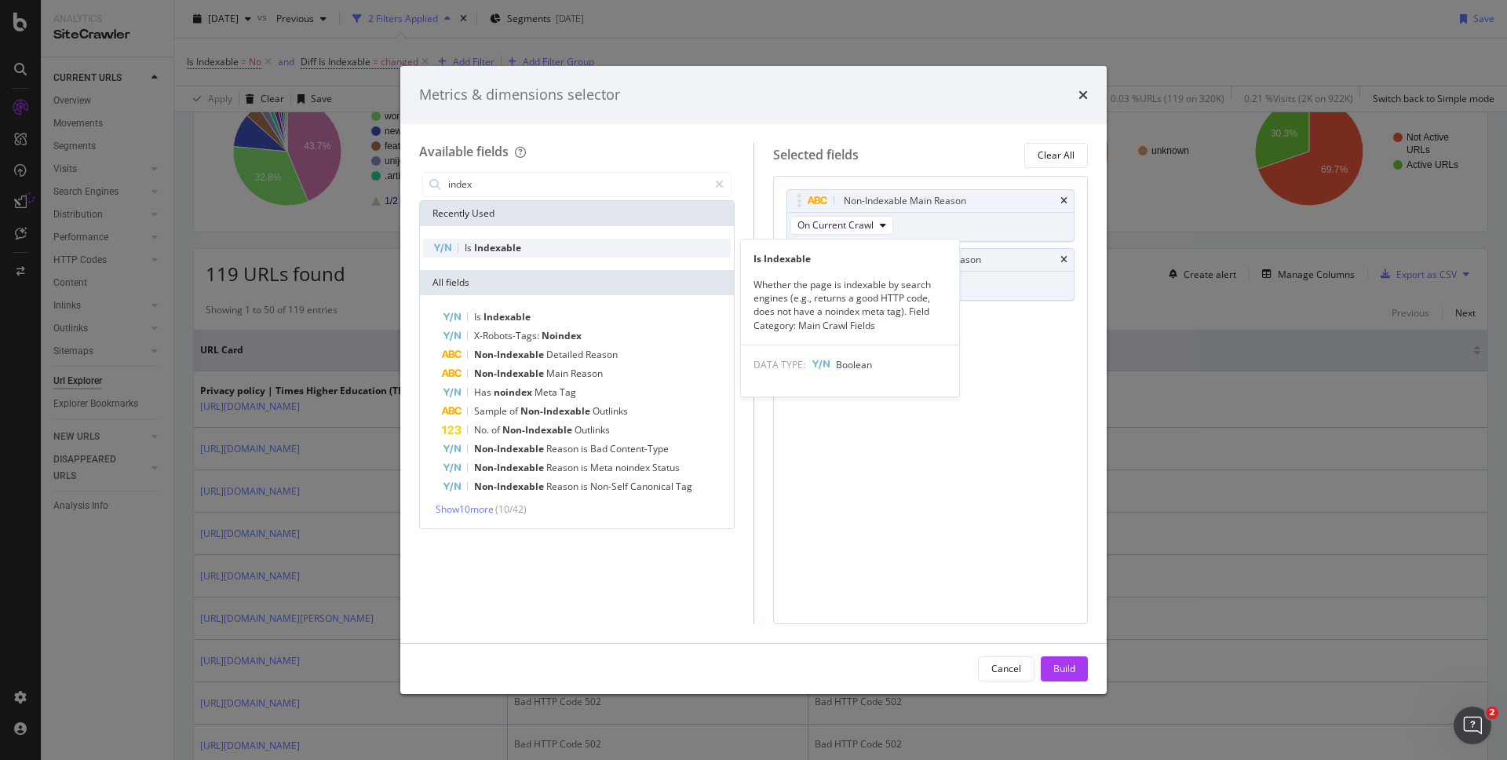
type input "index"
click at [527, 247] on div "Is Indexable" at bounding box center [577, 248] width 308 height 19
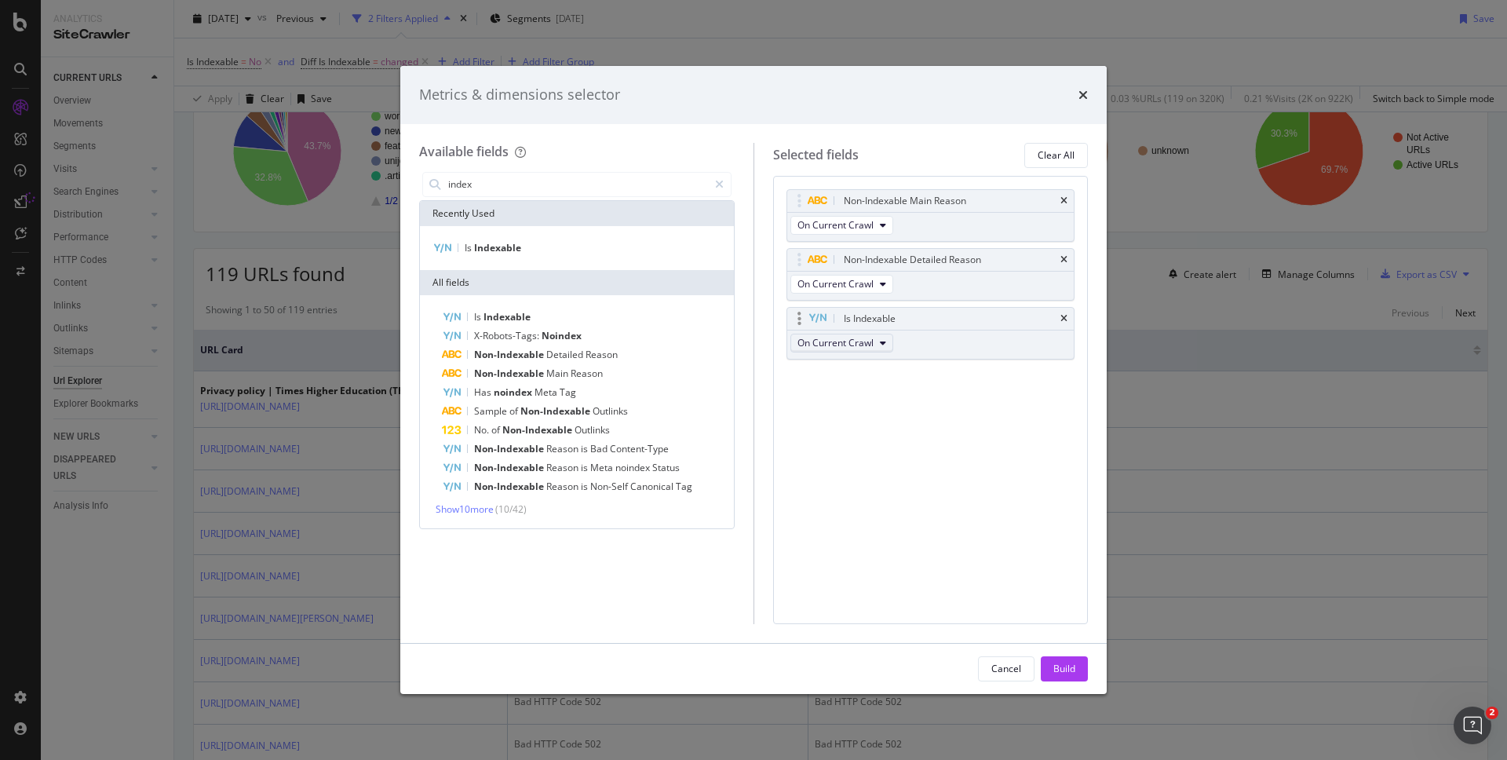
click at [825, 341] on span "On Current Crawl" at bounding box center [835, 342] width 76 height 13
click at [837, 428] on span "Diff Between Crawls" at bounding box center [848, 429] width 89 height 14
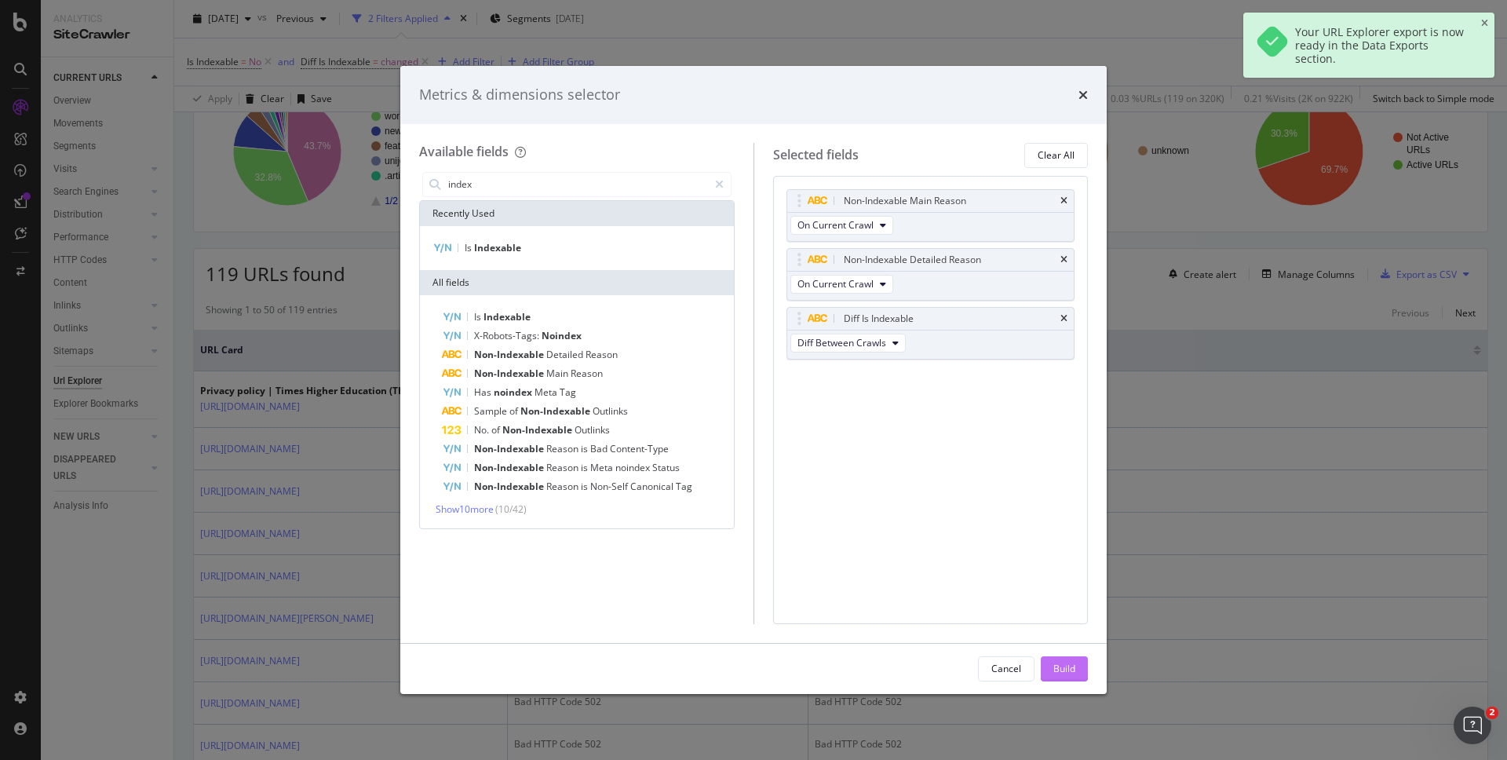
click at [1059, 668] on div "Build" at bounding box center [1064, 668] width 22 height 13
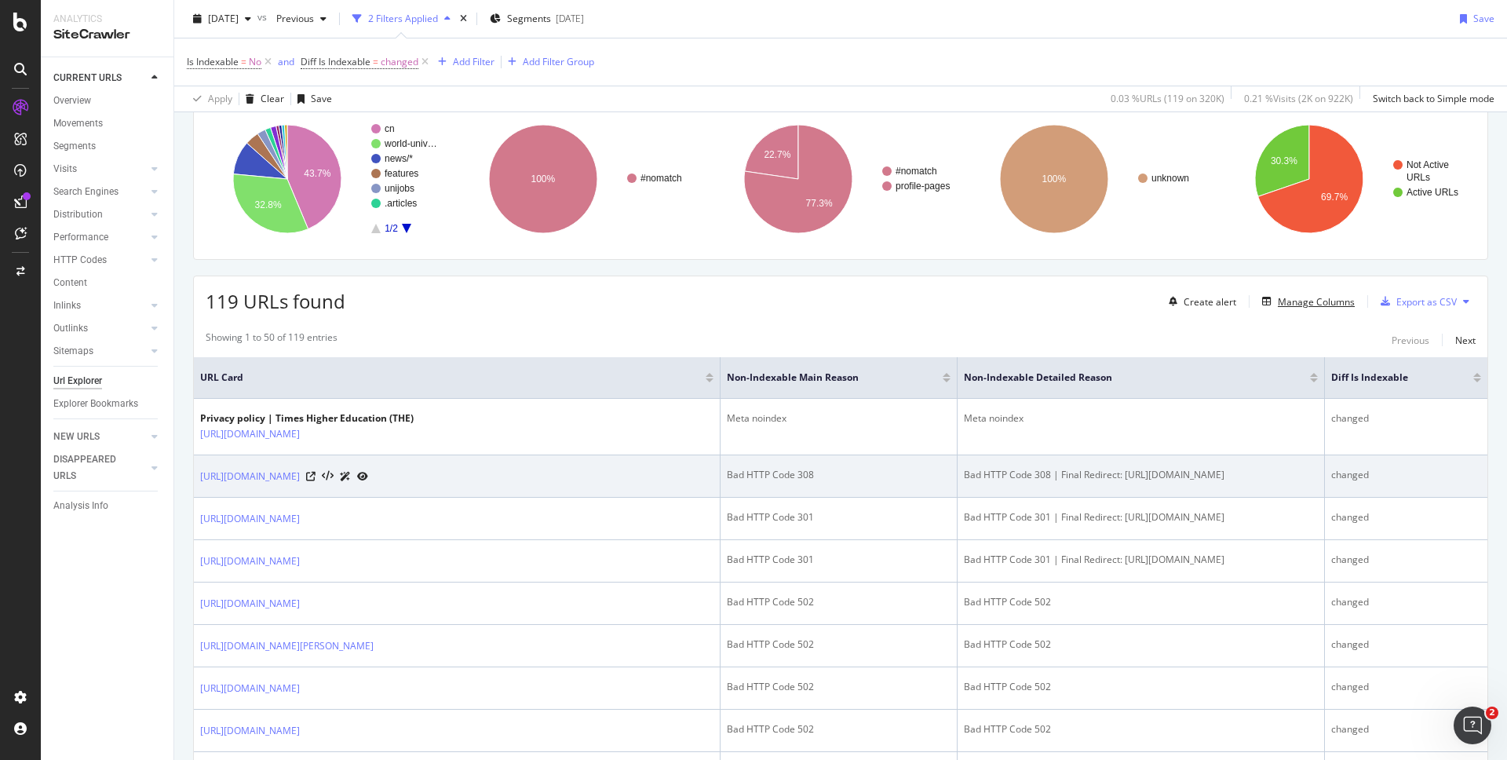
scroll to position [111, 0]
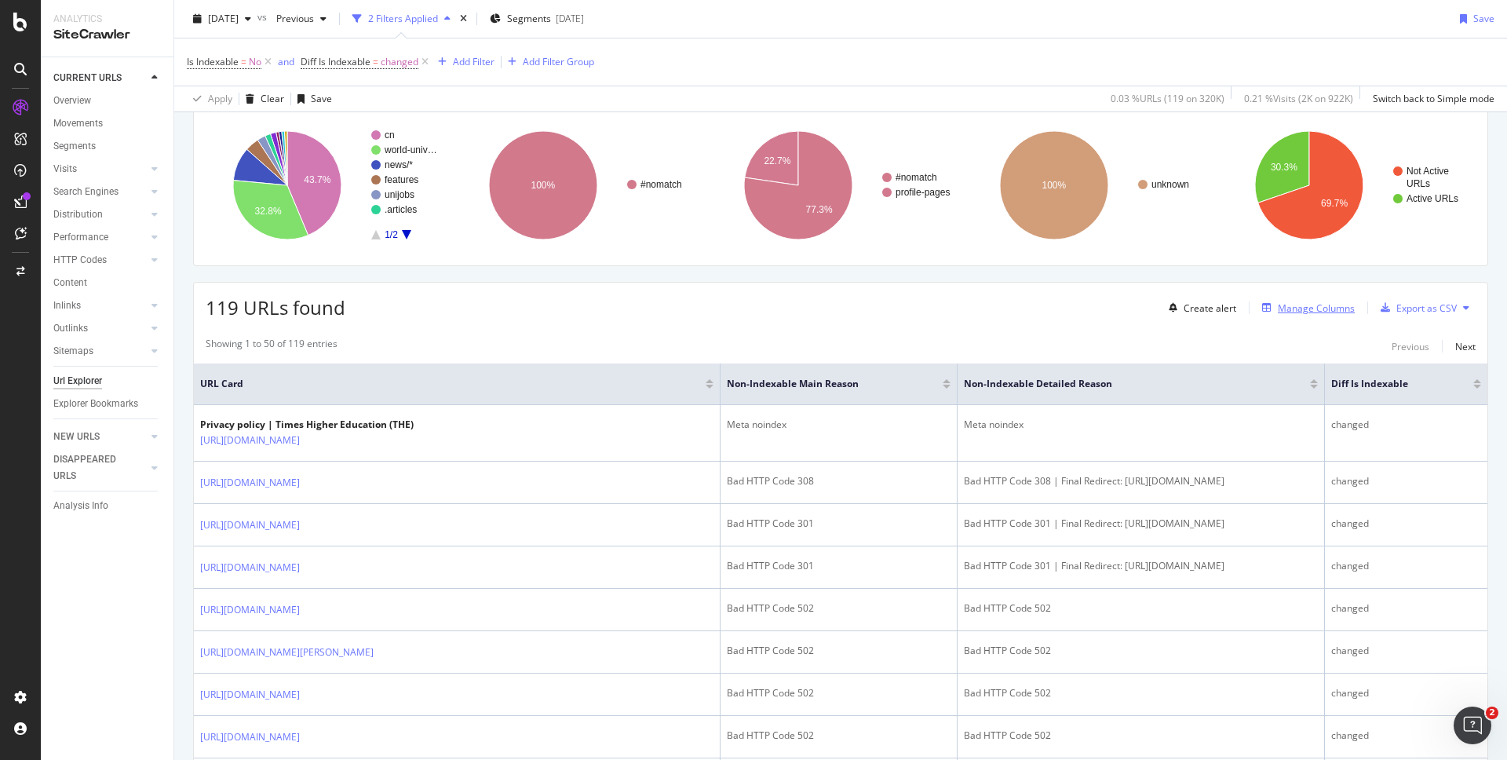
click at [1302, 309] on div "Manage Columns" at bounding box center [1316, 307] width 77 height 13
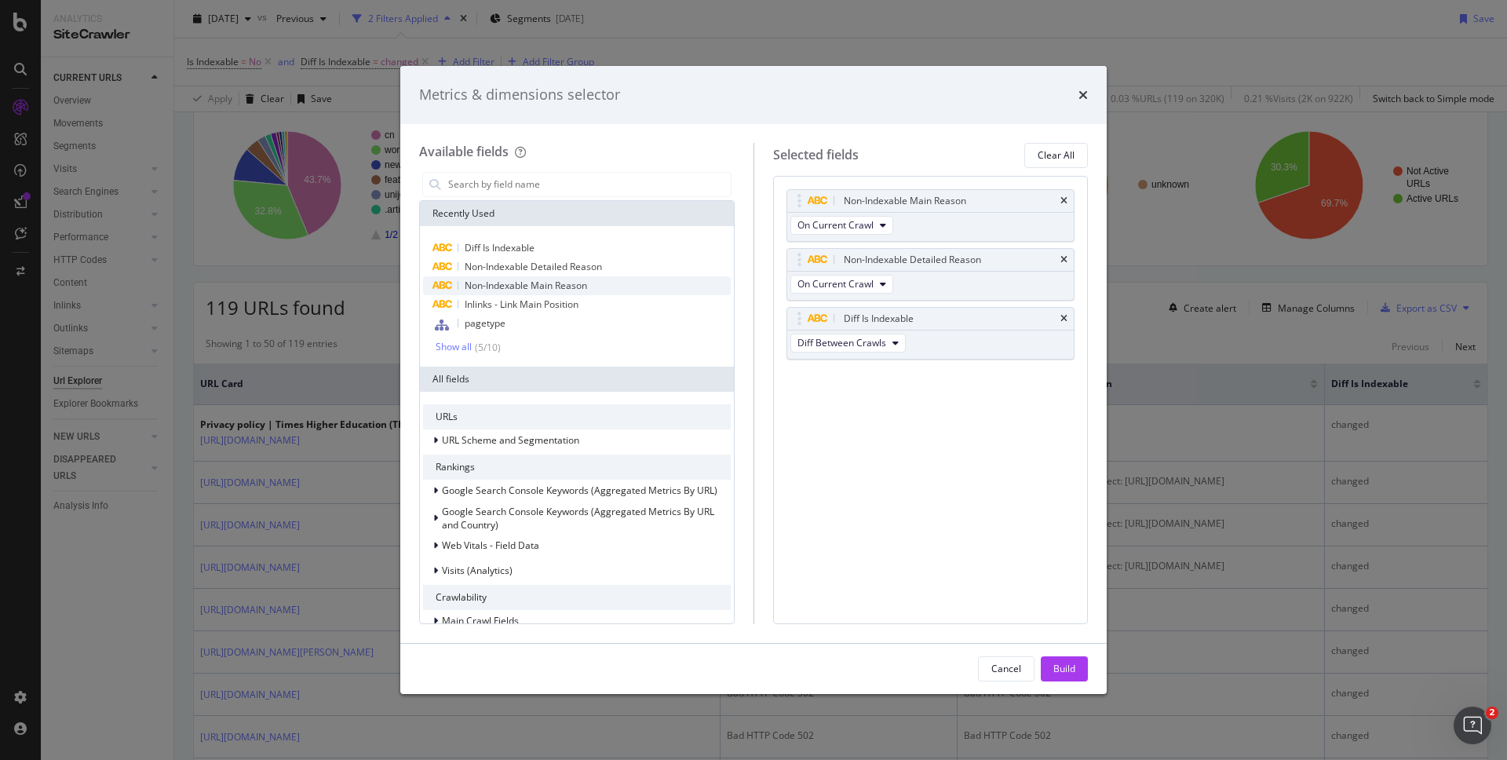
click at [493, 286] on span "Non-Indexable Main Reason" at bounding box center [526, 285] width 122 height 13
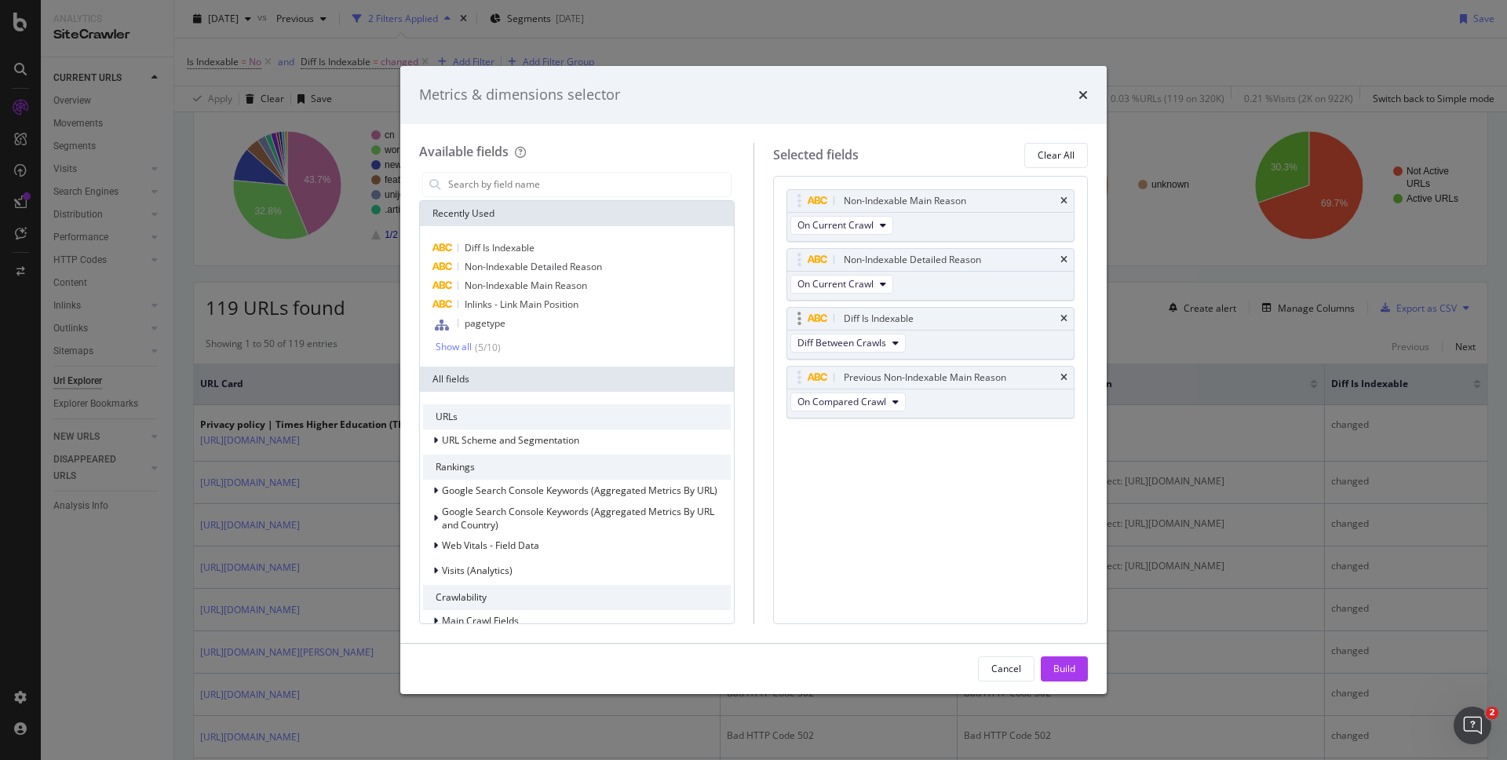
click at [965, 340] on div "Diff Is Indexable Diff Between Crawls" at bounding box center [930, 333] width 289 height 53
click at [859, 410] on button "On Compared Crawl" at bounding box center [847, 401] width 115 height 19
click at [845, 483] on span "Diff Between Crawls" at bounding box center [849, 488] width 90 height 14
click at [1059, 665] on div "Build" at bounding box center [1064, 668] width 22 height 13
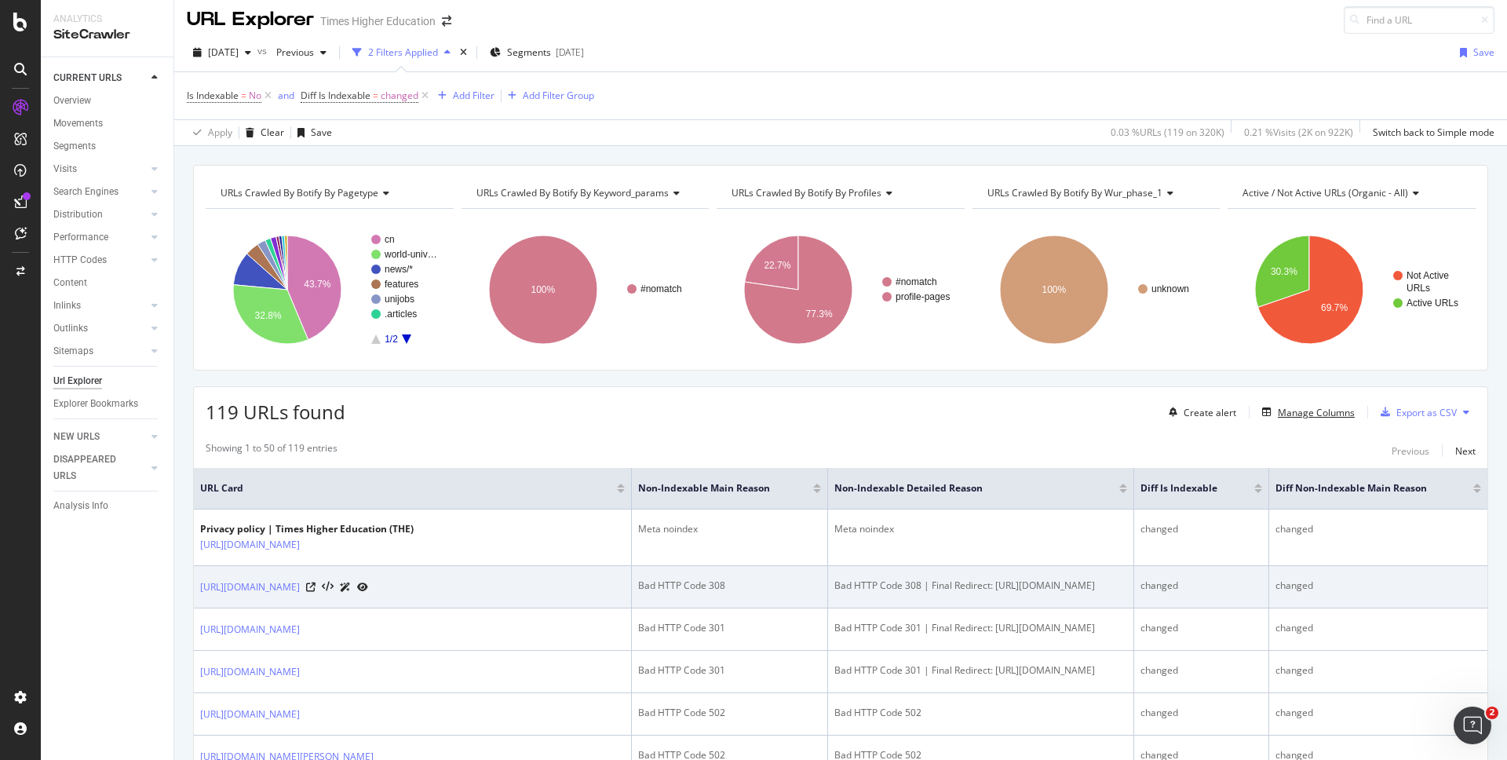
scroll to position [19, 0]
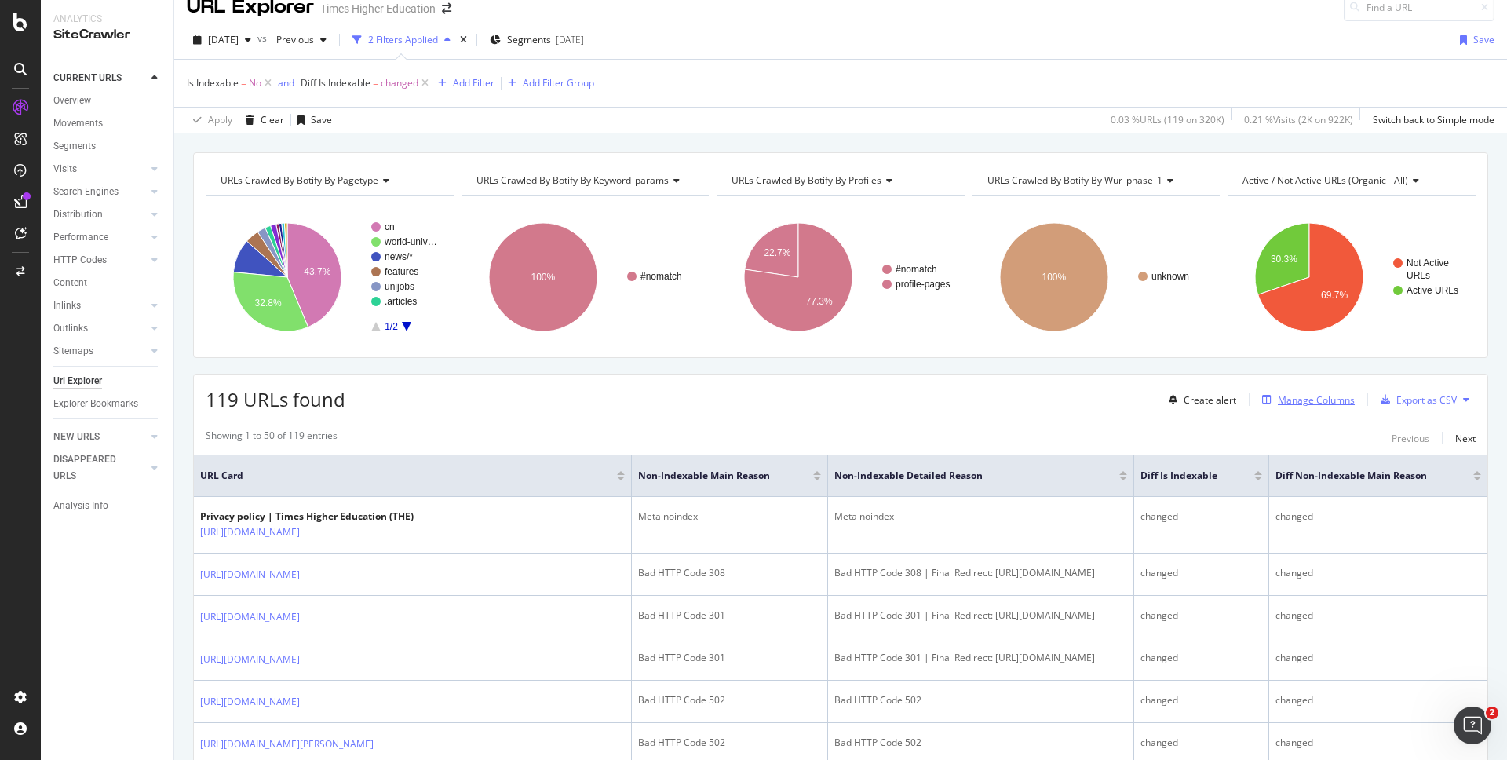
click at [1318, 400] on div "Manage Columns" at bounding box center [1316, 399] width 77 height 13
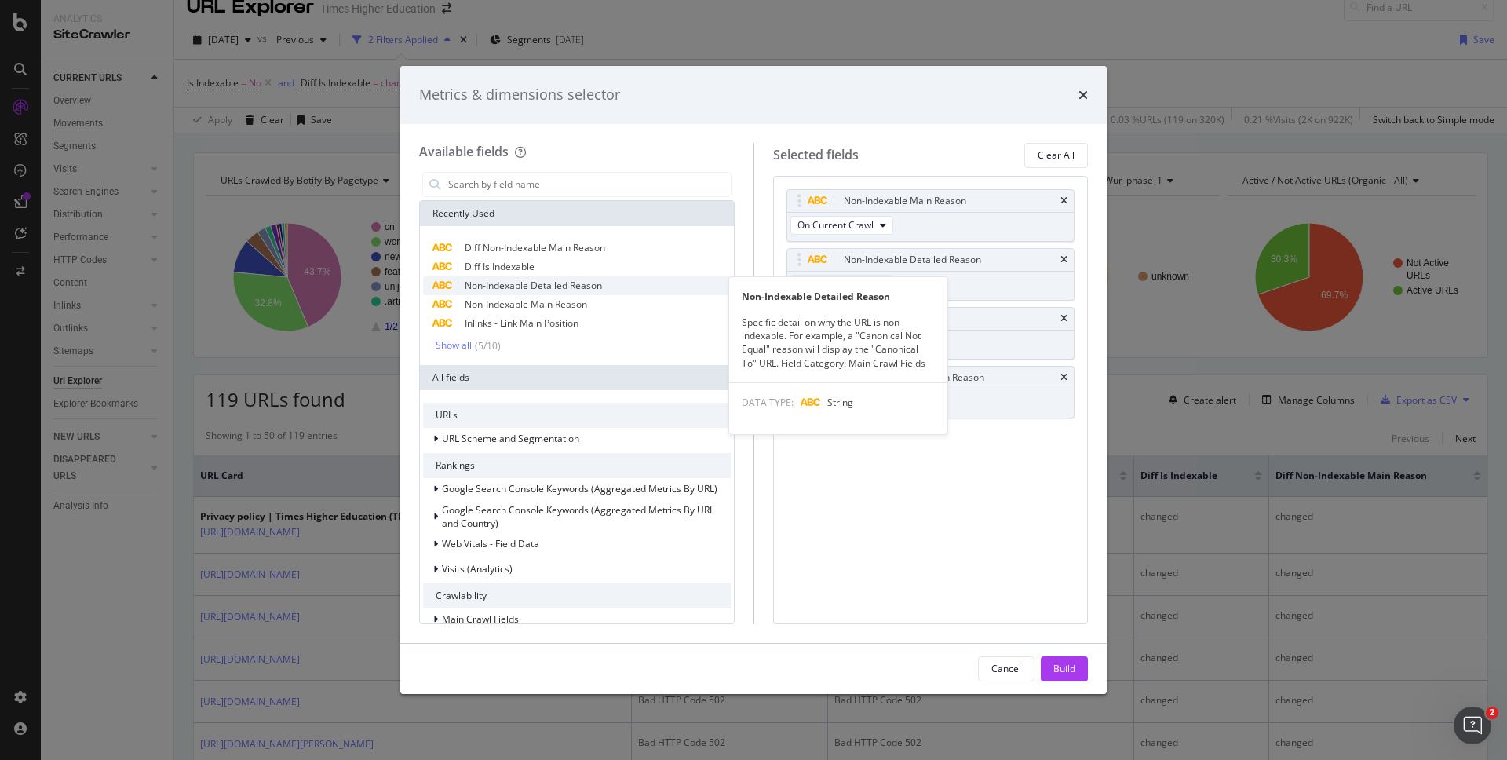
click at [539, 286] on span "Non-Indexable Detailed Reason" at bounding box center [533, 285] width 137 height 13
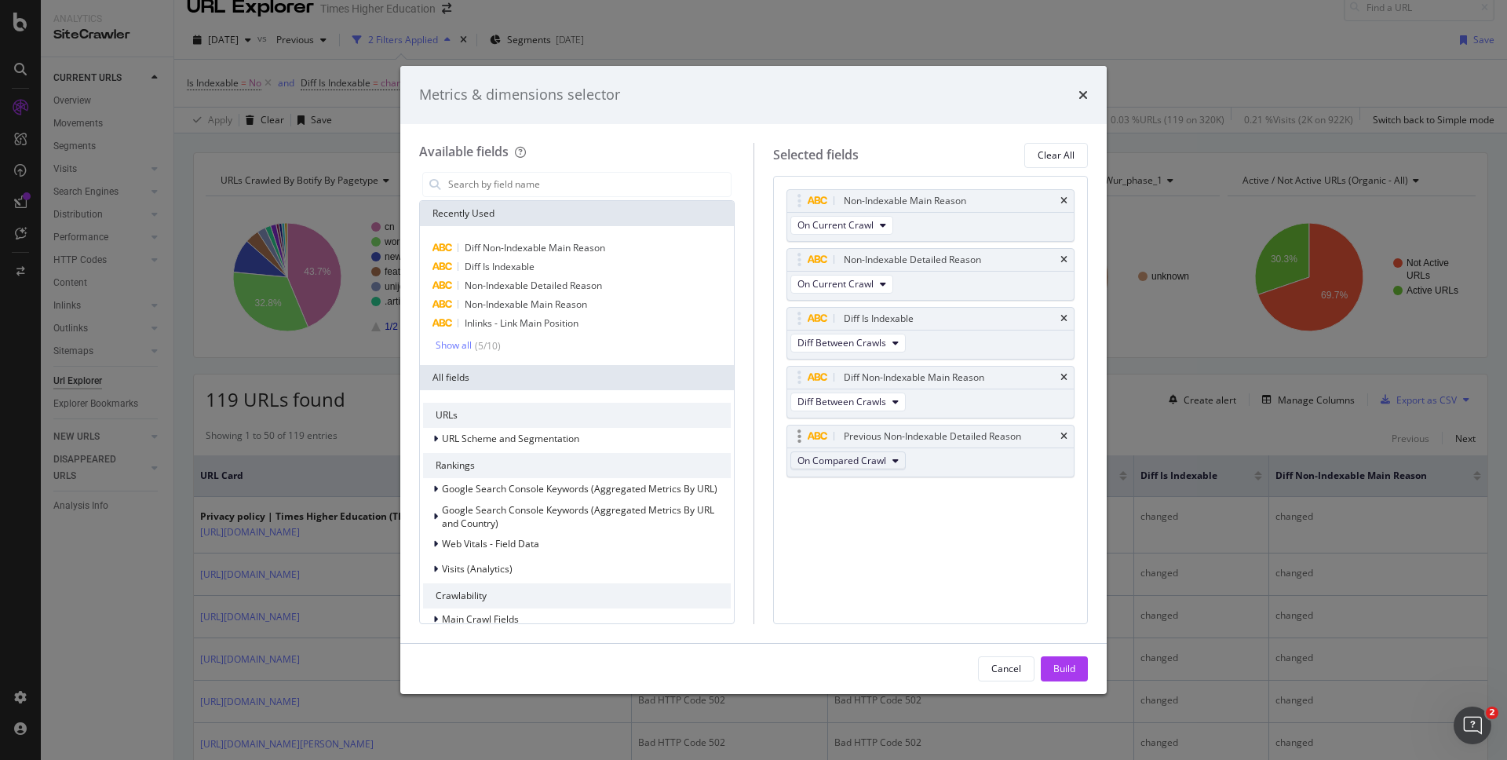
click at [824, 461] on span "On Compared Crawl" at bounding box center [841, 460] width 89 height 13
click at [840, 550] on span "Diff Between Crawls" at bounding box center [849, 547] width 90 height 14
click at [1066, 669] on div "Build" at bounding box center [1064, 668] width 22 height 13
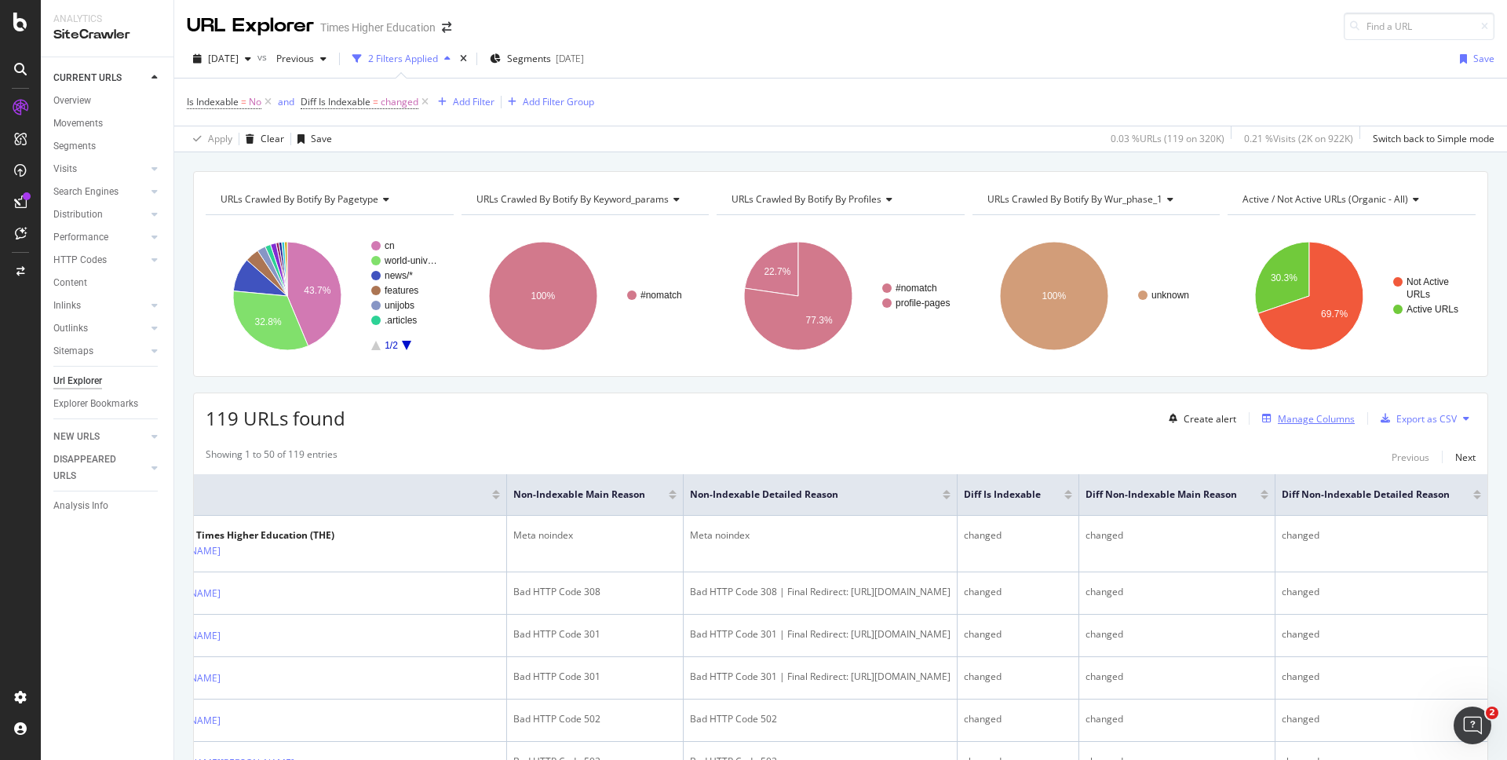
click at [1298, 420] on div "Manage Columns" at bounding box center [1316, 418] width 77 height 13
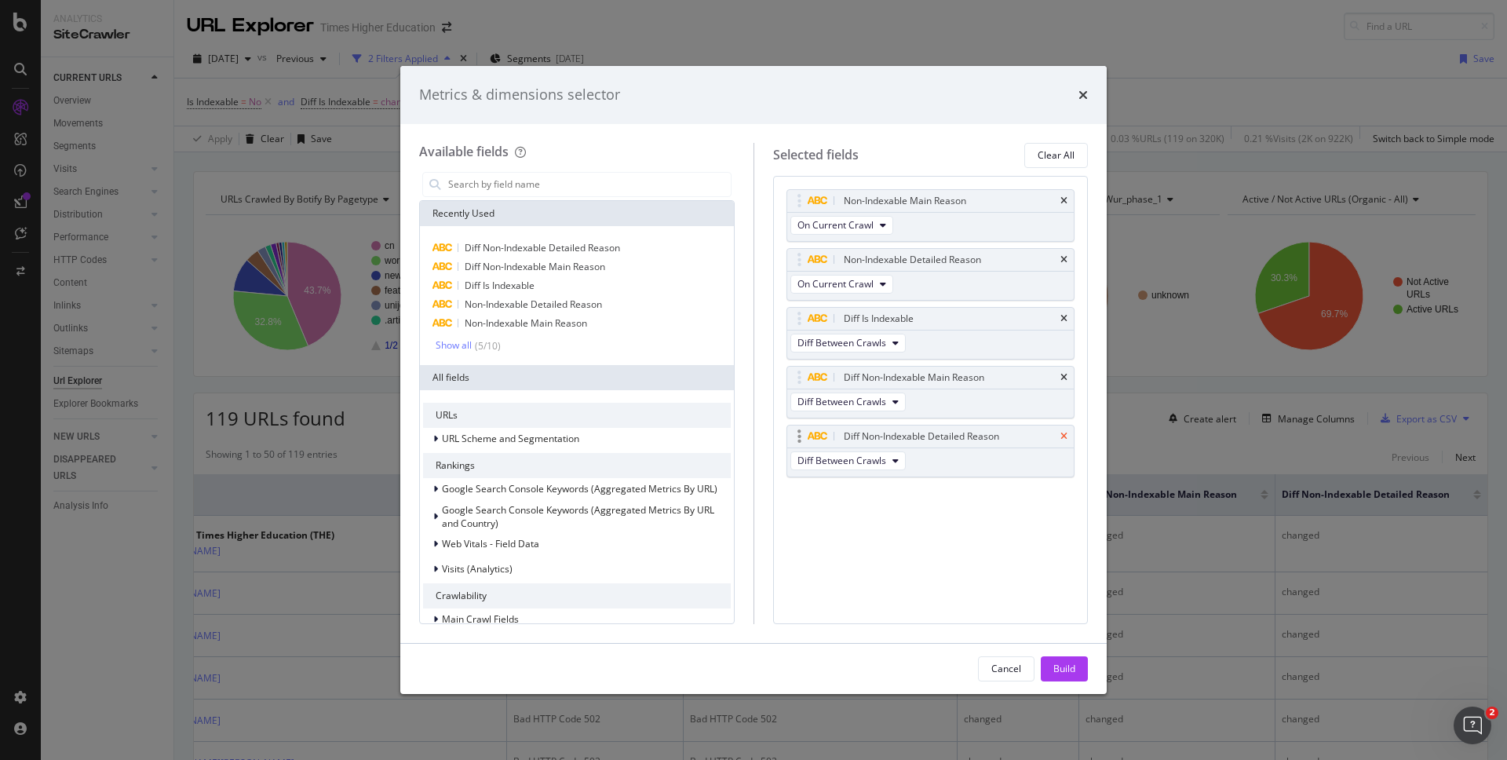
click at [1066, 437] on icon "times" at bounding box center [1063, 436] width 7 height 9
click at [1064, 374] on icon "times" at bounding box center [1063, 377] width 7 height 9
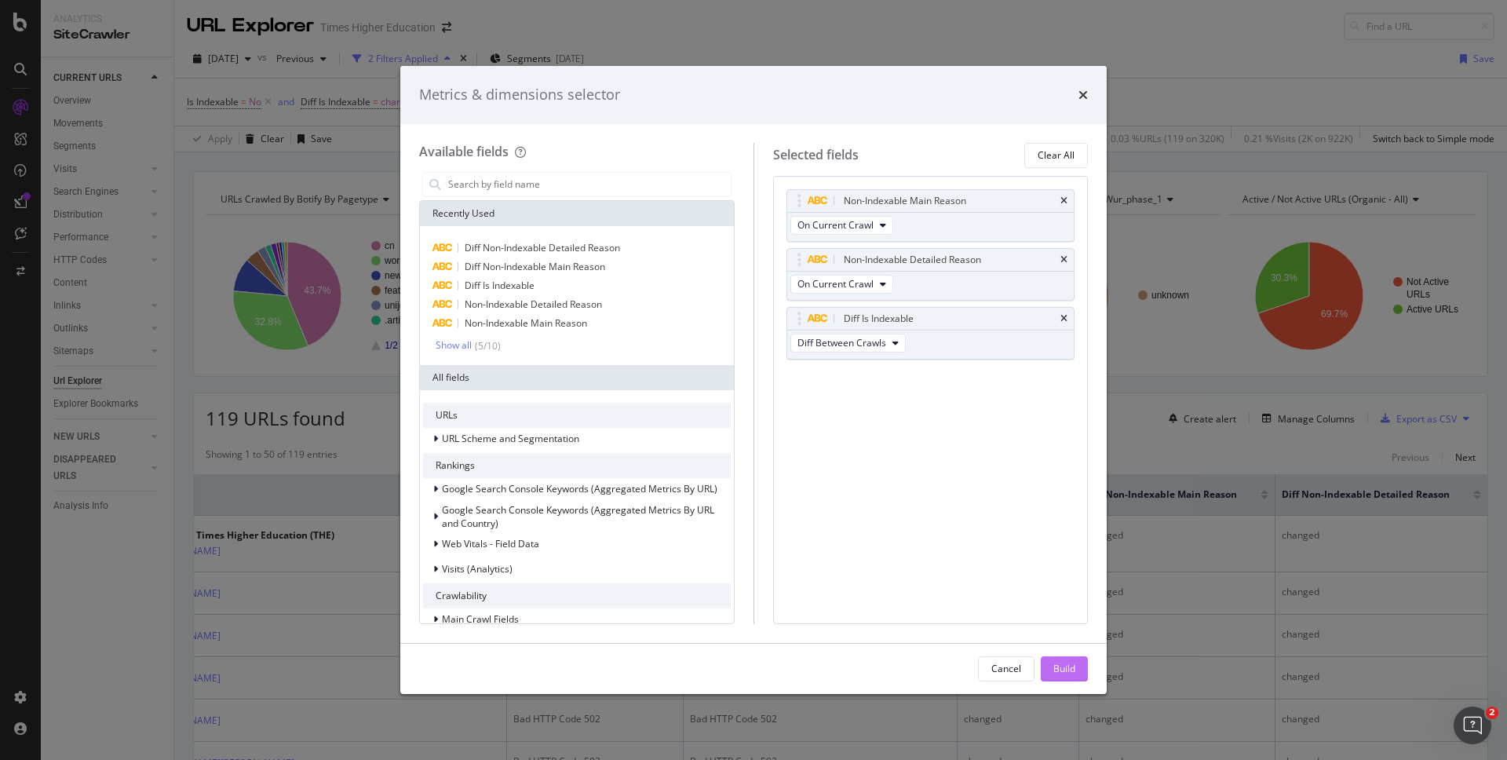
click at [1069, 662] on div "Build" at bounding box center [1064, 668] width 22 height 13
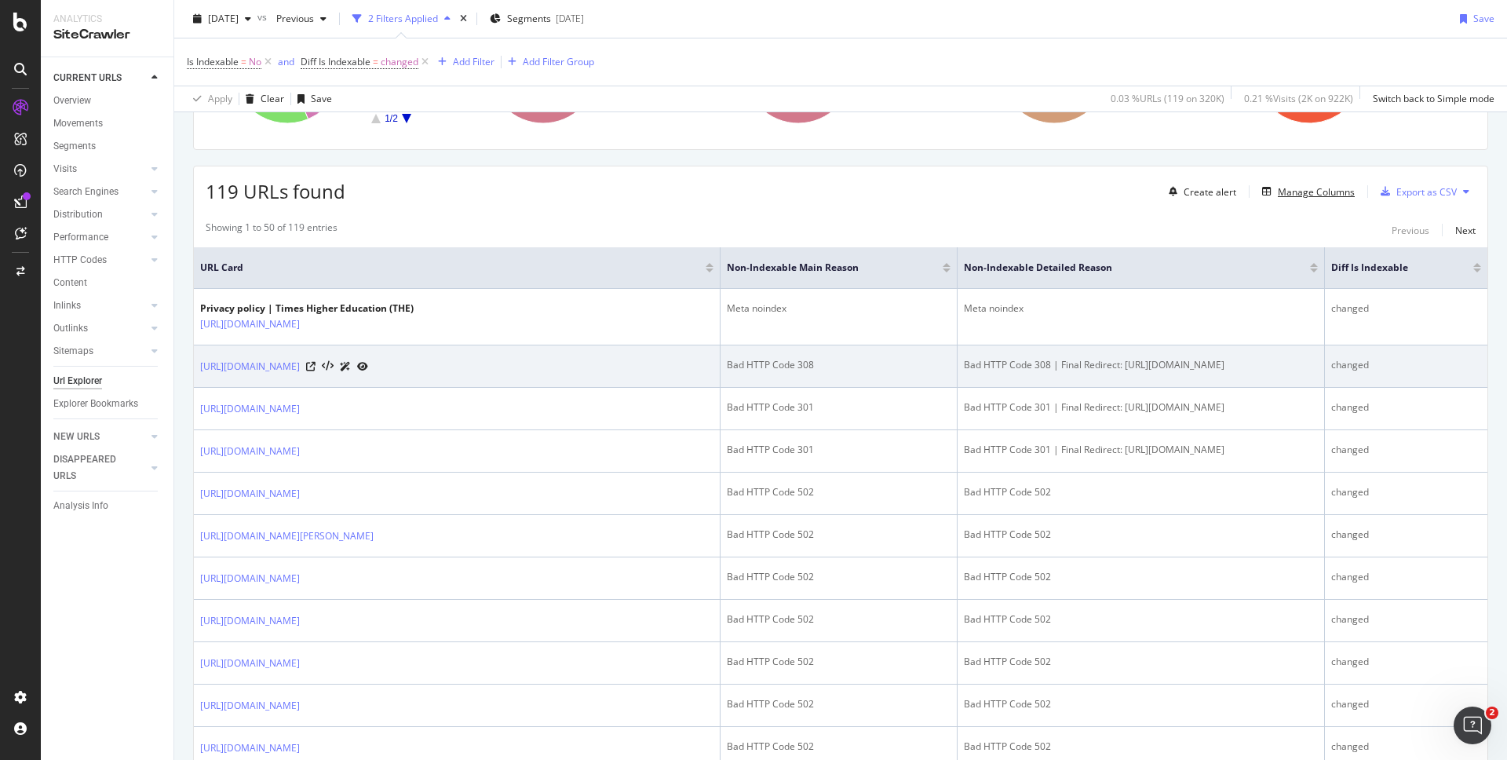
scroll to position [233, 0]
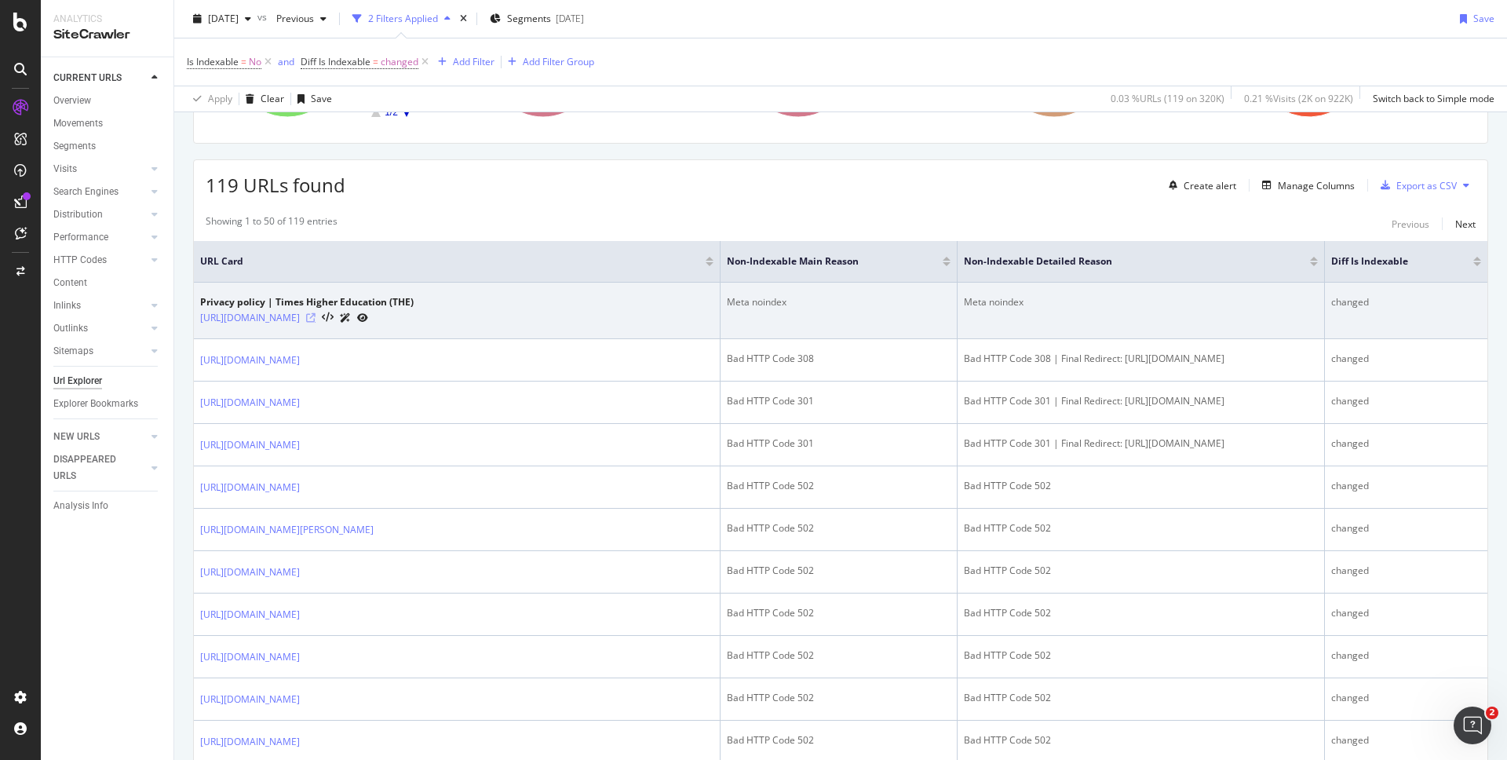
click at [315, 317] on icon at bounding box center [310, 317] width 9 height 9
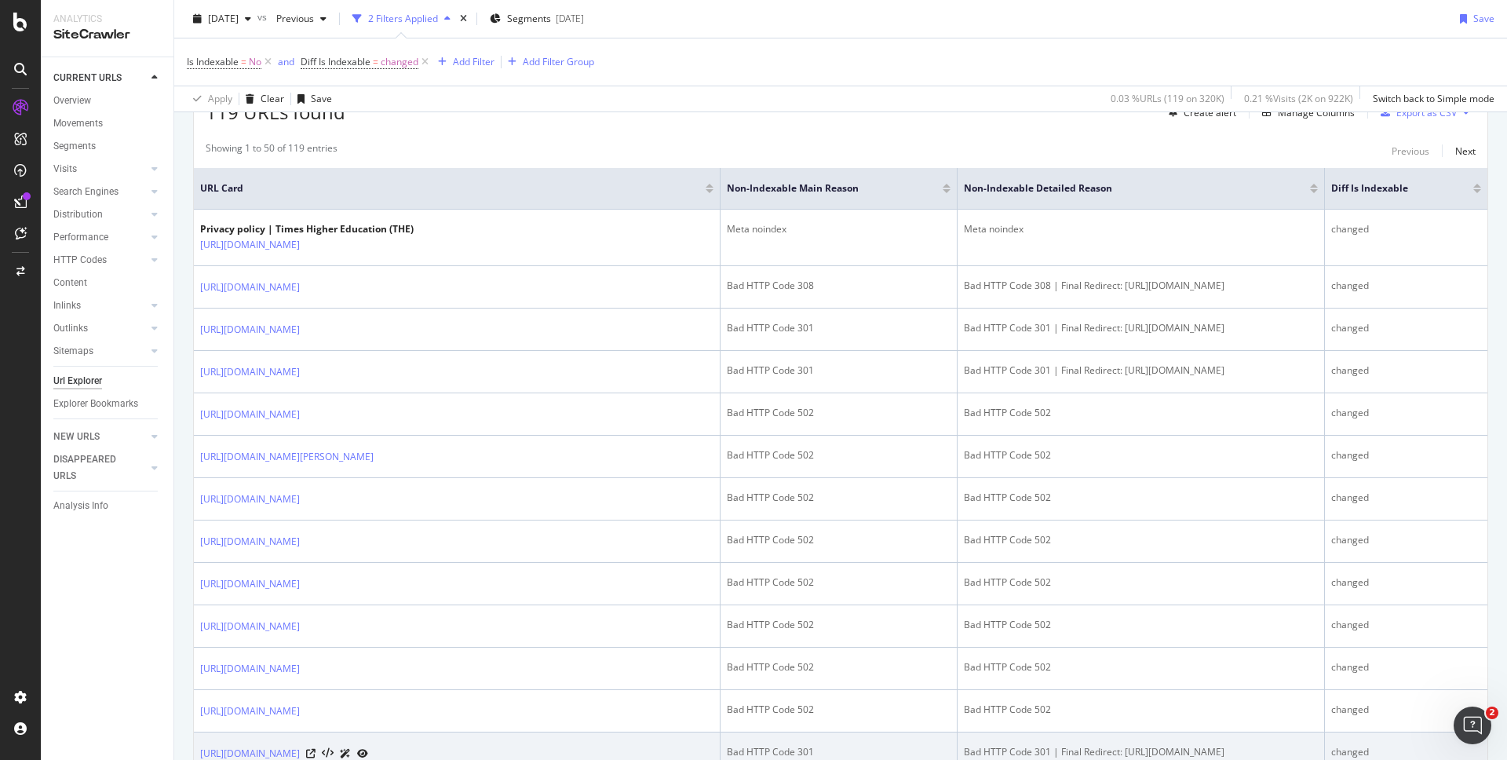
scroll to position [312, 0]
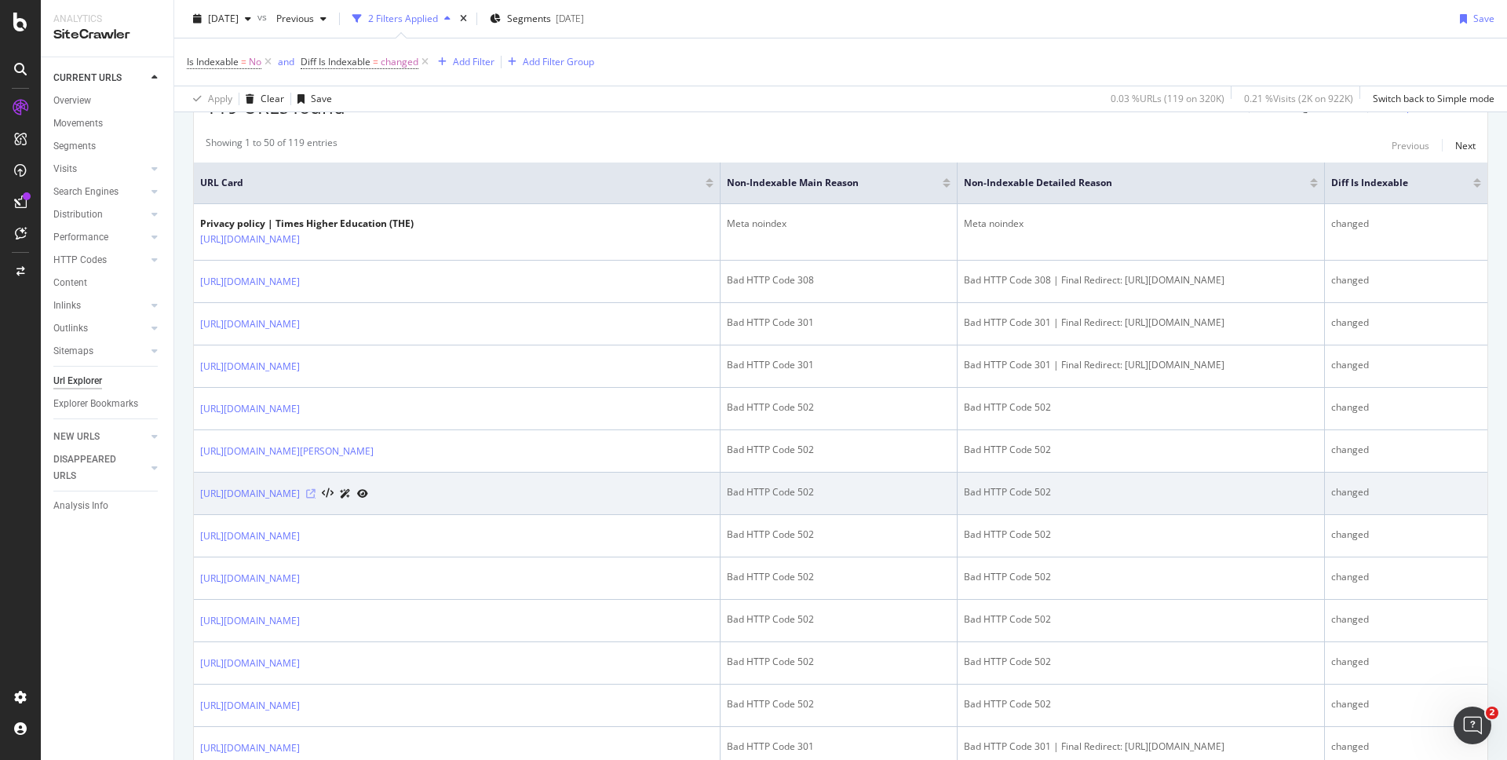
click at [315, 498] on icon at bounding box center [310, 493] width 9 height 9
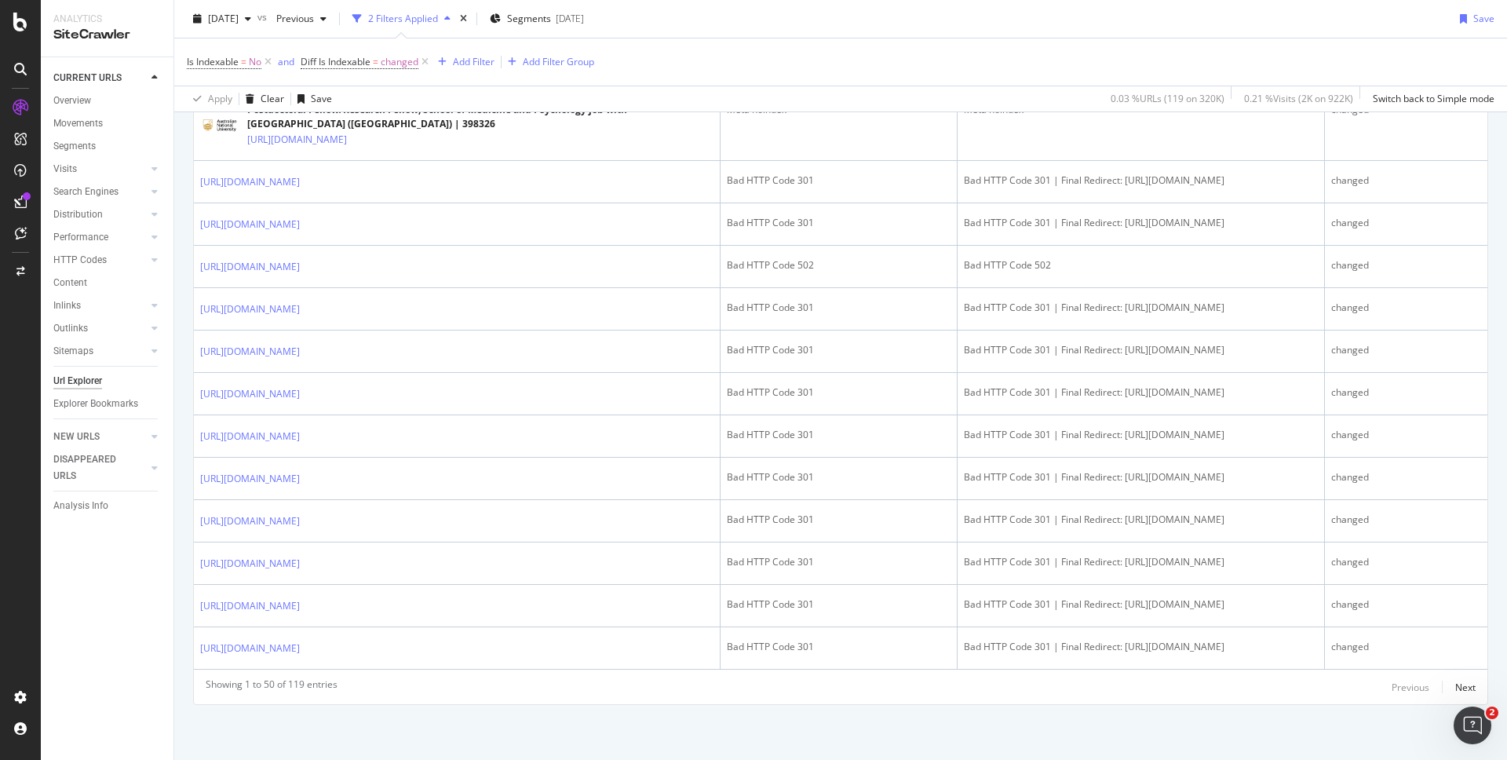
scroll to position [2133, 0]
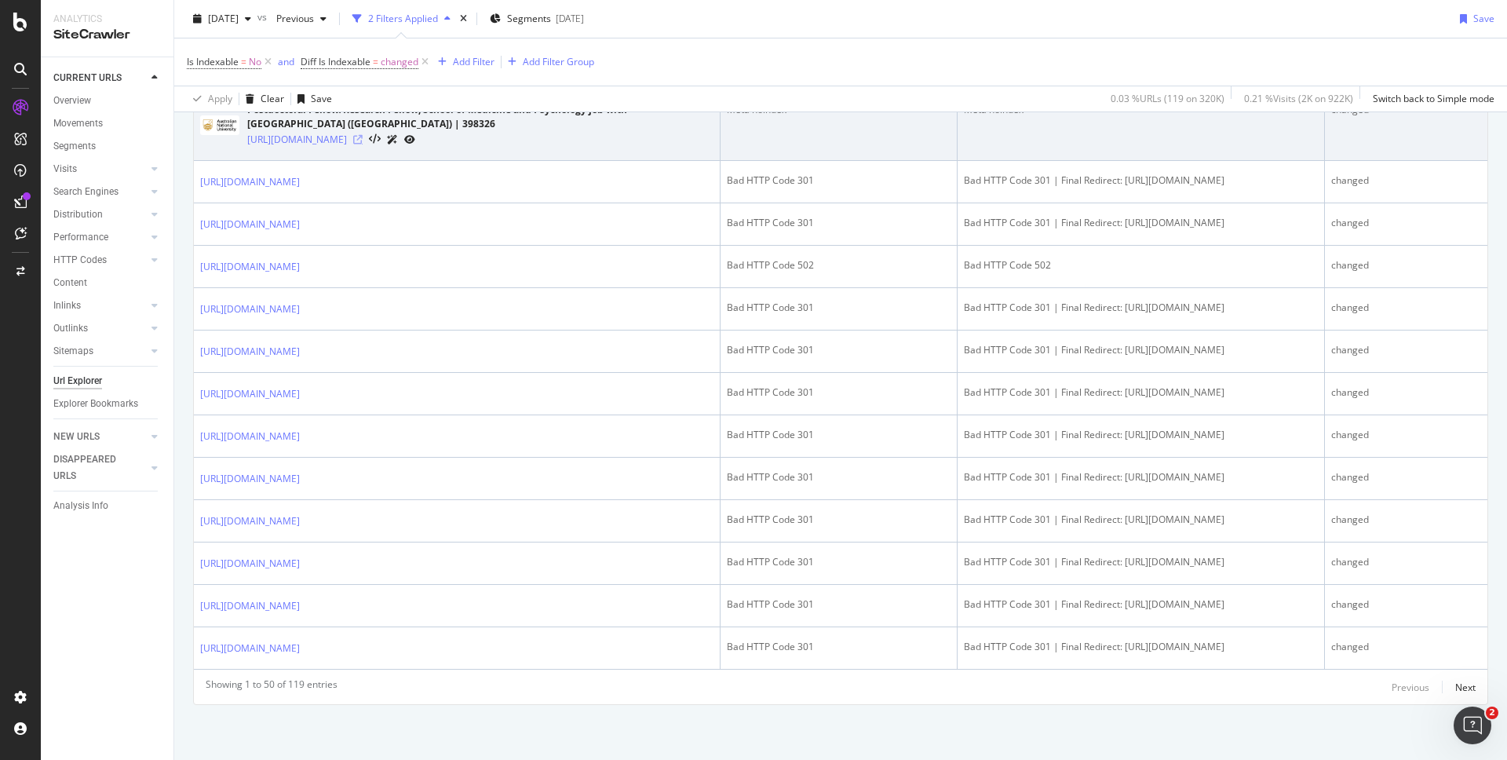
click at [363, 144] on icon at bounding box center [357, 139] width 9 height 9
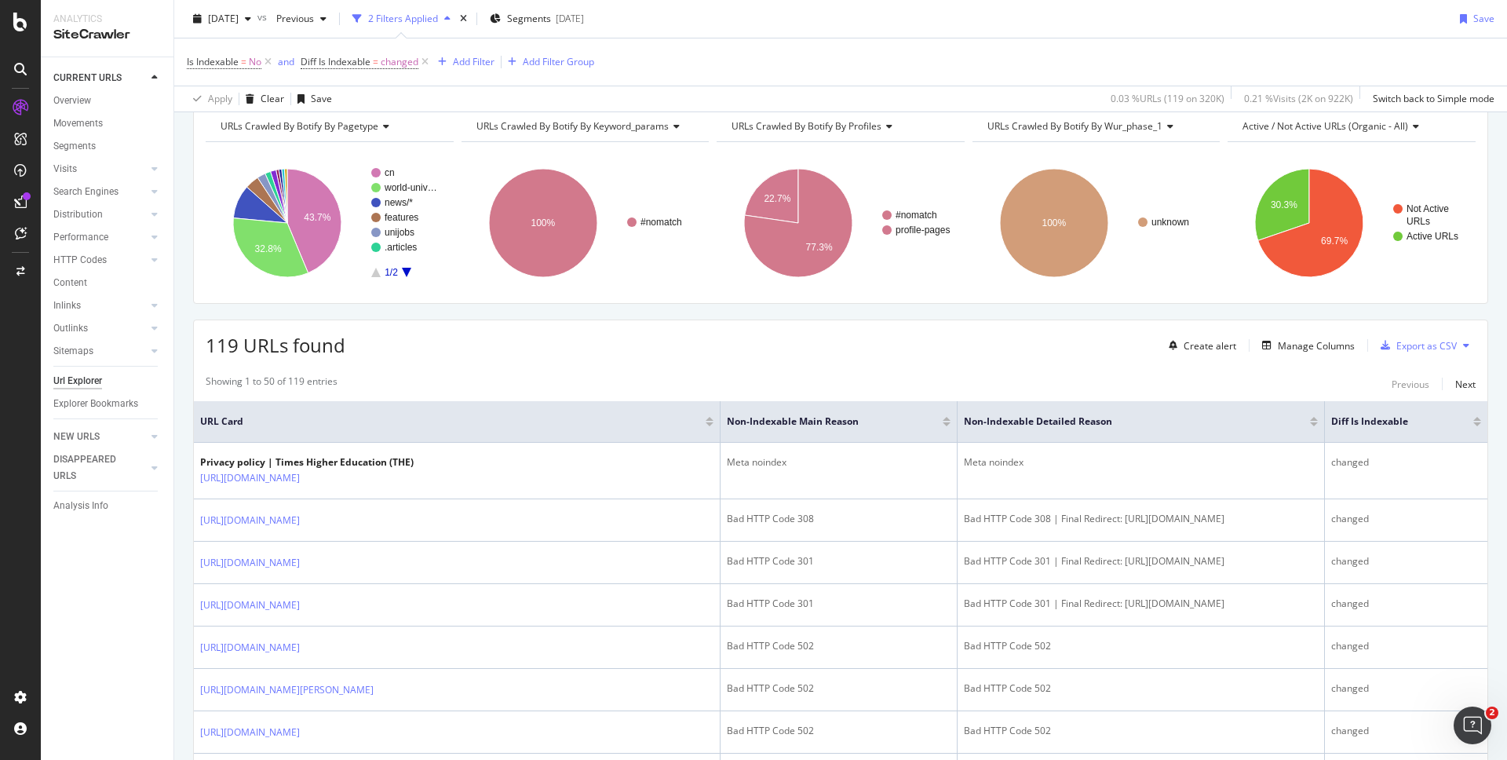
scroll to position [0, 0]
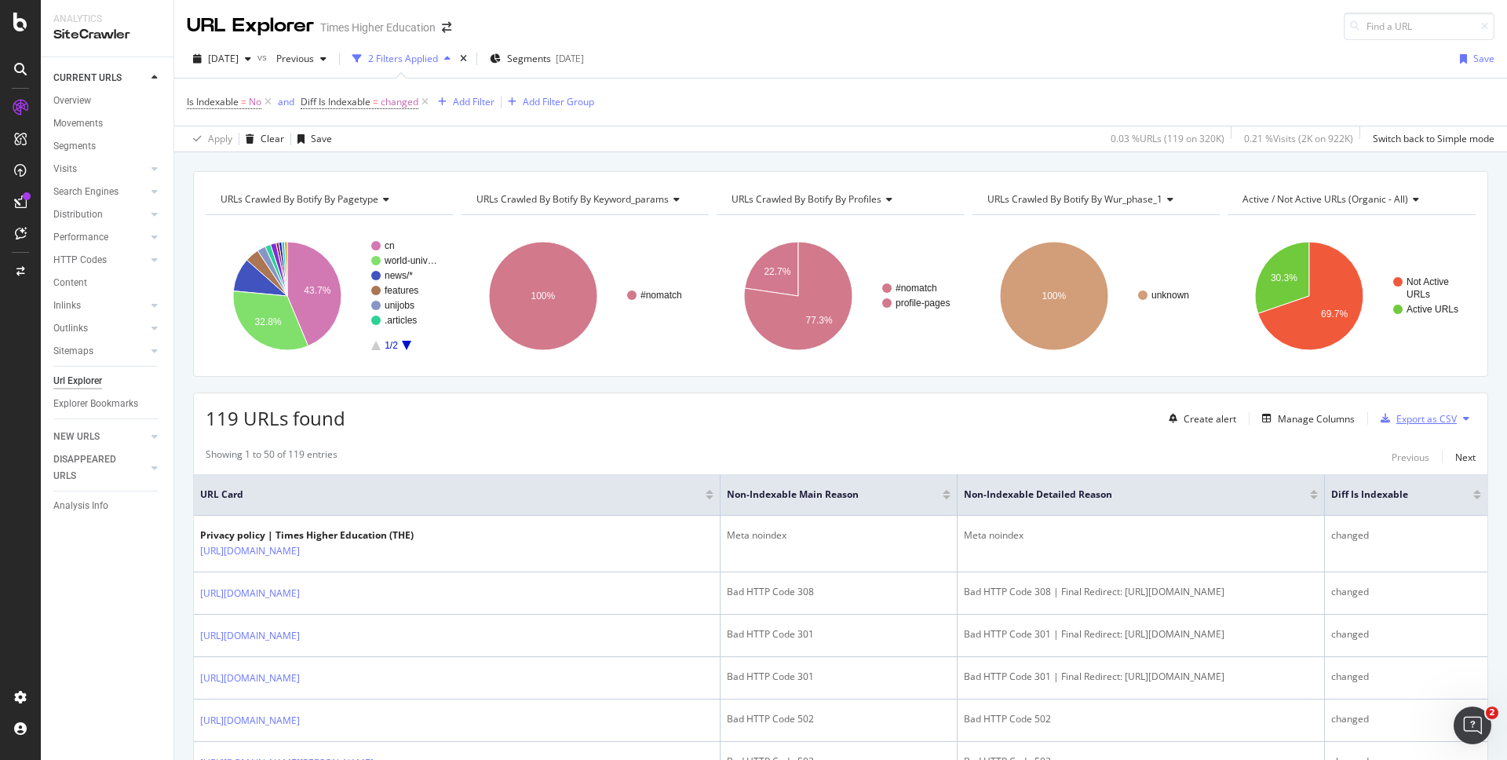
click at [1396, 420] on div "Export as CSV" at bounding box center [1426, 418] width 60 height 13
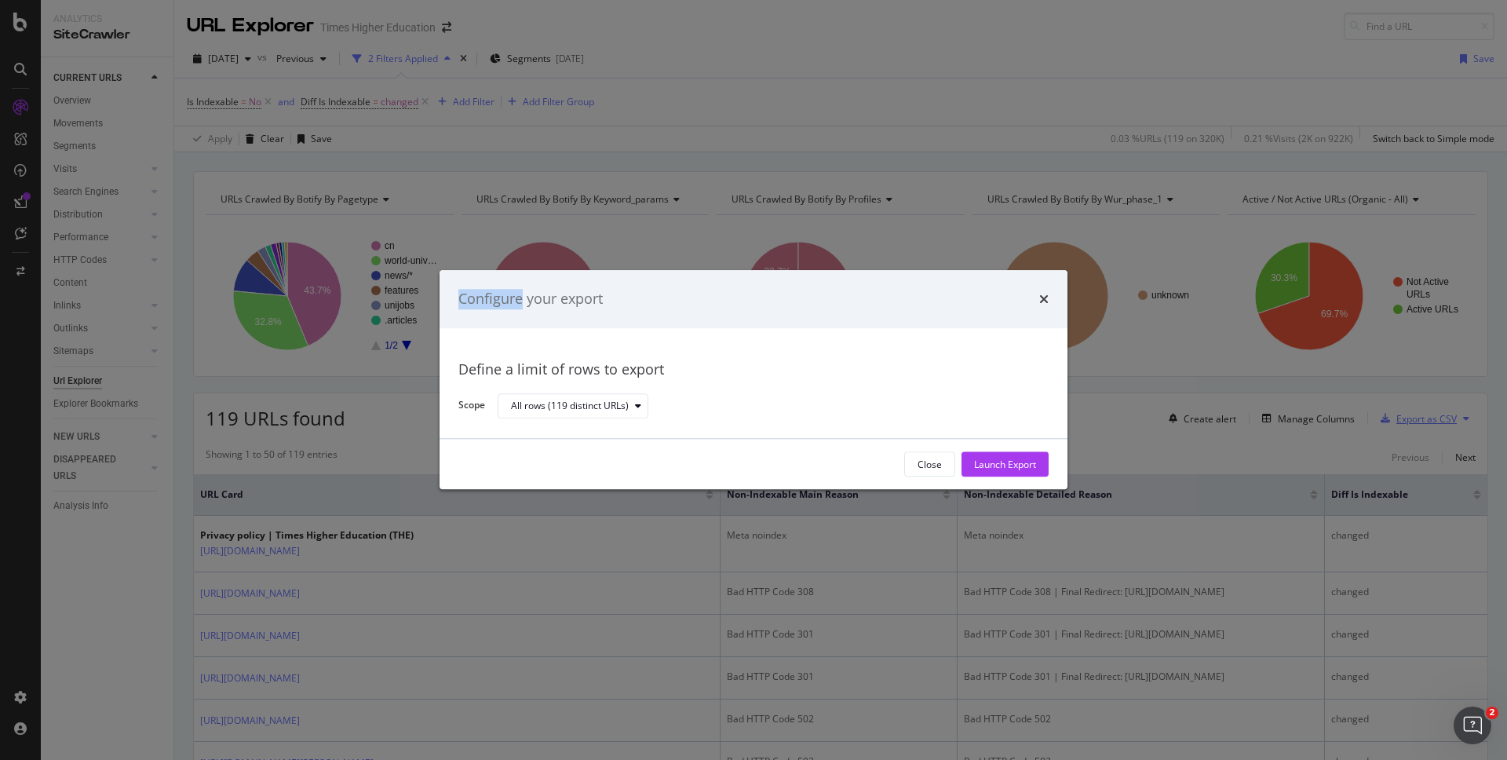
click at [1394, 420] on div "Configure your export Define a limit of rows to export Scope All rows (119 dist…" at bounding box center [753, 380] width 1507 height 760
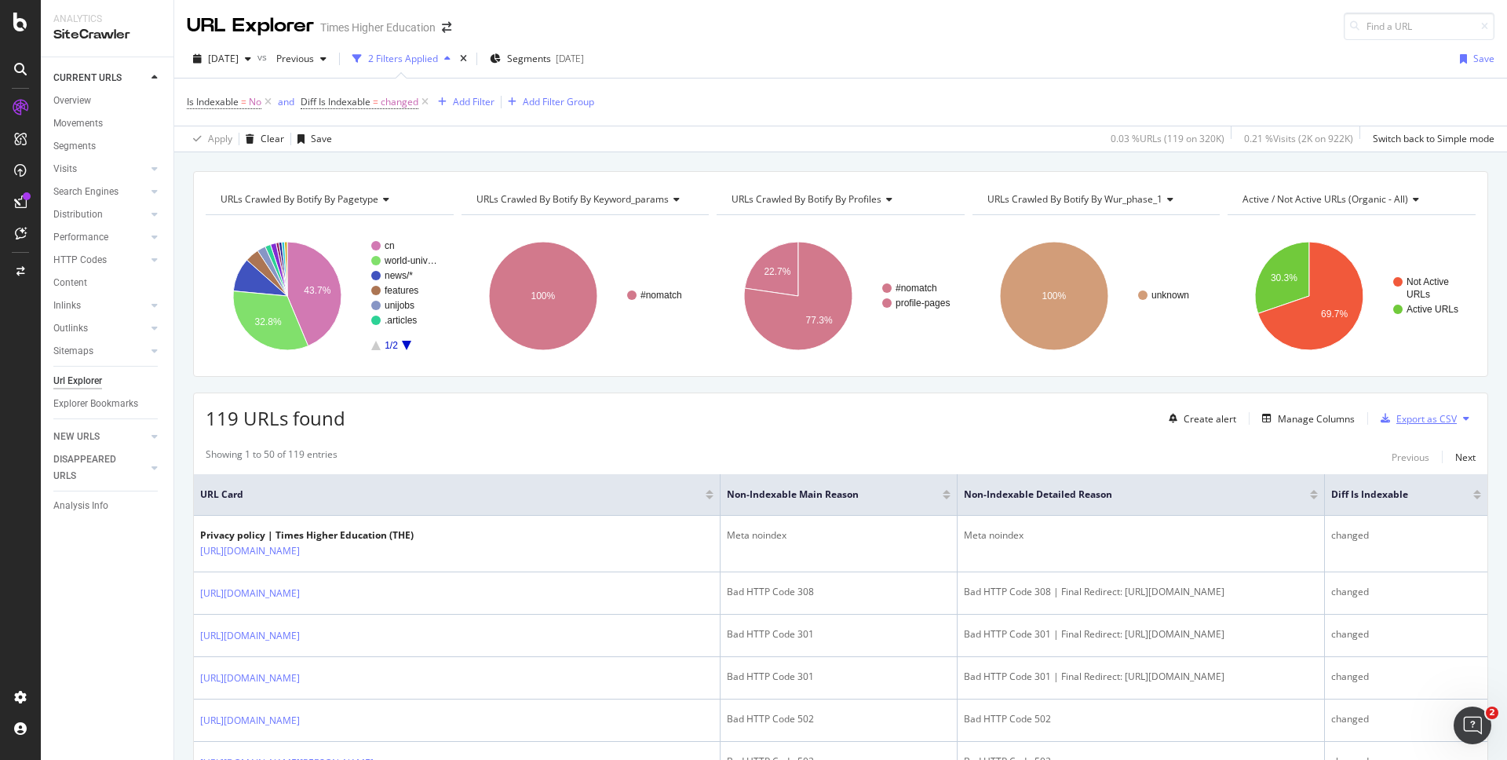
click at [1396, 420] on div "Export as CSV" at bounding box center [1426, 418] width 60 height 13
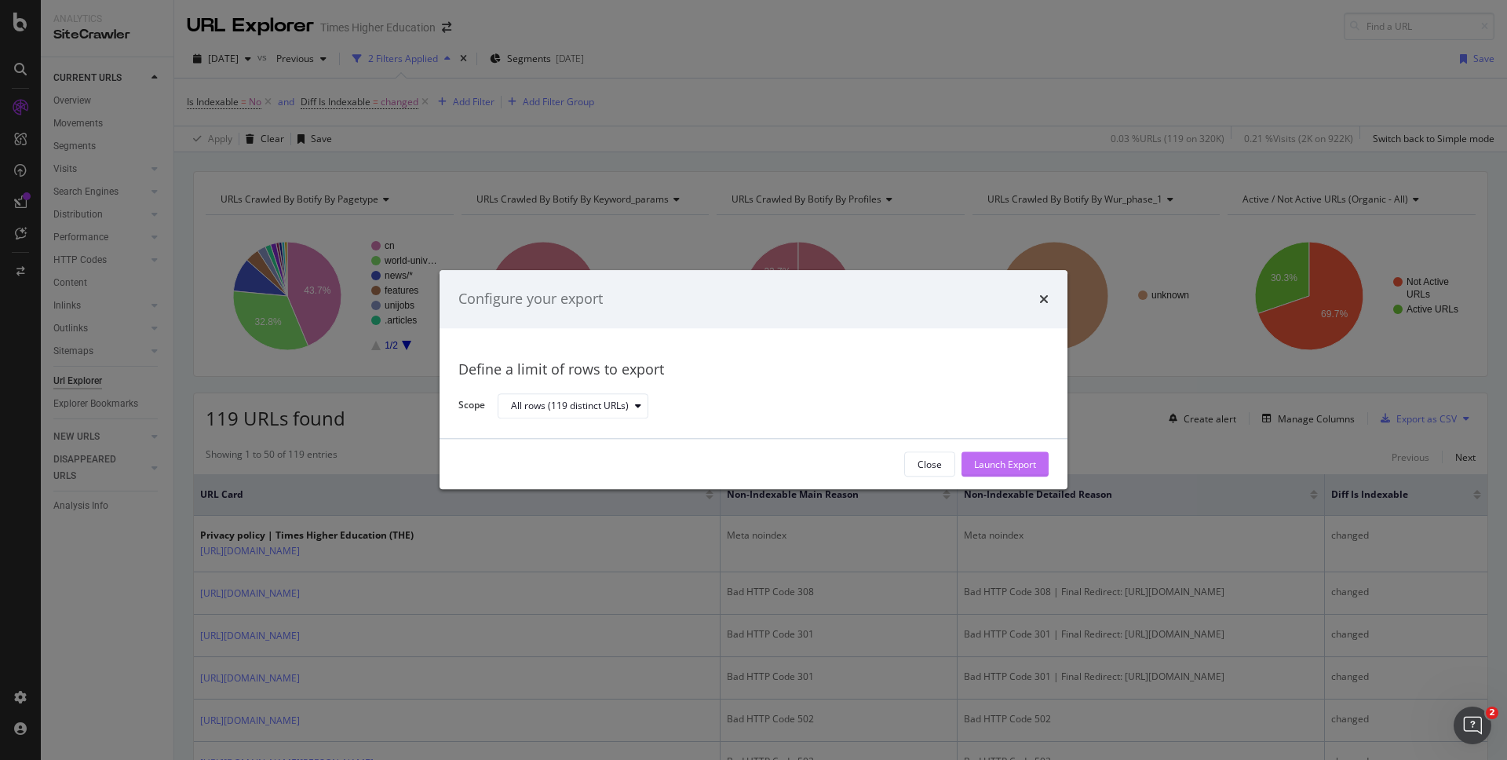
click at [979, 467] on div "Launch Export" at bounding box center [1005, 463] width 62 height 13
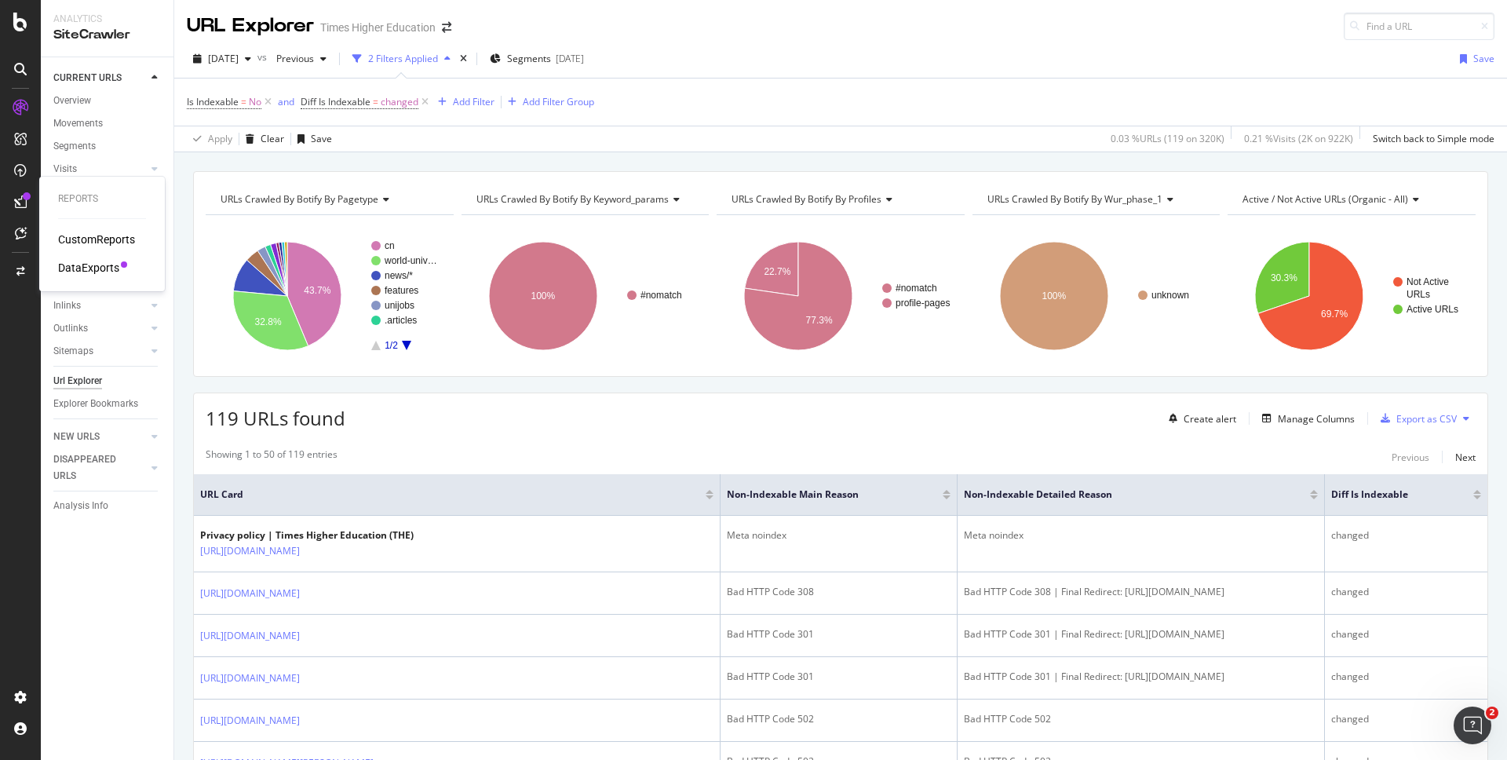
click at [94, 272] on div "DataExports" at bounding box center [88, 268] width 61 height 16
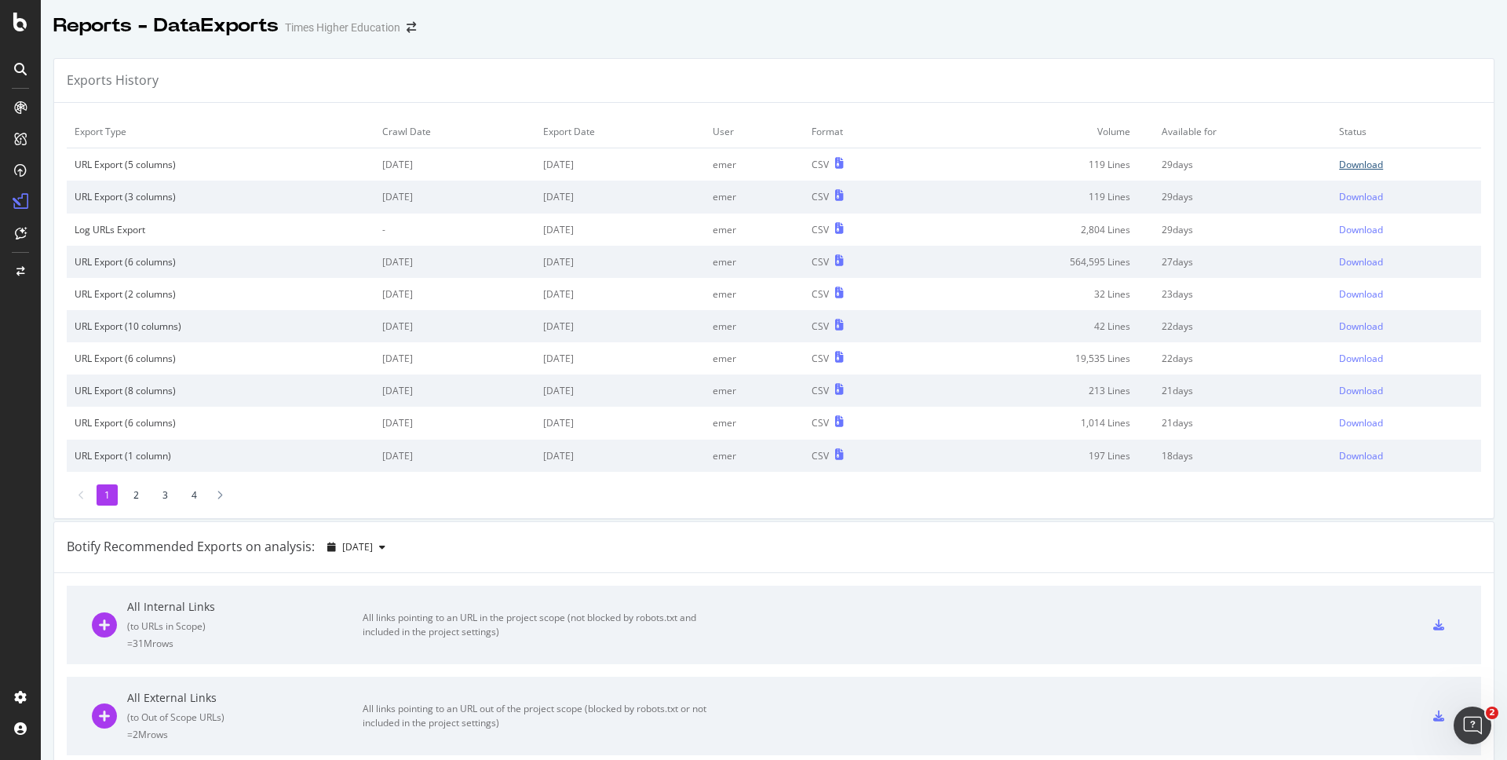
click at [1339, 164] on div "Download" at bounding box center [1361, 164] width 44 height 13
click at [1340, 162] on div "Download" at bounding box center [1361, 164] width 44 height 13
